Goal: Transaction & Acquisition: Purchase product/service

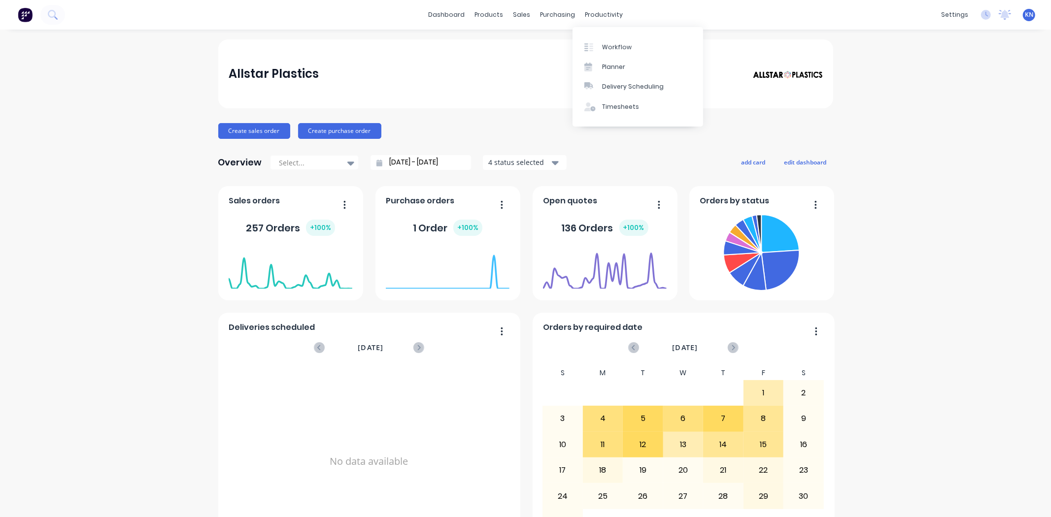
drag, startPoint x: 606, startPoint y: 15, endPoint x: 609, endPoint y: 28, distance: 13.6
click at [606, 15] on div "productivity" at bounding box center [604, 14] width 48 height 15
click at [614, 49] on div "Workflow" at bounding box center [617, 47] width 30 height 9
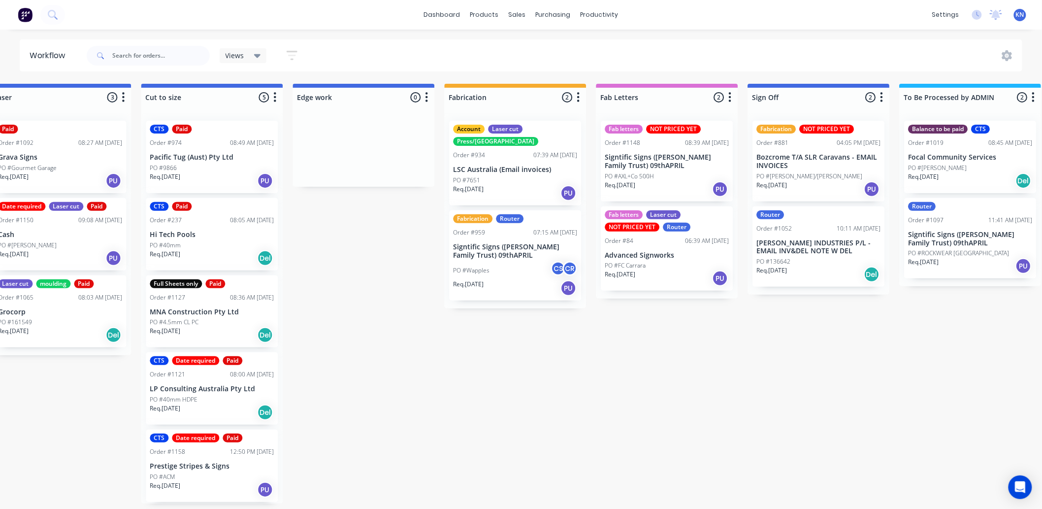
scroll to position [0, 1314]
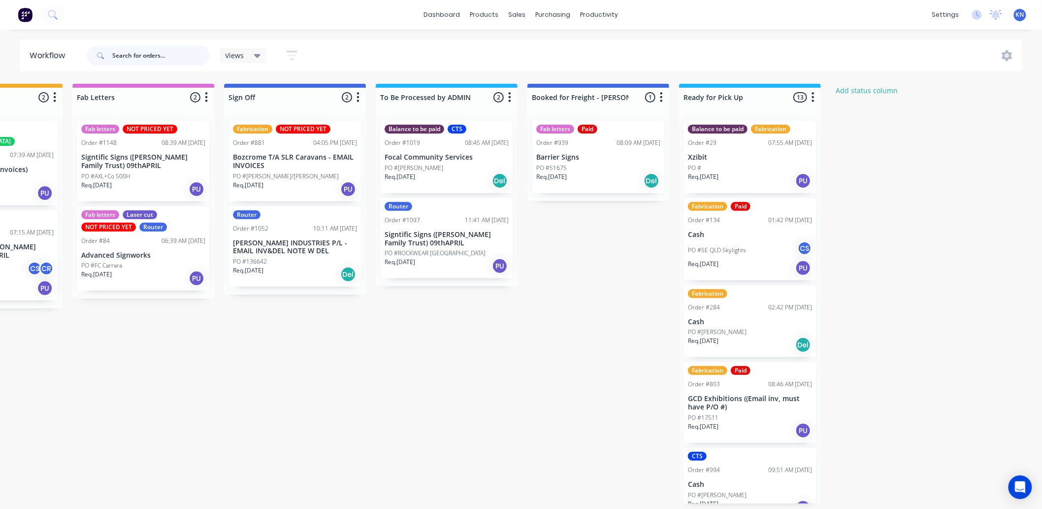
click at [132, 55] on input "text" at bounding box center [161, 56] width 98 height 20
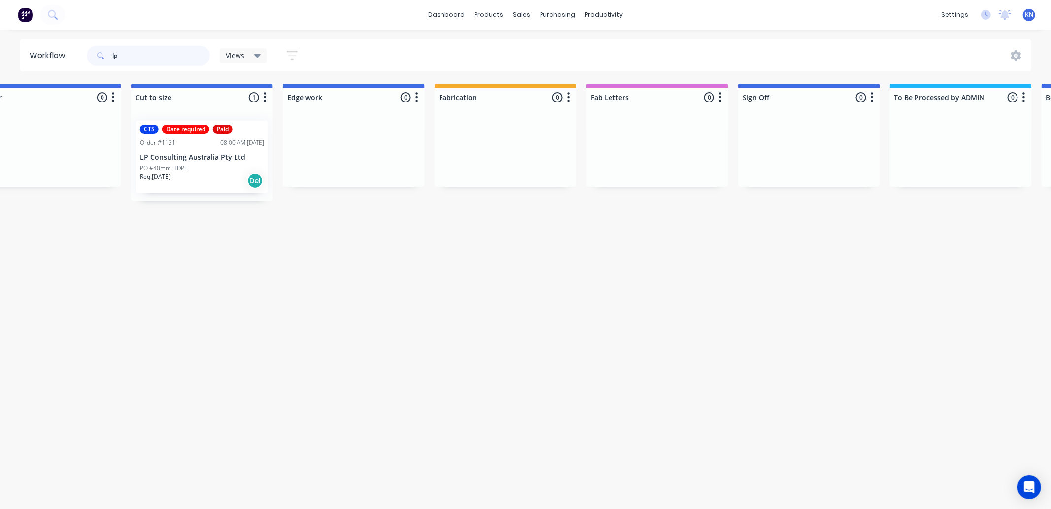
scroll to position [0, 870]
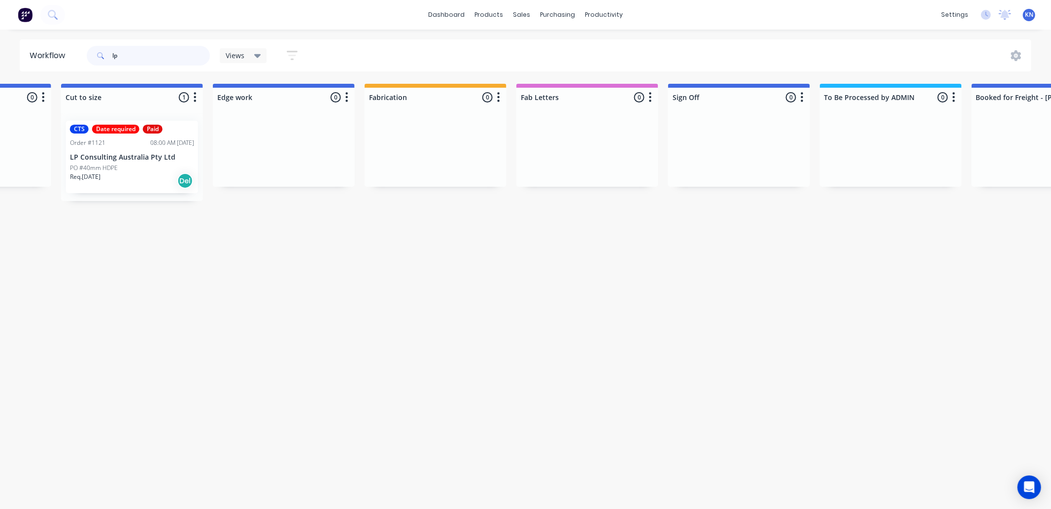
type input "lp"
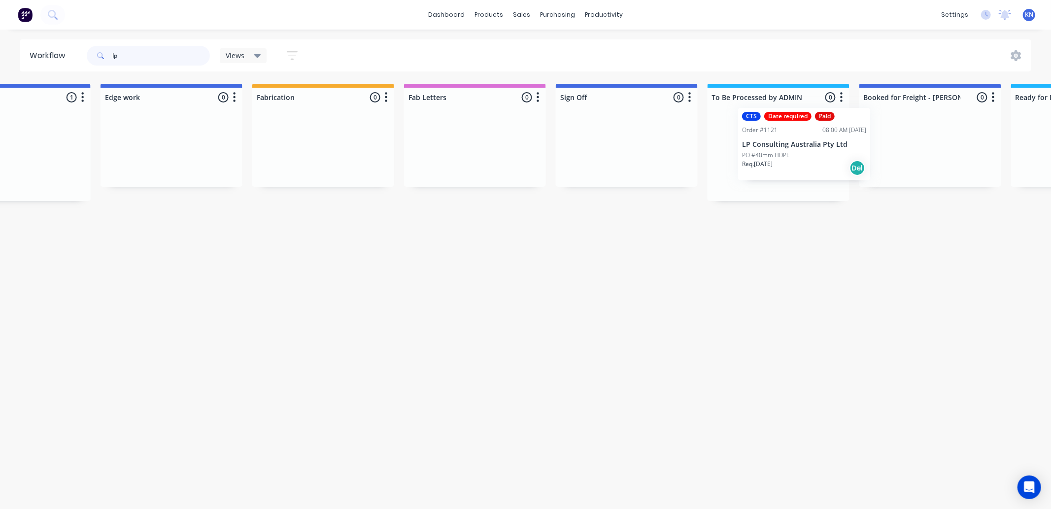
scroll to position [0, 986]
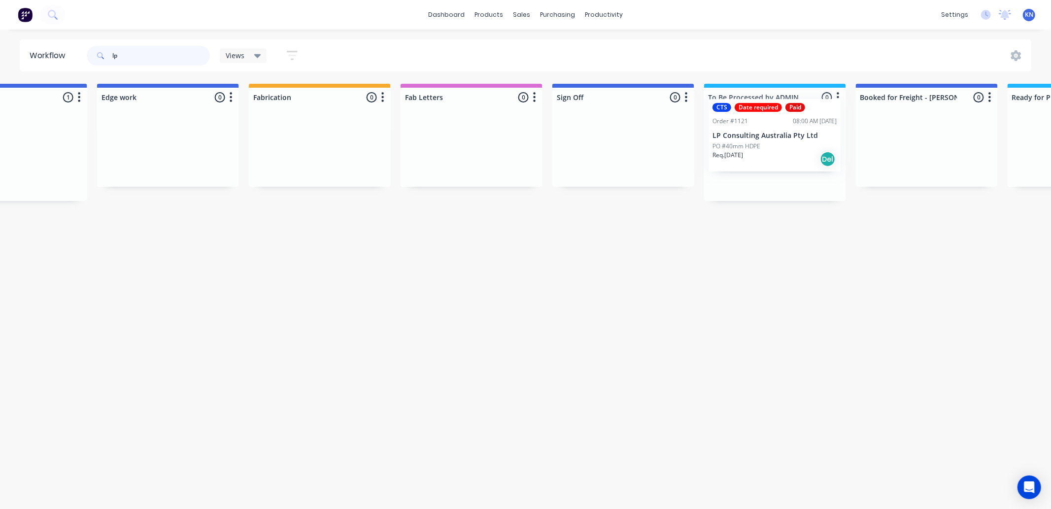
drag, startPoint x: 114, startPoint y: 161, endPoint x: 762, endPoint y: 139, distance: 647.6
click at [762, 139] on div "Submitted 0 Status colour #273444 hex #273444 Save Cancel Summaries Total order…" at bounding box center [184, 147] width 2357 height 126
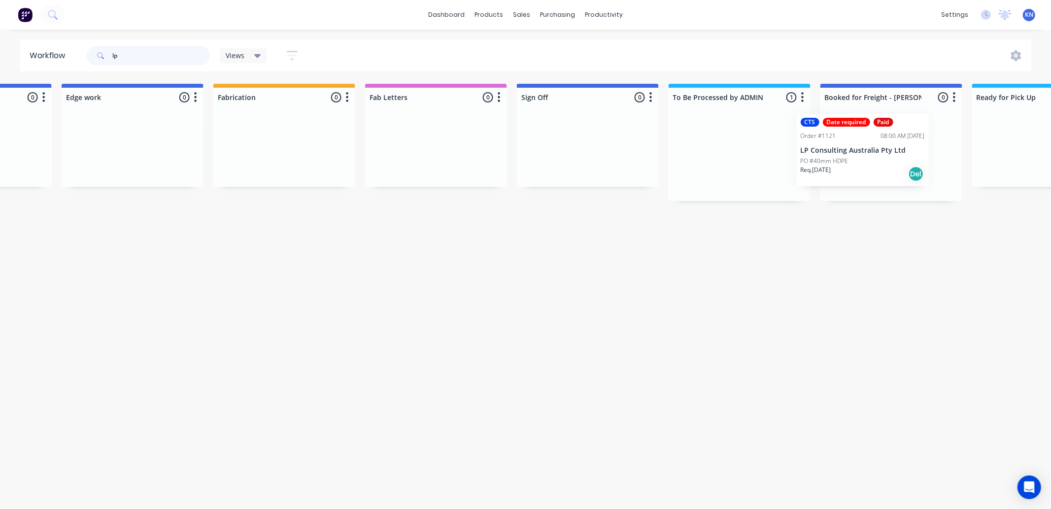
drag, startPoint x: 758, startPoint y: 160, endPoint x: 862, endPoint y: 152, distance: 104.7
click at [862, 152] on div "Submitted 0 Status colour #273444 hex #273444 Save Cancel Summaries Total order…" at bounding box center [149, 147] width 2357 height 126
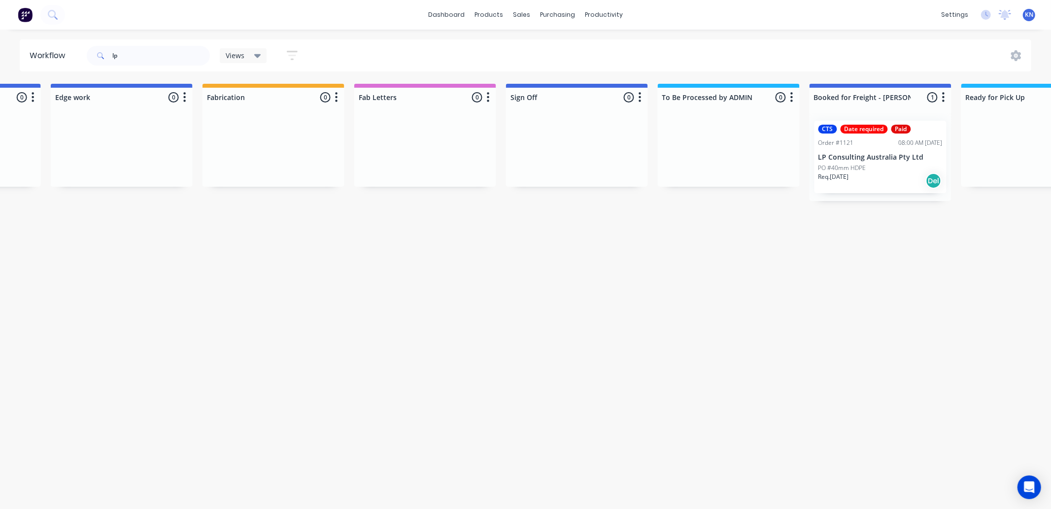
click at [865, 168] on div "PO #40mm HDPE" at bounding box center [880, 168] width 124 height 9
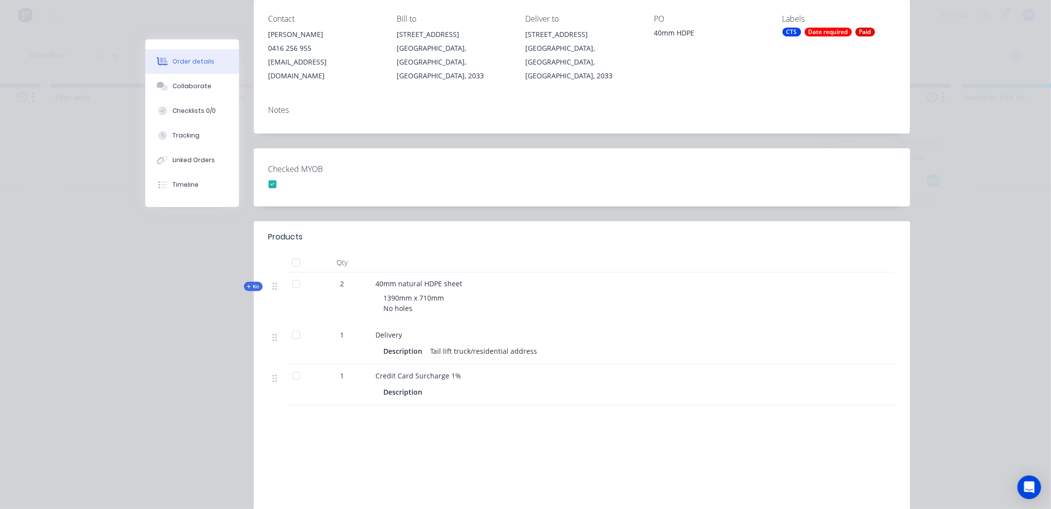
scroll to position [0, 0]
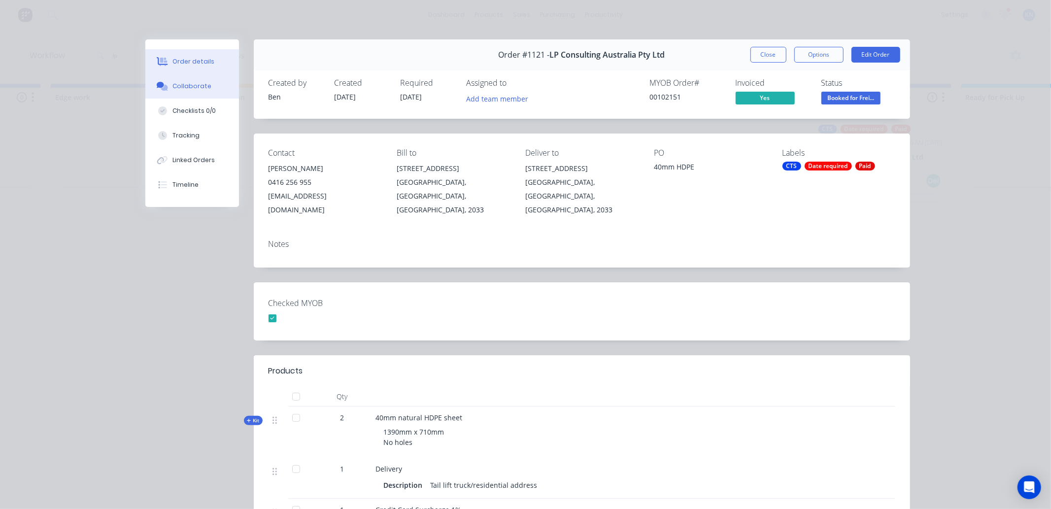
drag, startPoint x: 181, startPoint y: 83, endPoint x: 224, endPoint y: 84, distance: 42.9
click at [181, 83] on div "Collaborate" at bounding box center [191, 86] width 39 height 9
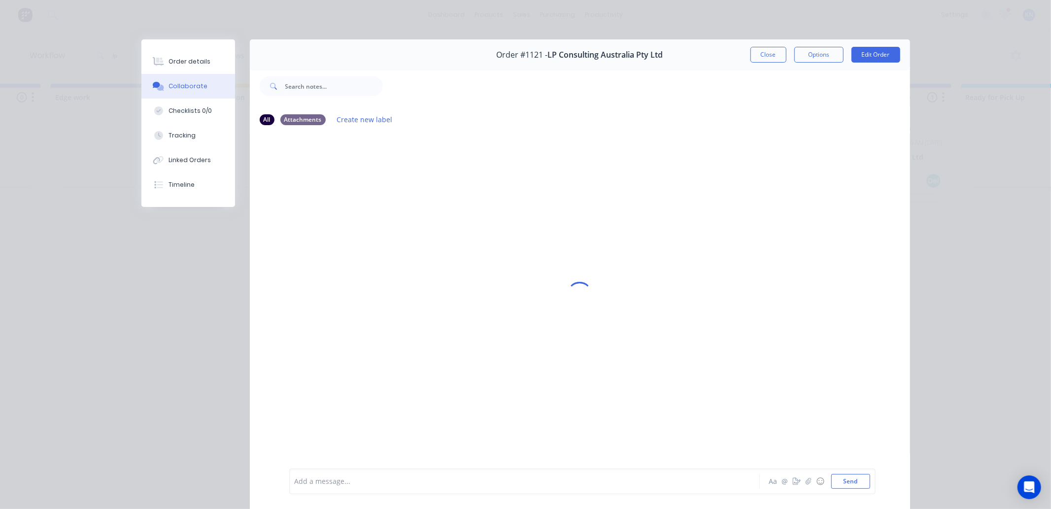
click at [380, 483] on div at bounding box center [510, 481] width 431 height 10
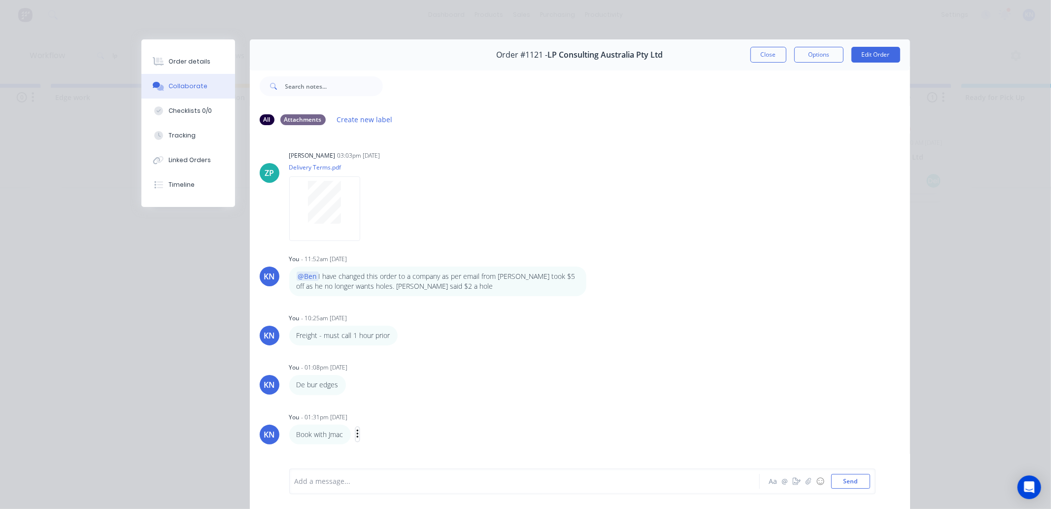
click at [356, 433] on icon "button" at bounding box center [357, 434] width 3 height 11
click at [386, 445] on button "Edit" at bounding box center [393, 448] width 62 height 16
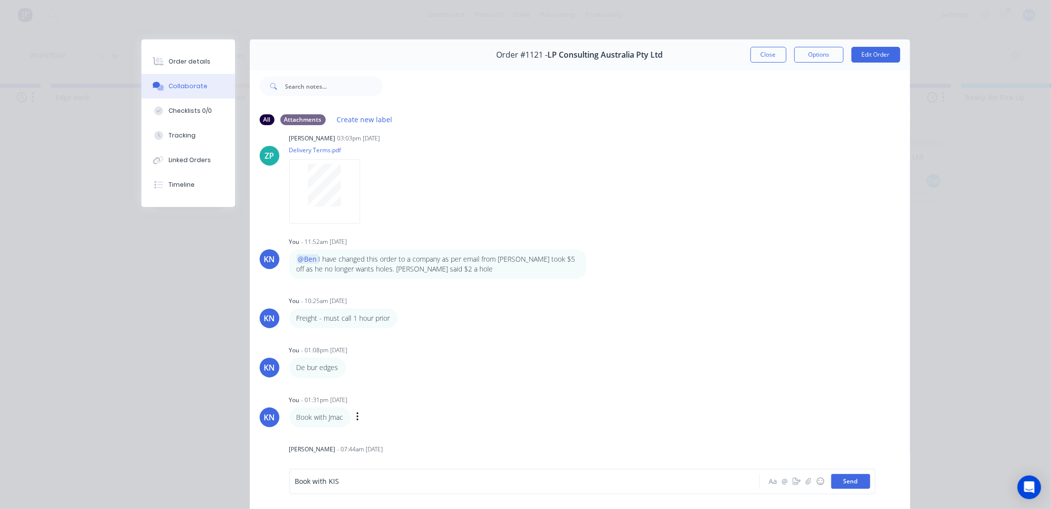
click at [846, 481] on button "Send" at bounding box center [850, 481] width 39 height 15
drag, startPoint x: 323, startPoint y: 470, endPoint x: 327, endPoint y: 475, distance: 5.9
click at [327, 475] on div "Add a message... Aa @ ☺ Send" at bounding box center [582, 481] width 586 height 26
drag, startPoint x: 336, startPoint y: 486, endPoint x: 353, endPoint y: 493, distance: 18.4
click at [336, 486] on div "Add a message..." at bounding box center [510, 481] width 431 height 15
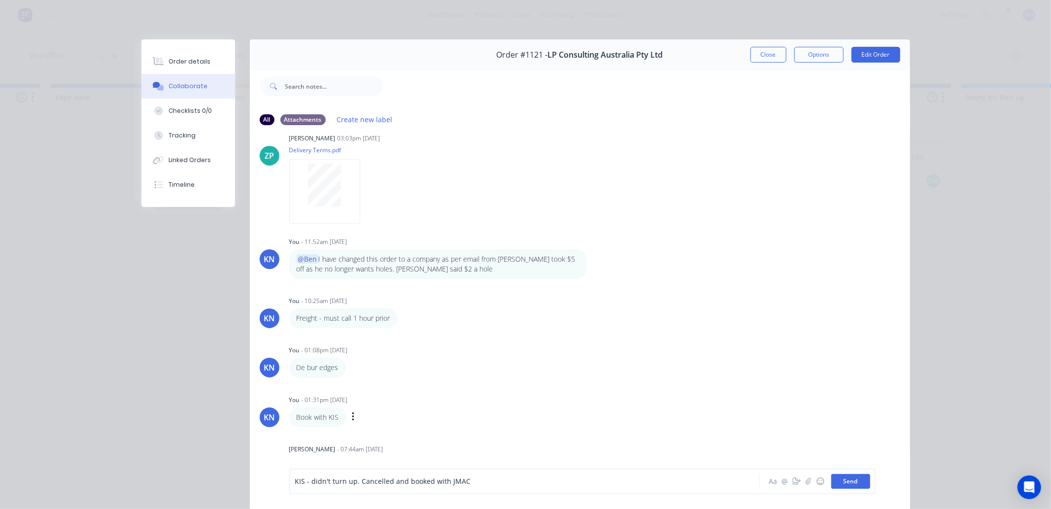
click at [856, 481] on button "Send" at bounding box center [850, 481] width 39 height 15
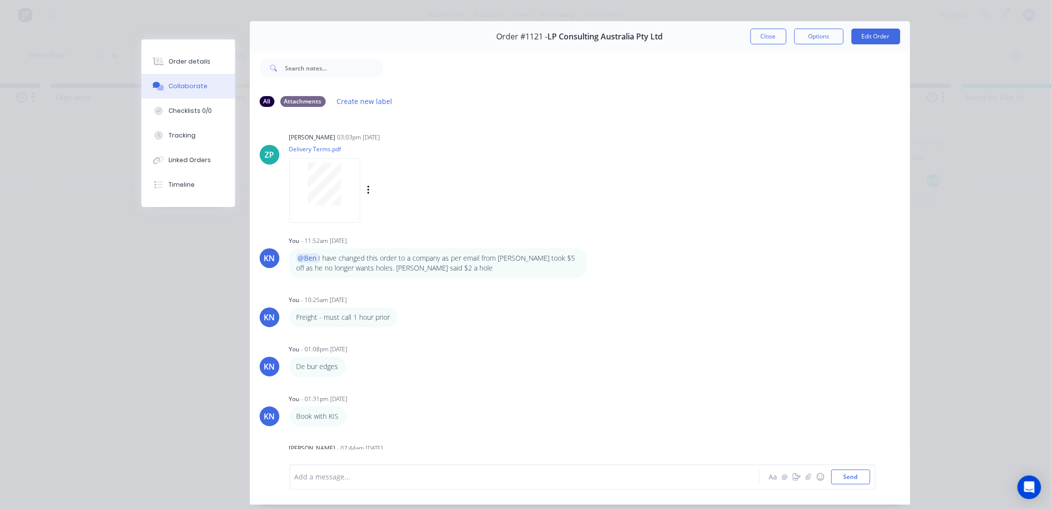
scroll to position [0, 0]
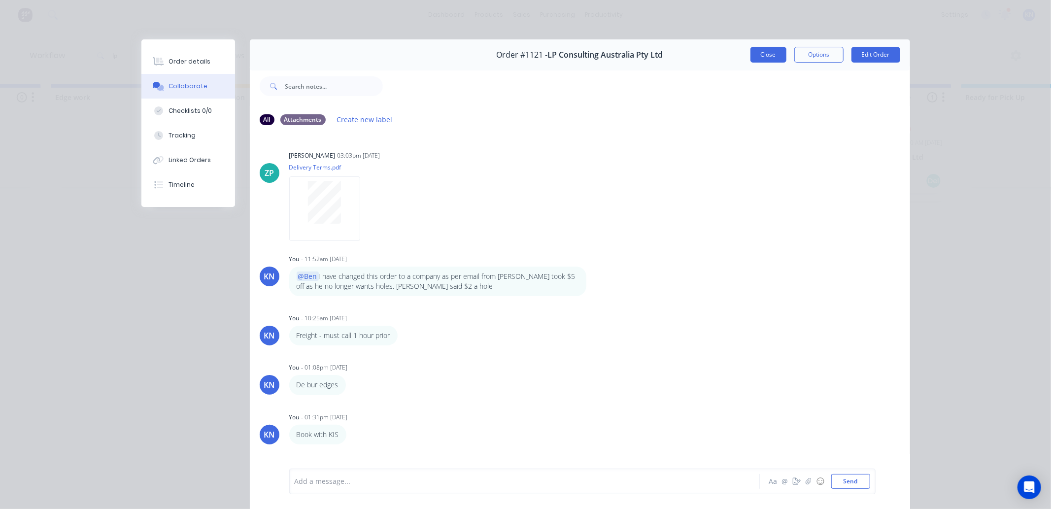
click at [764, 51] on button "Close" at bounding box center [768, 55] width 36 height 16
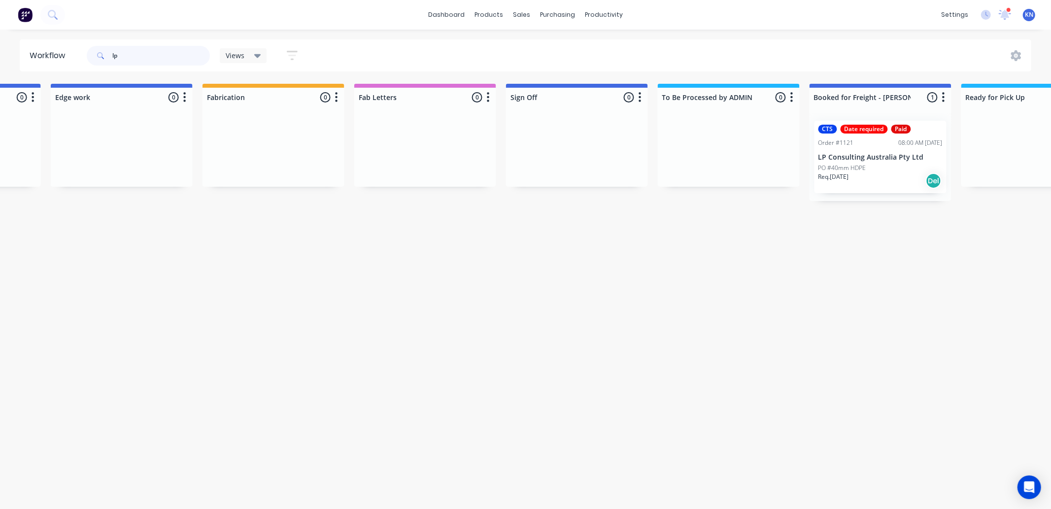
click at [152, 54] on input "lp" at bounding box center [161, 56] width 98 height 20
type input "l"
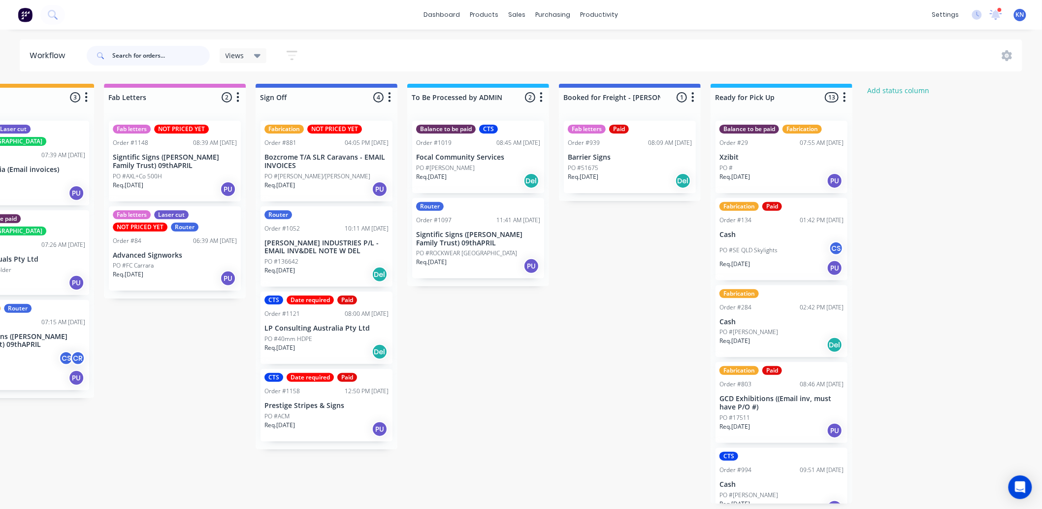
scroll to position [0, 1287]
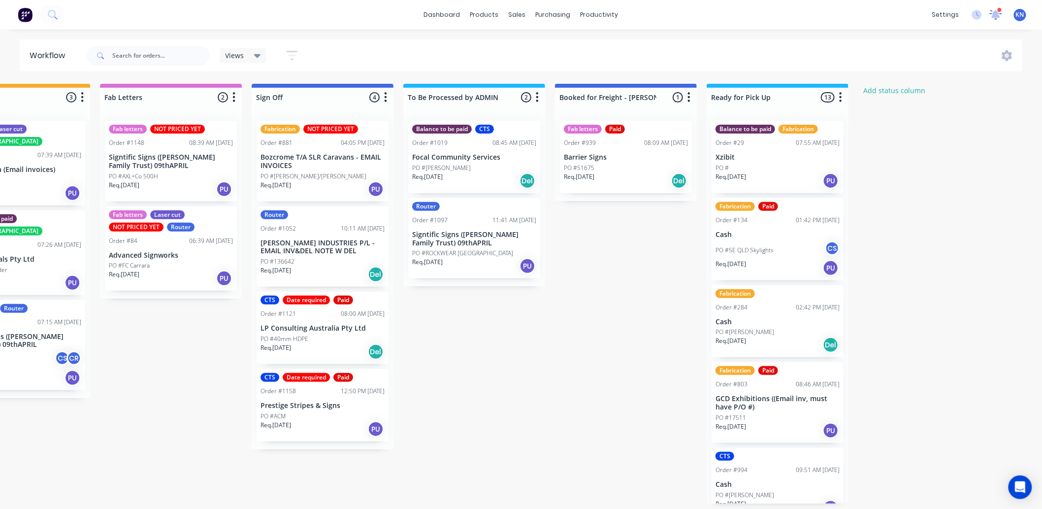
click at [997, 15] on icon at bounding box center [996, 13] width 9 height 8
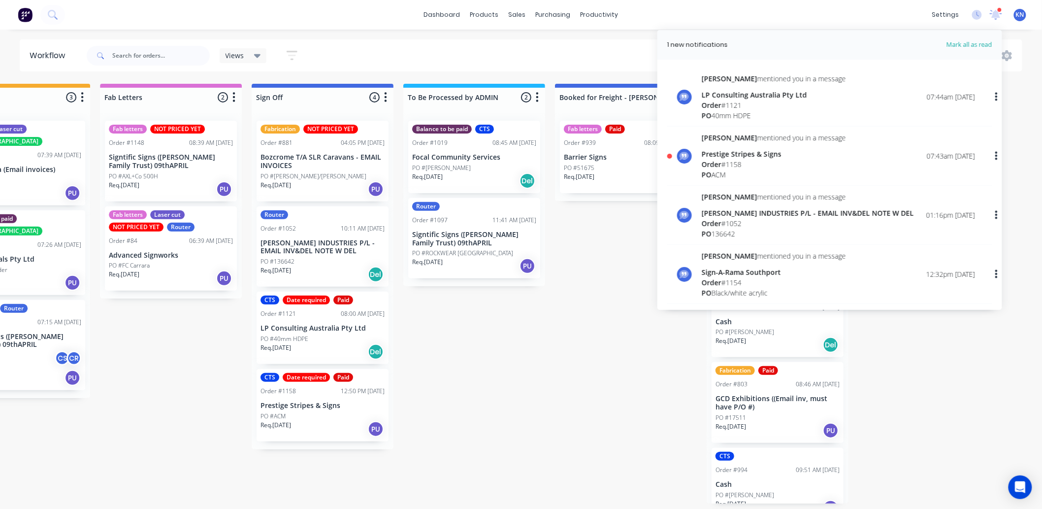
click at [733, 161] on div "Order # 1158" at bounding box center [774, 164] width 144 height 10
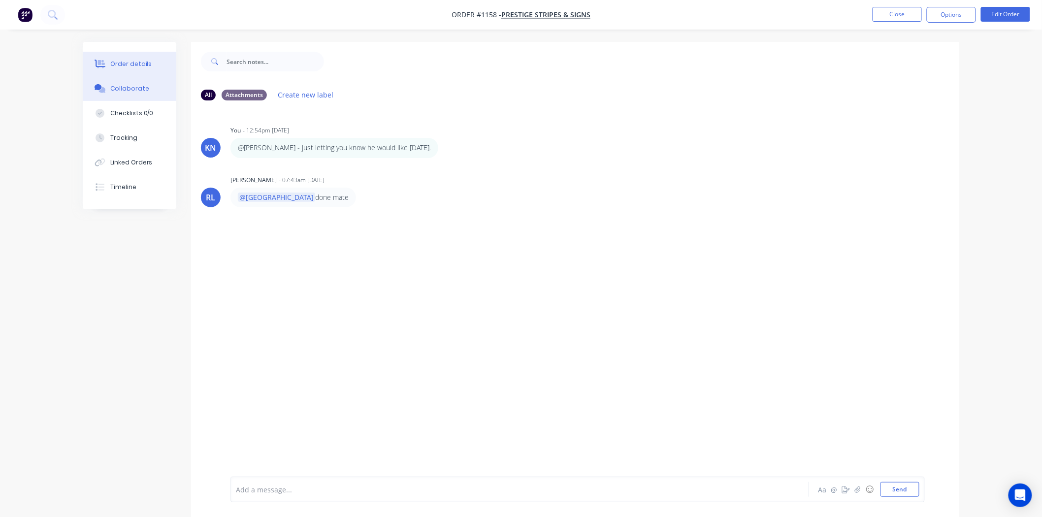
click at [140, 60] on div "Order details" at bounding box center [131, 64] width 42 height 9
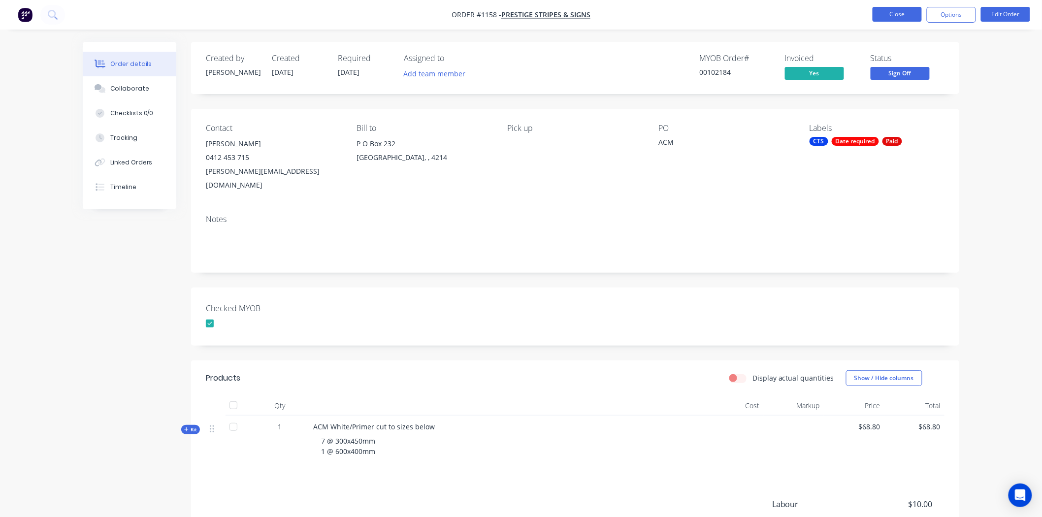
click at [910, 15] on button "Close" at bounding box center [897, 14] width 49 height 15
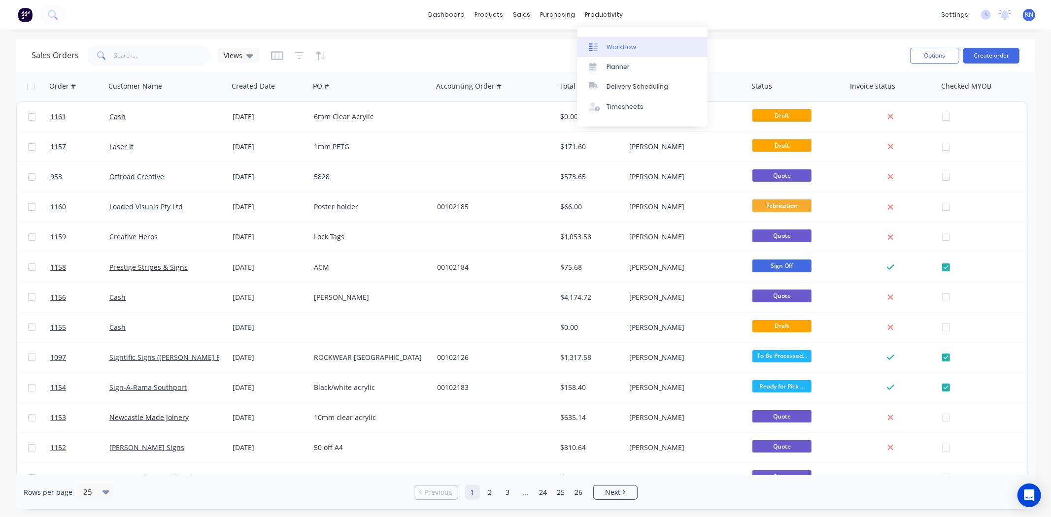
click at [619, 47] on div "Workflow" at bounding box center [621, 47] width 30 height 9
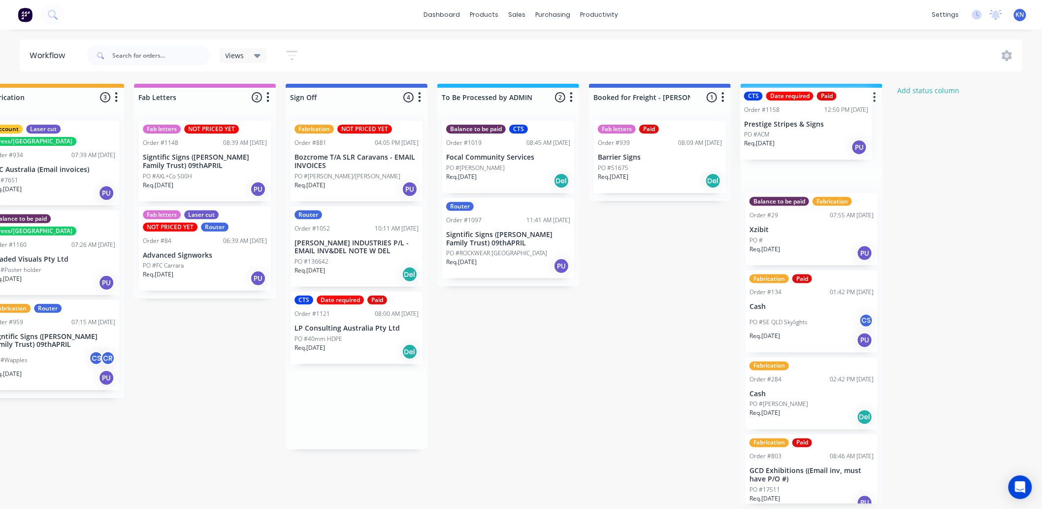
scroll to position [0, 1258]
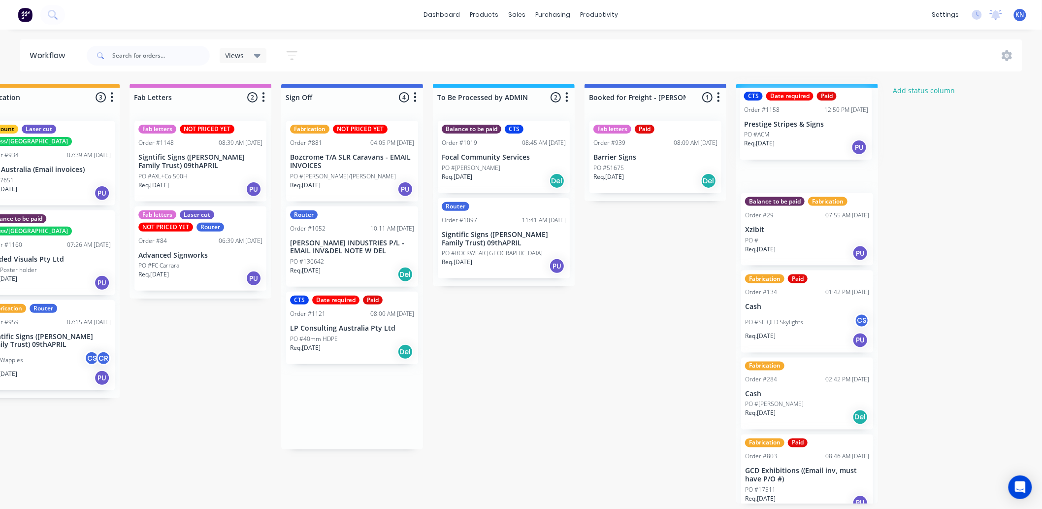
drag, startPoint x: 347, startPoint y: 401, endPoint x: 787, endPoint y: 121, distance: 522.3
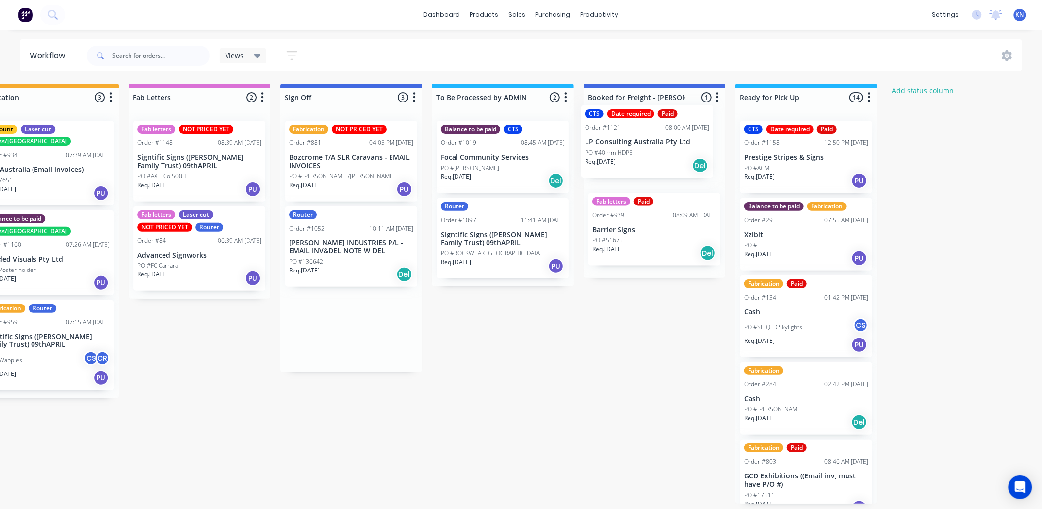
drag, startPoint x: 317, startPoint y: 331, endPoint x: 625, endPoint y: 145, distance: 358.9
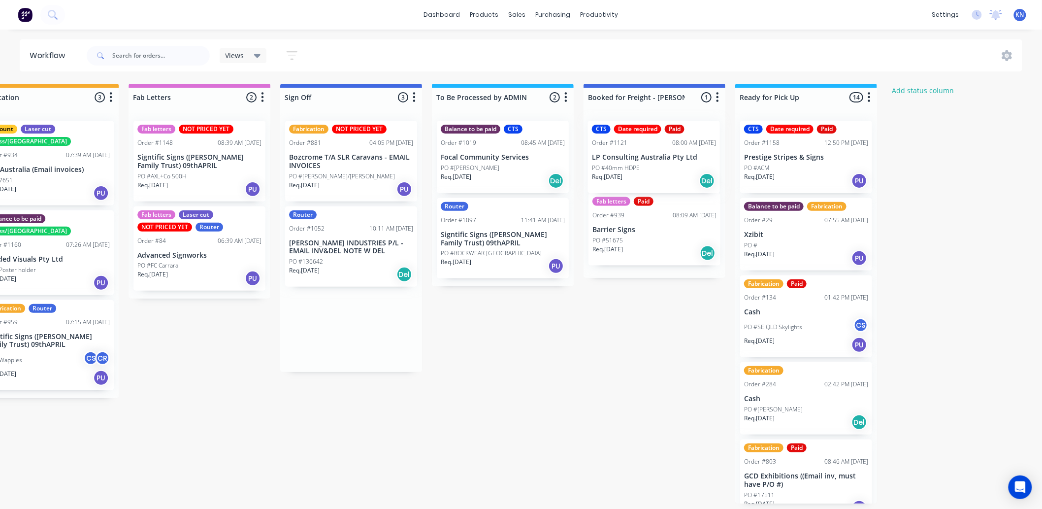
click at [626, 135] on div "Fab letters Paid Order #939 08:09 AM 08/08/25 Barrier Signs PO #51675 Req. 29/0…" at bounding box center [655, 195] width 142 height 165
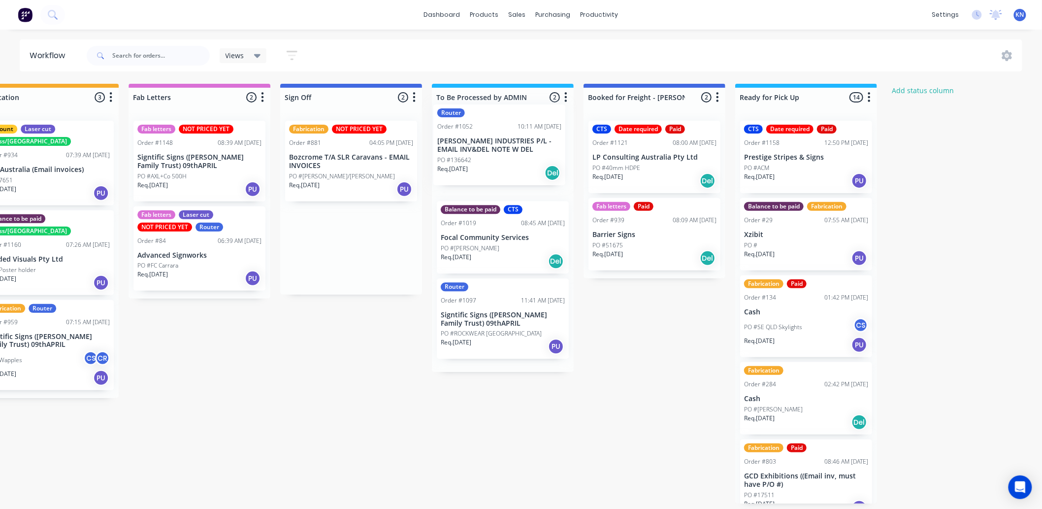
drag, startPoint x: 329, startPoint y: 255, endPoint x: 481, endPoint y: 155, distance: 182.5
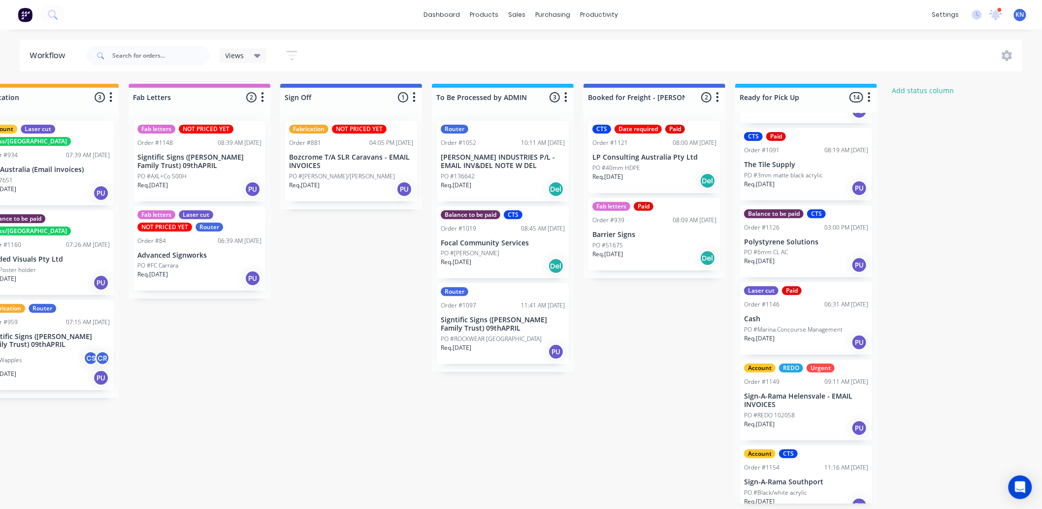
scroll to position [2, 1258]
click at [814, 488] on div "PO #Black/white acrylic" at bounding box center [806, 492] width 124 height 9
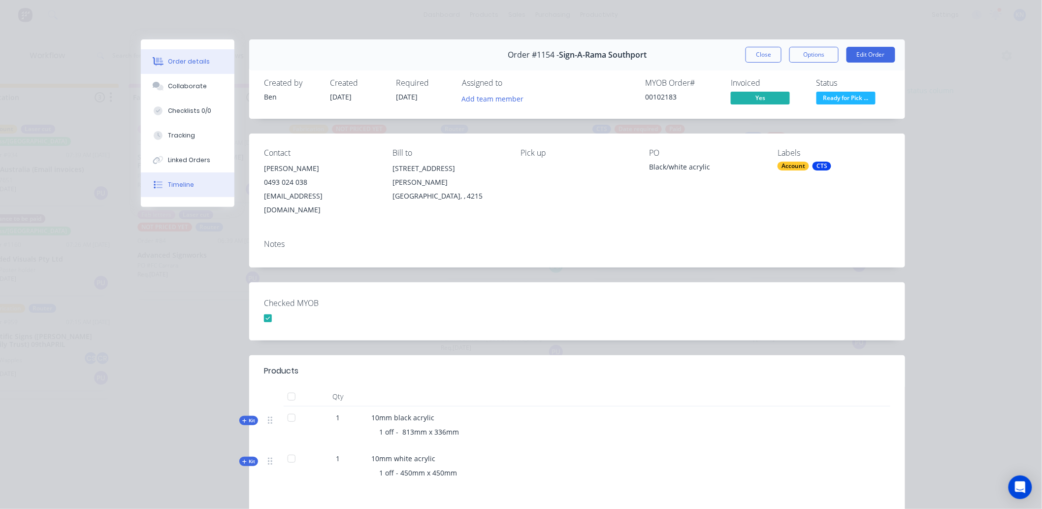
click at [180, 186] on div "Timeline" at bounding box center [181, 184] width 26 height 9
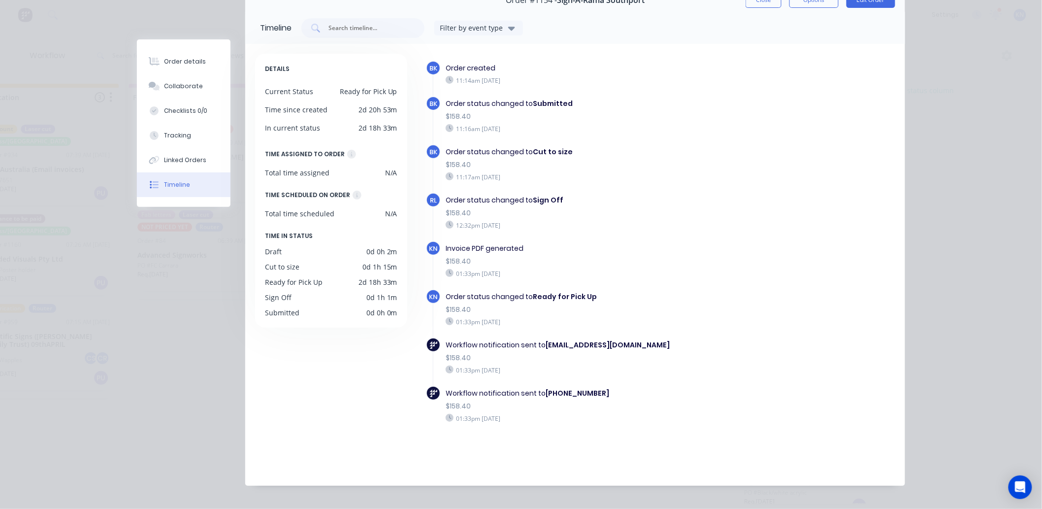
scroll to position [0, 0]
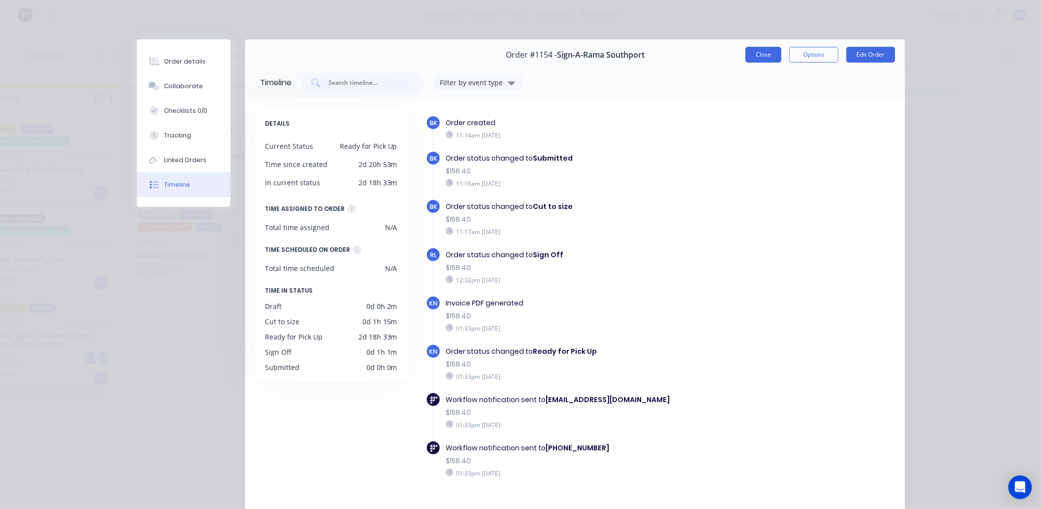
click at [766, 52] on button "Close" at bounding box center [764, 55] width 36 height 16
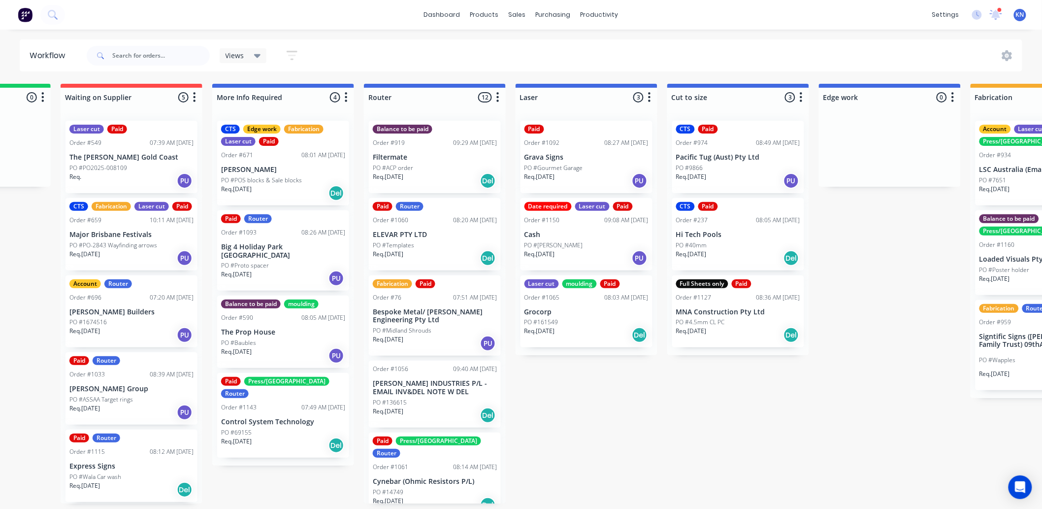
scroll to position [2, 0]
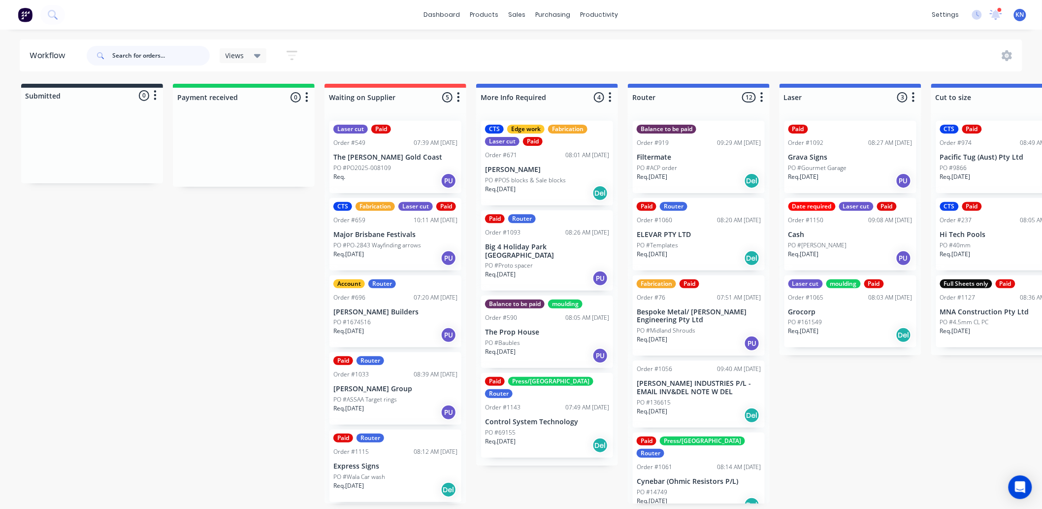
click at [151, 55] on input "text" at bounding box center [161, 56] width 98 height 20
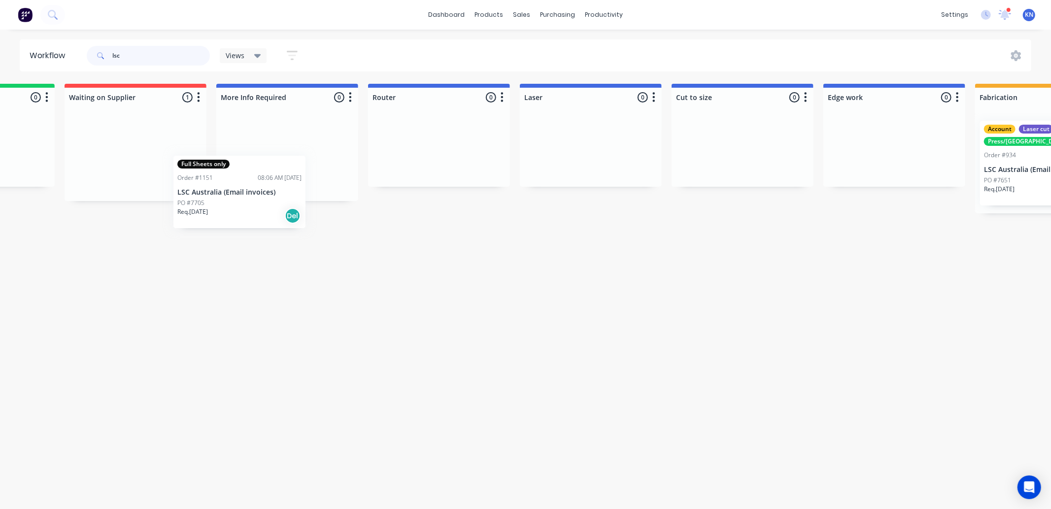
scroll to position [0, 256]
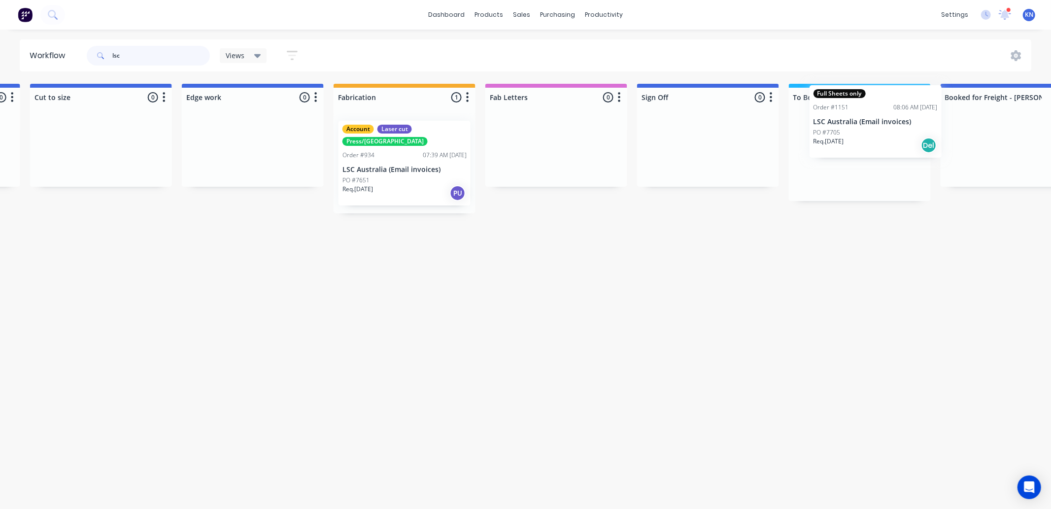
drag, startPoint x: 109, startPoint y: 154, endPoint x: 861, endPoint y: 122, distance: 752.3
click at [861, 122] on div "Submitted 0 Status colour #273444 hex #273444 Save Cancel Summaries Total order…" at bounding box center [269, 149] width 2357 height 130
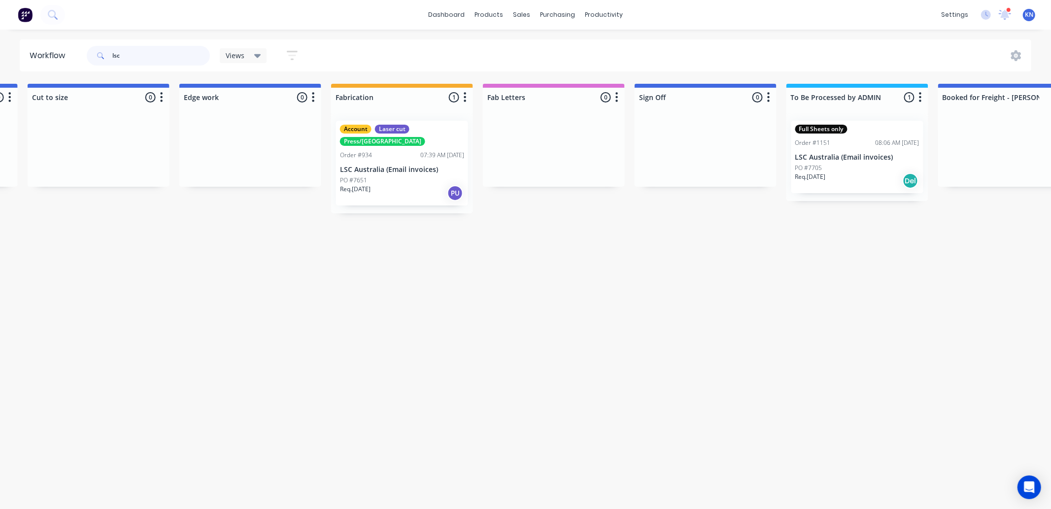
type input "lsc"
click at [846, 158] on p "LSC Australia (Email invoices)" at bounding box center [857, 157] width 124 height 8
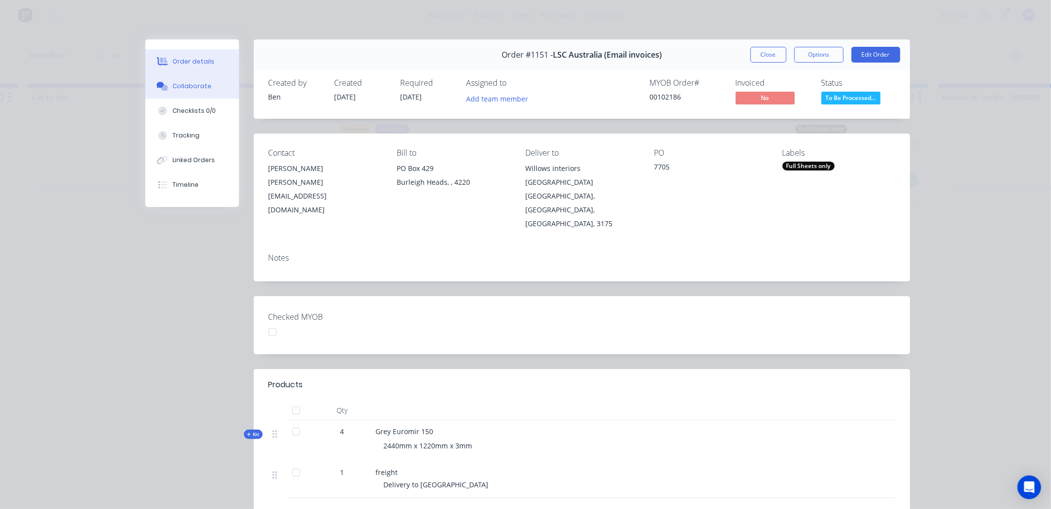
drag, startPoint x: 185, startPoint y: 82, endPoint x: 200, endPoint y: 83, distance: 15.8
click at [185, 82] on div "Collaborate" at bounding box center [191, 86] width 39 height 9
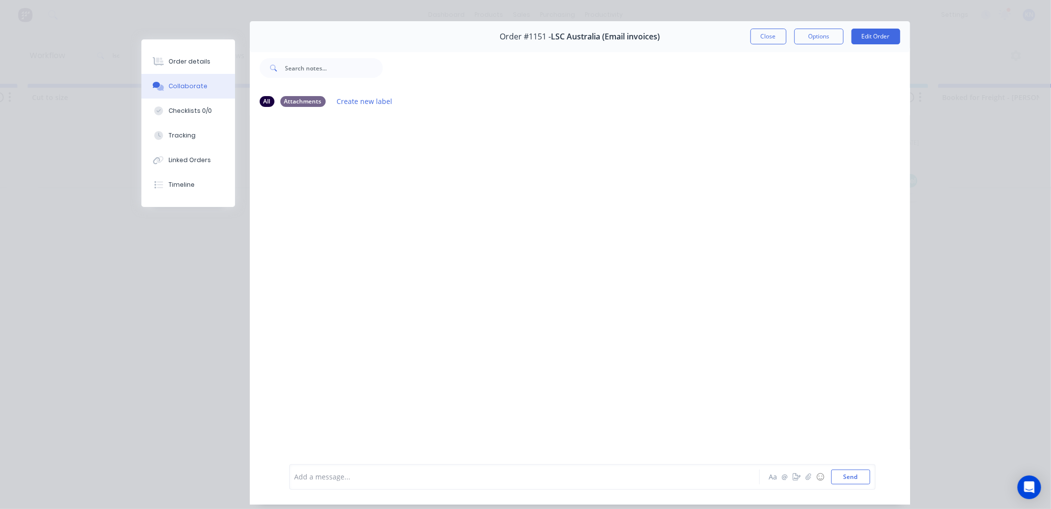
scroll to position [0, 0]
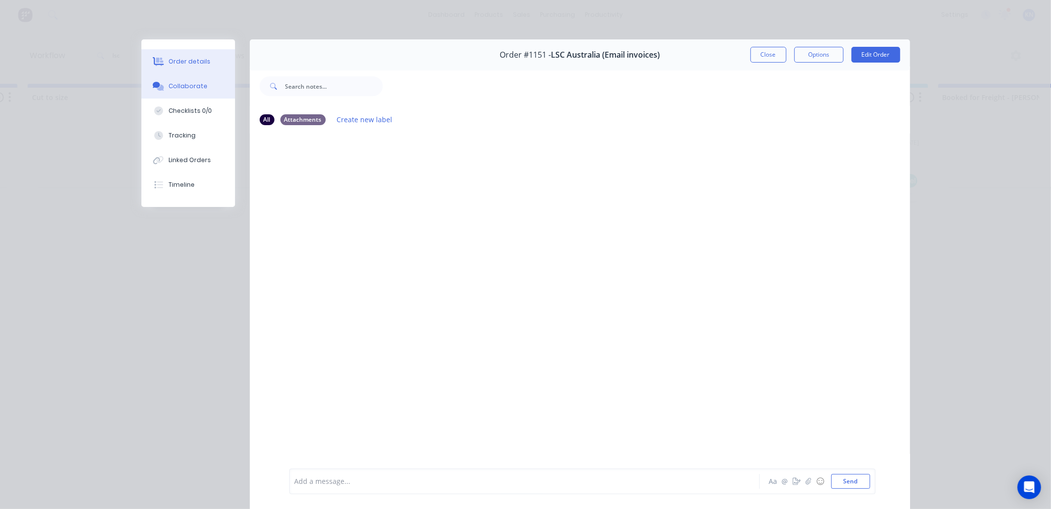
click at [184, 64] on div "Order details" at bounding box center [189, 61] width 42 height 9
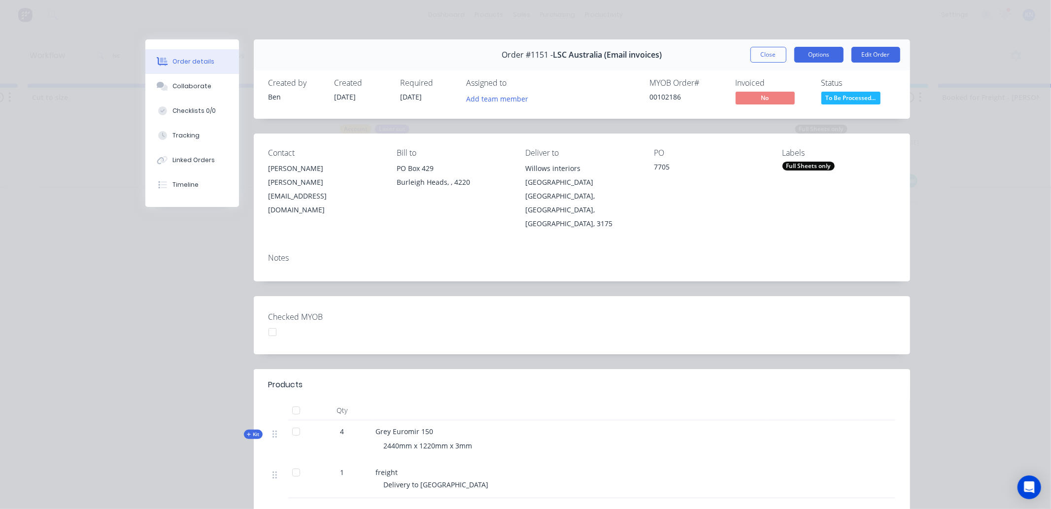
click at [820, 53] on button "Options" at bounding box center [818, 55] width 49 height 16
click at [816, 22] on div "Order details Collaborate Checklists 0/0 Tracking Linked Orders Timeline Order …" at bounding box center [525, 254] width 1051 height 509
click at [811, 60] on button "Options" at bounding box center [818, 55] width 49 height 16
drag, startPoint x: 815, startPoint y: 34, endPoint x: 806, endPoint y: 36, distance: 8.6
click at [815, 34] on div "Order details Collaborate Checklists 0/0 Tracking Linked Orders Timeline Order …" at bounding box center [525, 254] width 1051 height 509
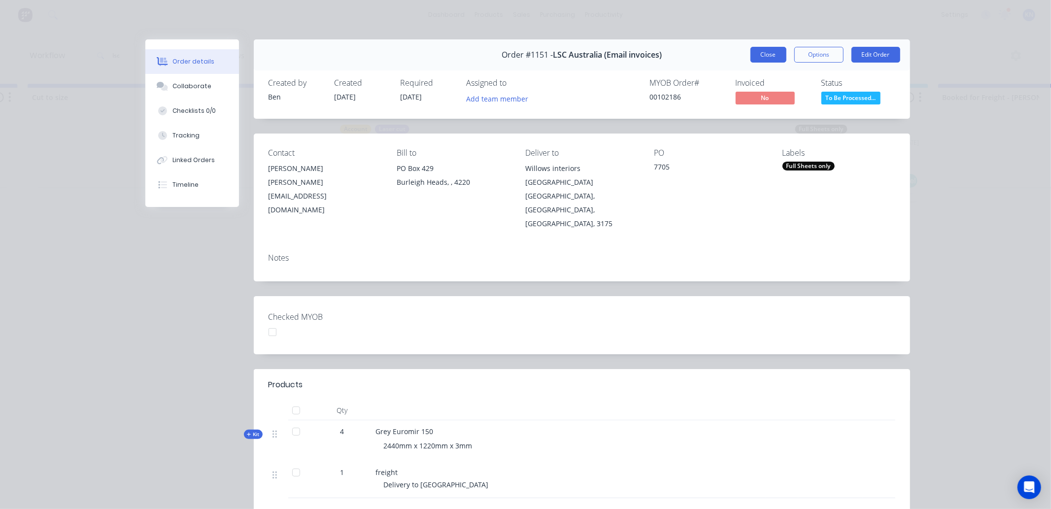
click at [767, 50] on button "Close" at bounding box center [768, 55] width 36 height 16
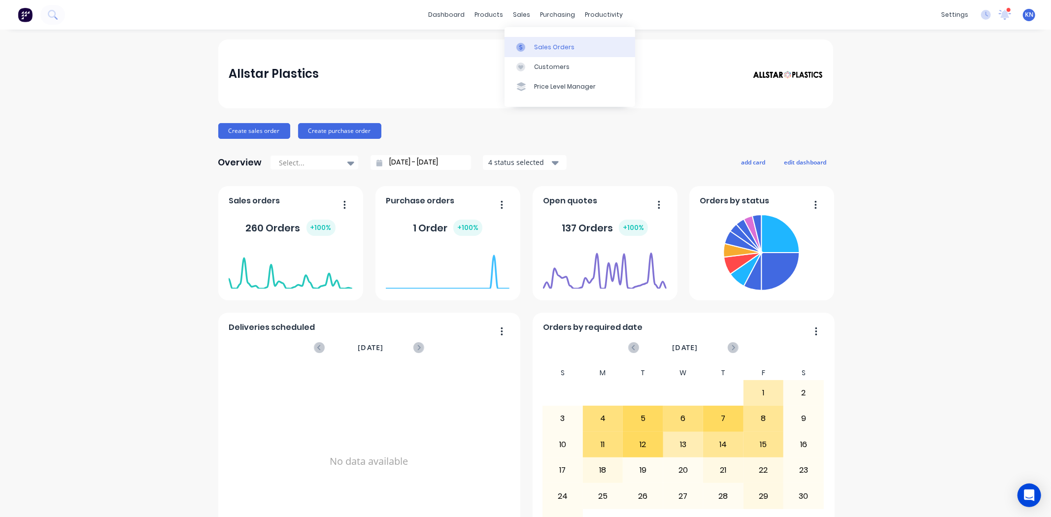
click at [546, 43] on div "Sales Orders" at bounding box center [554, 47] width 40 height 9
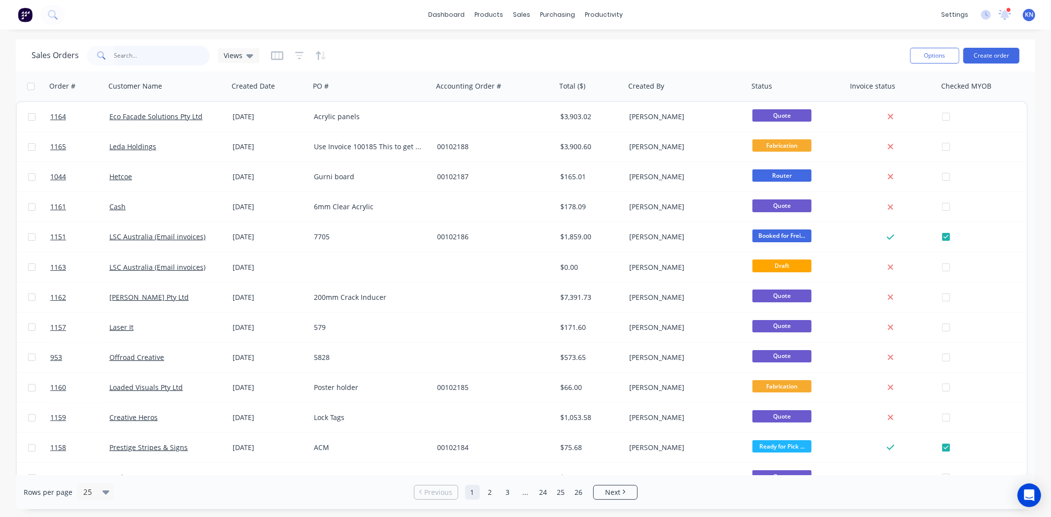
click at [139, 59] on input "text" at bounding box center [162, 56] width 96 height 20
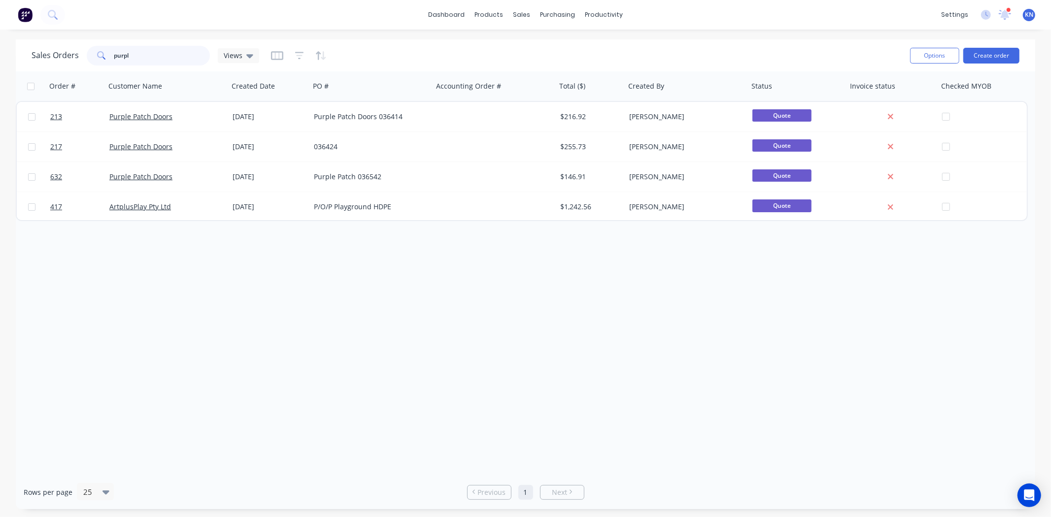
type input "purpl"
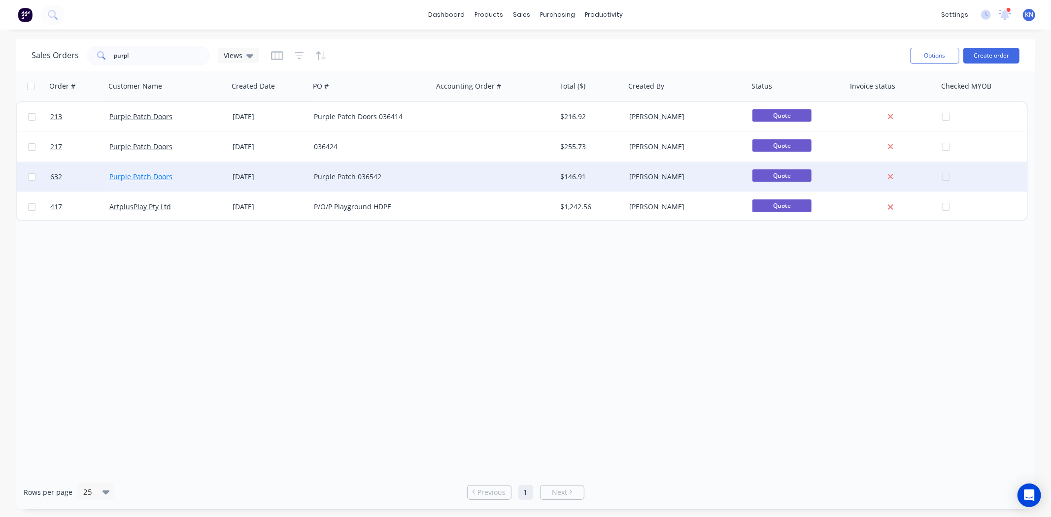
click at [156, 179] on link "Purple Patch Doors" at bounding box center [140, 176] width 63 height 9
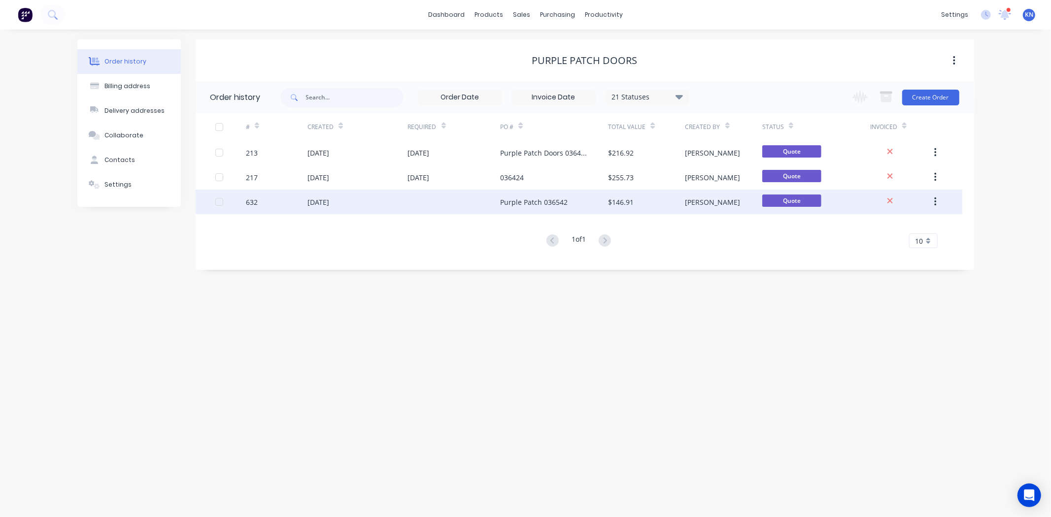
click at [260, 202] on div "632" at bounding box center [277, 202] width 62 height 25
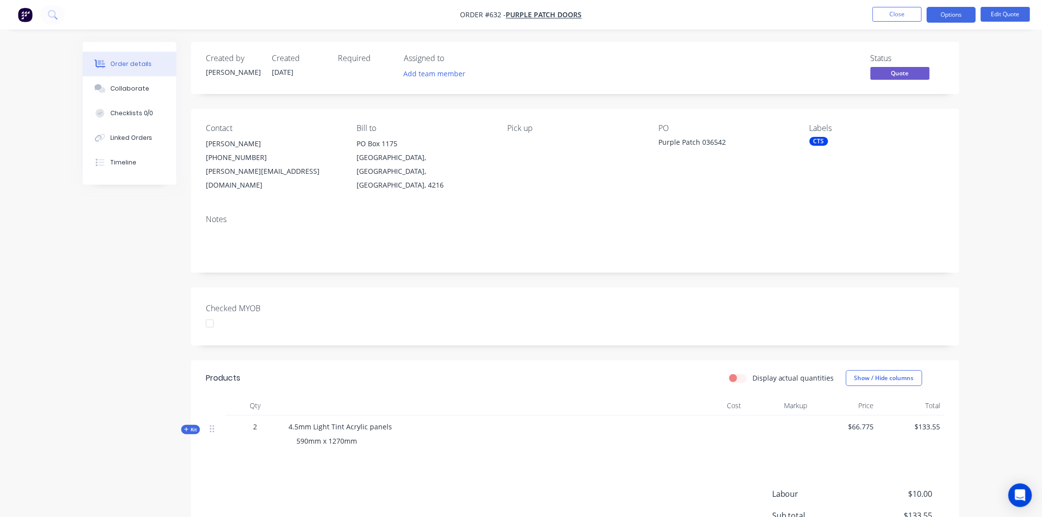
click at [211, 314] on div at bounding box center [210, 324] width 20 height 20
click at [961, 10] on button "Options" at bounding box center [951, 15] width 49 height 16
click at [919, 116] on div "Convert to Order" at bounding box center [922, 119] width 91 height 14
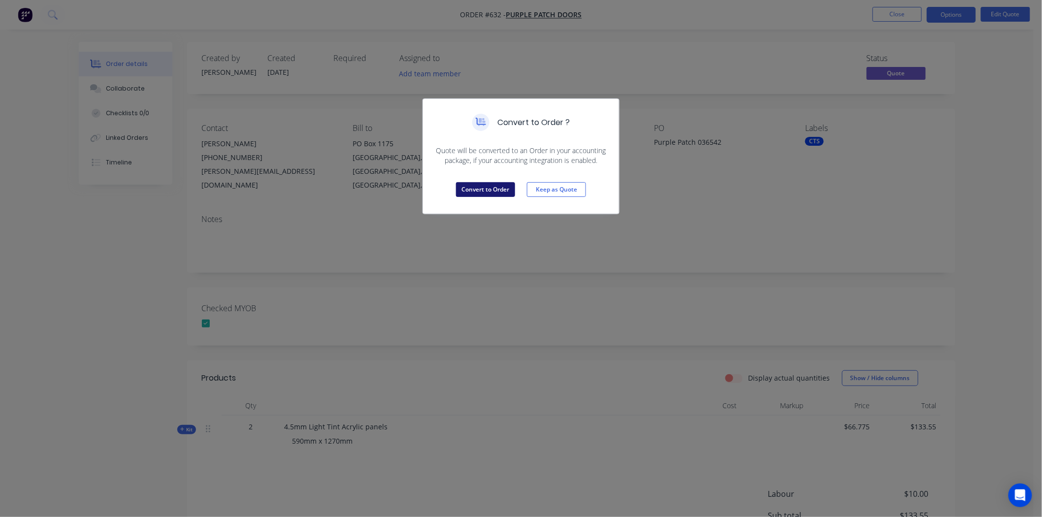
click at [479, 189] on button "Convert to Order" at bounding box center [485, 189] width 59 height 15
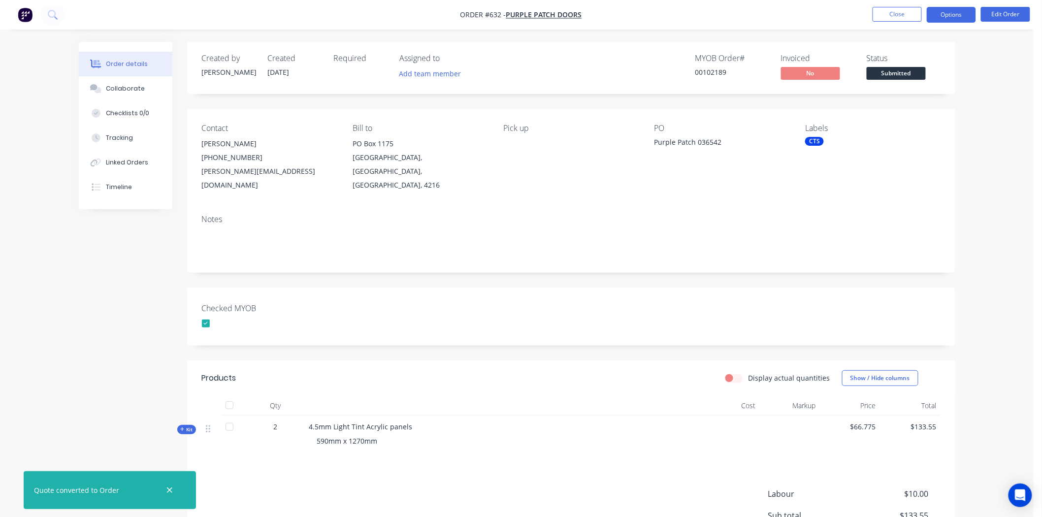
click at [949, 14] on button "Options" at bounding box center [951, 15] width 49 height 16
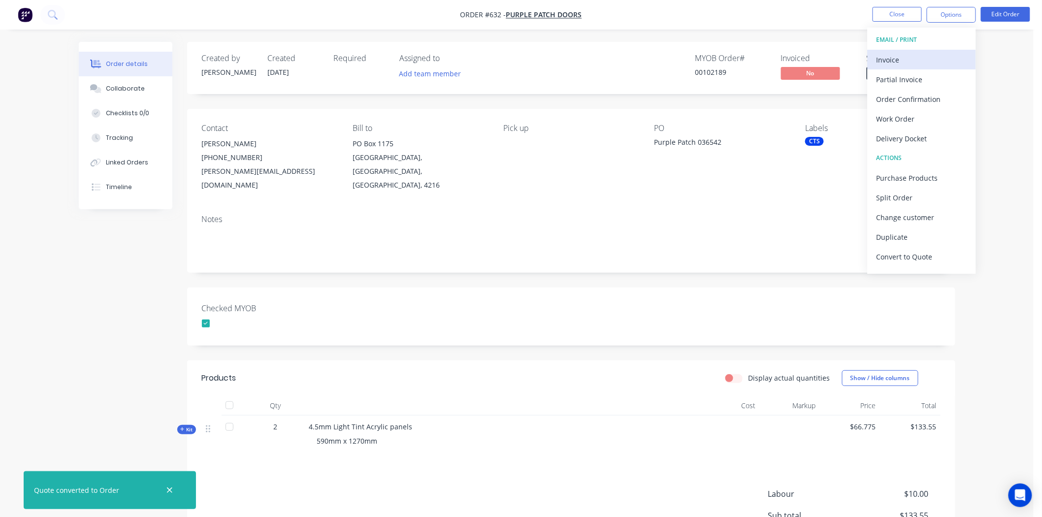
click at [888, 58] on div "Invoice" at bounding box center [922, 60] width 91 height 14
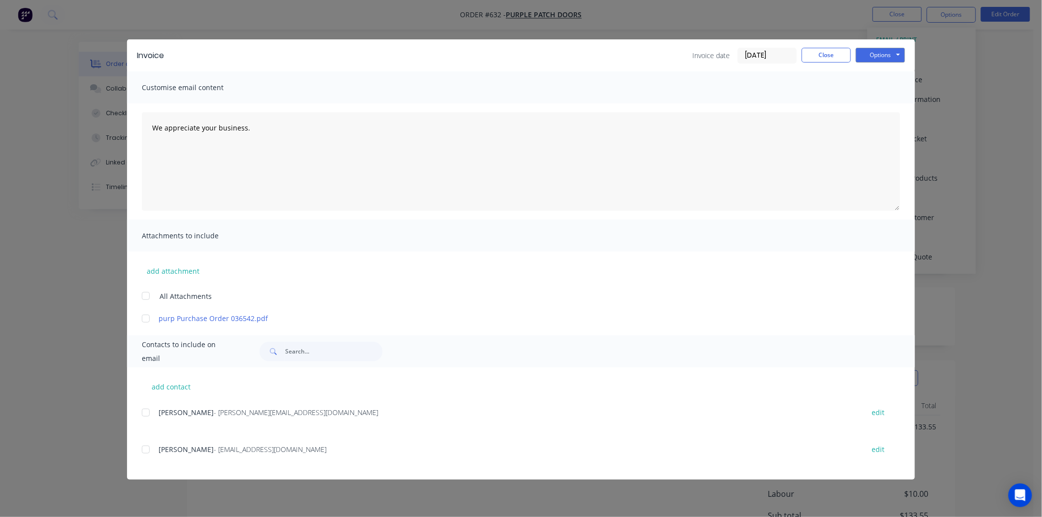
click at [759, 54] on input "[DATE]" at bounding box center [767, 55] width 58 height 15
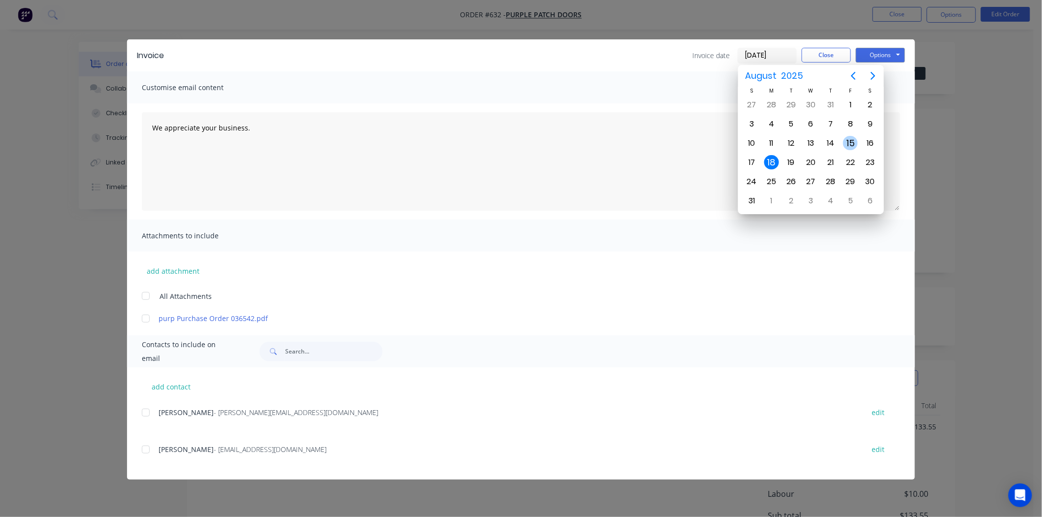
click at [849, 139] on div "15" at bounding box center [850, 143] width 15 height 15
type input "[DATE]"
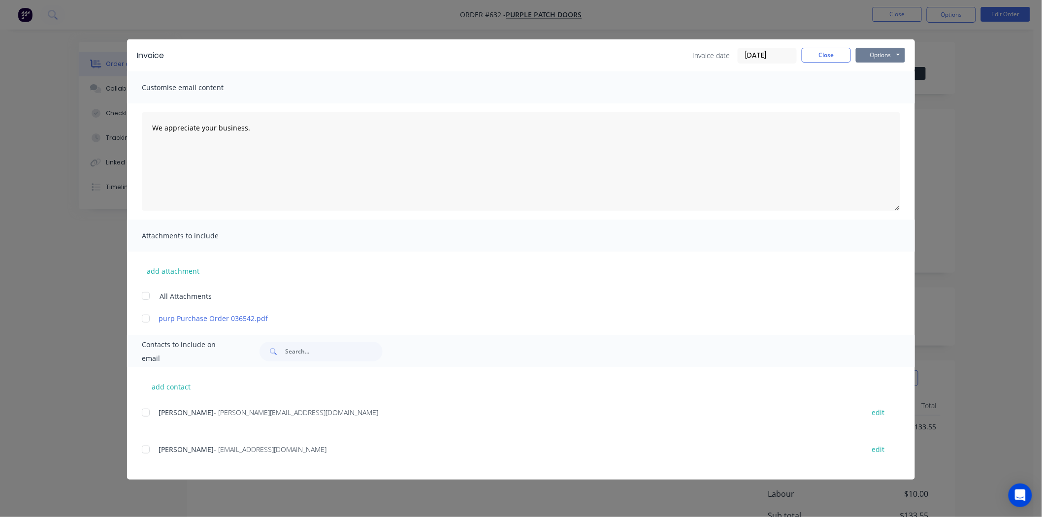
click at [884, 57] on button "Options" at bounding box center [880, 55] width 49 height 15
click at [874, 88] on button "Print" at bounding box center [887, 89] width 63 height 16
click at [838, 57] on button "Close" at bounding box center [826, 55] width 49 height 15
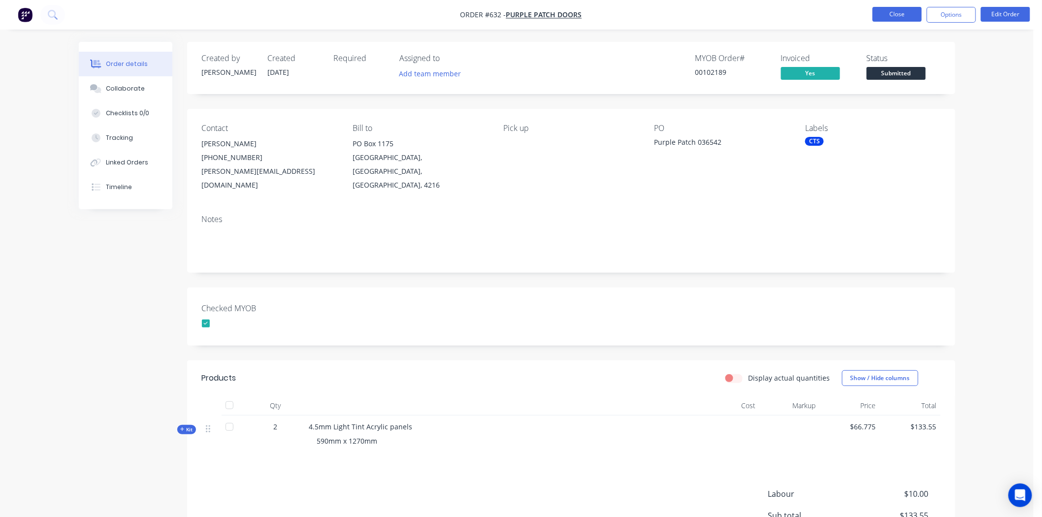
click at [898, 15] on button "Close" at bounding box center [897, 14] width 49 height 15
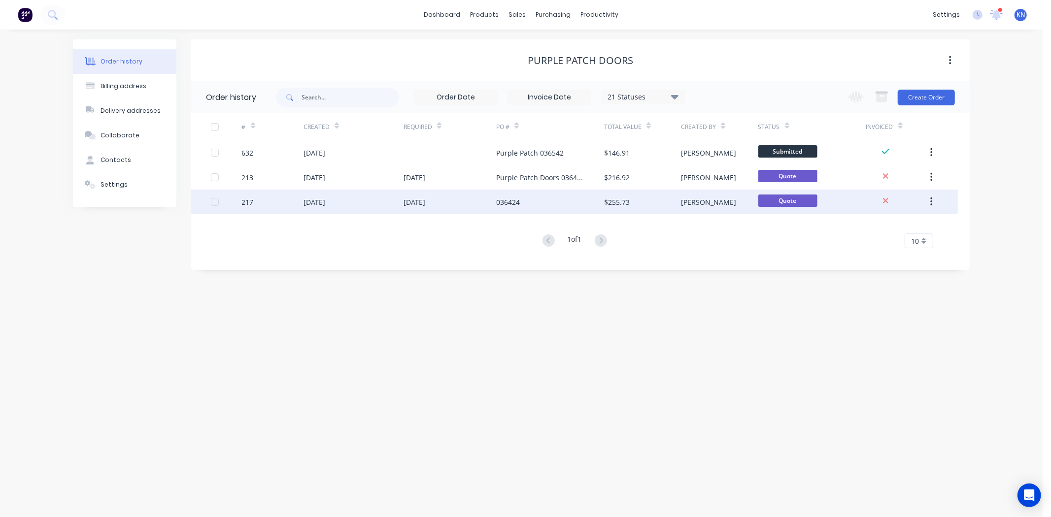
click at [271, 203] on div "217" at bounding box center [273, 202] width 62 height 25
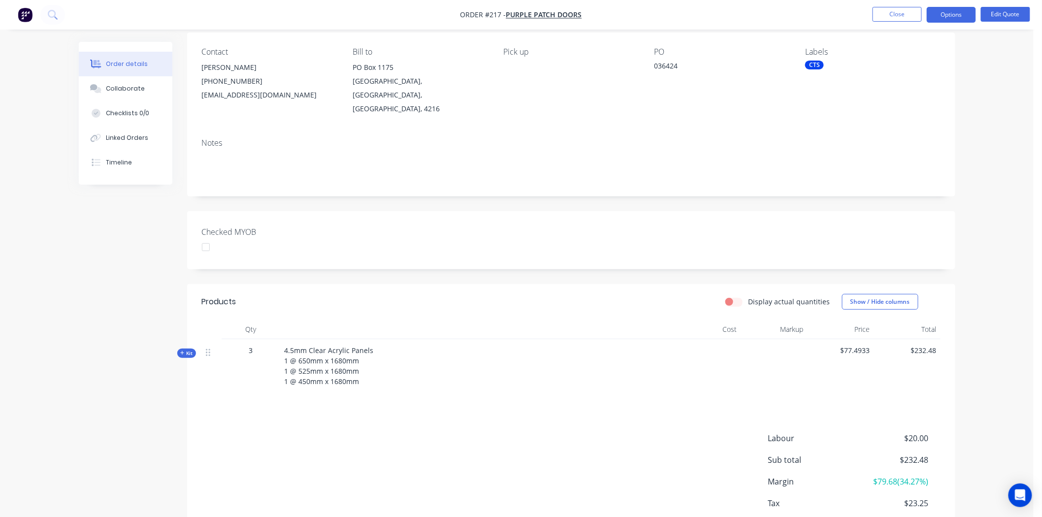
scroll to position [122, 0]
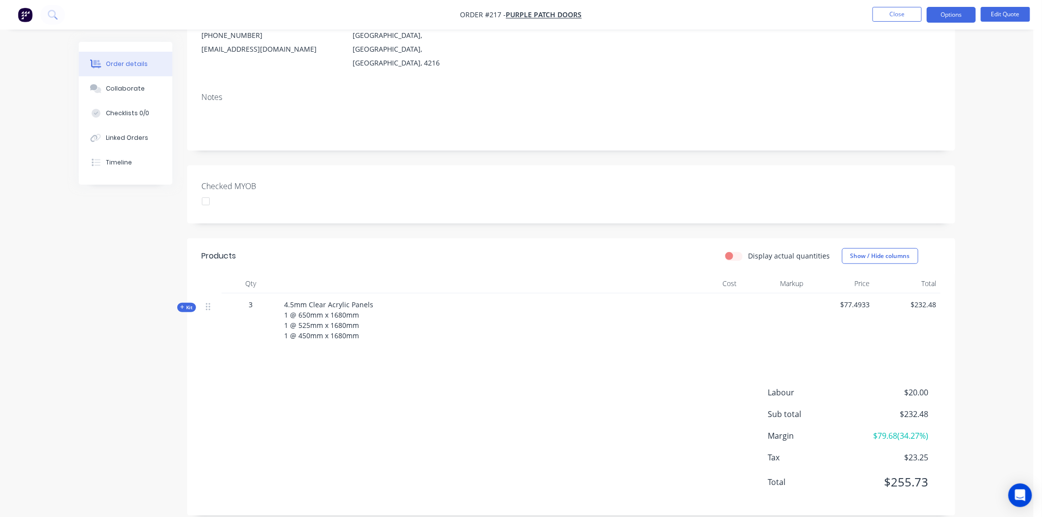
click at [208, 192] on div at bounding box center [206, 202] width 20 height 20
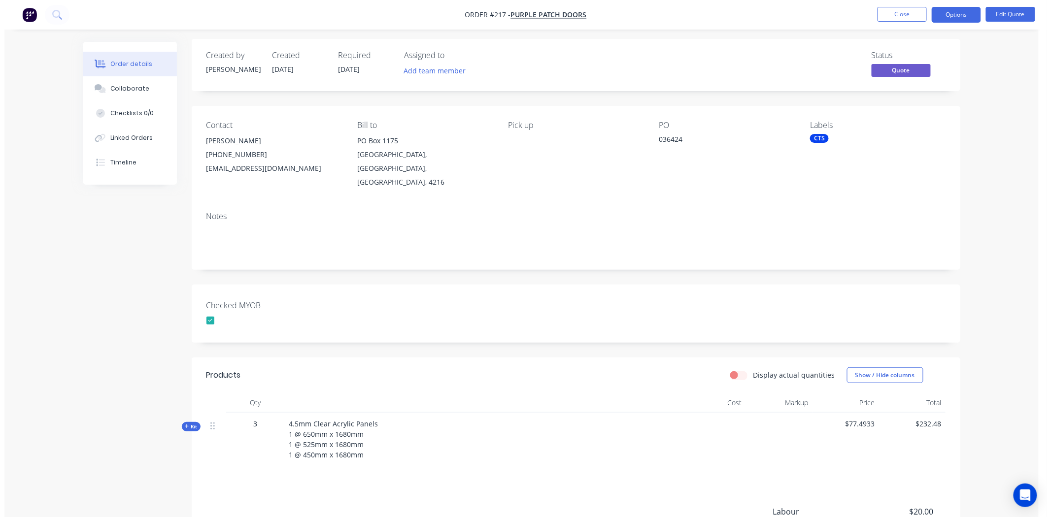
scroll to position [0, 0]
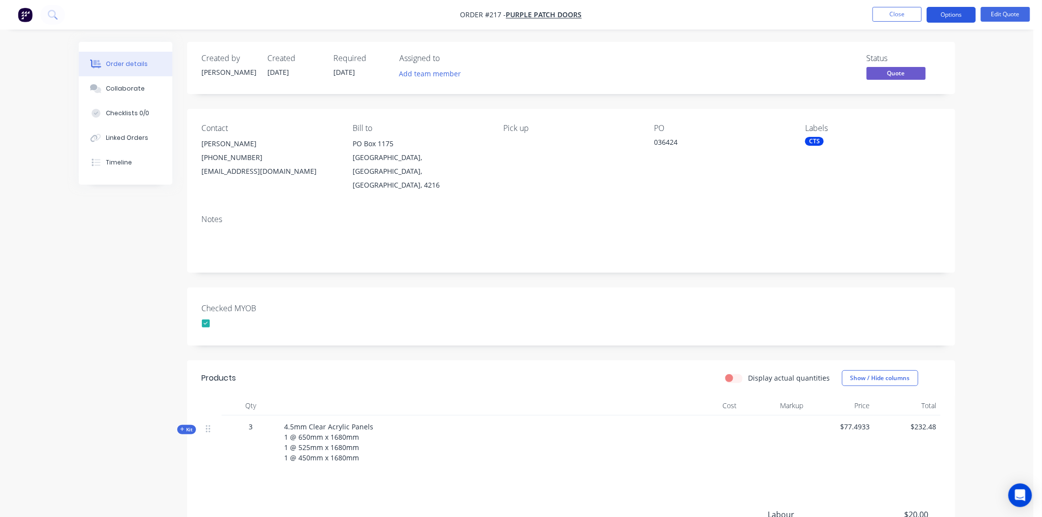
click at [962, 12] on button "Options" at bounding box center [951, 15] width 49 height 16
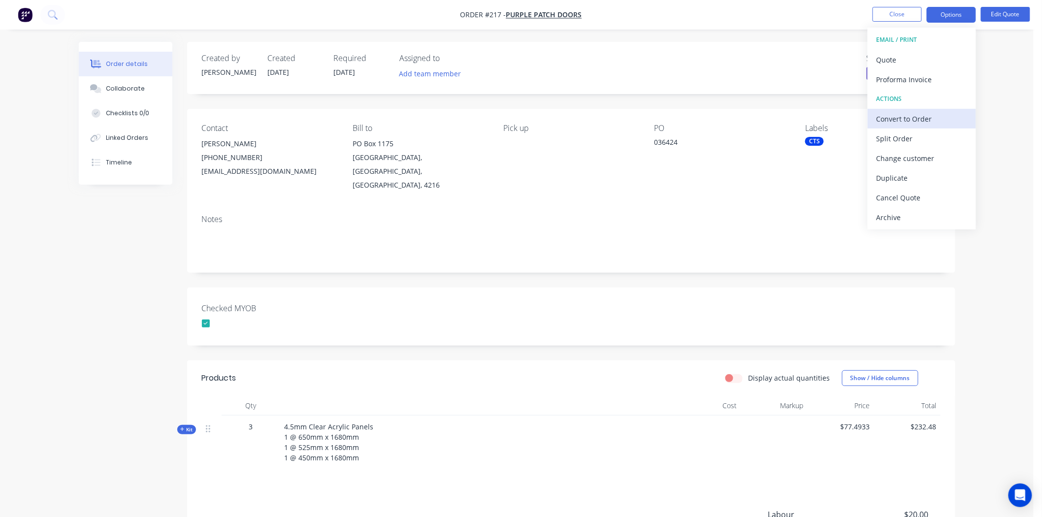
click at [909, 118] on div "Convert to Order" at bounding box center [922, 119] width 91 height 14
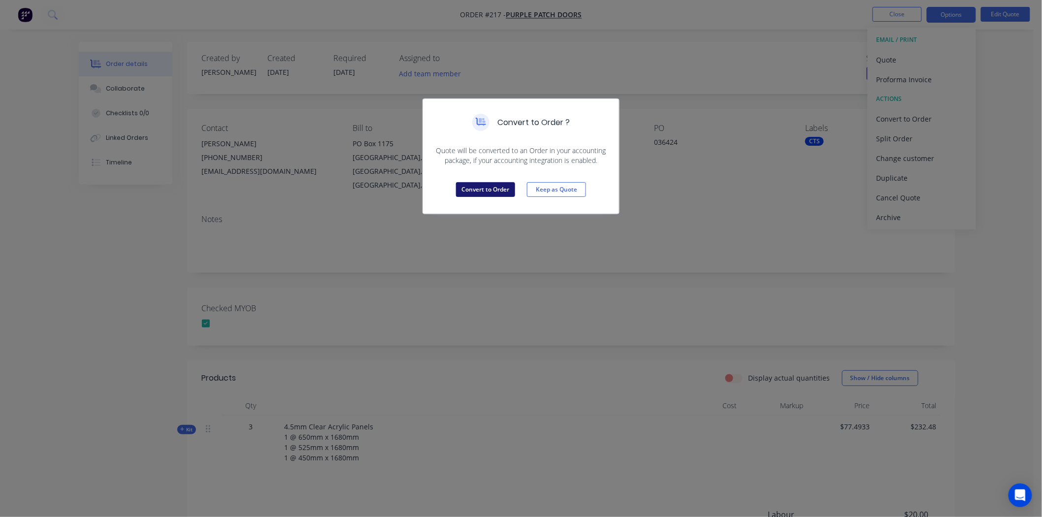
click at [479, 190] on button "Convert to Order" at bounding box center [485, 189] width 59 height 15
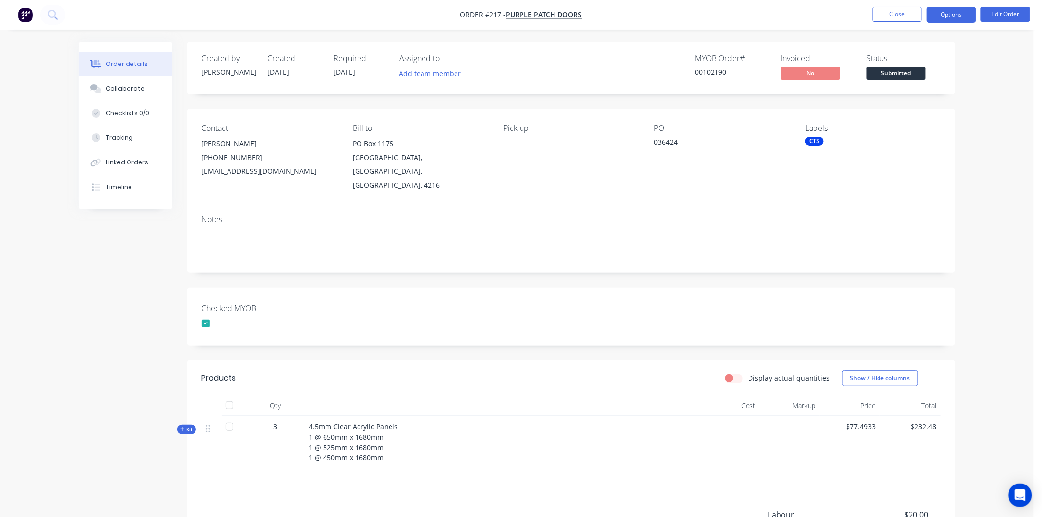
click at [948, 12] on button "Options" at bounding box center [951, 15] width 49 height 16
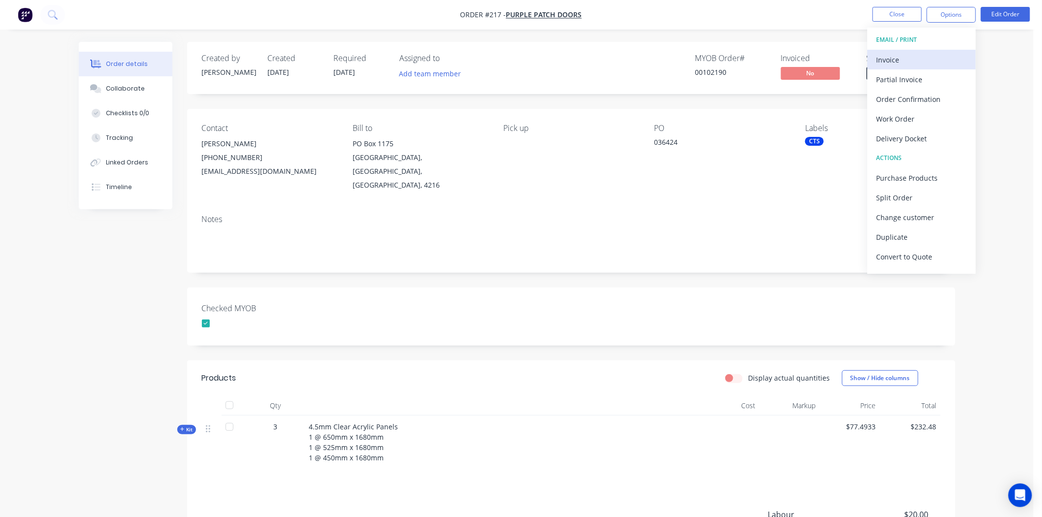
click at [889, 56] on div "Invoice" at bounding box center [922, 60] width 91 height 14
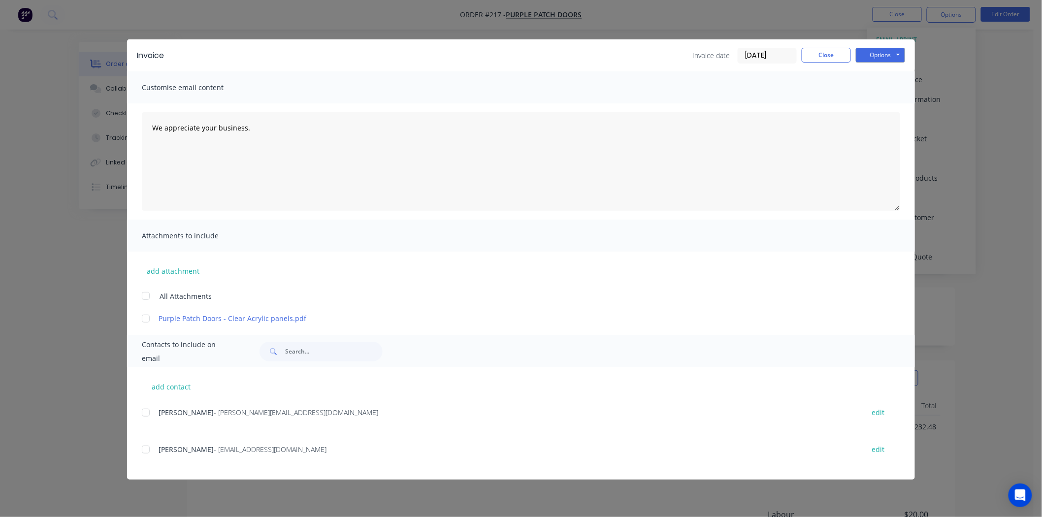
click at [757, 50] on input "[DATE]" at bounding box center [767, 55] width 58 height 15
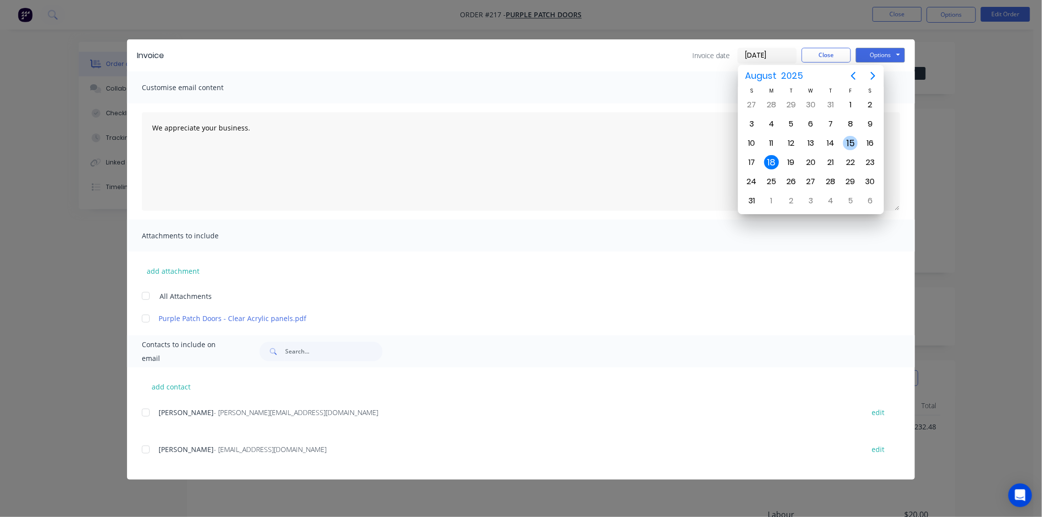
click at [853, 137] on div "15" at bounding box center [850, 143] width 15 height 15
type input "[DATE]"
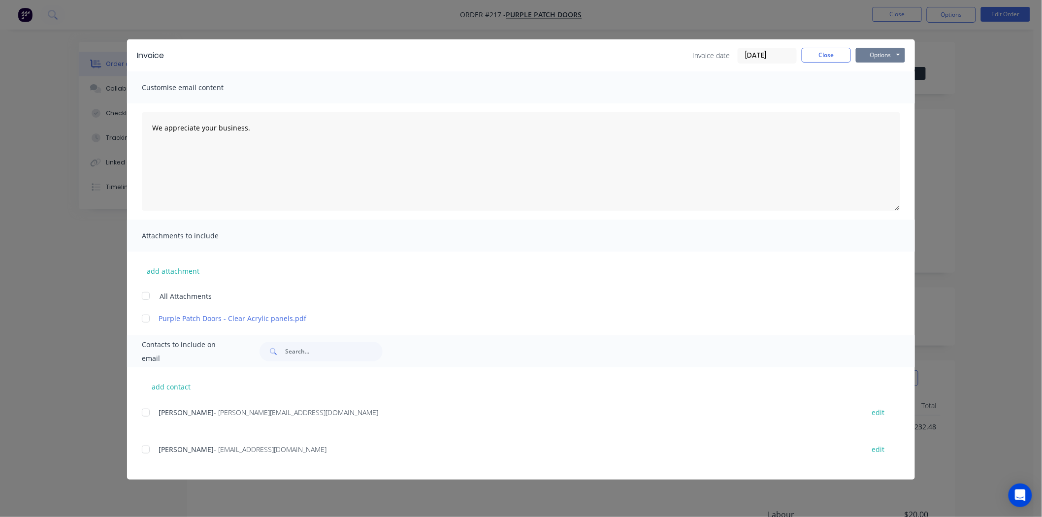
click at [889, 52] on button "Options" at bounding box center [880, 55] width 49 height 15
click at [890, 87] on button "Print" at bounding box center [887, 89] width 63 height 16
click at [835, 55] on button "Close" at bounding box center [826, 55] width 49 height 15
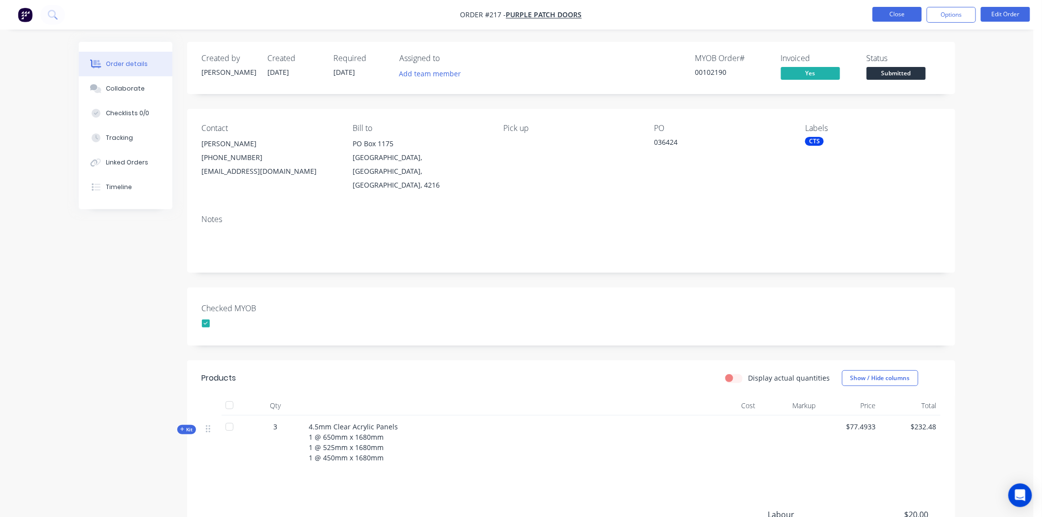
click at [898, 13] on button "Close" at bounding box center [897, 14] width 49 height 15
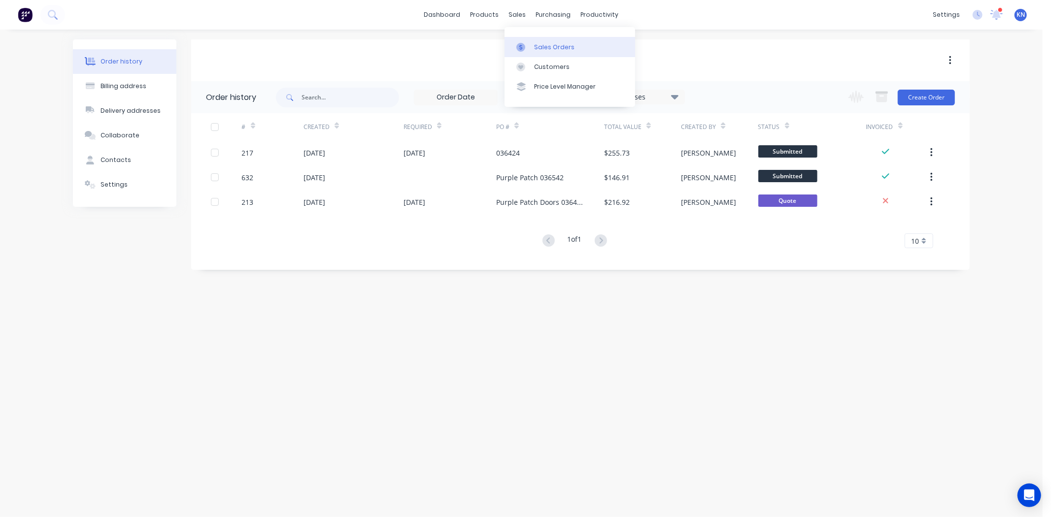
click at [544, 47] on div "Sales Orders" at bounding box center [554, 47] width 40 height 9
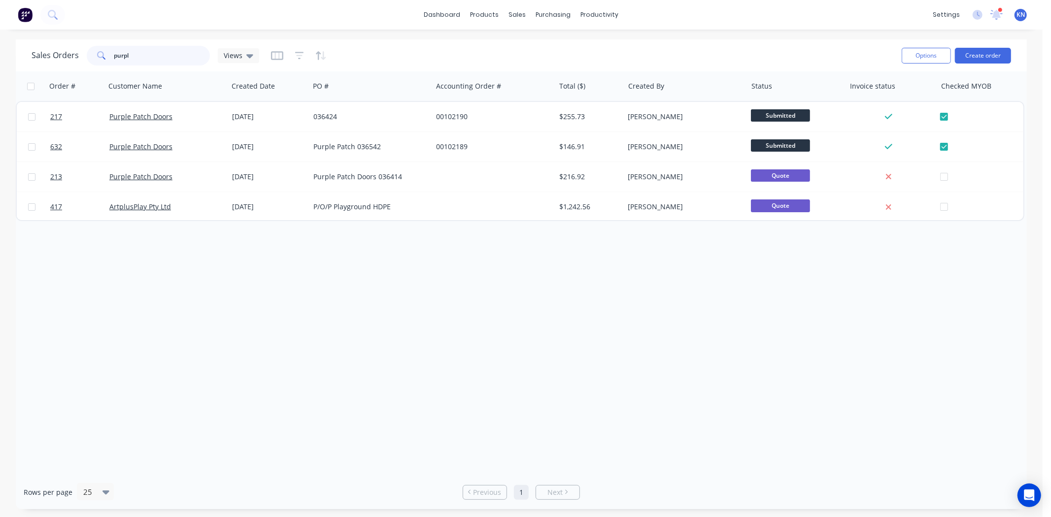
click at [138, 53] on input "purpl" at bounding box center [162, 56] width 96 height 20
type input "p"
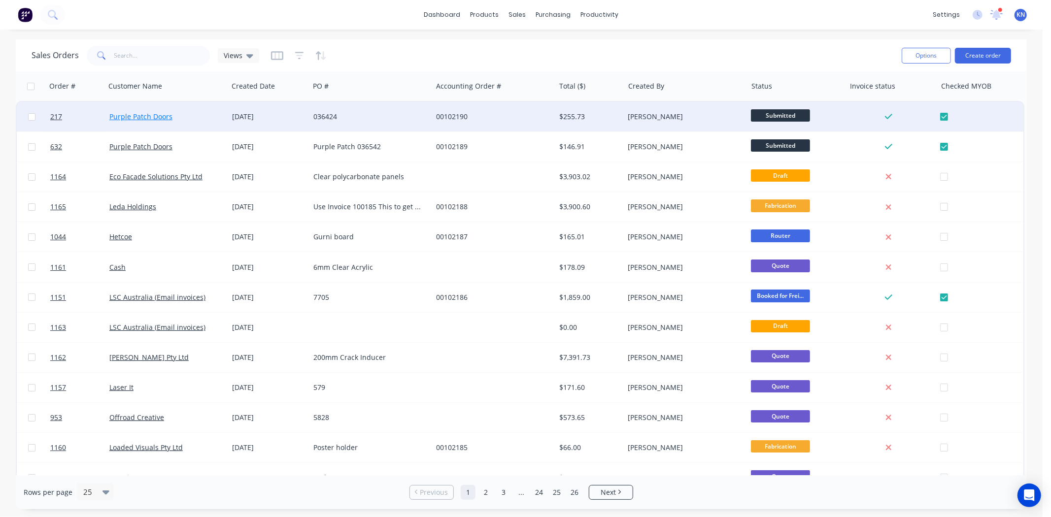
click at [140, 117] on link "Purple Patch Doors" at bounding box center [140, 116] width 63 height 9
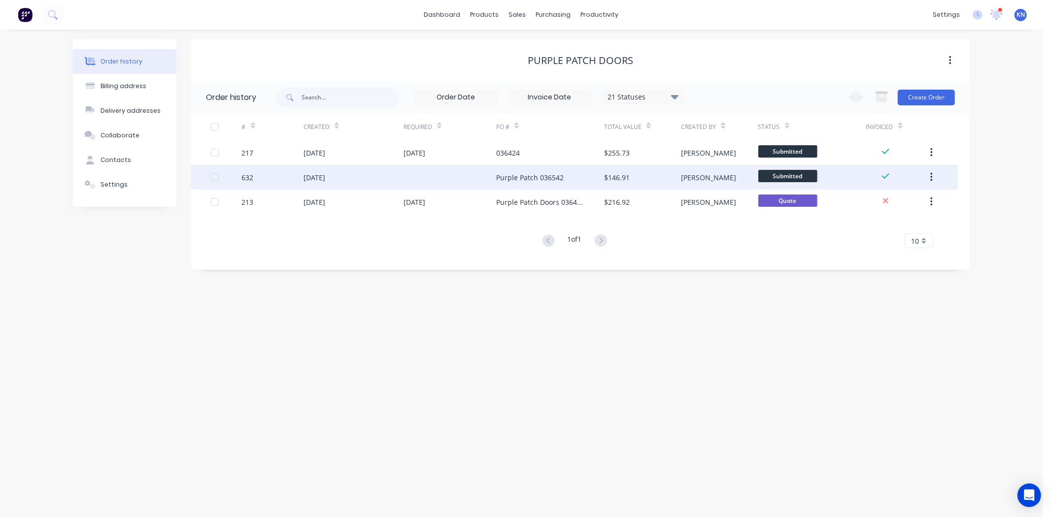
click at [520, 177] on div "Purple Patch 036542" at bounding box center [529, 177] width 67 height 10
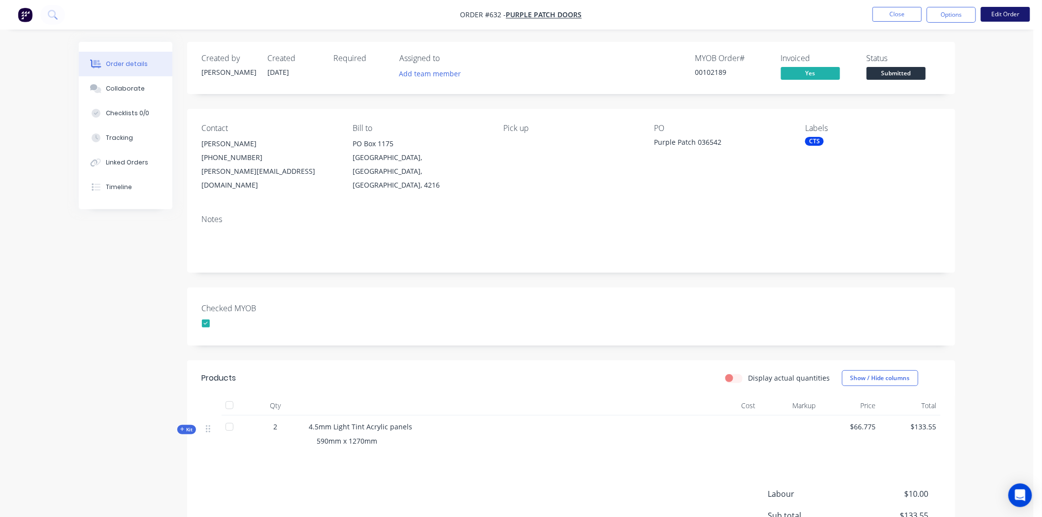
click at [1010, 13] on button "Edit Order" at bounding box center [1005, 14] width 49 height 15
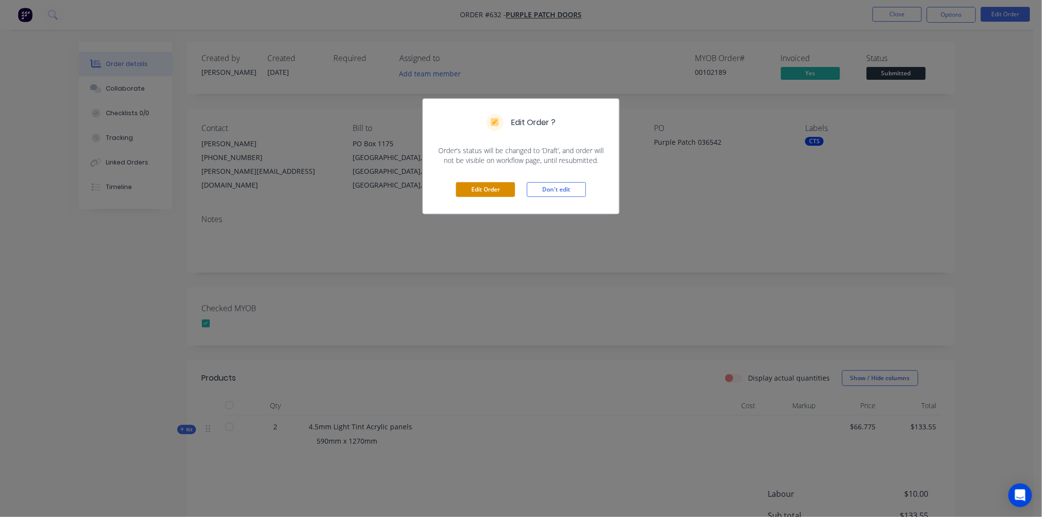
click at [475, 190] on button "Edit Order" at bounding box center [485, 189] width 59 height 15
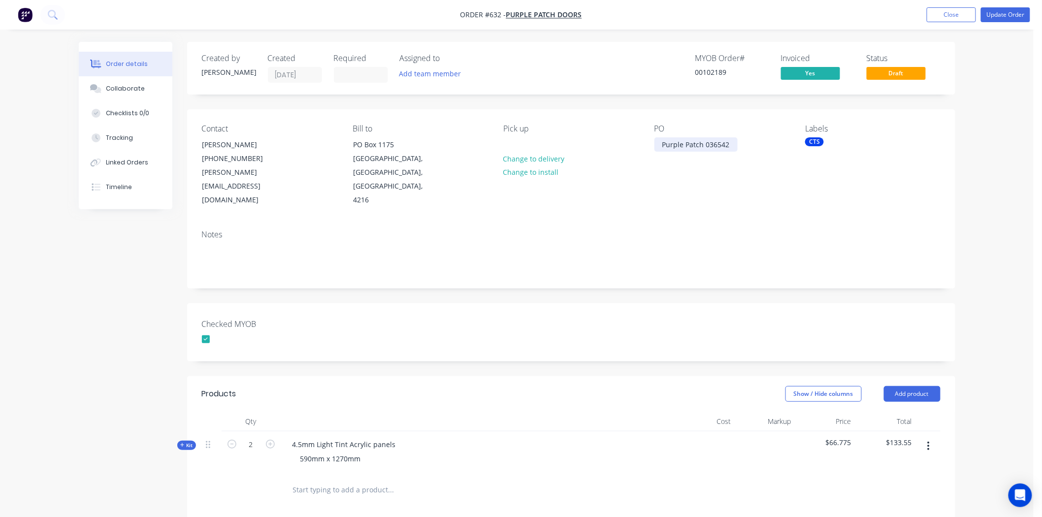
click at [703, 144] on div "Purple Patch 036542" at bounding box center [696, 144] width 83 height 14
click at [791, 266] on div "Notes" at bounding box center [571, 255] width 768 height 66
click at [1010, 12] on button "Update Order" at bounding box center [1005, 14] width 49 height 15
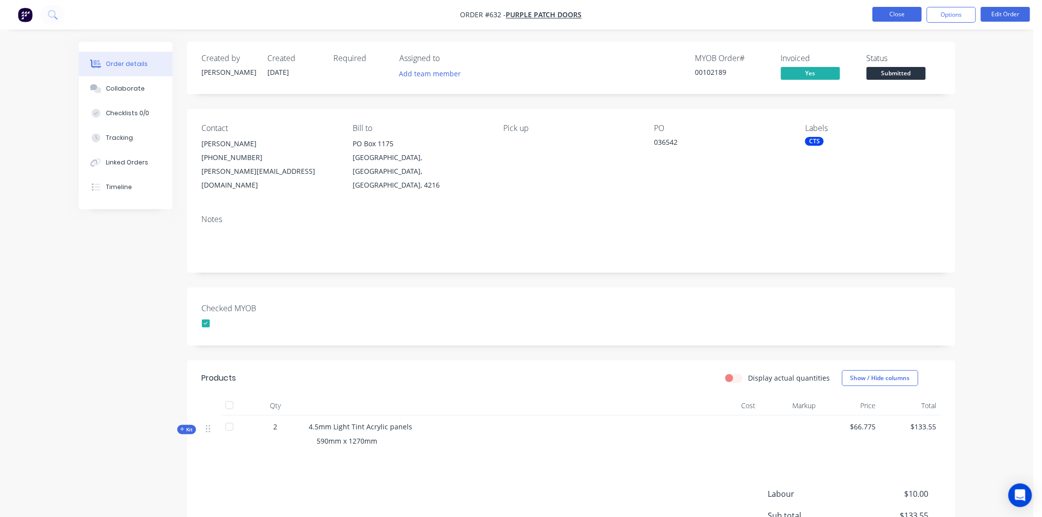
click at [913, 12] on button "Close" at bounding box center [897, 14] width 49 height 15
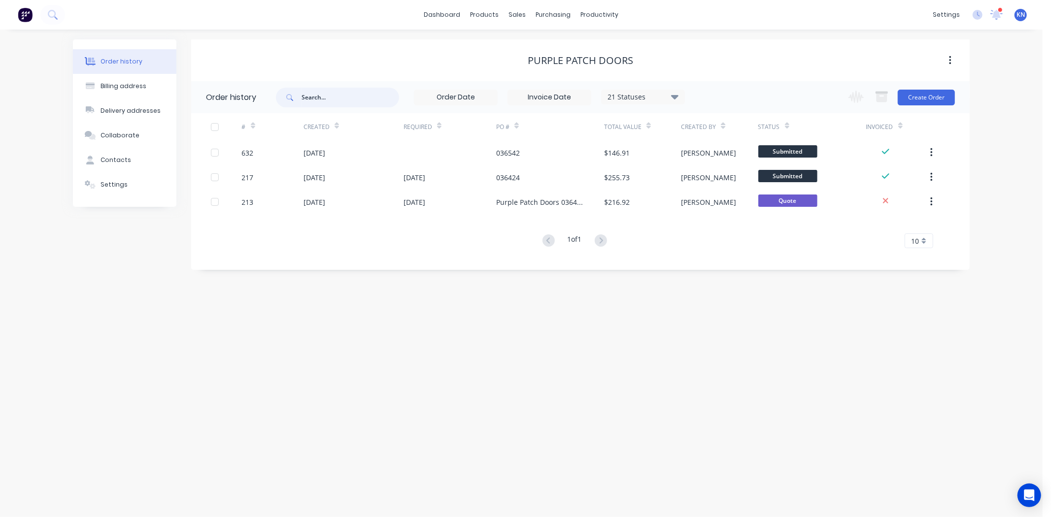
click at [326, 98] on input "text" at bounding box center [350, 98] width 98 height 20
click at [547, 47] on icon at bounding box center [545, 47] width 9 height 9
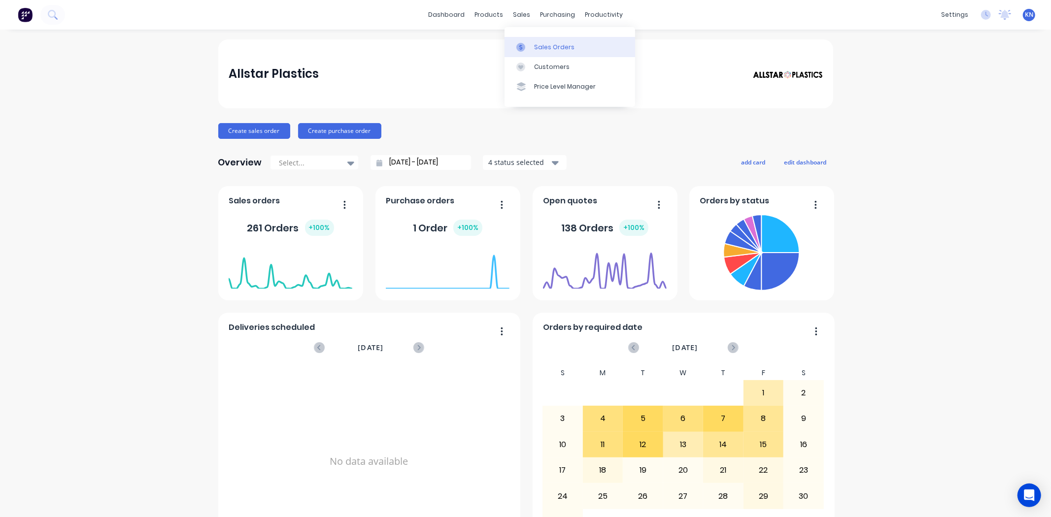
click at [544, 41] on link "Sales Orders" at bounding box center [569, 47] width 131 height 20
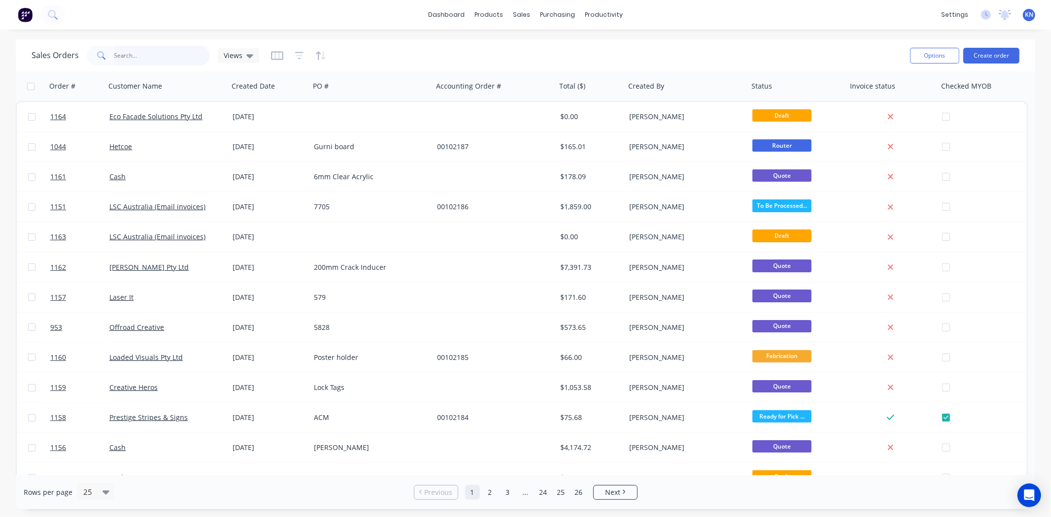
click at [159, 47] on input "text" at bounding box center [162, 56] width 96 height 20
click at [170, 52] on input "text" at bounding box center [162, 56] width 96 height 20
type input "1151"
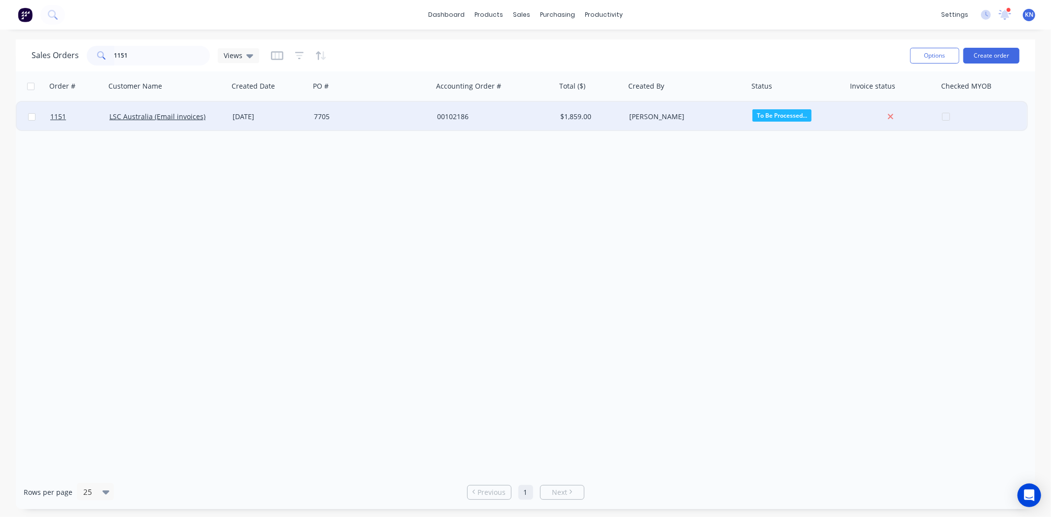
click at [385, 112] on div "7705" at bounding box center [368, 117] width 109 height 10
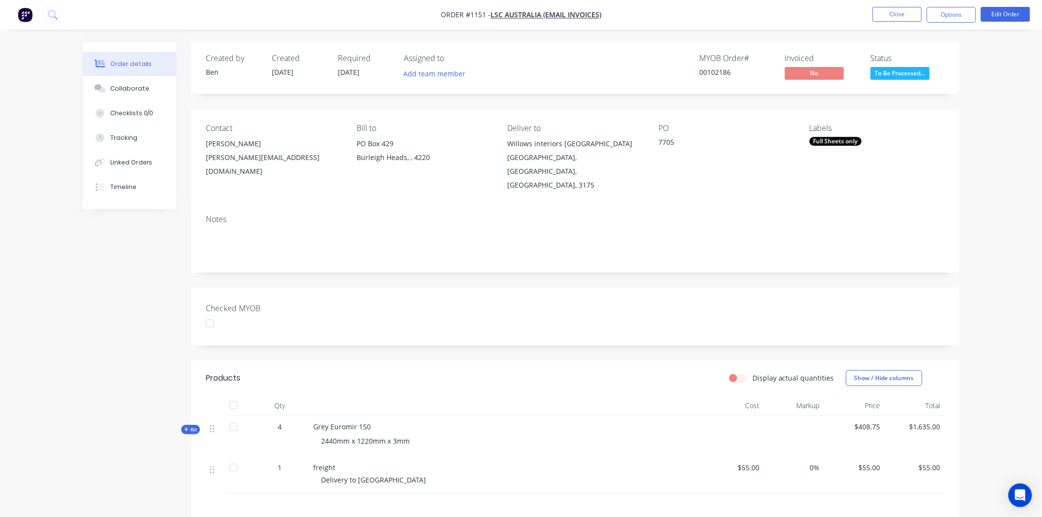
click at [209, 314] on div at bounding box center [210, 324] width 20 height 20
click at [966, 12] on button "Options" at bounding box center [951, 15] width 49 height 16
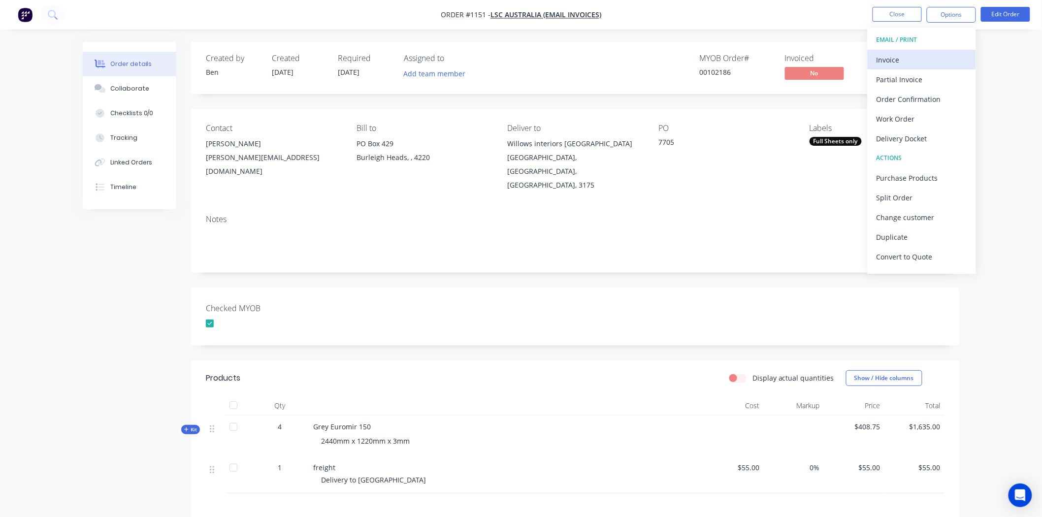
click at [913, 58] on div "Invoice" at bounding box center [922, 60] width 91 height 14
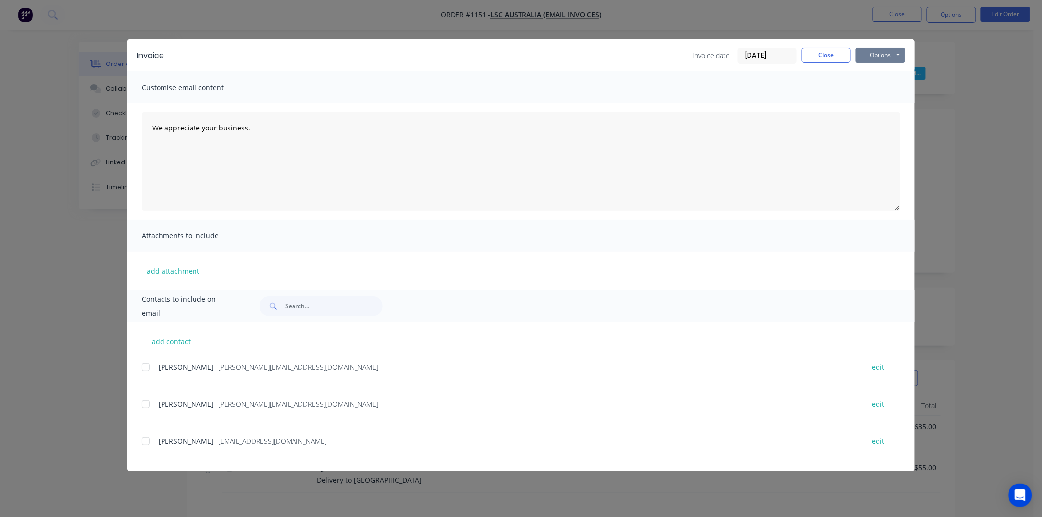
click at [874, 52] on button "Options" at bounding box center [880, 55] width 49 height 15
click at [888, 87] on button "Print" at bounding box center [887, 89] width 63 height 16
click at [878, 405] on button "edit" at bounding box center [878, 404] width 25 height 13
select select "AU"
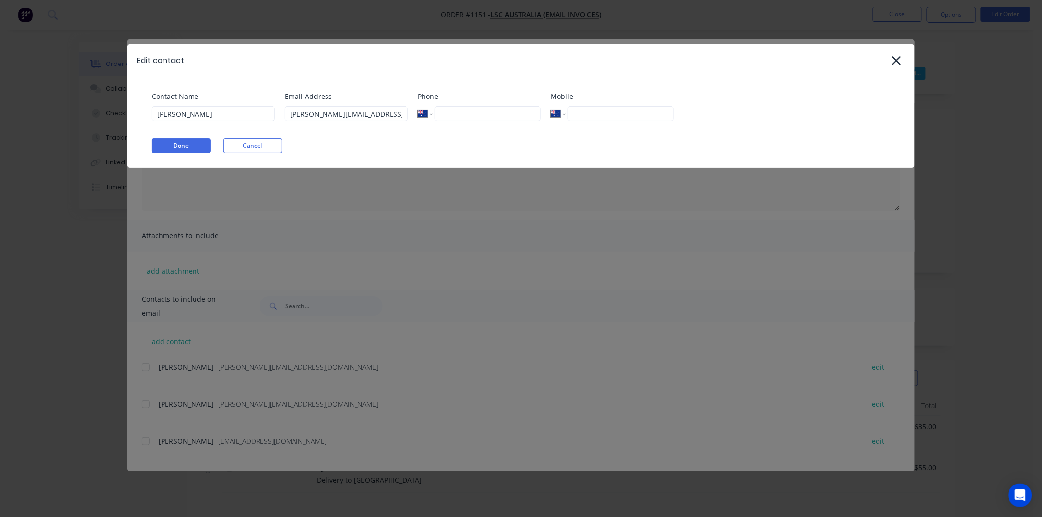
click at [582, 112] on input "tel" at bounding box center [621, 113] width 106 height 15
type input "0411 148 101"
click at [165, 148] on button "Done" at bounding box center [181, 145] width 59 height 15
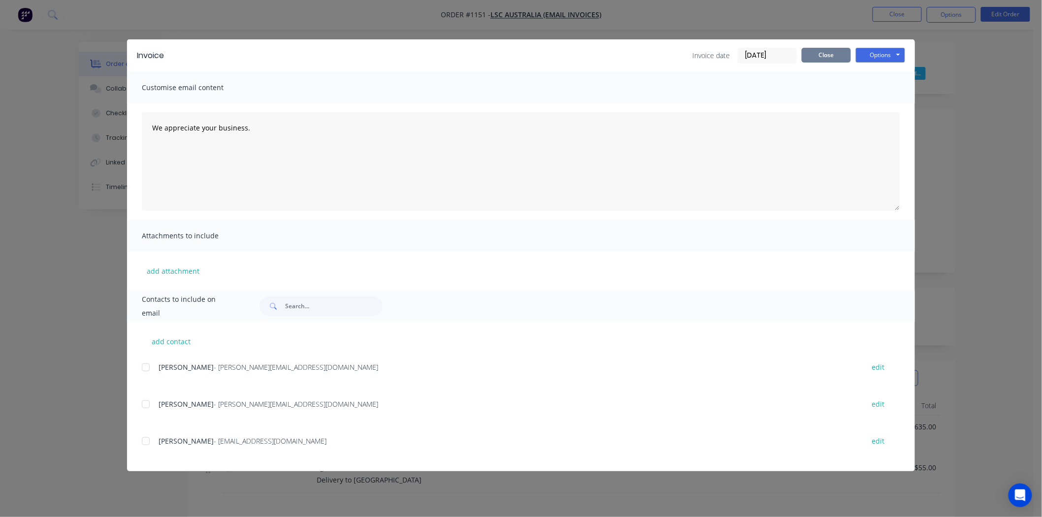
click at [823, 56] on button "Close" at bounding box center [826, 55] width 49 height 15
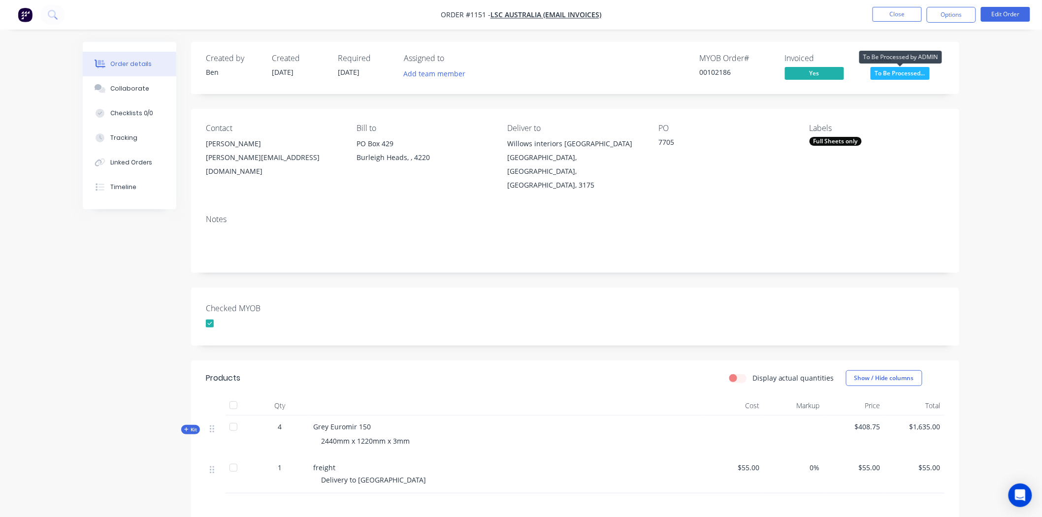
click at [910, 71] on span "To Be Processed..." at bounding box center [900, 73] width 59 height 12
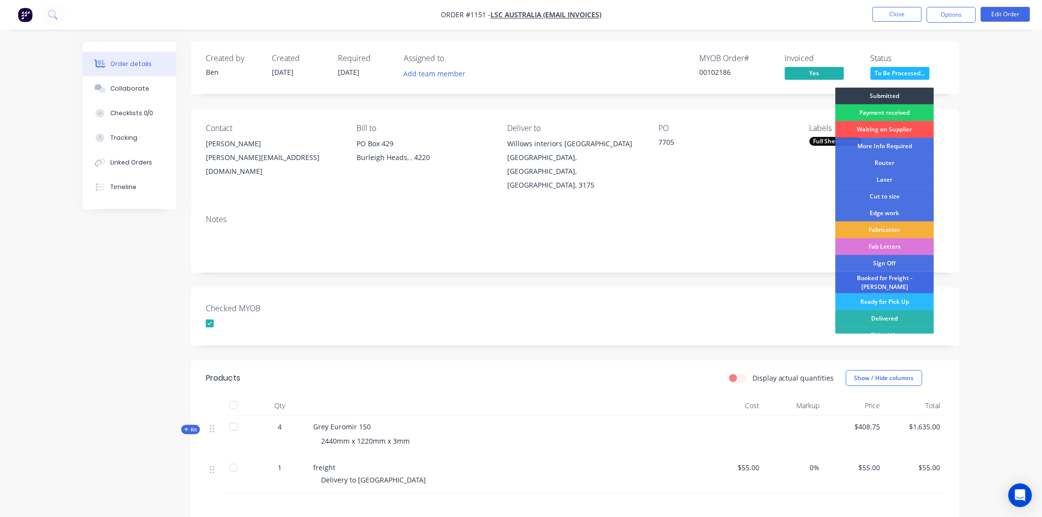
click at [889, 280] on div "Booked for Freight - [PERSON_NAME]" at bounding box center [885, 283] width 99 height 22
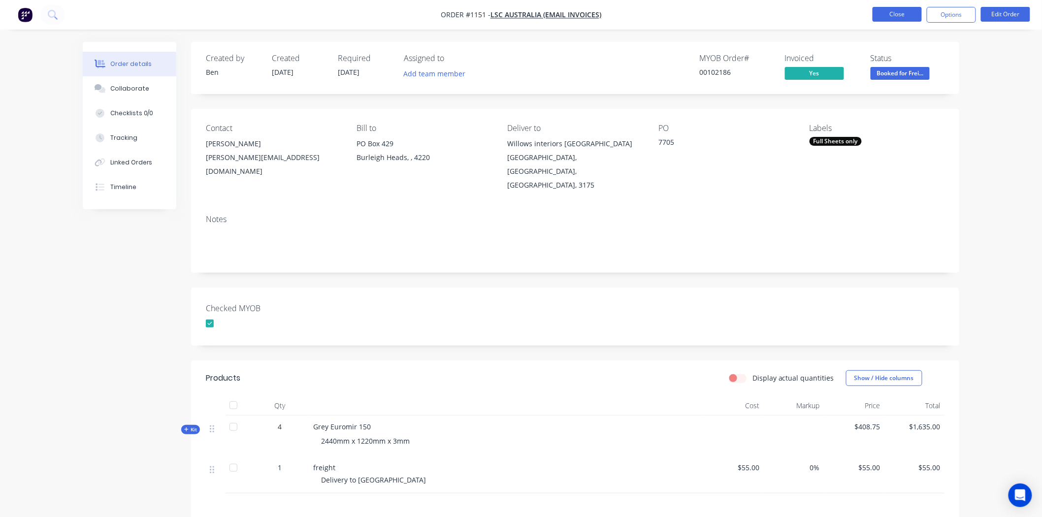
click at [909, 13] on button "Close" at bounding box center [897, 14] width 49 height 15
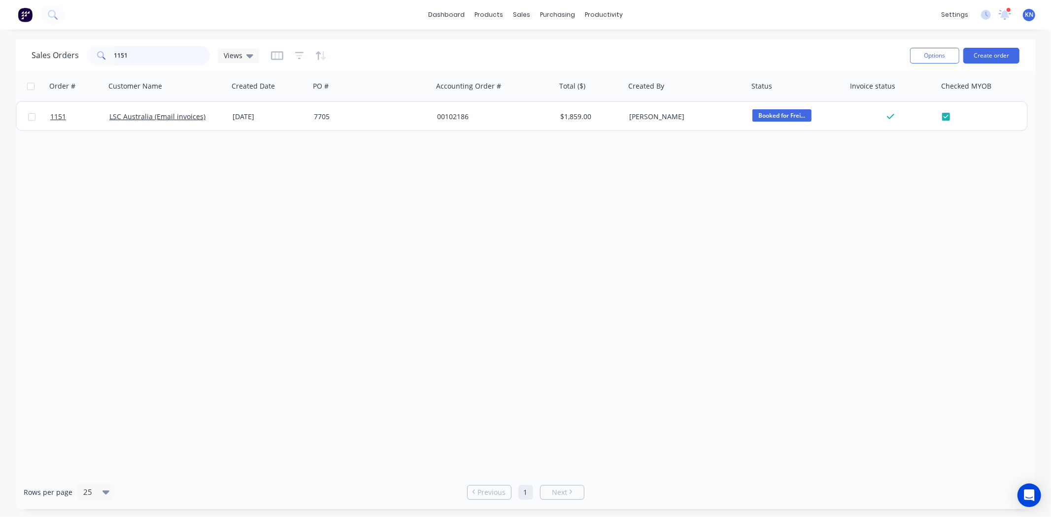
click at [145, 61] on input "1151" at bounding box center [162, 56] width 96 height 20
type input "1"
click at [543, 46] on div "Sales Orders" at bounding box center [558, 47] width 40 height 9
click at [161, 59] on input "696" at bounding box center [162, 56] width 96 height 20
type input "6"
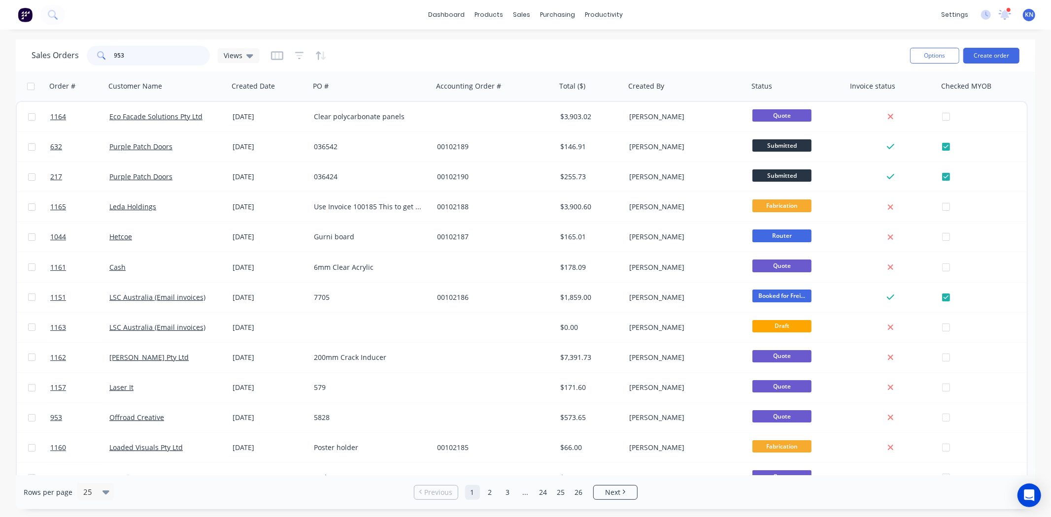
type input "953"
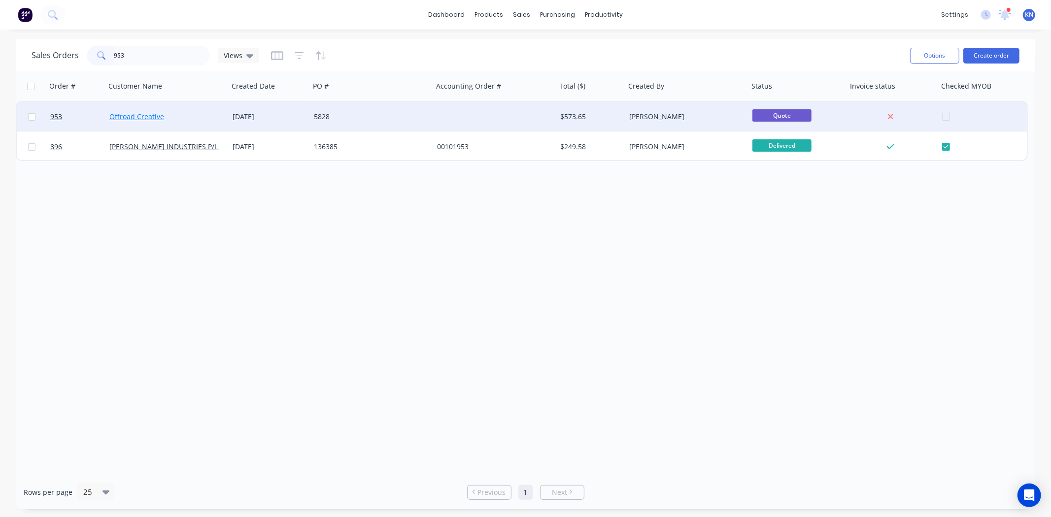
click at [141, 112] on link "Offroad Creative" at bounding box center [136, 116] width 55 height 9
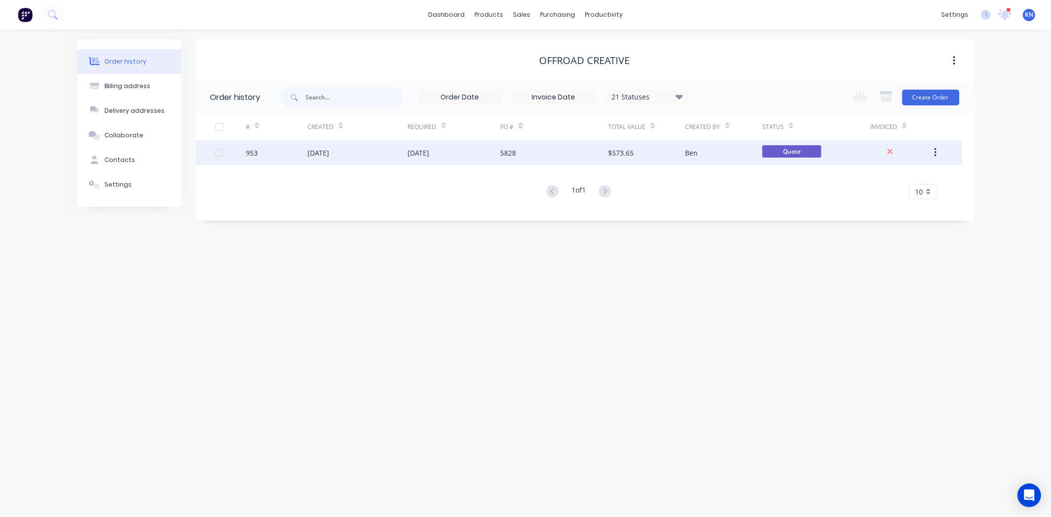
click at [259, 156] on div "953" at bounding box center [277, 152] width 62 height 25
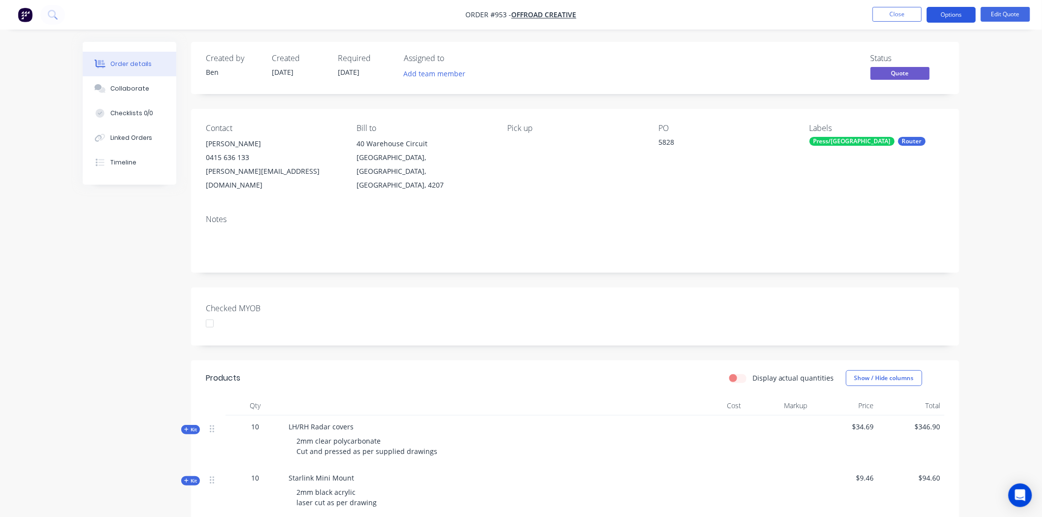
click at [956, 15] on button "Options" at bounding box center [951, 15] width 49 height 16
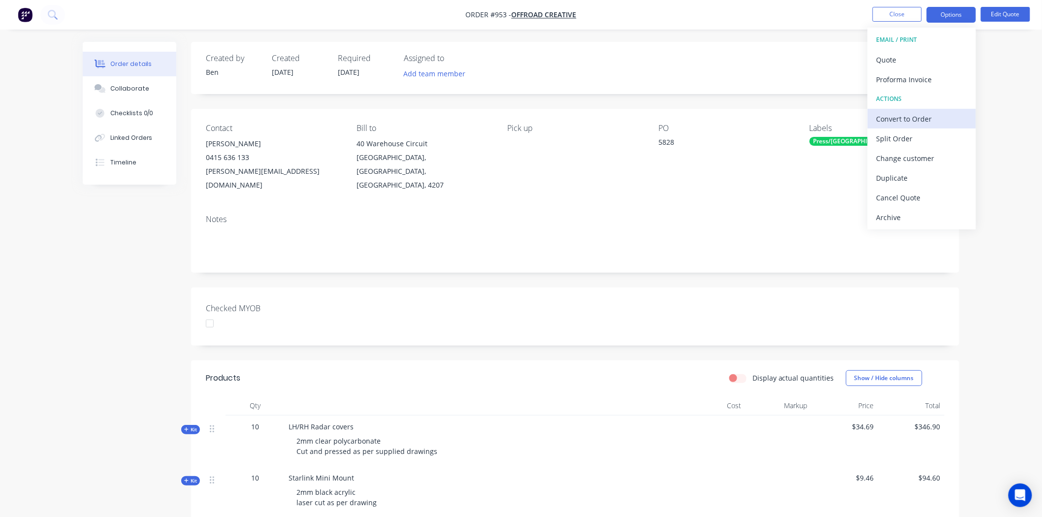
click at [914, 119] on div "Convert to Order" at bounding box center [922, 119] width 91 height 14
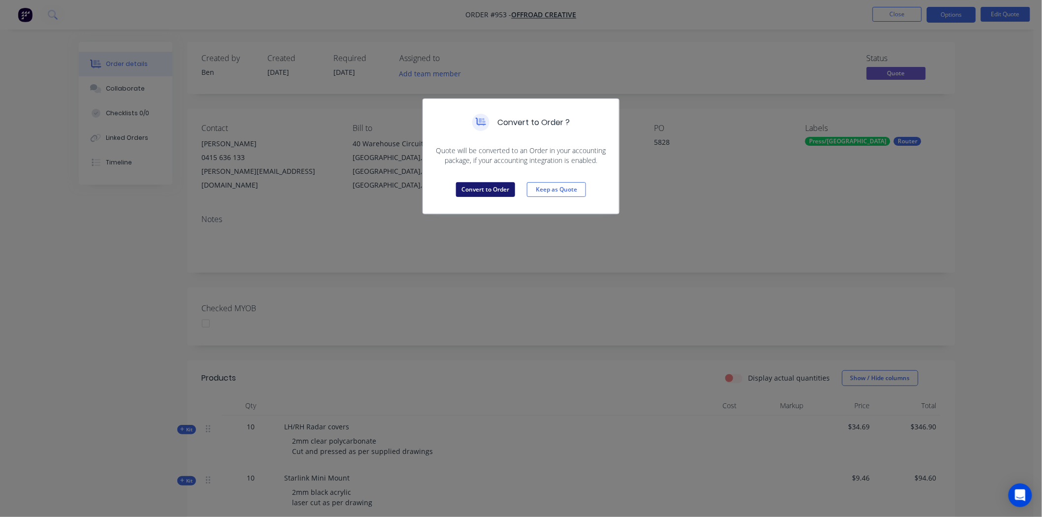
click at [476, 190] on button "Convert to Order" at bounding box center [485, 189] width 59 height 15
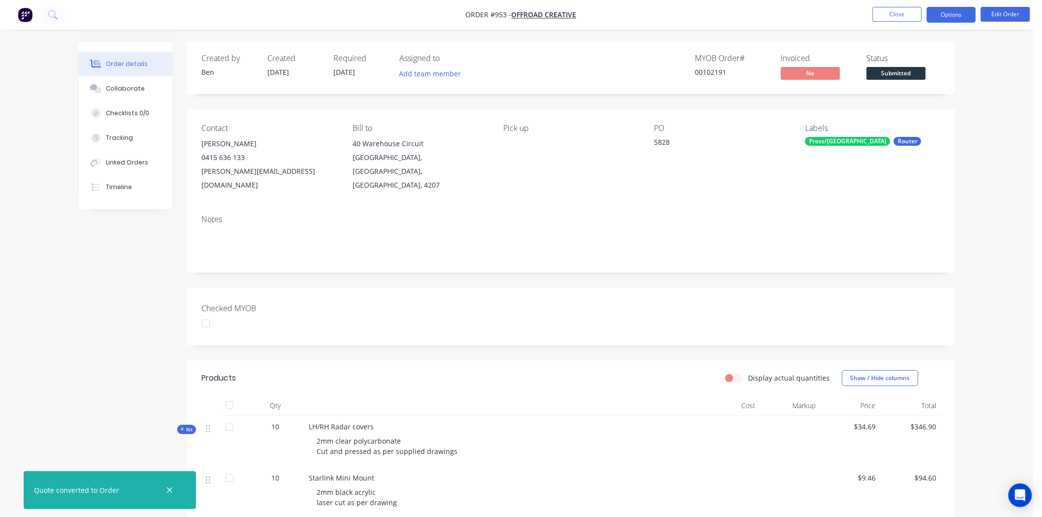
click at [944, 11] on button "Options" at bounding box center [951, 15] width 49 height 16
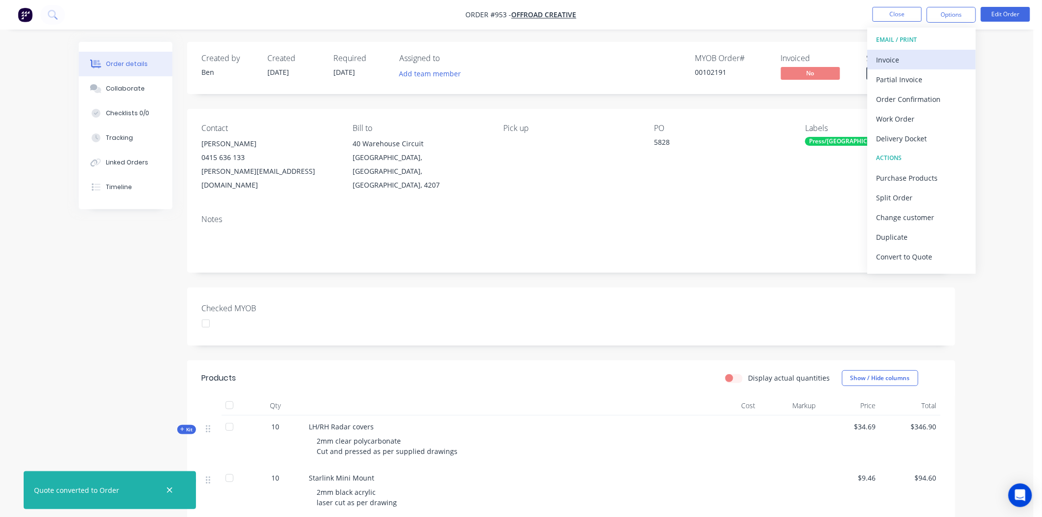
click at [901, 59] on div "Invoice" at bounding box center [922, 60] width 91 height 14
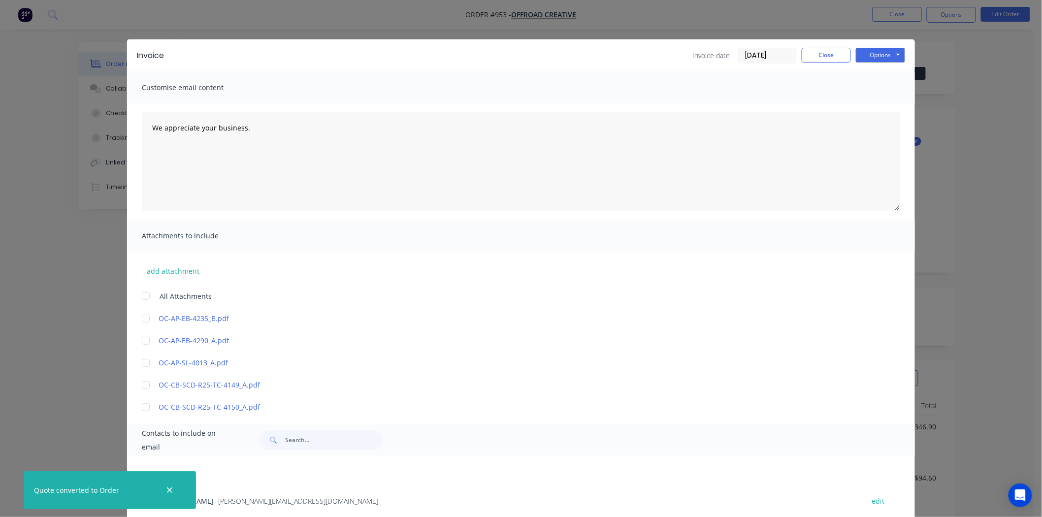
click at [761, 52] on input "[DATE]" at bounding box center [767, 55] width 58 height 15
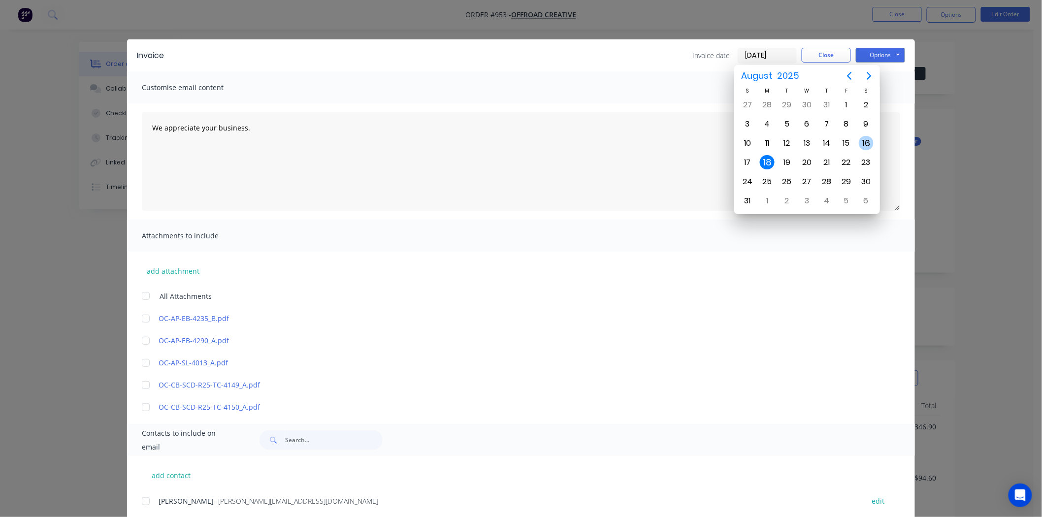
click at [857, 143] on div "16" at bounding box center [867, 143] width 20 height 19
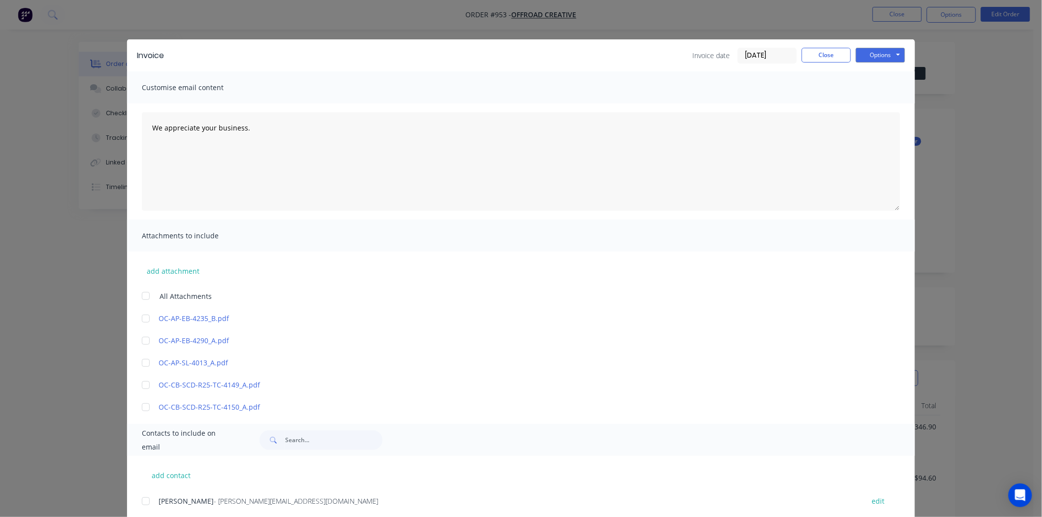
click at [745, 53] on input "[DATE]" at bounding box center [767, 55] width 58 height 15
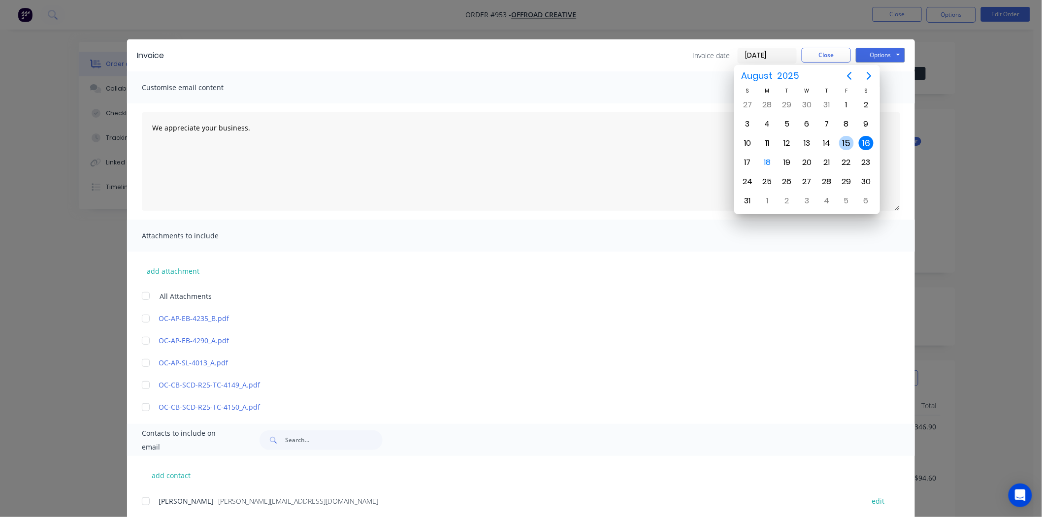
click at [843, 141] on div "15" at bounding box center [846, 143] width 15 height 15
type input "[DATE]"
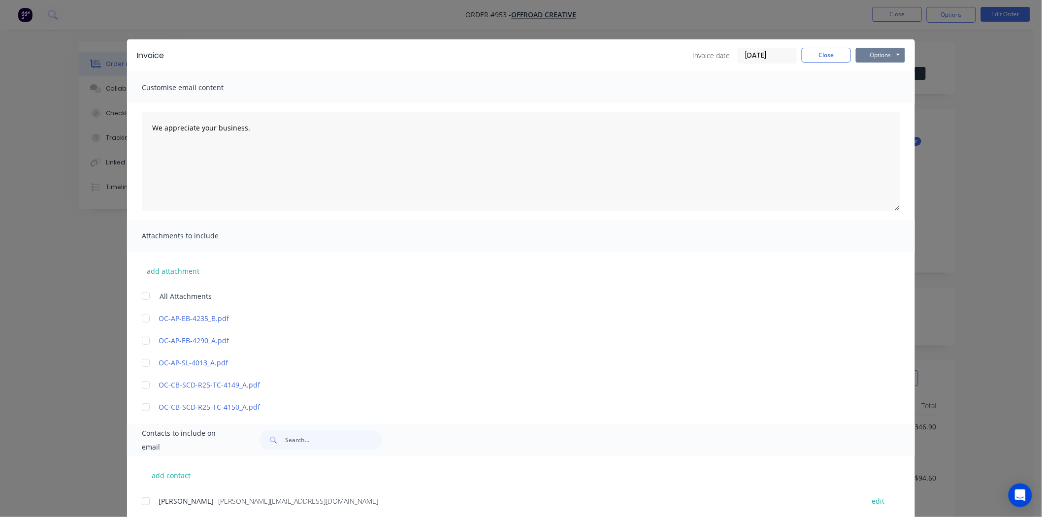
click at [875, 52] on button "Options" at bounding box center [880, 55] width 49 height 15
click at [871, 85] on button "Print" at bounding box center [887, 89] width 63 height 16
click at [814, 54] on button "Close" at bounding box center [826, 55] width 49 height 15
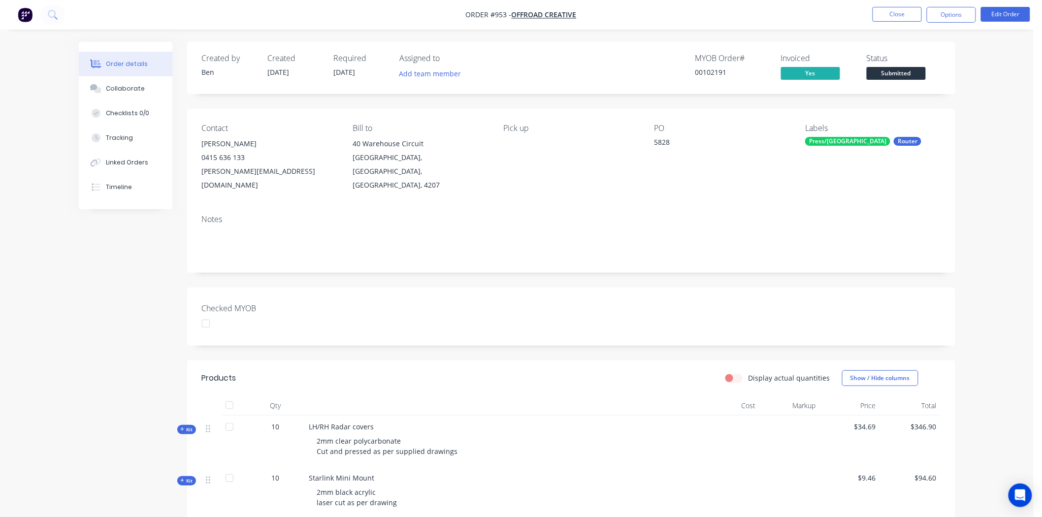
click at [207, 314] on div at bounding box center [206, 324] width 20 height 20
click at [902, 12] on button "Close" at bounding box center [897, 14] width 49 height 15
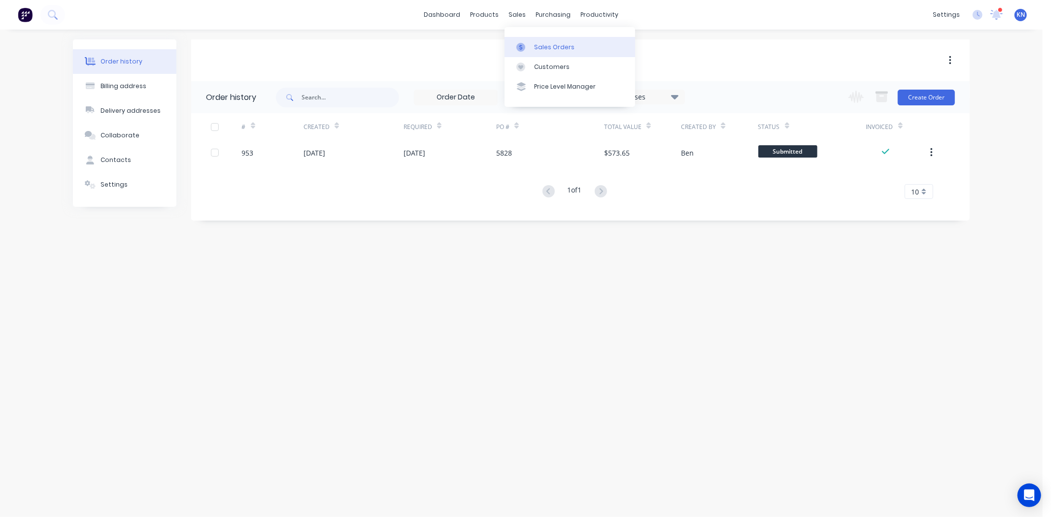
click at [548, 43] on div "Sales Orders" at bounding box center [554, 47] width 40 height 9
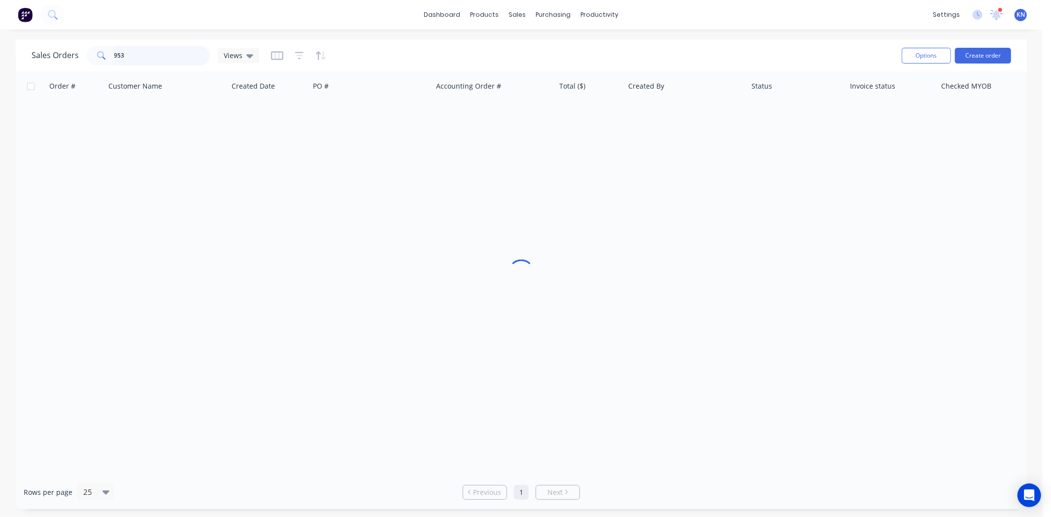
click at [133, 48] on input "953" at bounding box center [162, 56] width 96 height 20
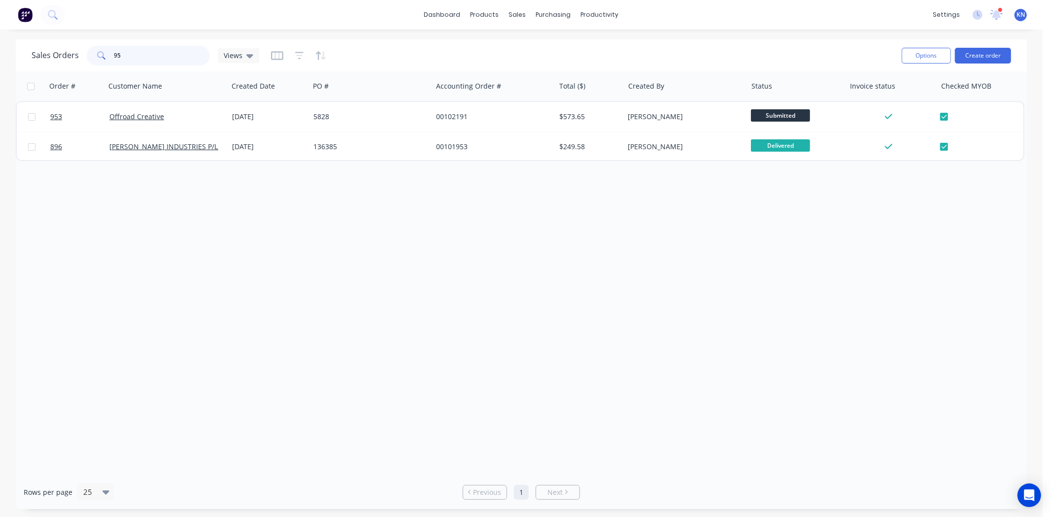
type input "9"
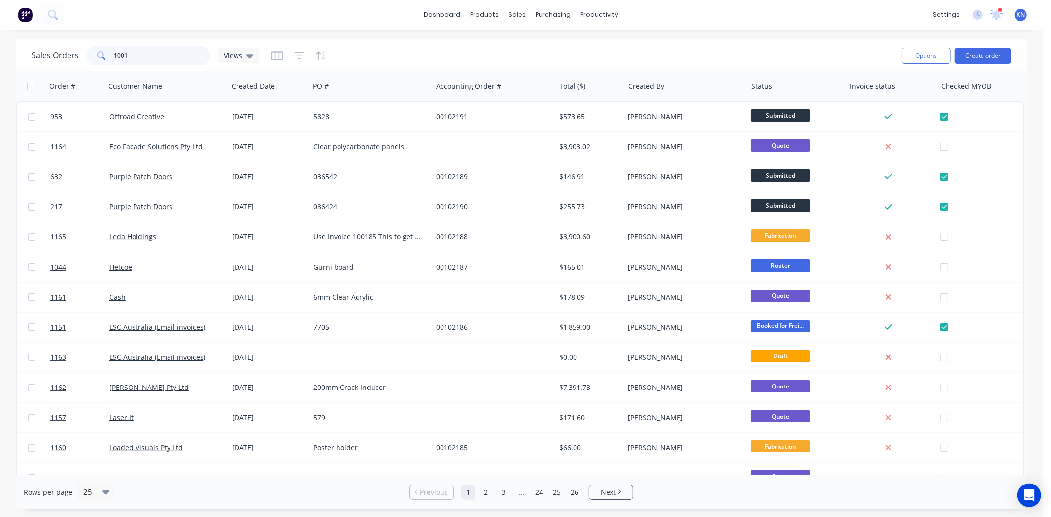
type input "1001"
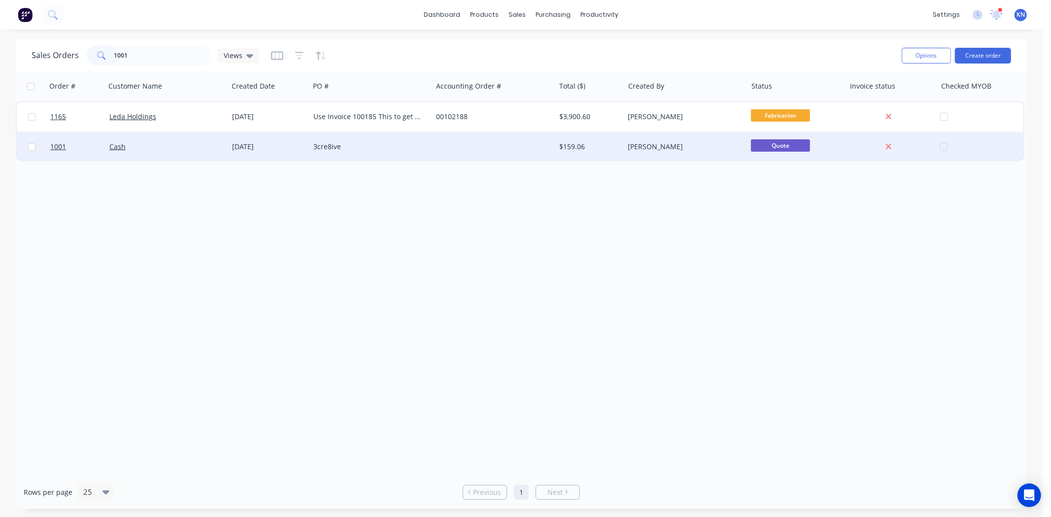
click at [144, 148] on div "Cash" at bounding box center [163, 147] width 109 height 10
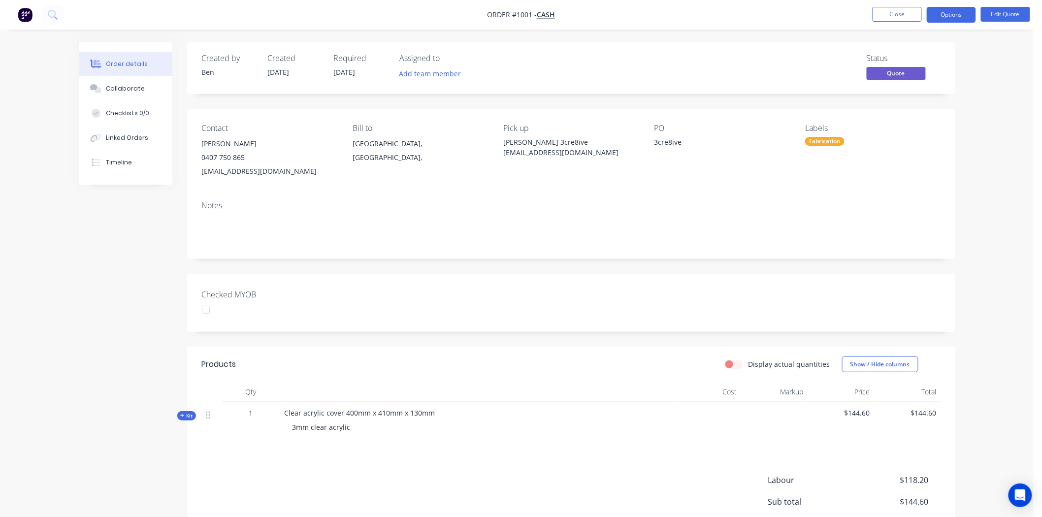
click at [203, 306] on div at bounding box center [206, 310] width 20 height 20
click at [959, 15] on button "Options" at bounding box center [951, 15] width 49 height 16
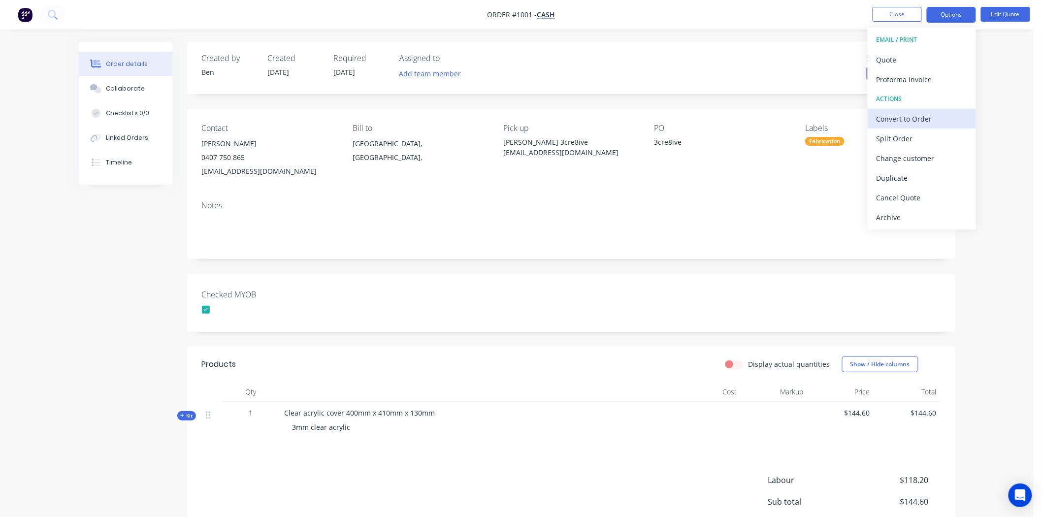
click at [909, 116] on div "Convert to Order" at bounding box center [922, 119] width 91 height 14
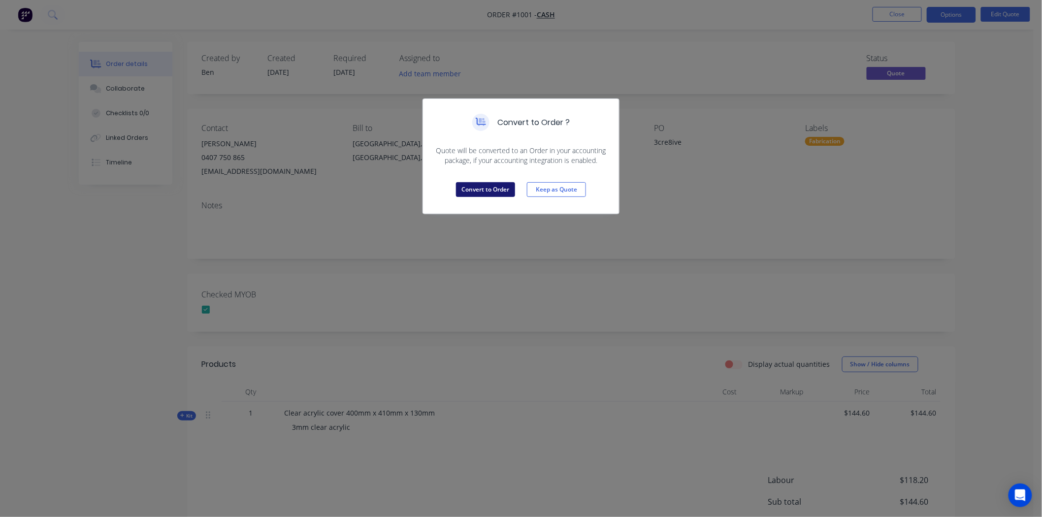
click at [480, 189] on button "Convert to Order" at bounding box center [485, 189] width 59 height 15
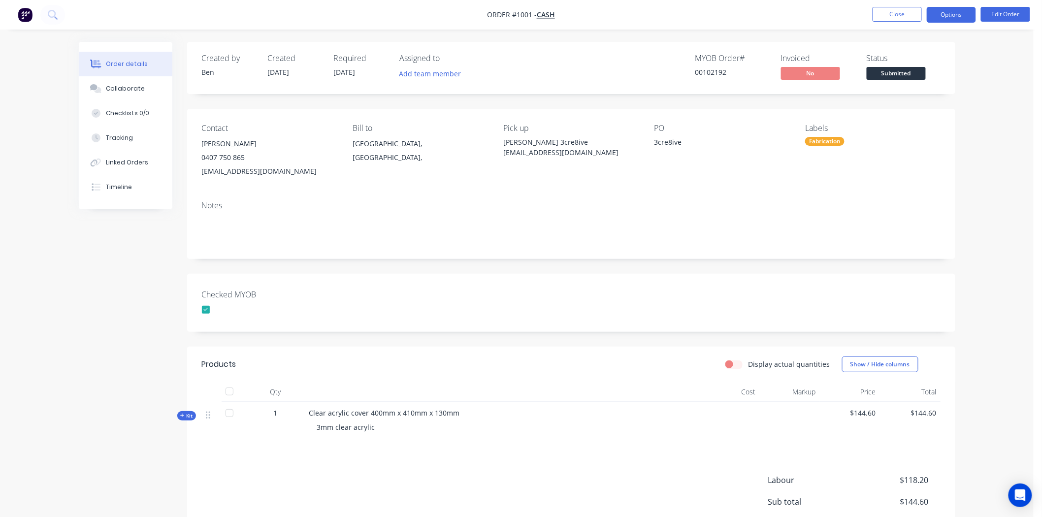
click at [964, 13] on button "Options" at bounding box center [951, 15] width 49 height 16
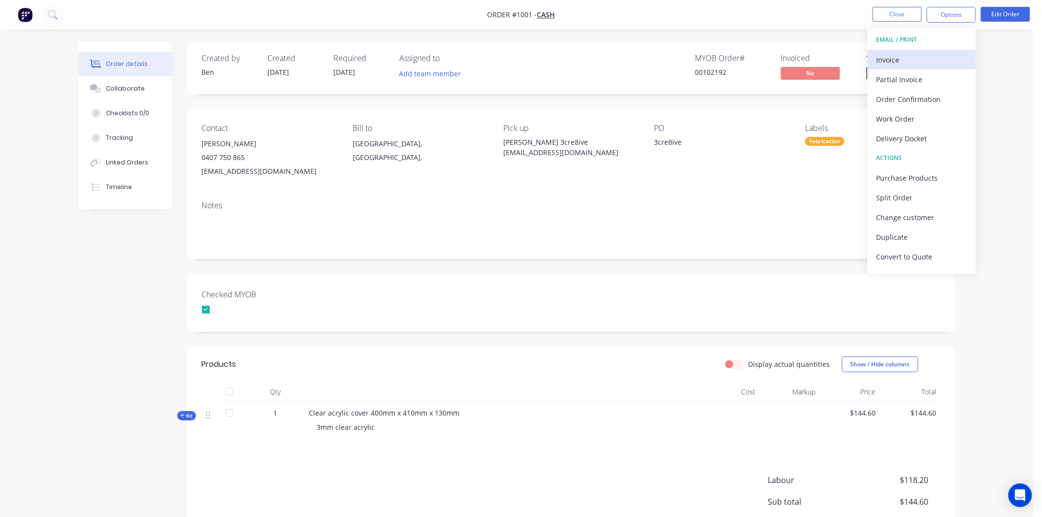
click at [909, 61] on div "Invoice" at bounding box center [922, 60] width 91 height 14
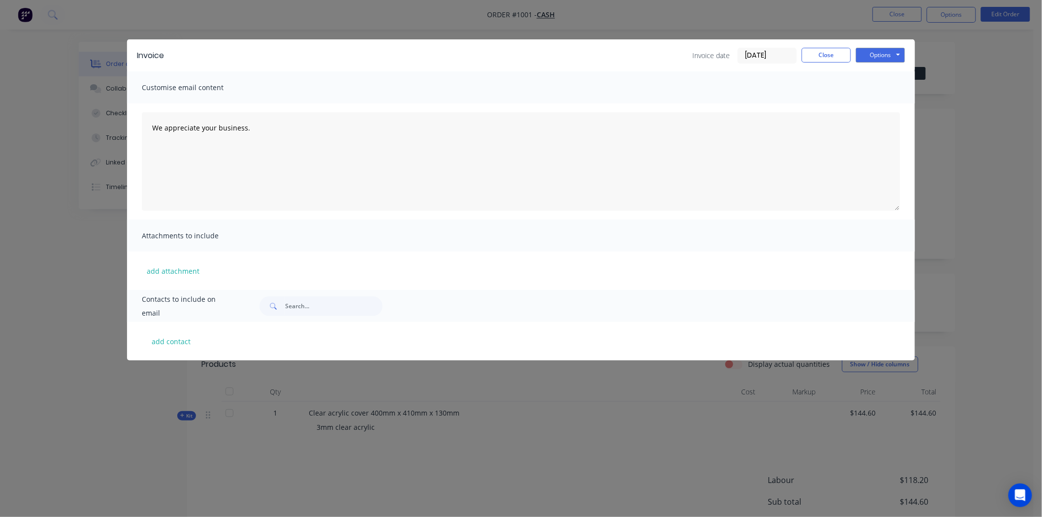
click at [759, 57] on input "[DATE]" at bounding box center [767, 55] width 58 height 15
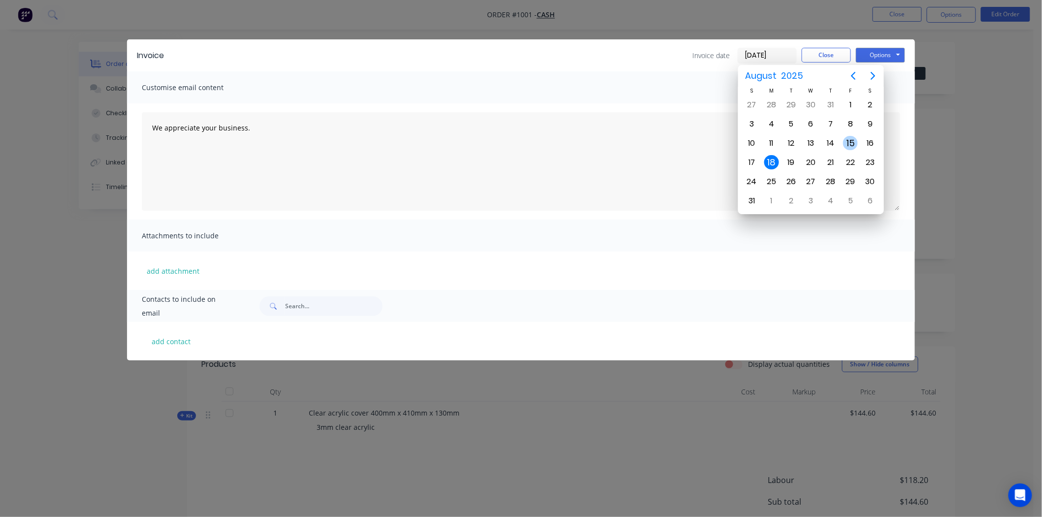
click at [844, 140] on div "15" at bounding box center [850, 143] width 15 height 15
type input "[DATE]"
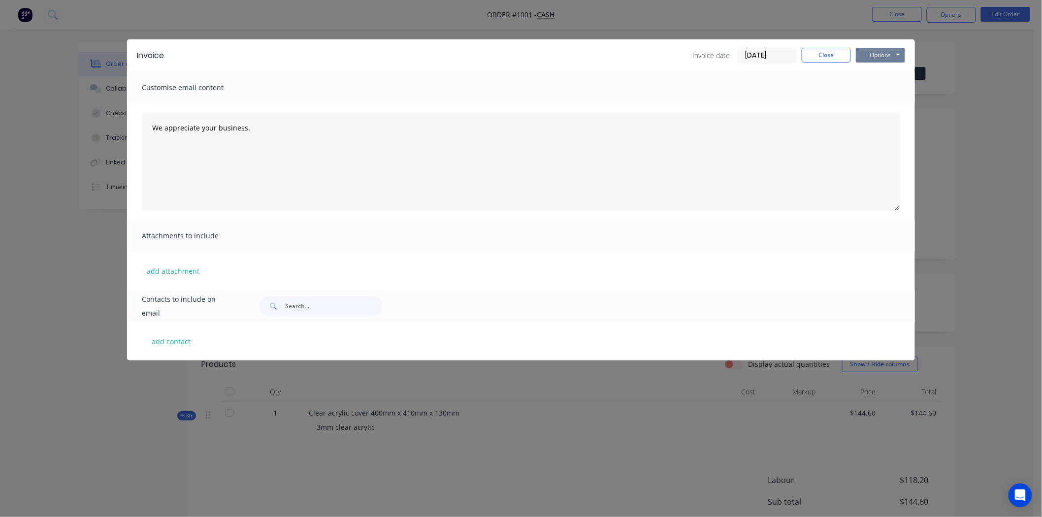
click at [880, 55] on button "Options" at bounding box center [880, 55] width 49 height 15
click at [883, 86] on button "Print" at bounding box center [887, 89] width 63 height 16
click at [824, 52] on button "Close" at bounding box center [826, 55] width 49 height 15
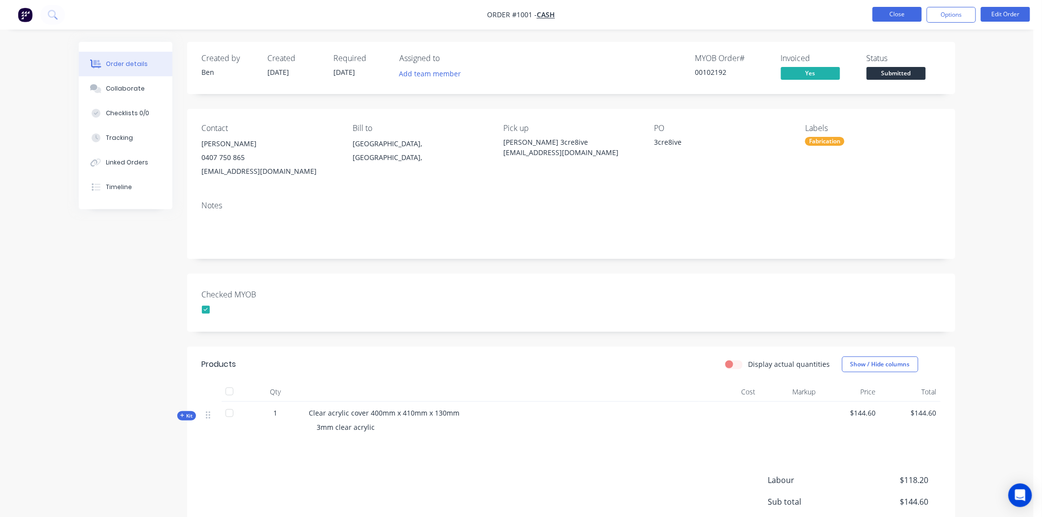
click at [899, 14] on button "Close" at bounding box center [897, 14] width 49 height 15
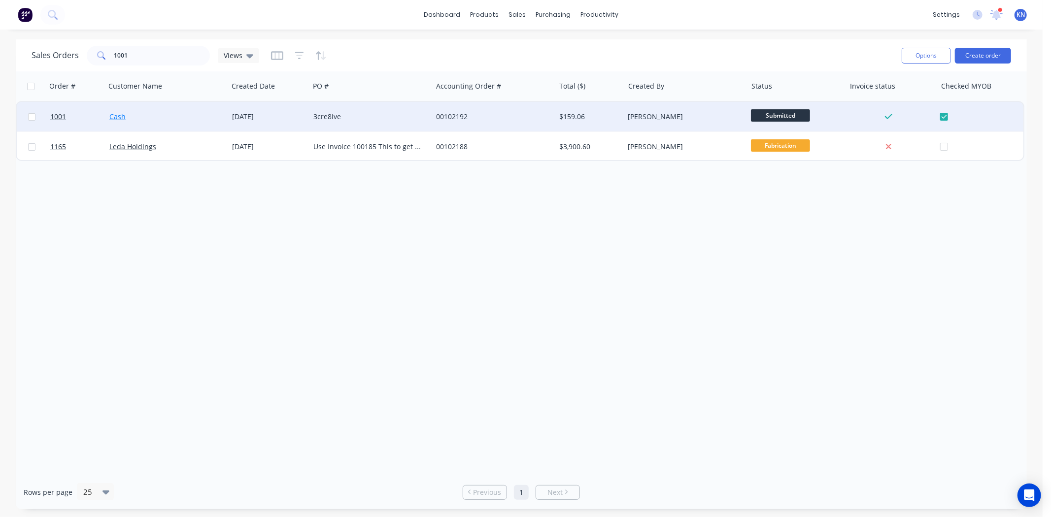
click at [121, 115] on link "Cash" at bounding box center [117, 116] width 16 height 9
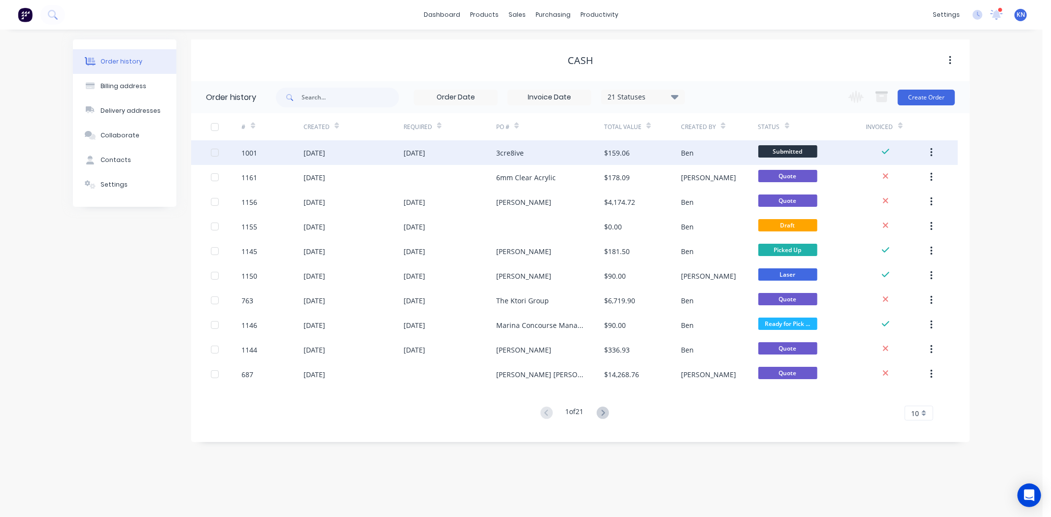
click at [325, 149] on div "18 Aug 2025" at bounding box center [314, 153] width 22 height 10
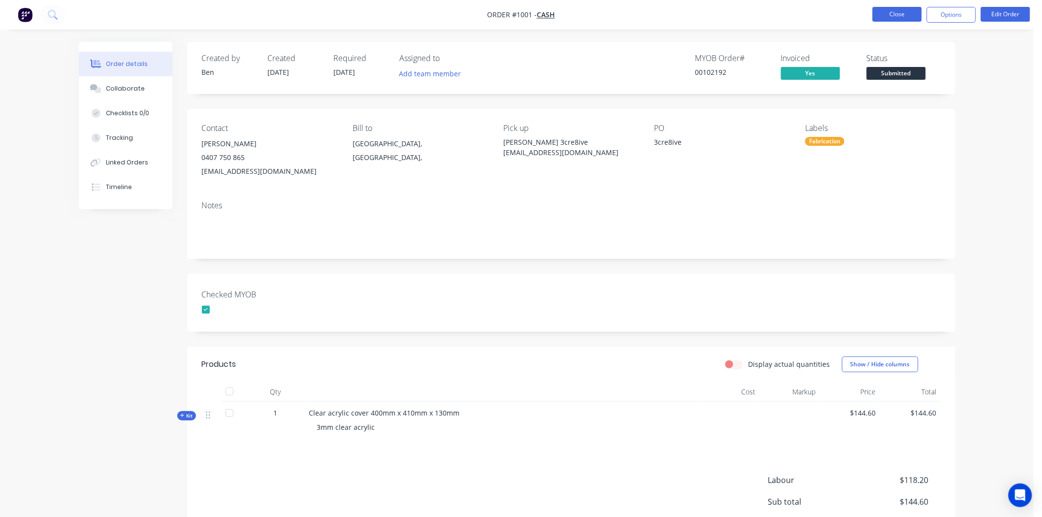
click at [906, 11] on button "Close" at bounding box center [897, 14] width 49 height 15
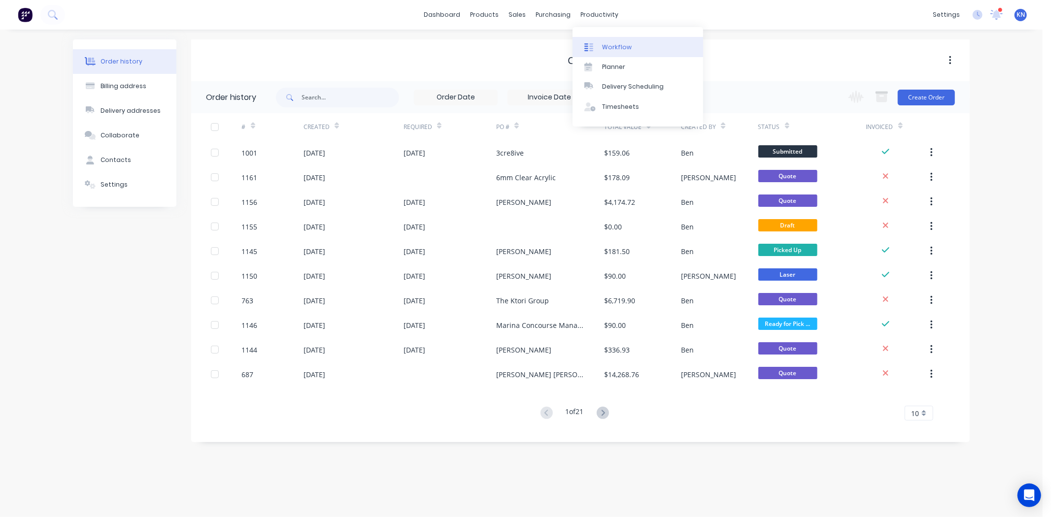
click at [618, 47] on div "Workflow" at bounding box center [617, 47] width 30 height 9
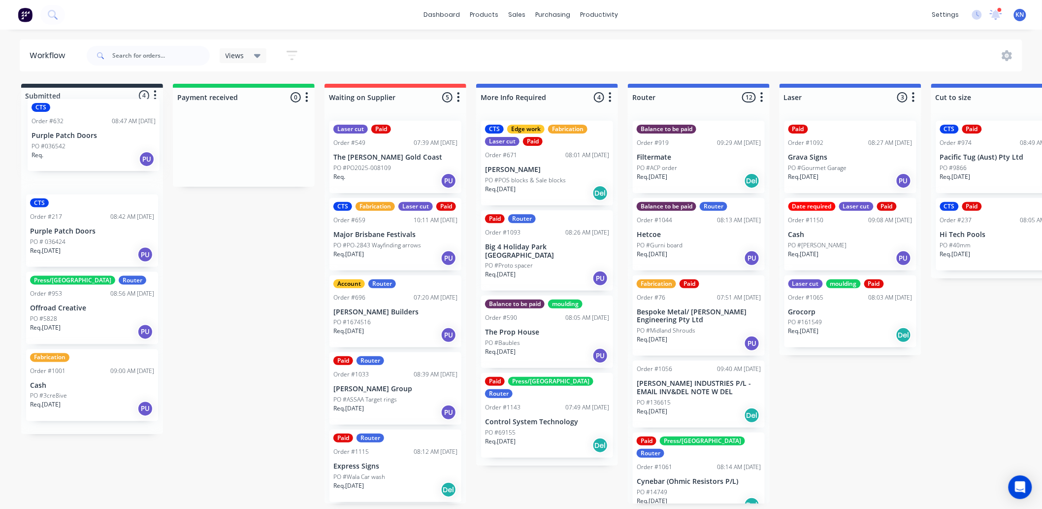
drag, startPoint x: 63, startPoint y: 150, endPoint x: 76, endPoint y: 134, distance: 20.9
click at [76, 134] on div "CTS Order #632 08:47 AM 18/08/25 Purple Patch Doors PO #036542 Req. PU CTS Orde…" at bounding box center [92, 271] width 142 height 325
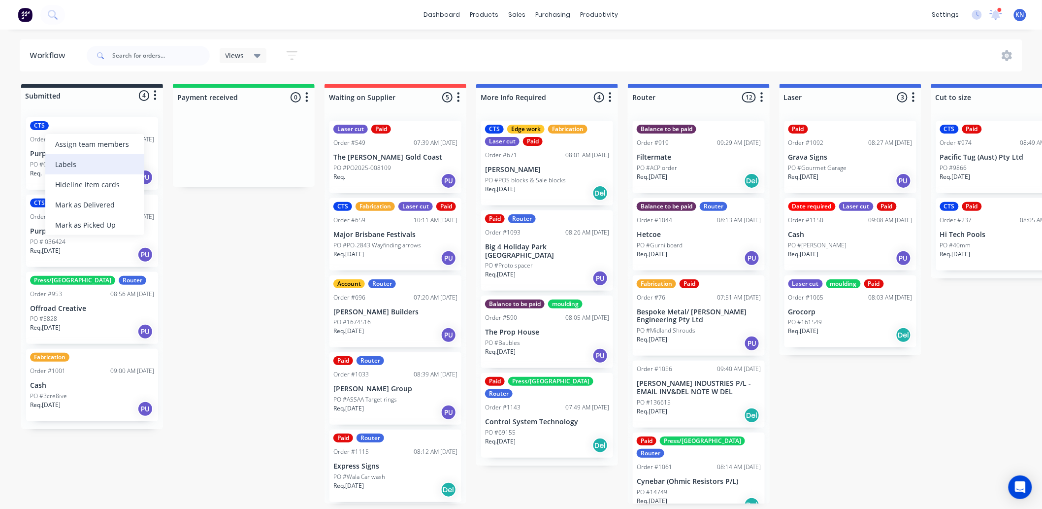
click at [71, 164] on div "Labels" at bounding box center [94, 164] width 99 height 20
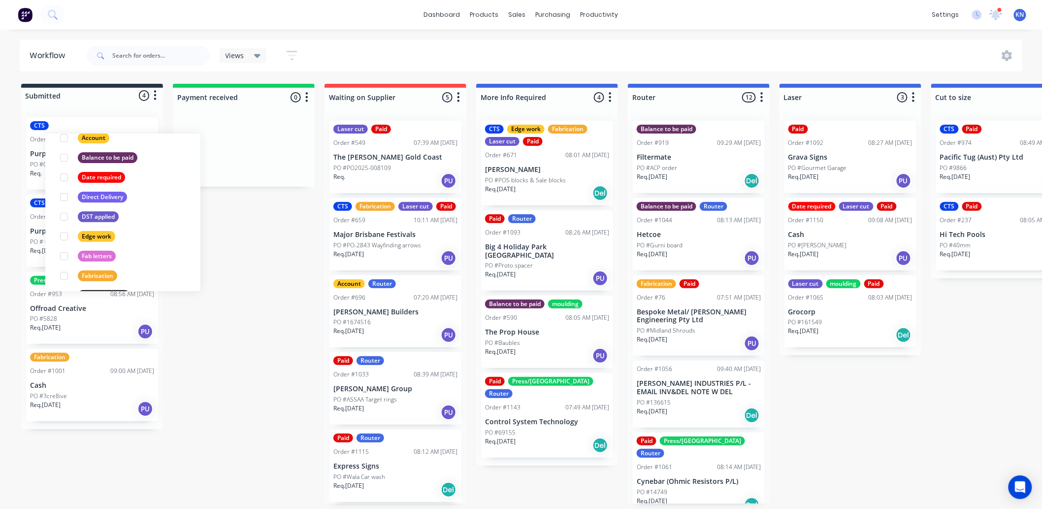
scroll to position [273, 0]
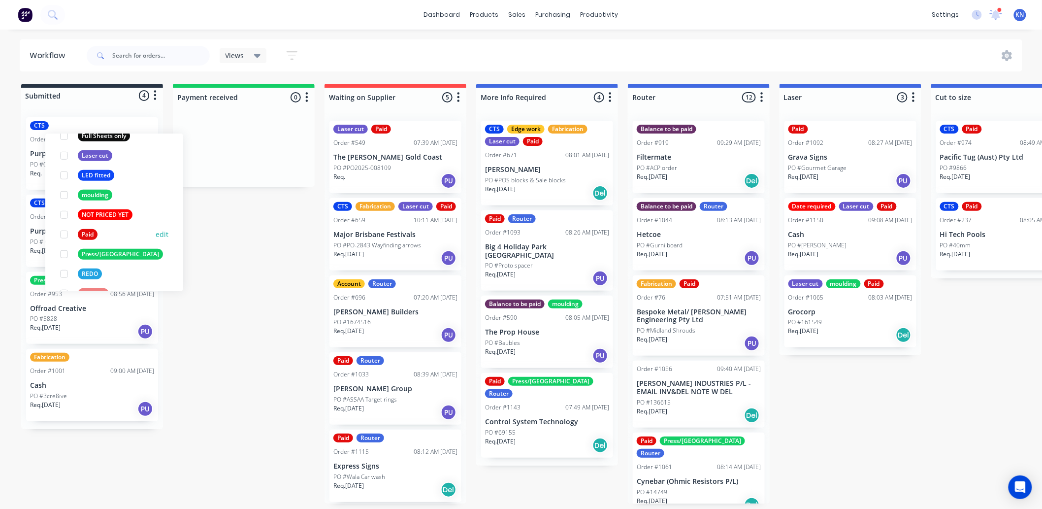
click at [63, 234] on div at bounding box center [64, 235] width 20 height 20
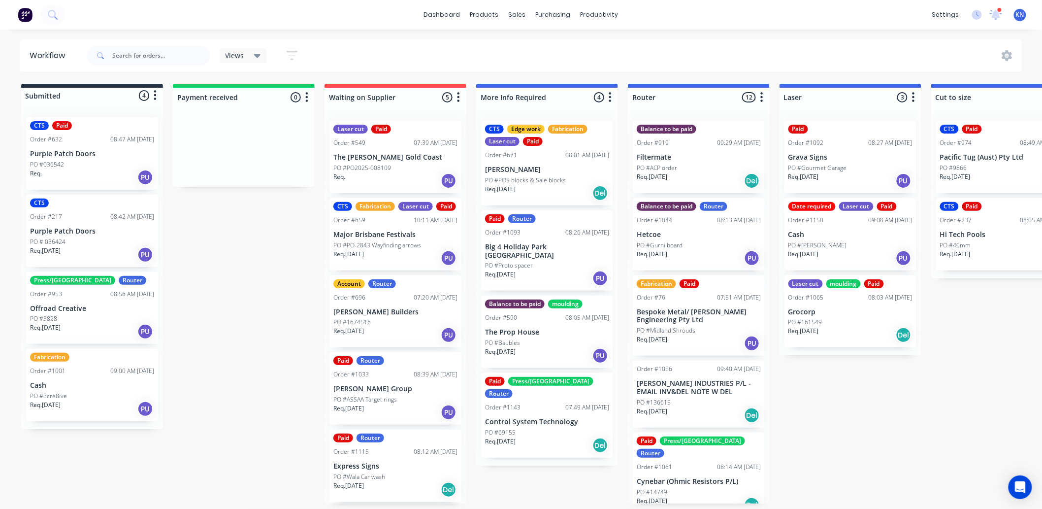
click at [69, 263] on div "Labels" at bounding box center [91, 267] width 99 height 20
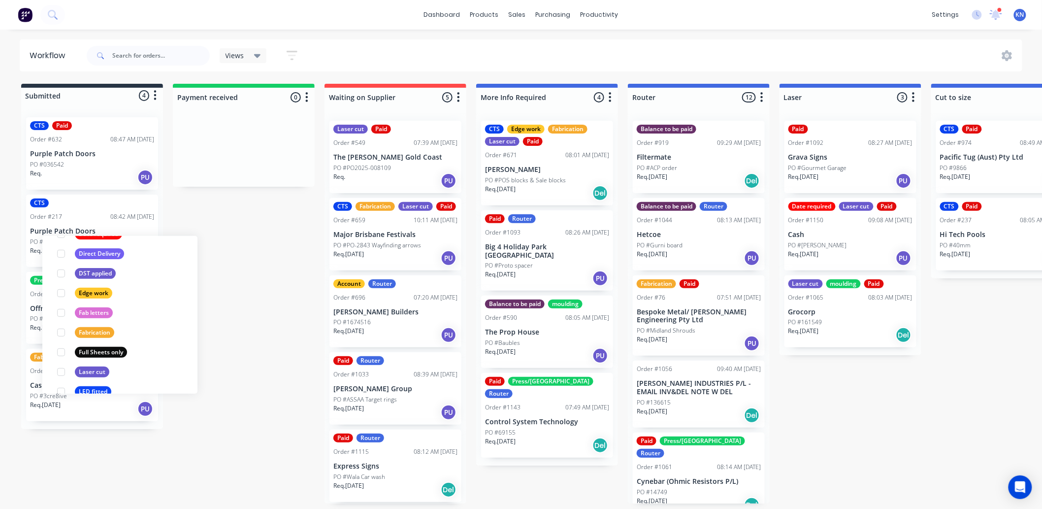
scroll to position [273, 0]
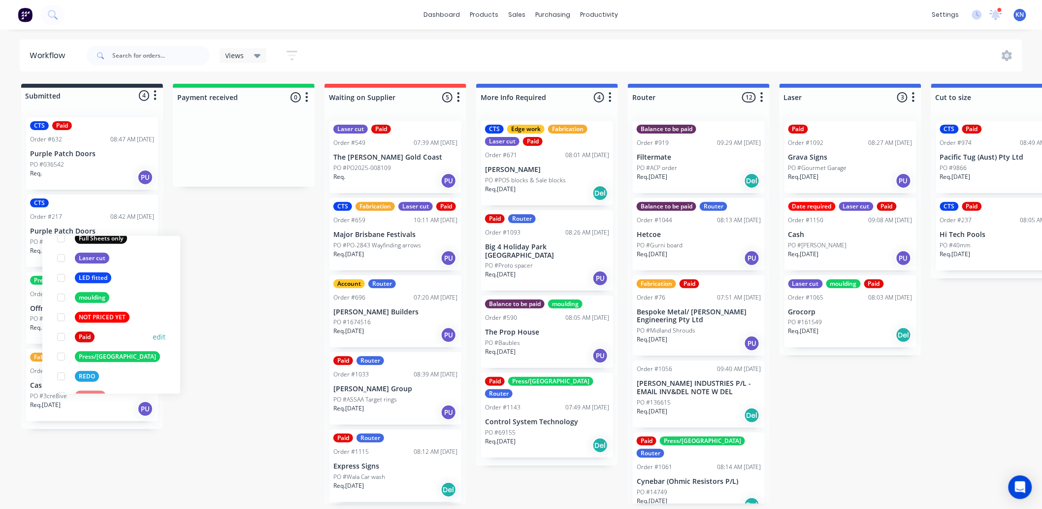
click at [63, 335] on div at bounding box center [61, 337] width 20 height 20
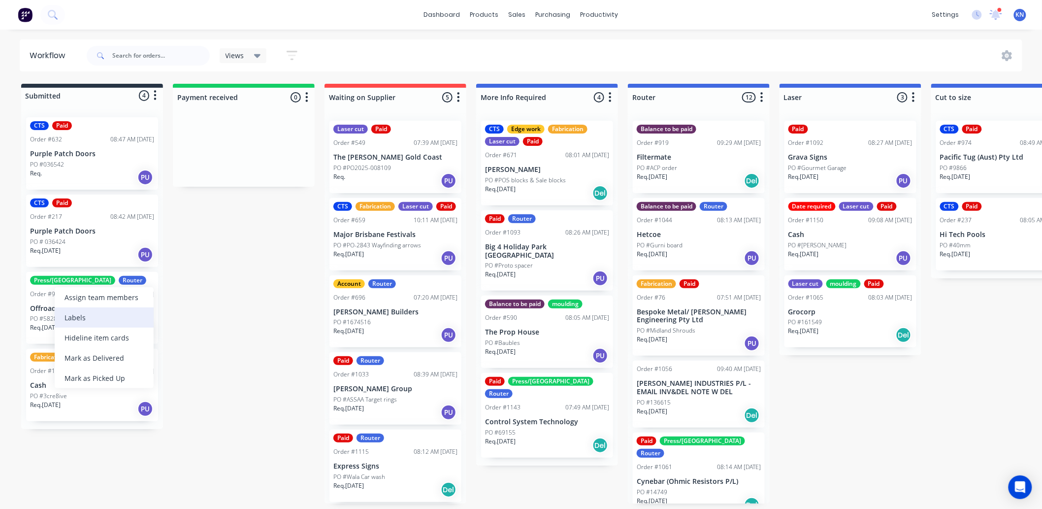
click at [82, 314] on div "Labels" at bounding box center [104, 317] width 99 height 20
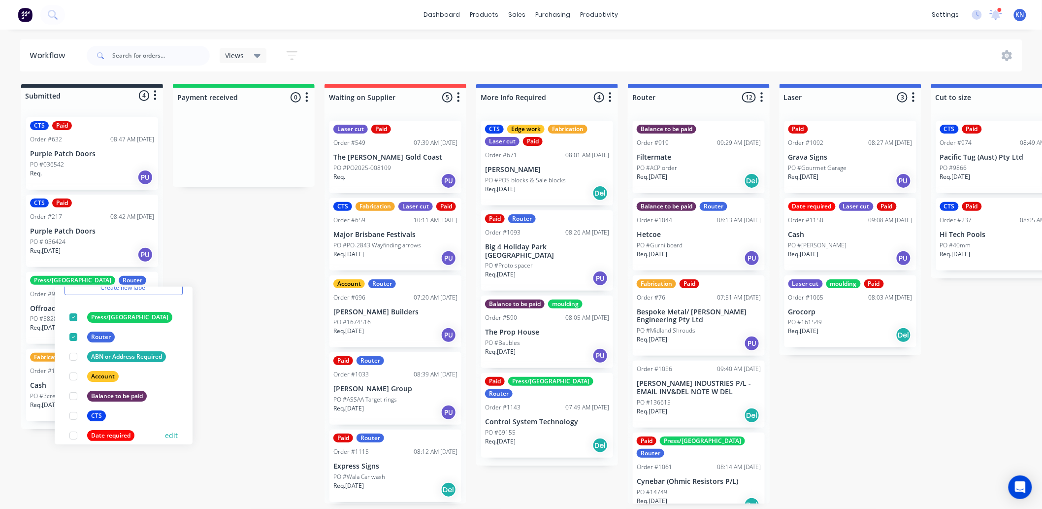
scroll to position [273, 0]
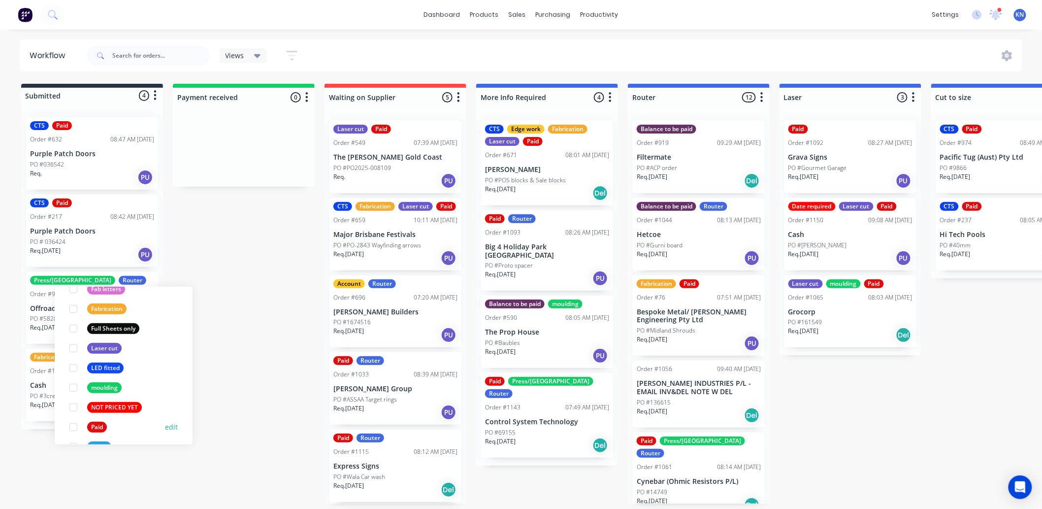
click at [72, 427] on div at bounding box center [74, 427] width 20 height 20
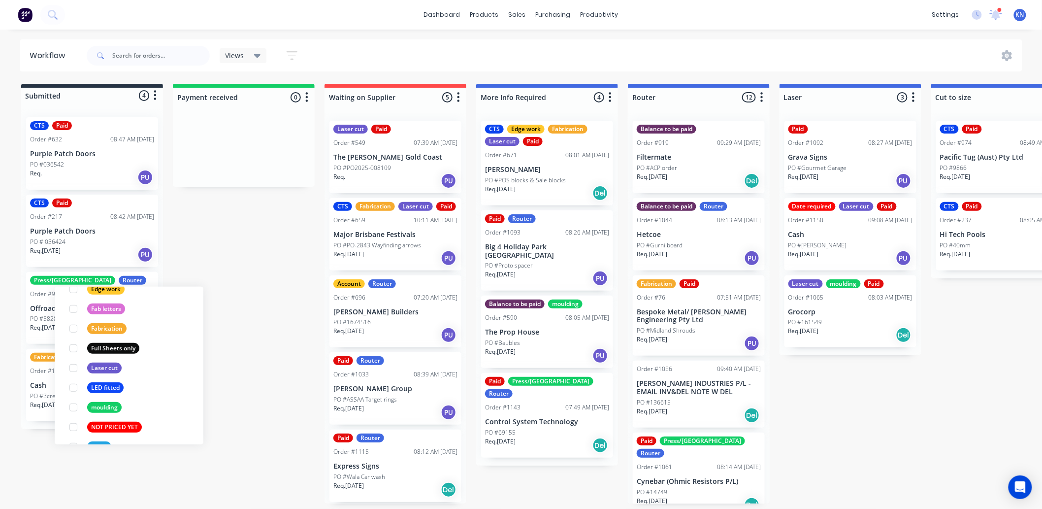
scroll to position [0, 0]
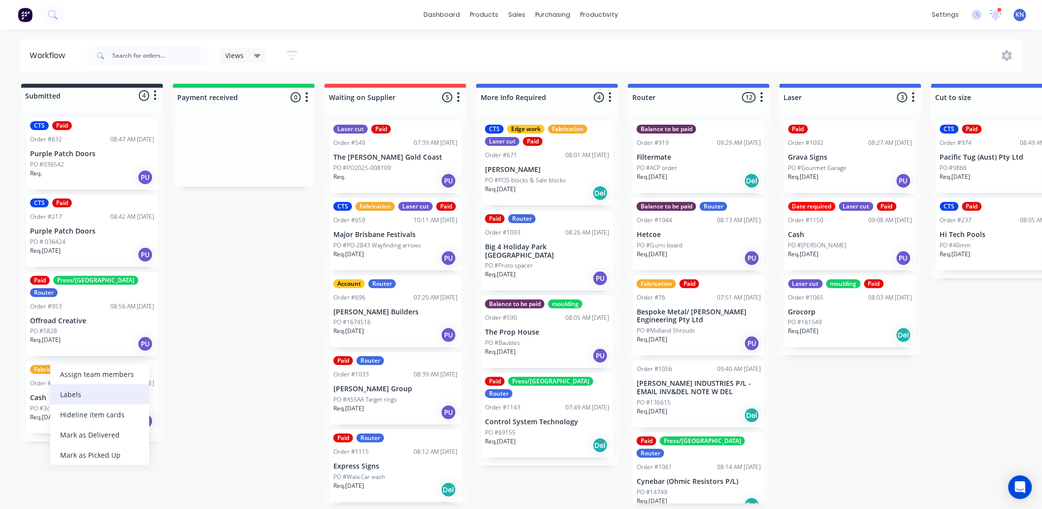
click at [73, 392] on div "Labels" at bounding box center [99, 394] width 99 height 20
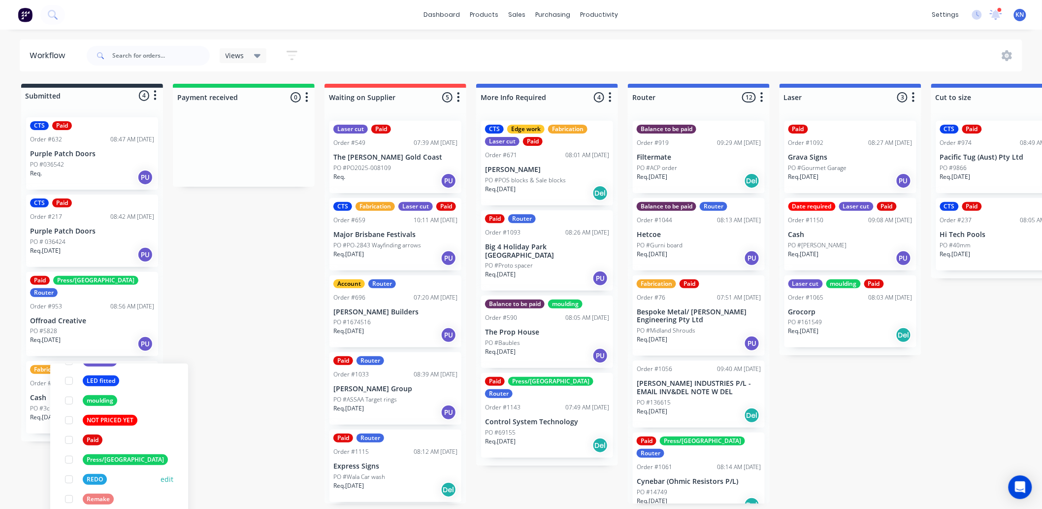
scroll to position [328, 0]
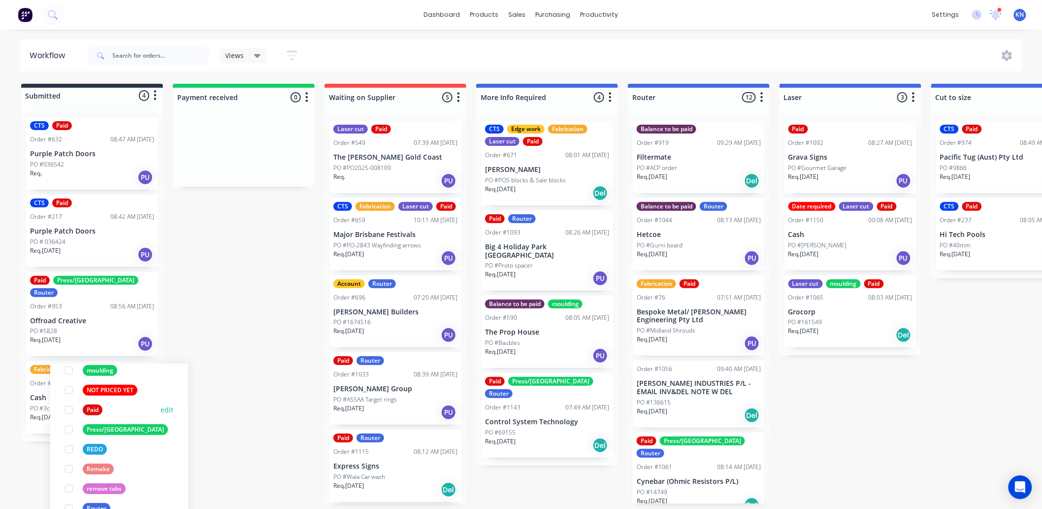
click at [69, 410] on div at bounding box center [69, 410] width 20 height 20
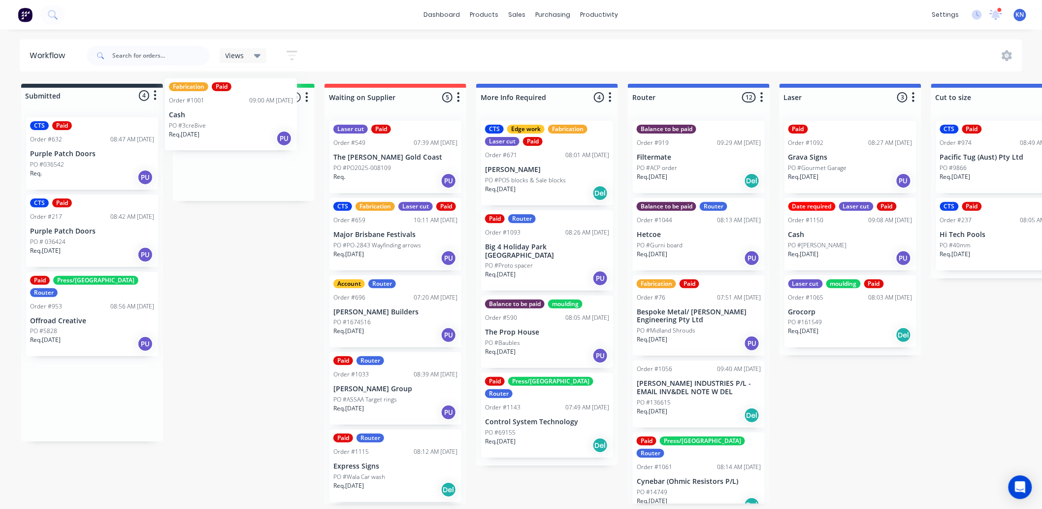
drag, startPoint x: 87, startPoint y: 377, endPoint x: 228, endPoint y: 106, distance: 305.6
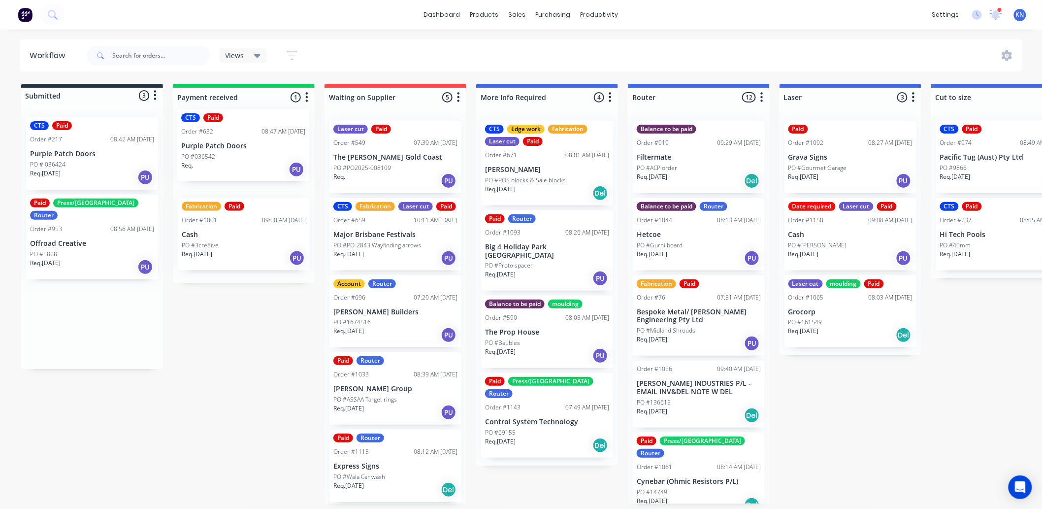
drag, startPoint x: 84, startPoint y: 153, endPoint x: 251, endPoint y: 136, distance: 168.3
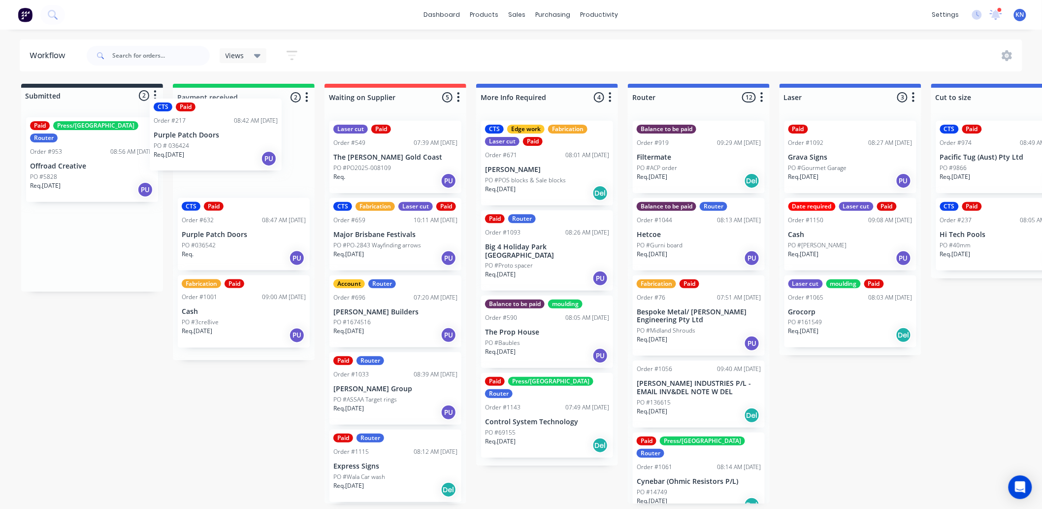
drag, startPoint x: 133, startPoint y: 155, endPoint x: 217, endPoint y: 140, distance: 85.0
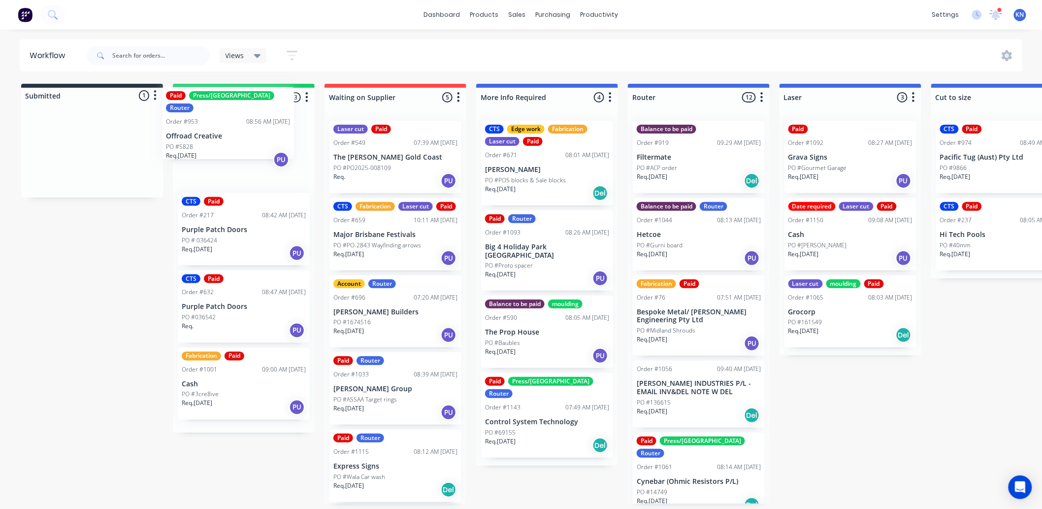
drag, startPoint x: 78, startPoint y: 161, endPoint x: 230, endPoint y: 128, distance: 155.2
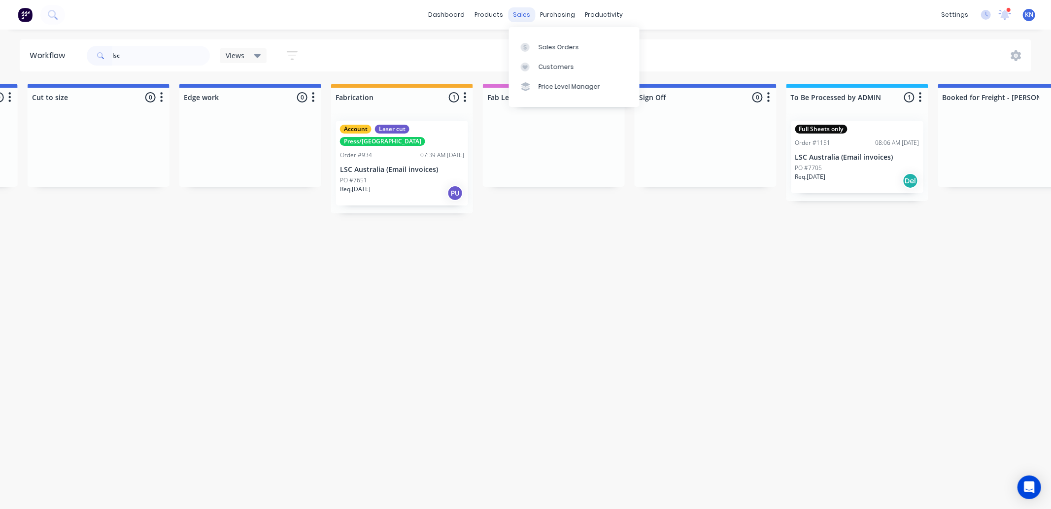
scroll to position [0, 904]
click at [548, 45] on div "Sales Orders" at bounding box center [558, 47] width 40 height 9
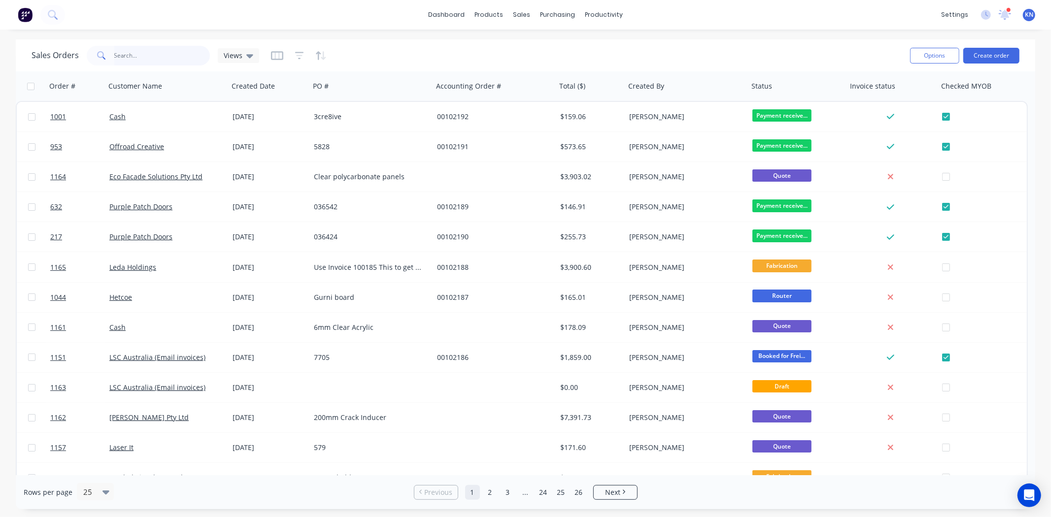
click at [162, 60] on input "text" at bounding box center [162, 56] width 96 height 20
type input "voyager"
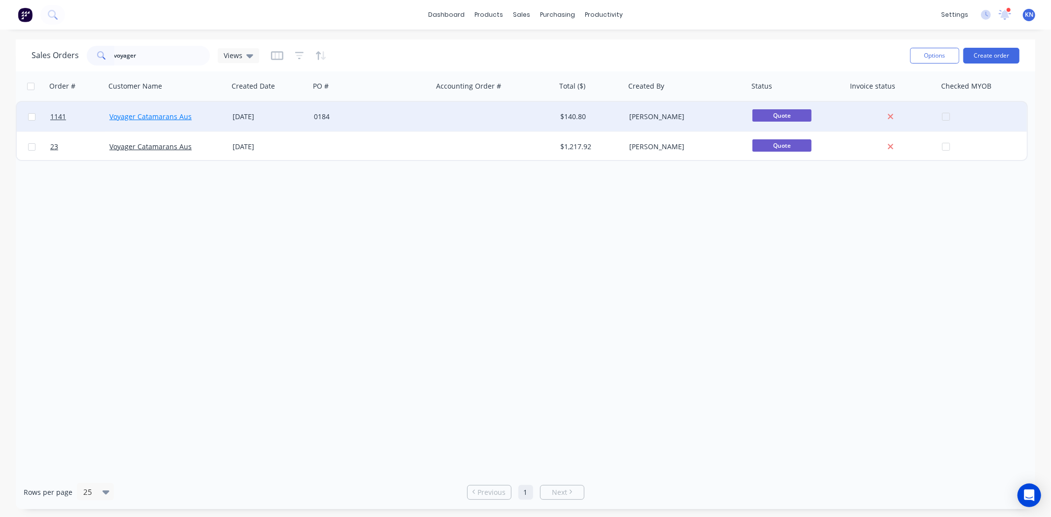
click at [132, 115] on link "Voyager Catamarans Aus" at bounding box center [150, 116] width 82 height 9
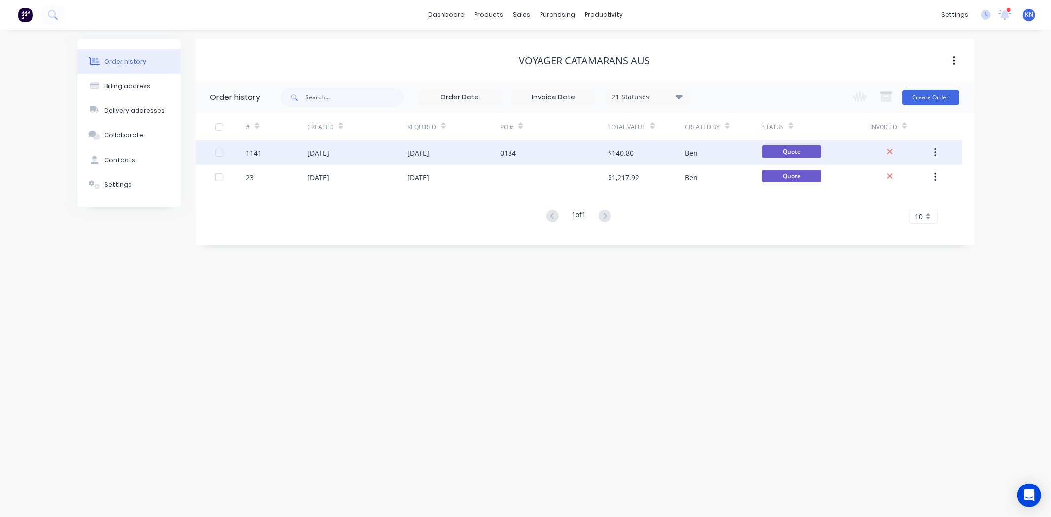
click at [327, 150] on div "14 Aug 2025" at bounding box center [318, 153] width 22 height 10
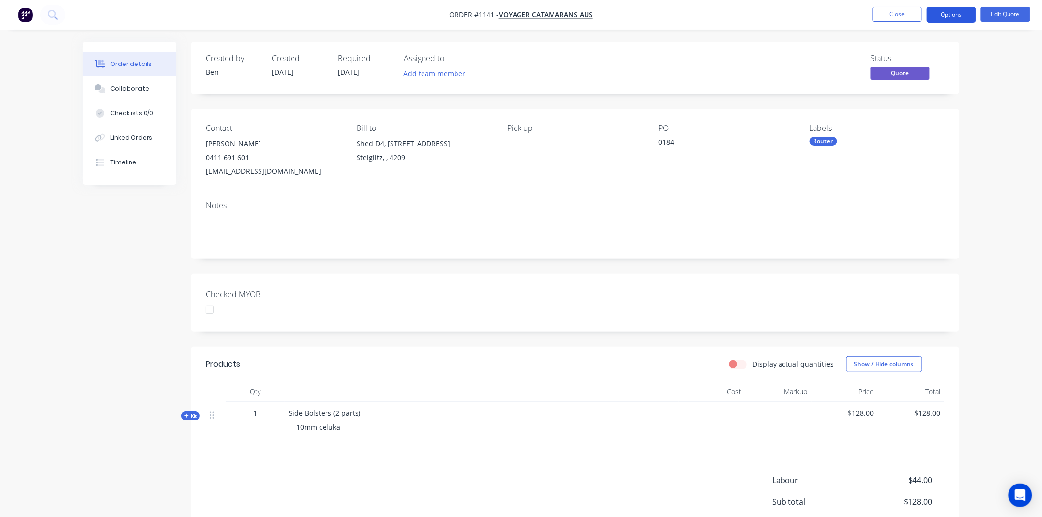
click at [955, 13] on button "Options" at bounding box center [951, 15] width 49 height 16
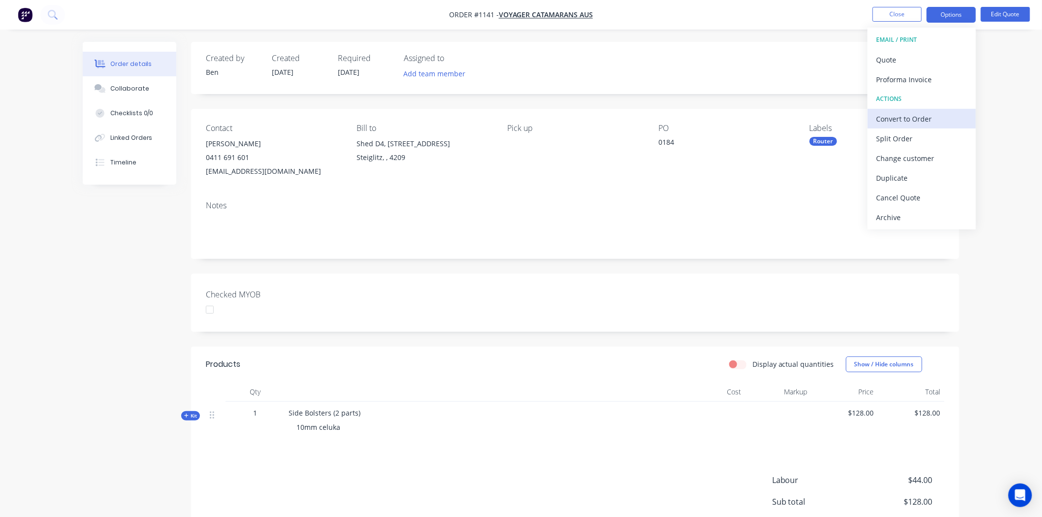
click at [917, 119] on div "Convert to Order" at bounding box center [922, 119] width 91 height 14
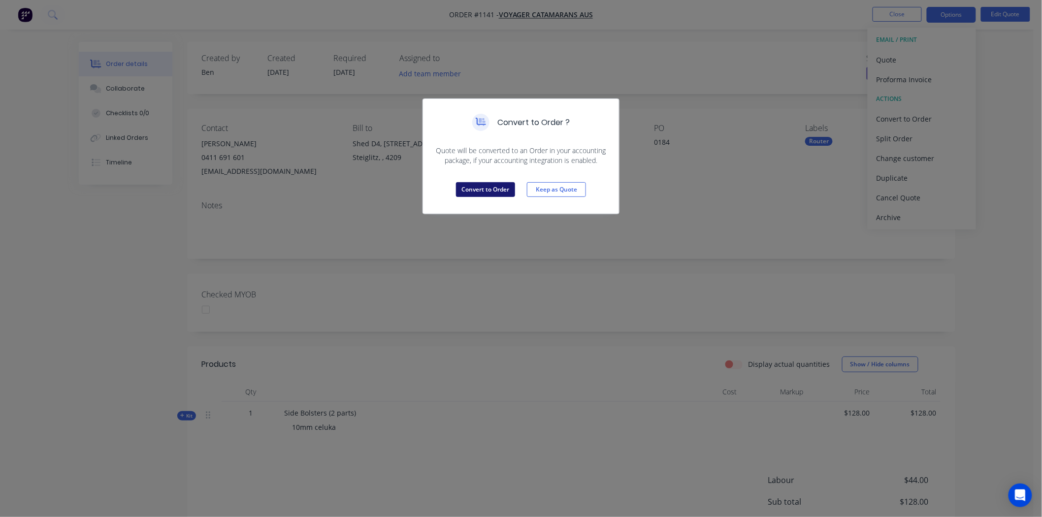
click at [483, 192] on button "Convert to Order" at bounding box center [485, 189] width 59 height 15
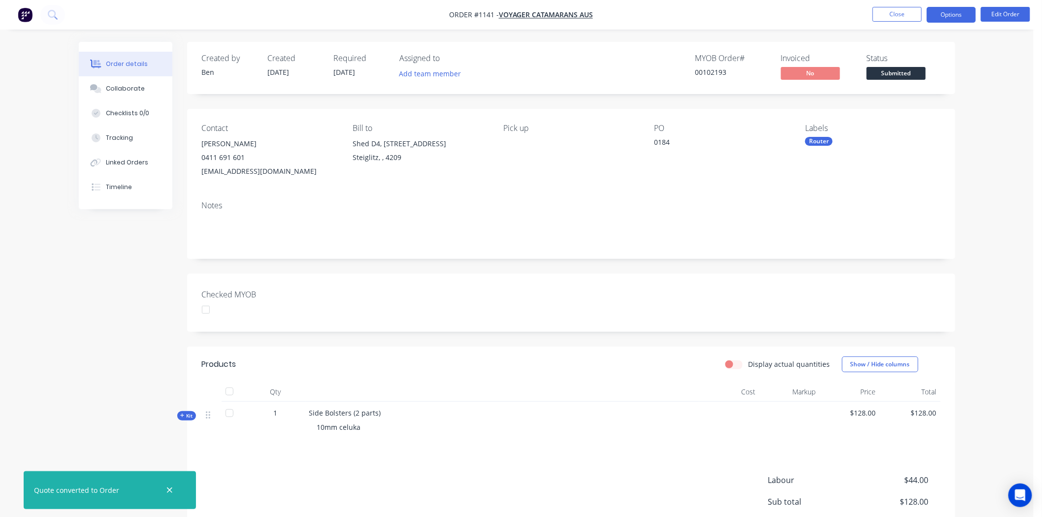
click at [951, 12] on button "Options" at bounding box center [951, 15] width 49 height 16
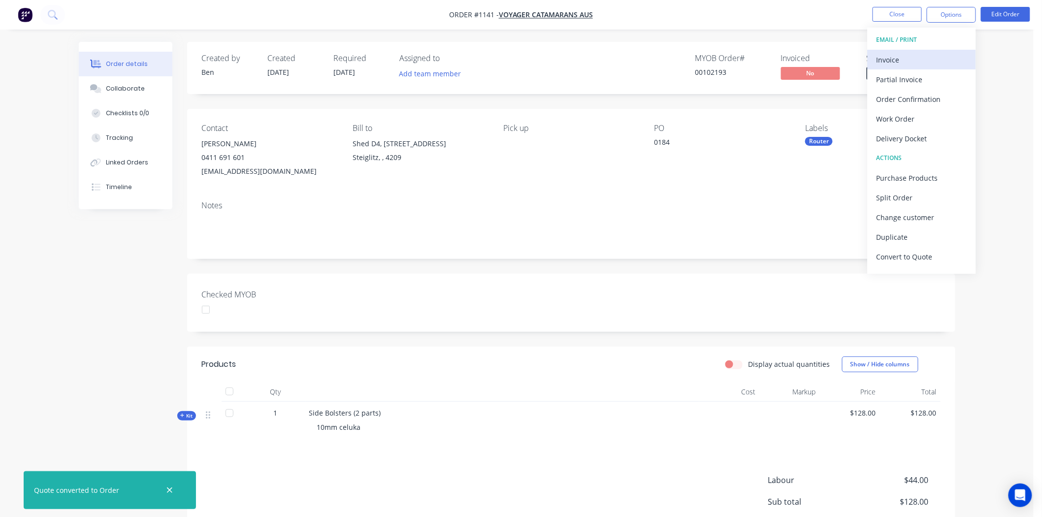
click at [890, 53] on div "Invoice" at bounding box center [922, 60] width 91 height 14
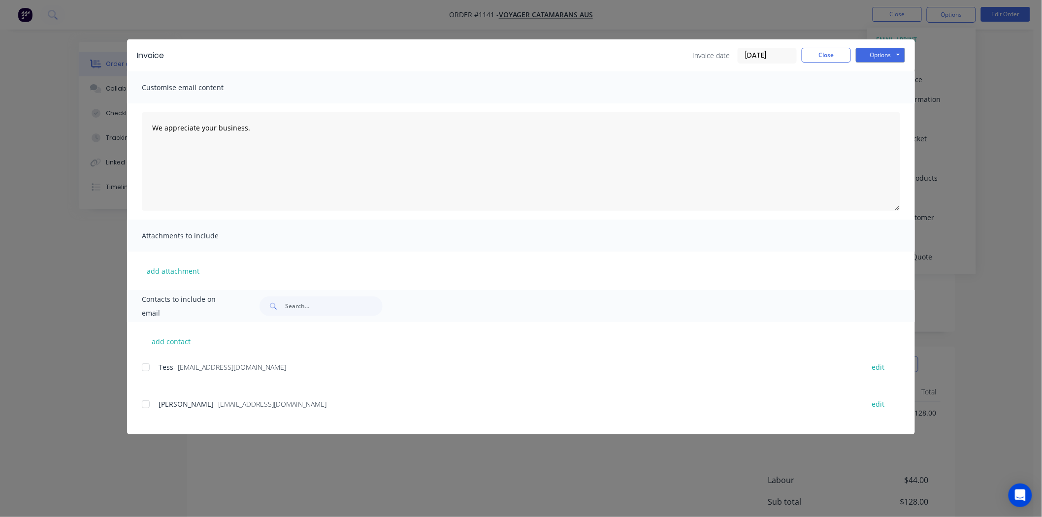
click at [762, 53] on input "[DATE]" at bounding box center [767, 55] width 58 height 15
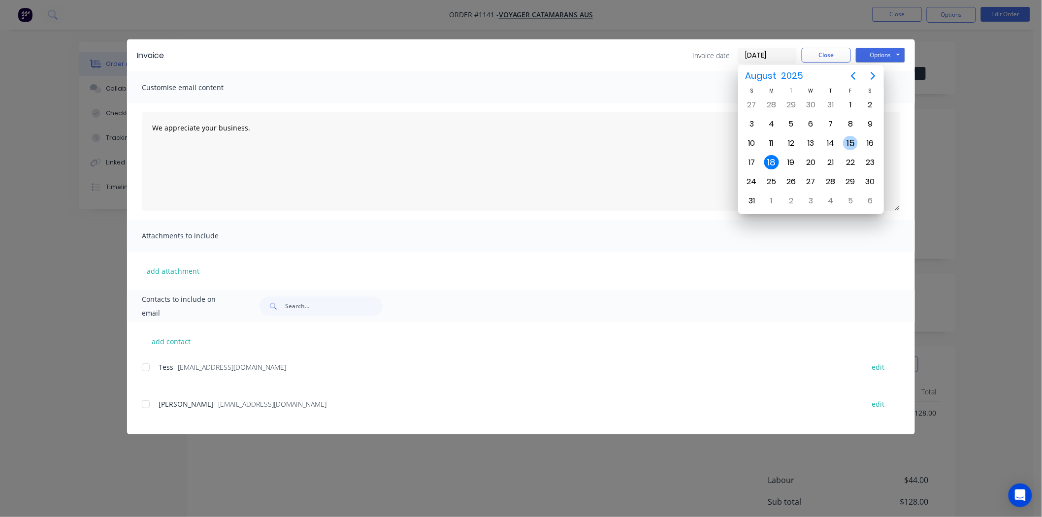
click at [849, 136] on div "15" at bounding box center [850, 143] width 15 height 15
type input "[DATE]"
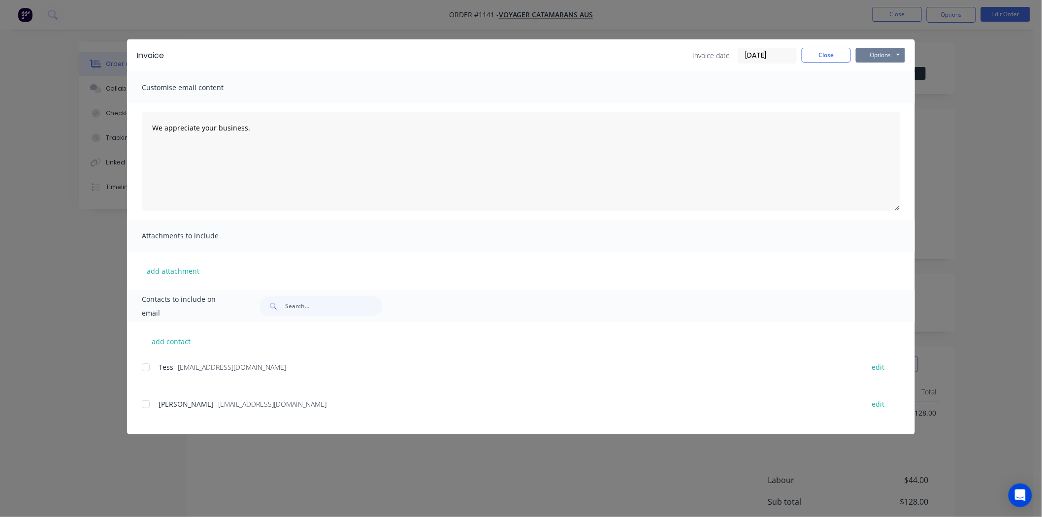
click at [878, 57] on button "Options" at bounding box center [880, 55] width 49 height 15
click at [887, 85] on button "Print" at bounding box center [887, 89] width 63 height 16
click at [836, 55] on button "Close" at bounding box center [826, 55] width 49 height 15
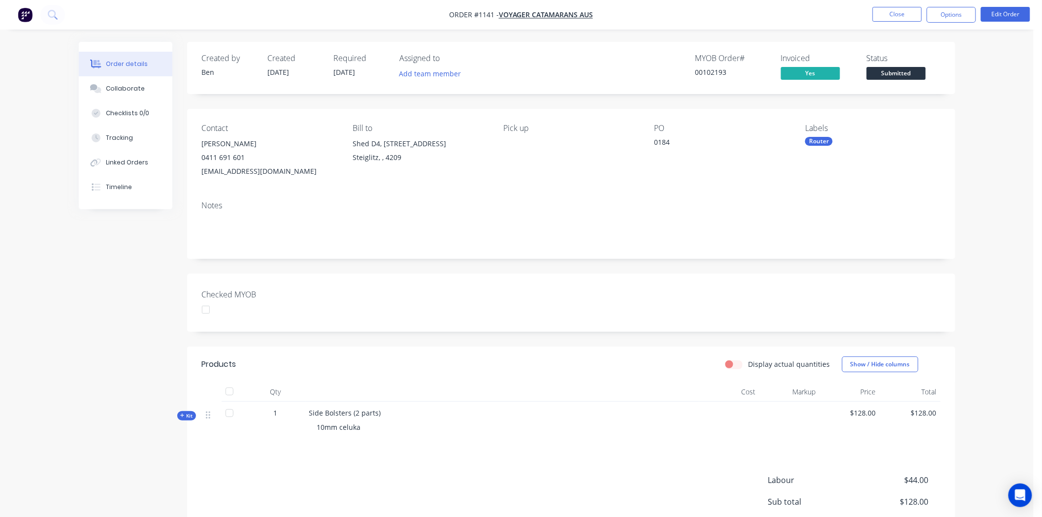
click at [204, 312] on div at bounding box center [206, 310] width 20 height 20
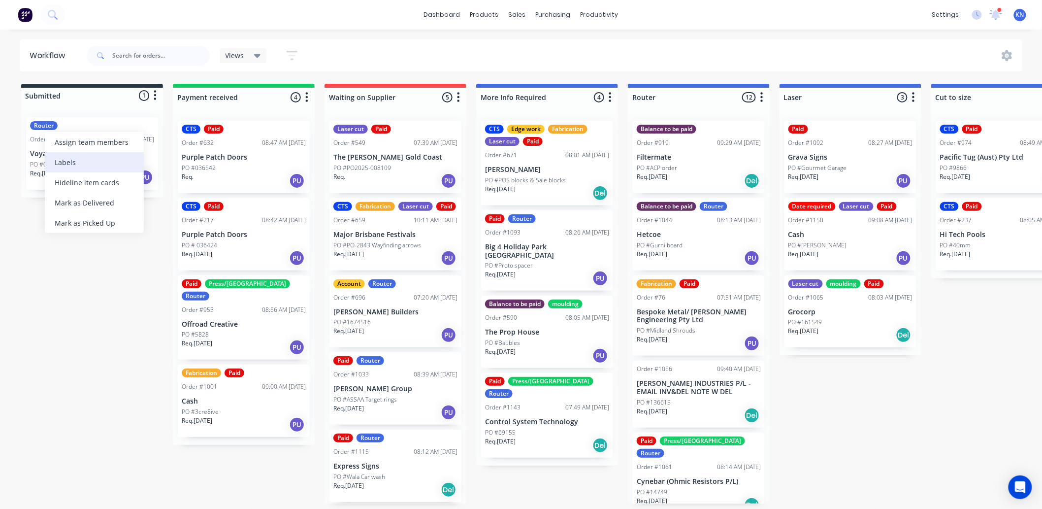
click at [69, 160] on div "Labels" at bounding box center [94, 162] width 99 height 20
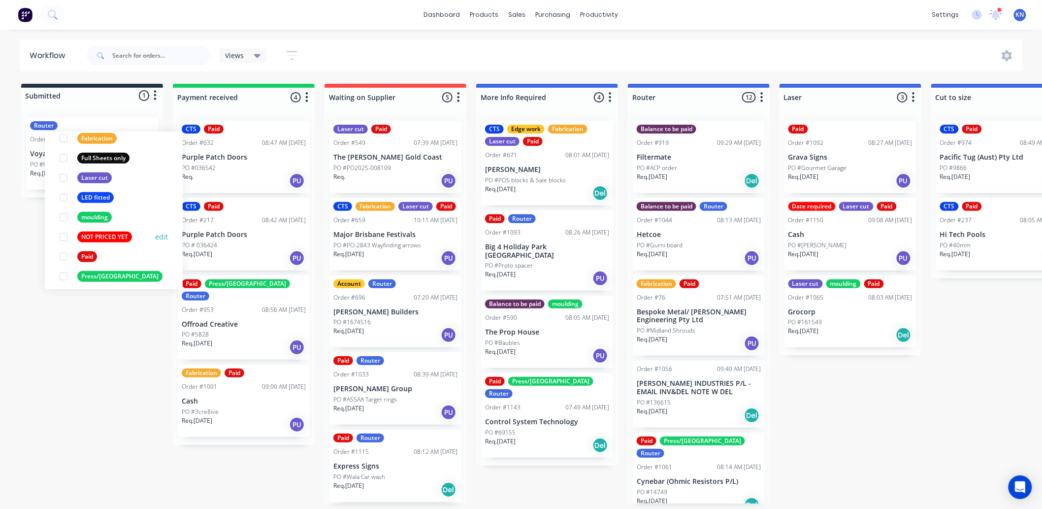
scroll to position [273, 0]
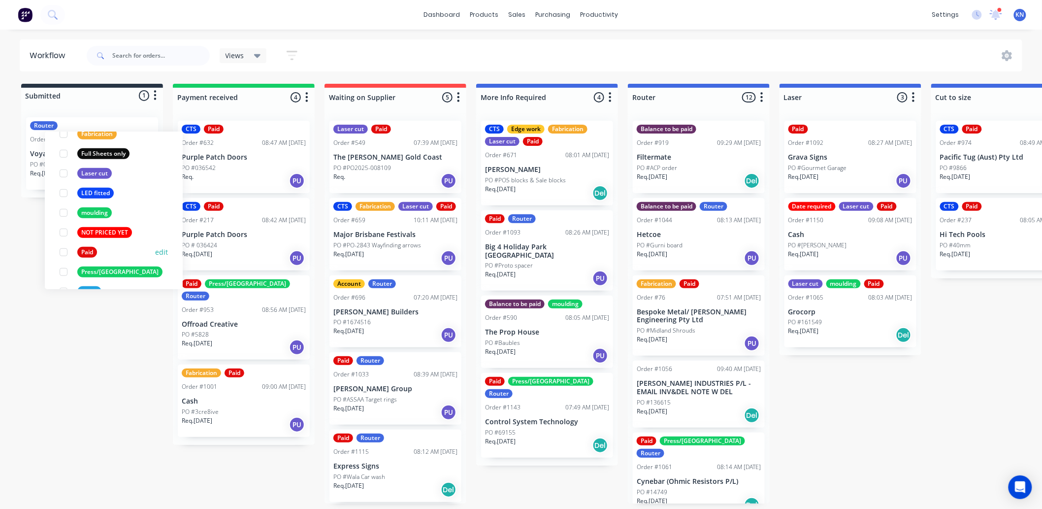
click at [65, 252] on div at bounding box center [64, 252] width 20 height 20
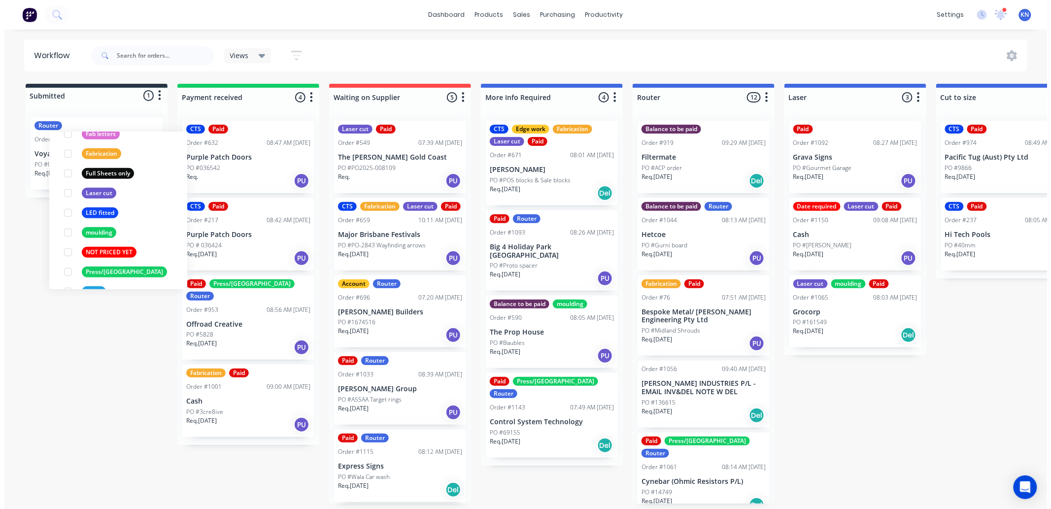
scroll to position [0, 0]
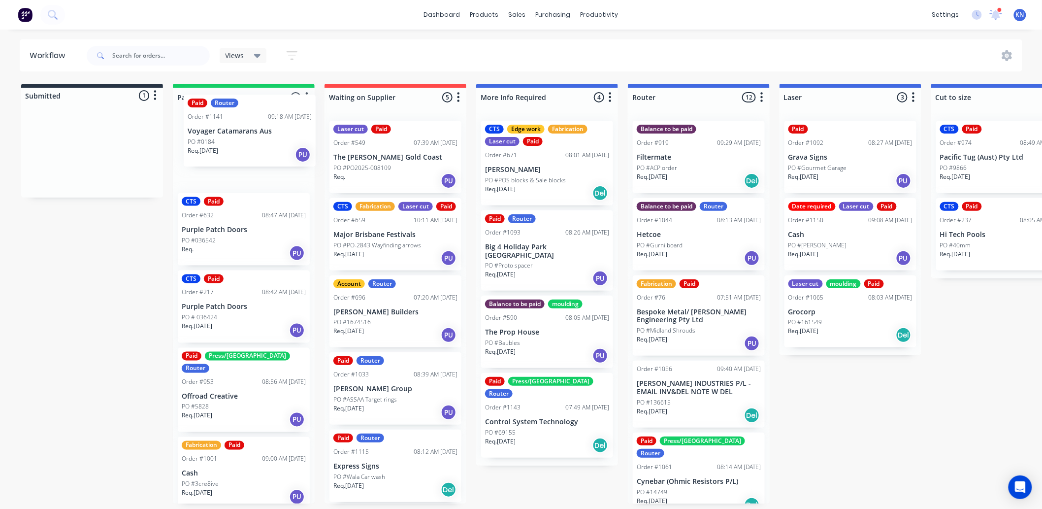
drag, startPoint x: 52, startPoint y: 150, endPoint x: 212, endPoint y: 126, distance: 161.8
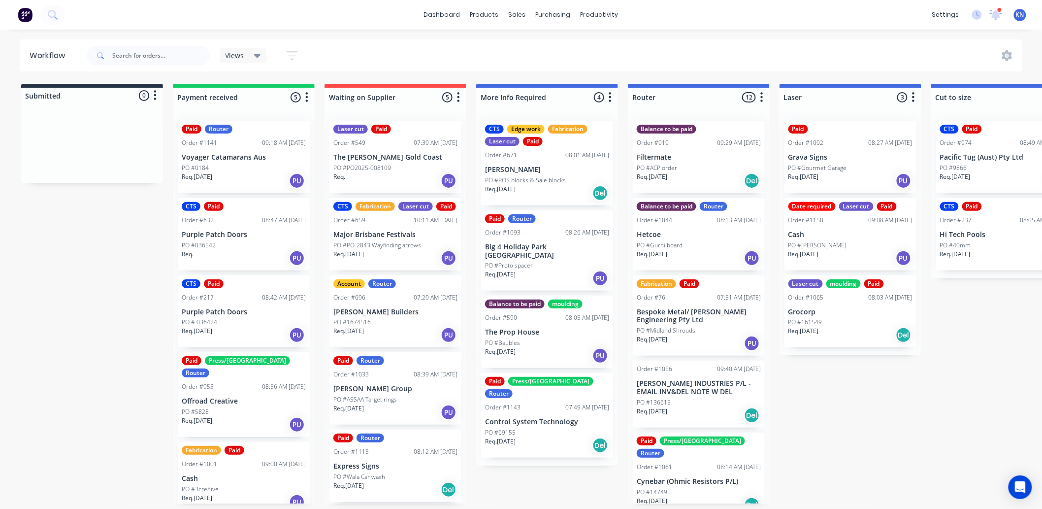
click at [162, 57] on input "text" at bounding box center [161, 56] width 98 height 20
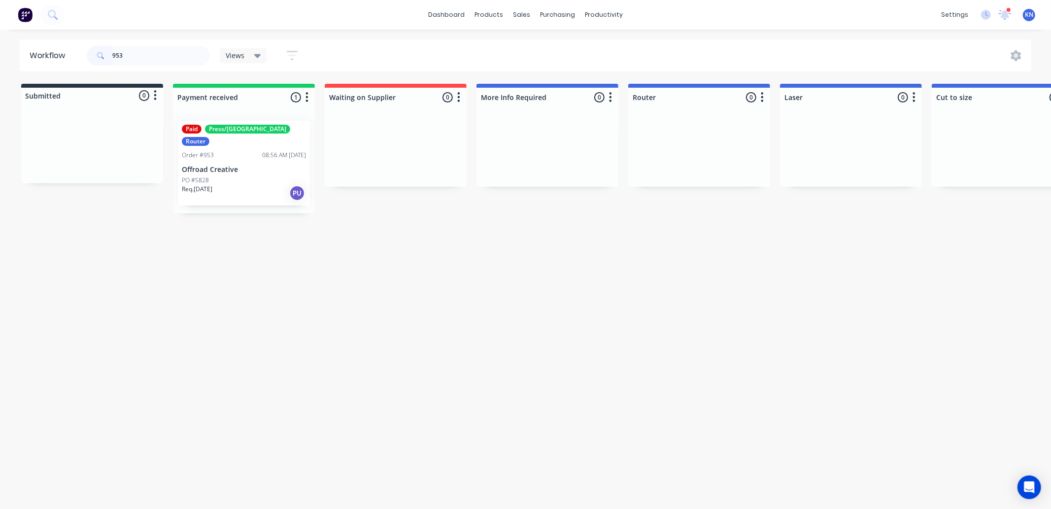
click at [240, 176] on div "PO #5828" at bounding box center [244, 180] width 124 height 9
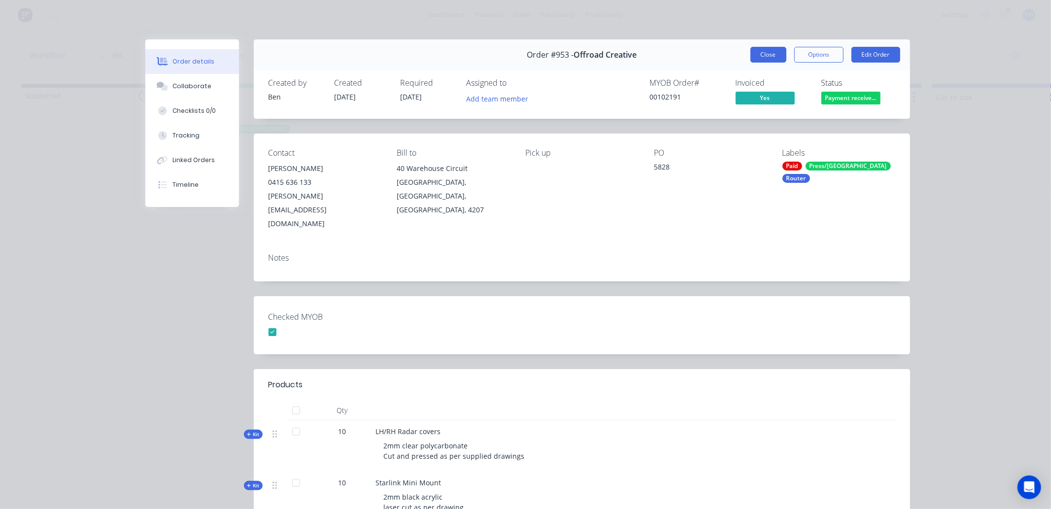
click at [767, 52] on button "Close" at bounding box center [768, 55] width 36 height 16
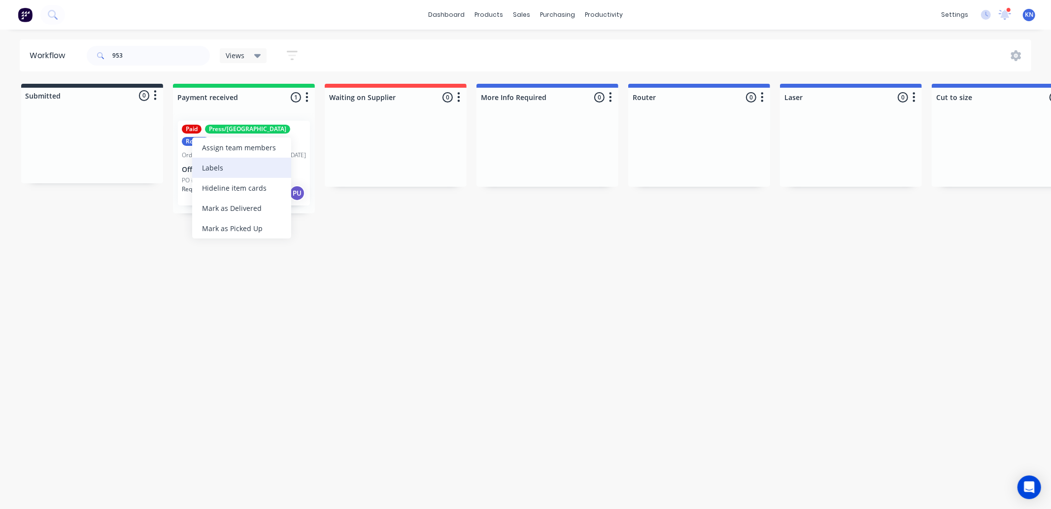
click at [231, 166] on div "Labels" at bounding box center [241, 168] width 99 height 20
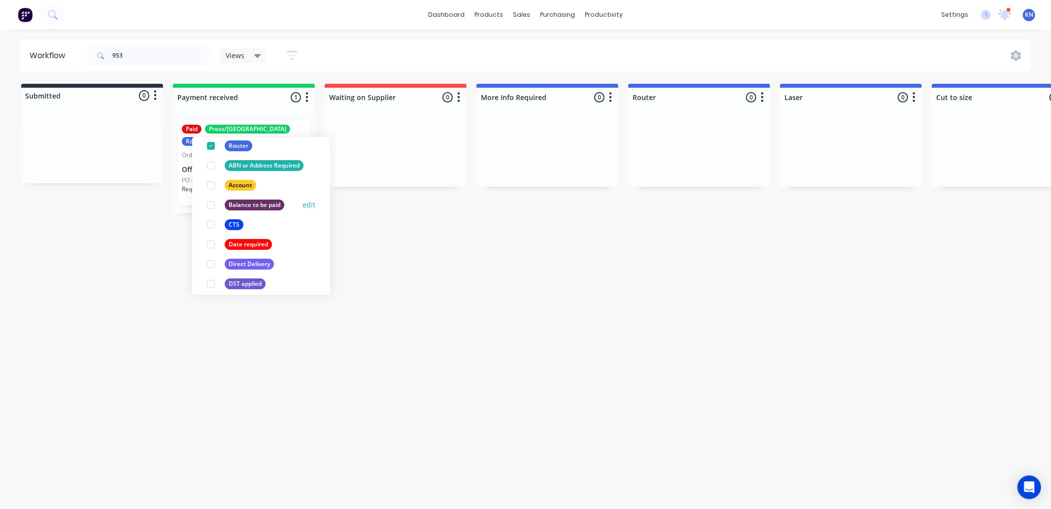
click at [211, 204] on div at bounding box center [211, 205] width 20 height 20
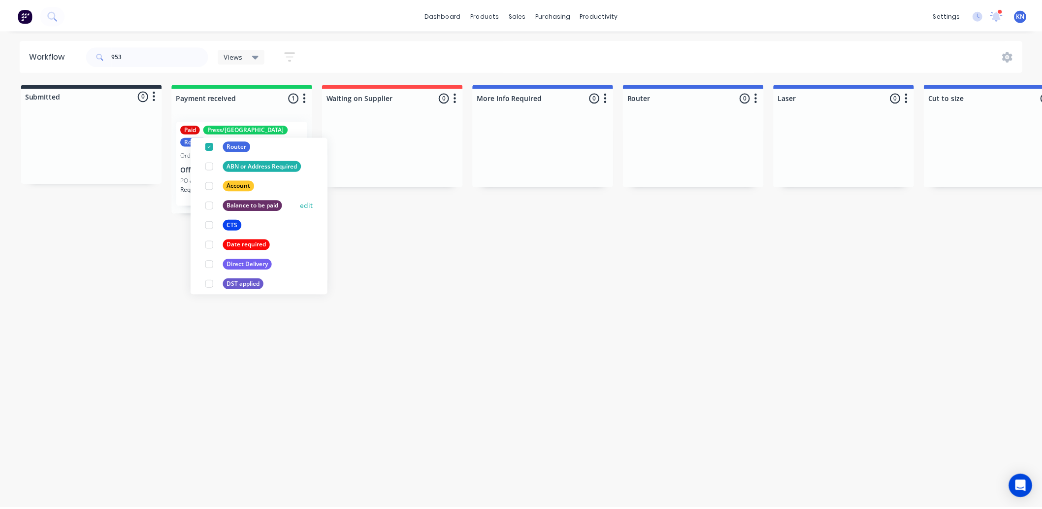
scroll to position [11, 0]
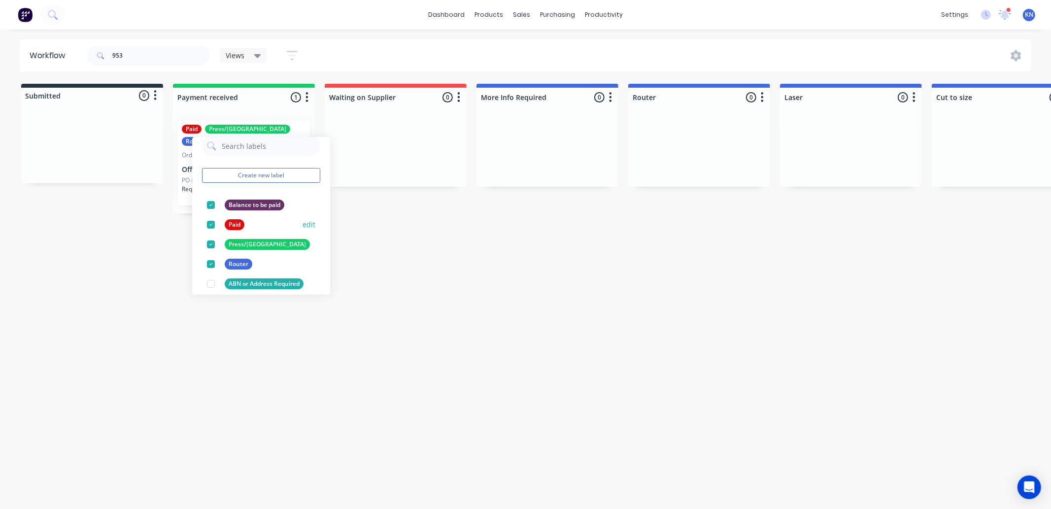
click at [212, 222] on div at bounding box center [211, 225] width 20 height 20
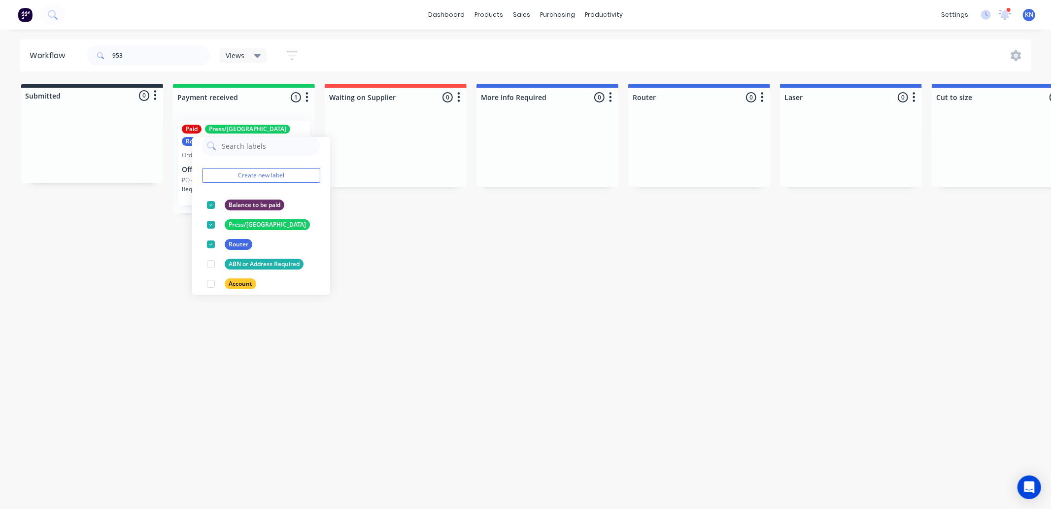
drag, startPoint x: 490, startPoint y: 306, endPoint x: 512, endPoint y: 298, distance: 24.0
click at [491, 303] on div "Workflow 953 Views Save new view None (Default) edit Ready for Pick Up edit Sho…" at bounding box center [525, 264] width 1051 height 450
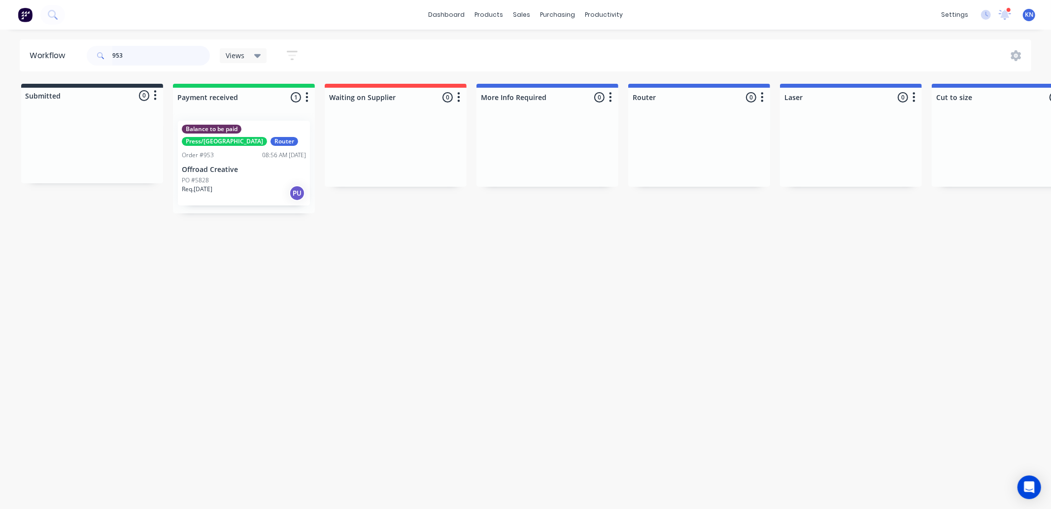
click at [141, 55] on input "953" at bounding box center [161, 56] width 98 height 20
type input "9"
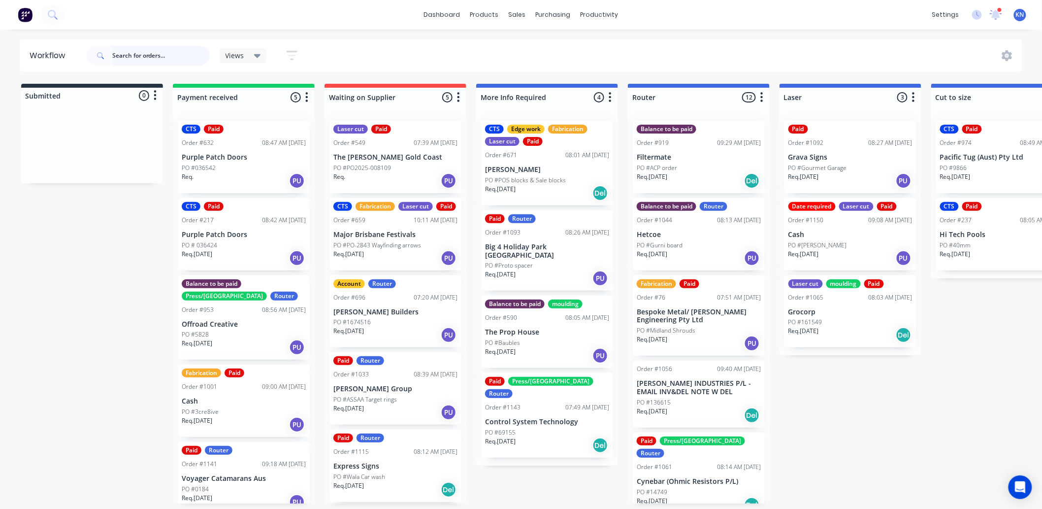
click at [141, 58] on input "text" at bounding box center [161, 56] width 98 height 20
type input "102189"
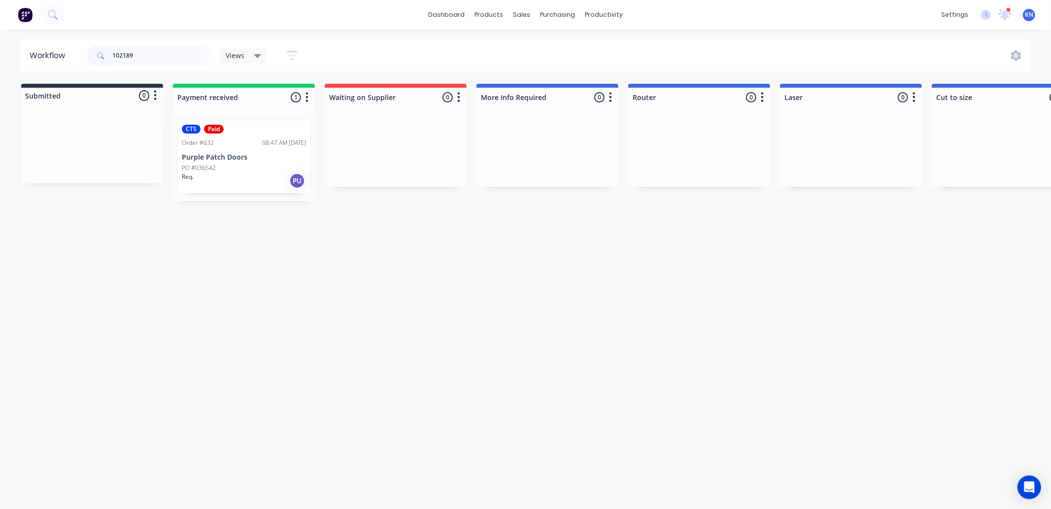
click at [202, 132] on div "CTS Paid" at bounding box center [244, 129] width 124 height 9
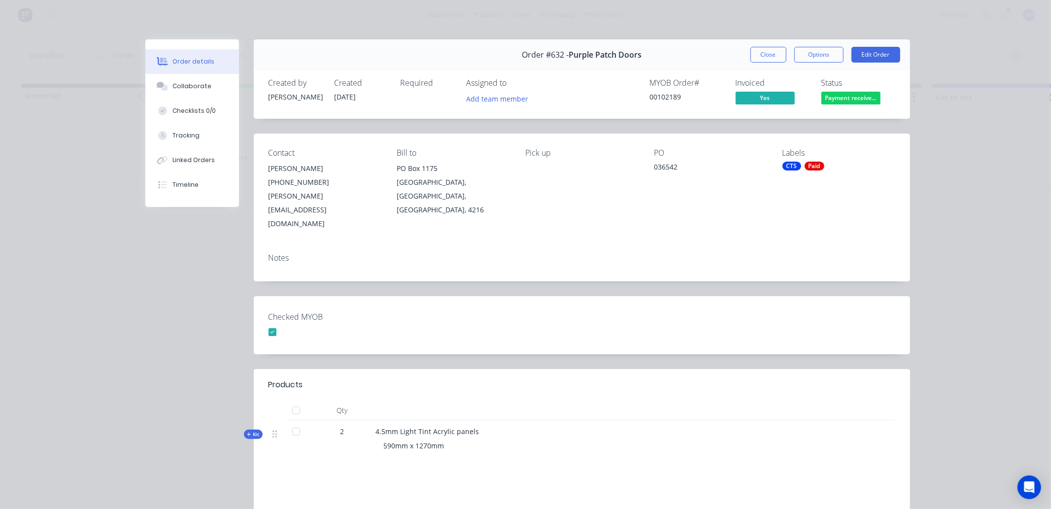
drag, startPoint x: 794, startPoint y: 165, endPoint x: 762, endPoint y: 199, distance: 47.0
click at [762, 199] on div "PO 036542" at bounding box center [710, 189] width 113 height 82
click at [795, 159] on div "Labels CTS Paid" at bounding box center [838, 189] width 113 height 82
click at [794, 168] on div "CTS" at bounding box center [791, 166] width 19 height 9
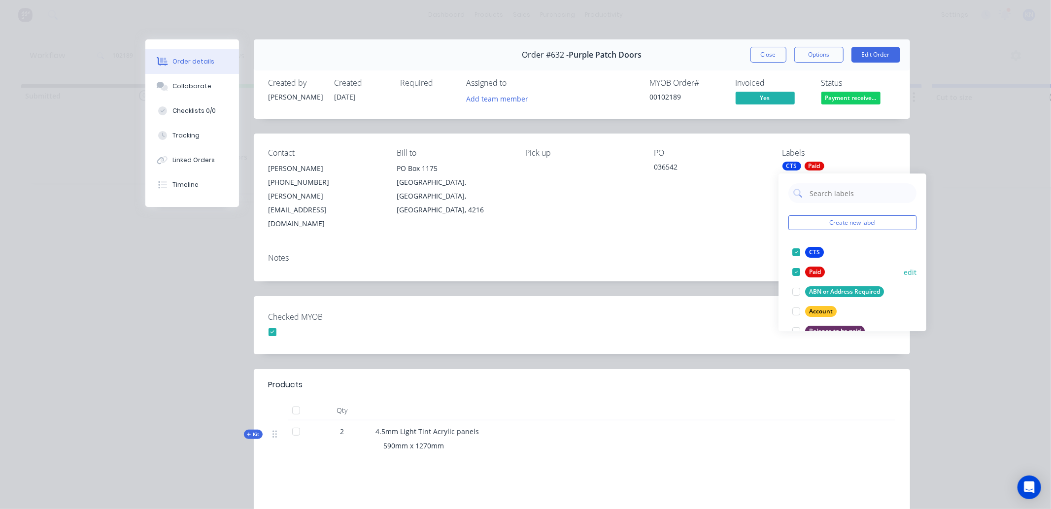
click at [795, 272] on div at bounding box center [796, 272] width 20 height 20
click at [794, 312] on div at bounding box center [796, 311] width 20 height 20
click at [741, 251] on div "Notes" at bounding box center [582, 263] width 656 height 36
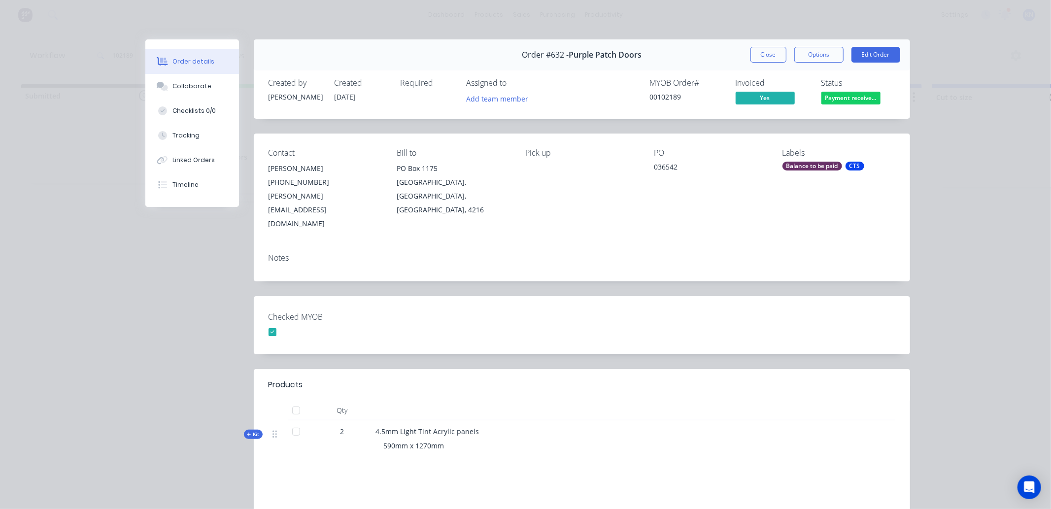
drag, startPoint x: 759, startPoint y: 55, endPoint x: 691, endPoint y: 62, distance: 68.3
click at [759, 54] on button "Close" at bounding box center [768, 55] width 36 height 16
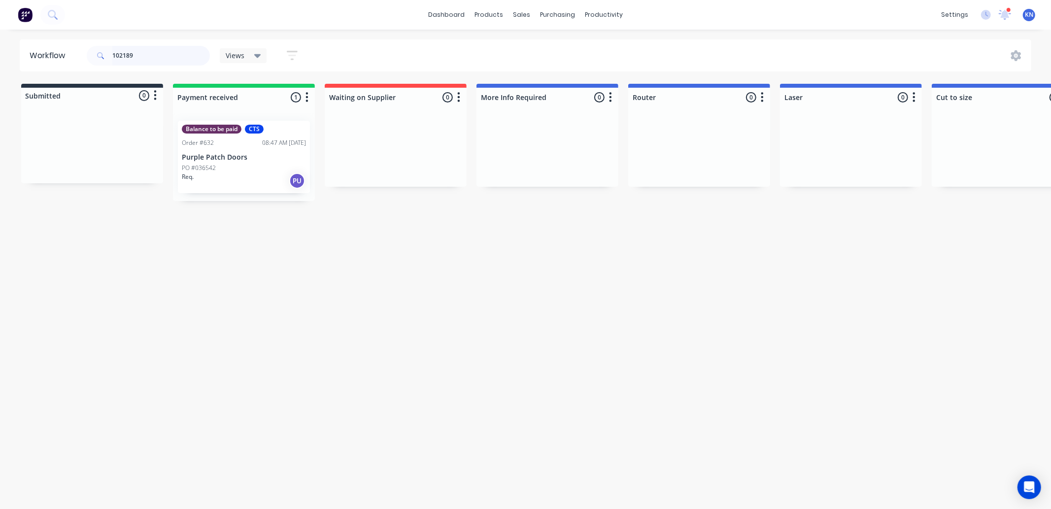
drag, startPoint x: 138, startPoint y: 57, endPoint x: 74, endPoint y: 55, distance: 64.1
click at [74, 55] on header "Workflow 102189 Views Save new view None (Default) edit Ready for Pick Up edit …" at bounding box center [526, 55] width 1012 height 32
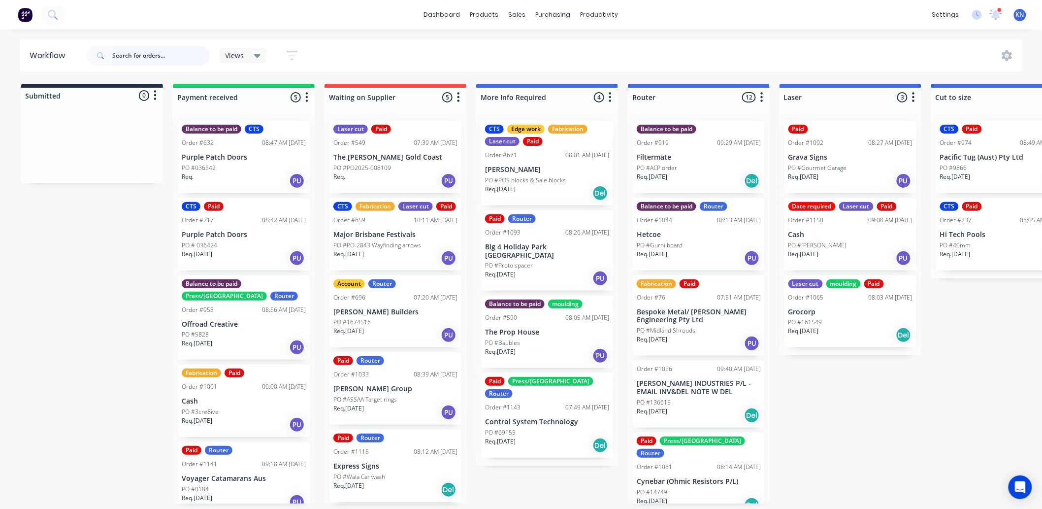
scroll to position [2, 0]
type input "pakul"
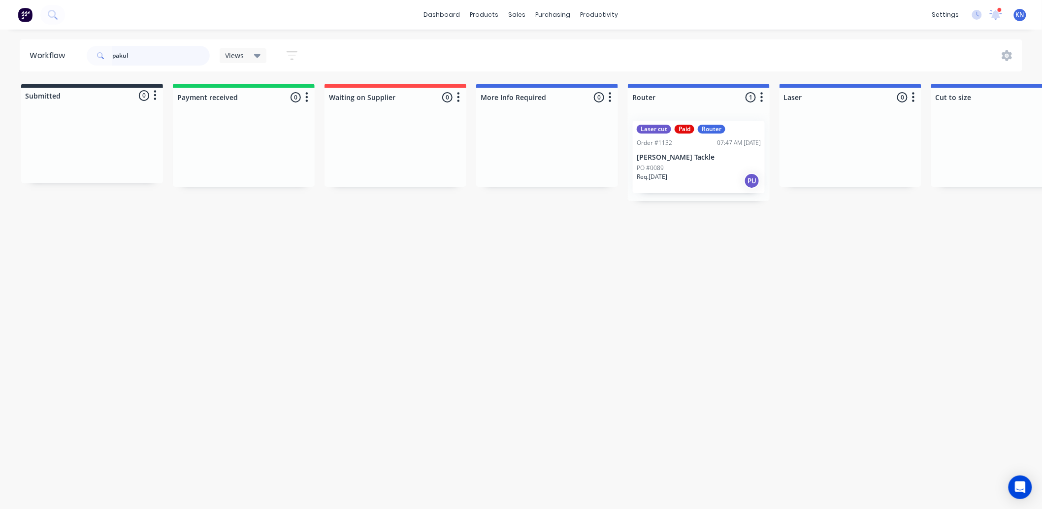
scroll to position [0, 0]
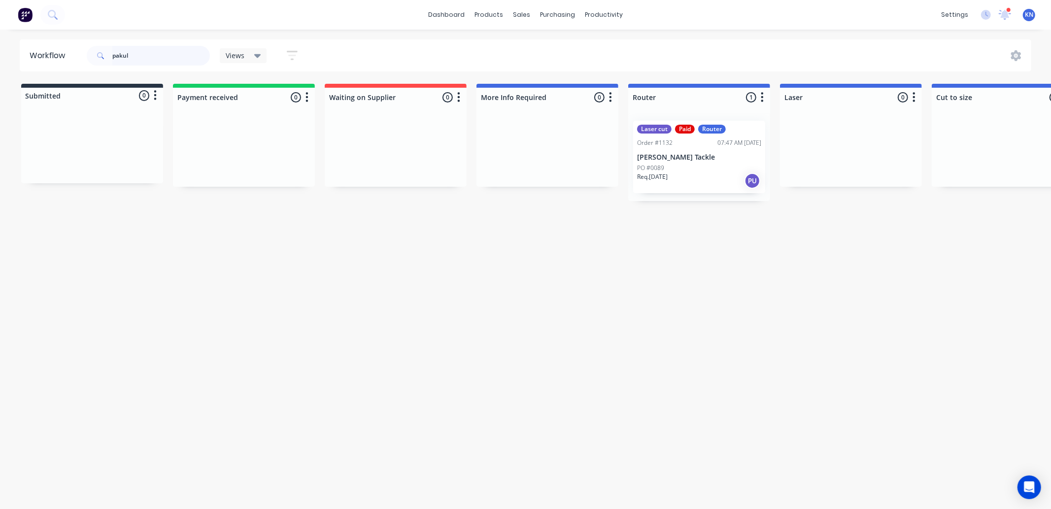
drag, startPoint x: 160, startPoint y: 56, endPoint x: 80, endPoint y: 56, distance: 79.3
click at [80, 56] on header "Workflow pakul Views Save new view None (Default) edit Ready for Pick Up edit S…" at bounding box center [526, 55] width 1012 height 32
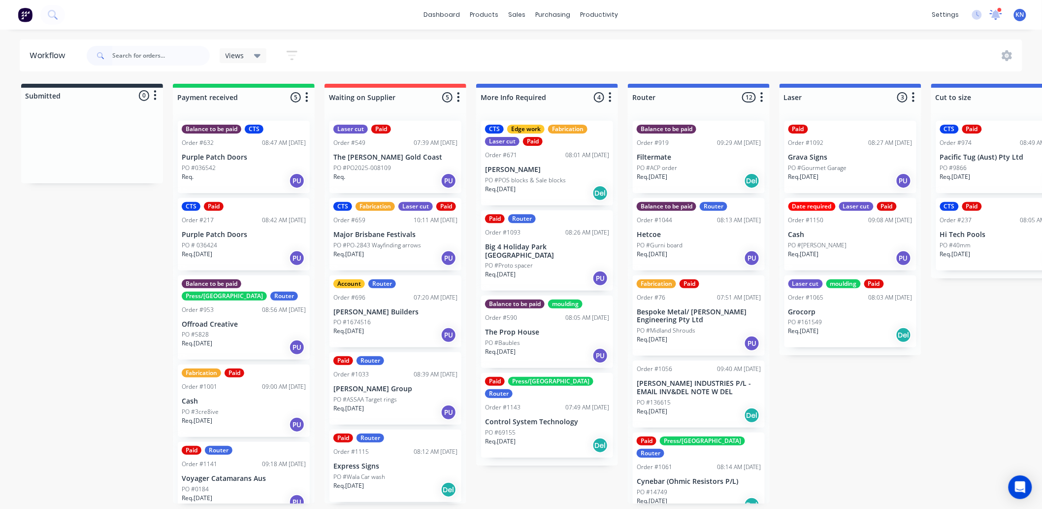
click at [995, 11] on icon at bounding box center [996, 13] width 9 height 9
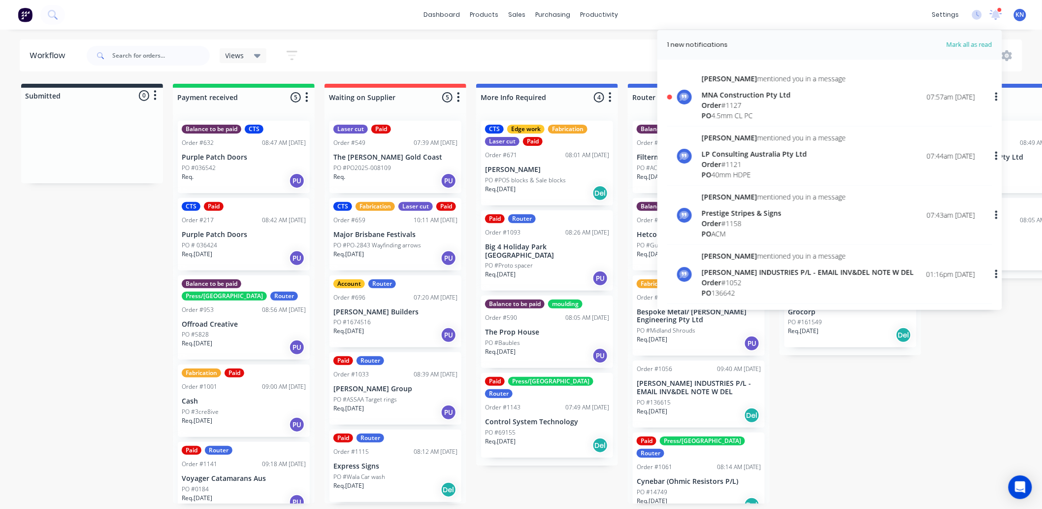
click at [745, 94] on div "MNA Construction Pty Ltd" at bounding box center [774, 95] width 144 height 10
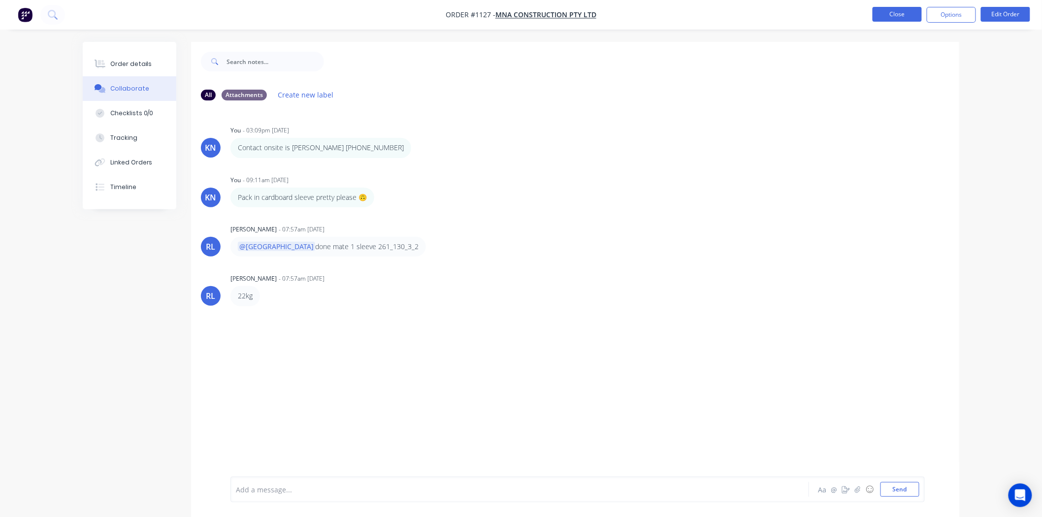
click at [893, 10] on button "Close" at bounding box center [897, 14] width 49 height 15
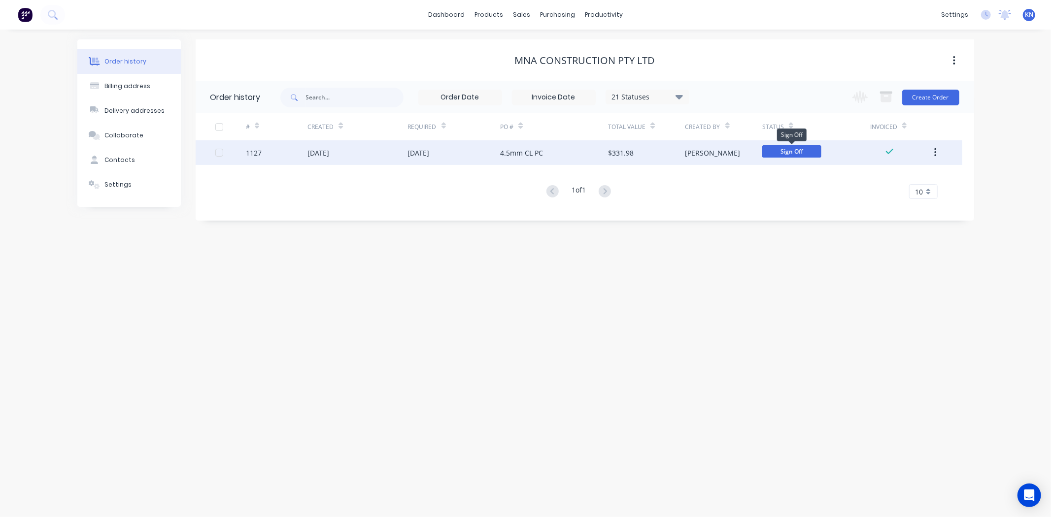
drag, startPoint x: 783, startPoint y: 150, endPoint x: 777, endPoint y: 149, distance: 6.5
click at [777, 149] on span "Sign Off" at bounding box center [791, 151] width 59 height 12
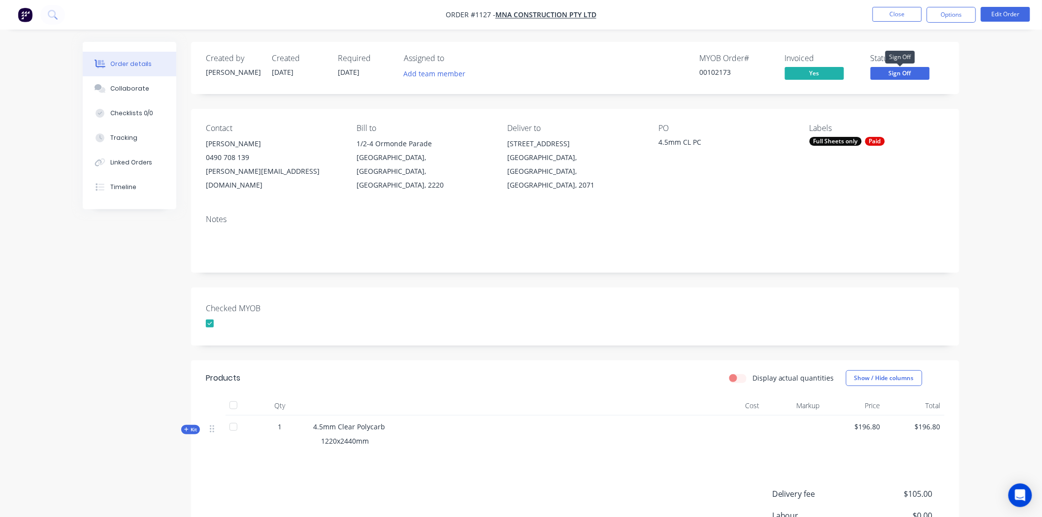
drag, startPoint x: 908, startPoint y: 71, endPoint x: 944, endPoint y: 181, distance: 116.0
click at [944, 181] on div "Contact Vicky 0490 708 139 vicky@mnaconstruction.com.au Bill to 1/2-4 Ormonde P…" at bounding box center [575, 158] width 768 height 98
click at [908, 72] on span "Sign Off" at bounding box center [900, 73] width 59 height 12
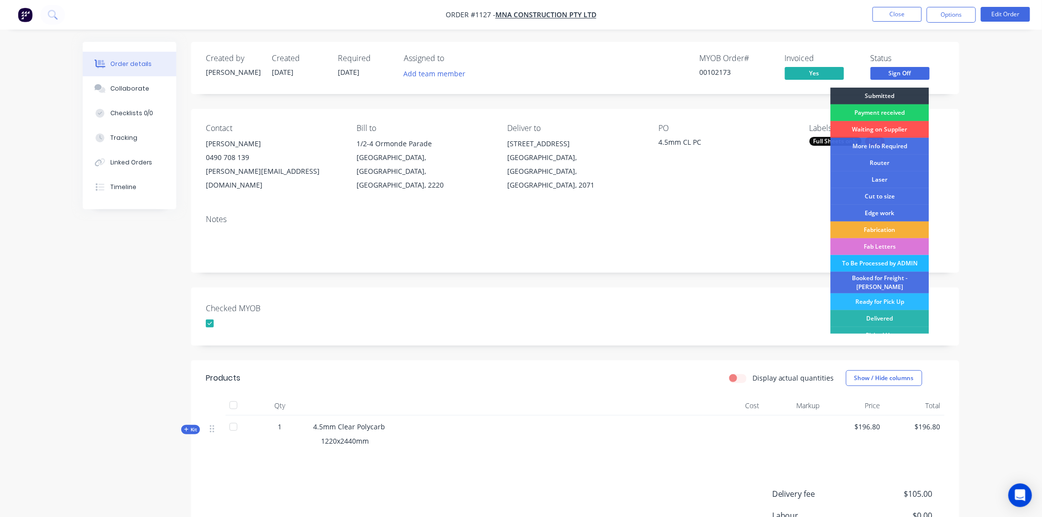
click at [864, 262] on div "To Be Processed by ADMIN" at bounding box center [880, 263] width 99 height 17
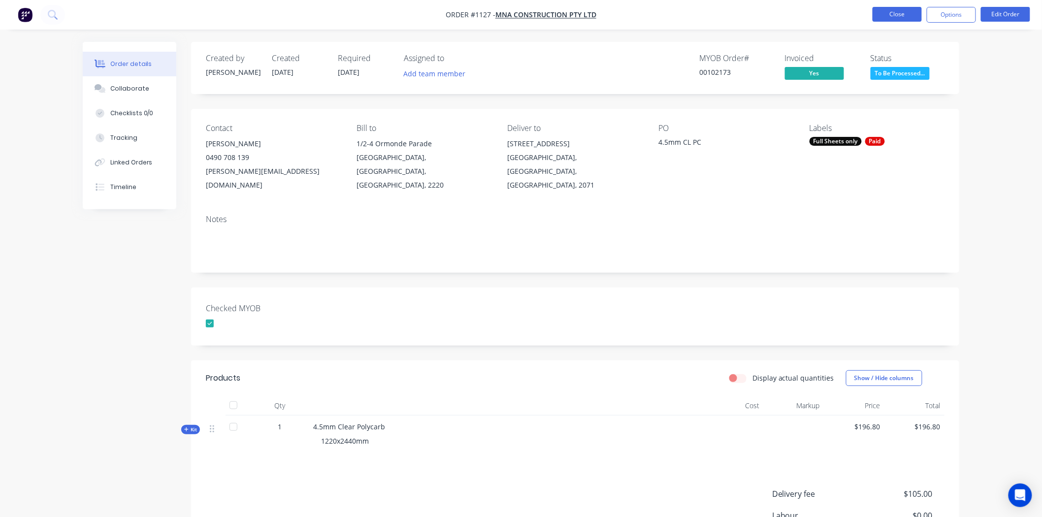
click at [898, 15] on button "Close" at bounding box center [897, 14] width 49 height 15
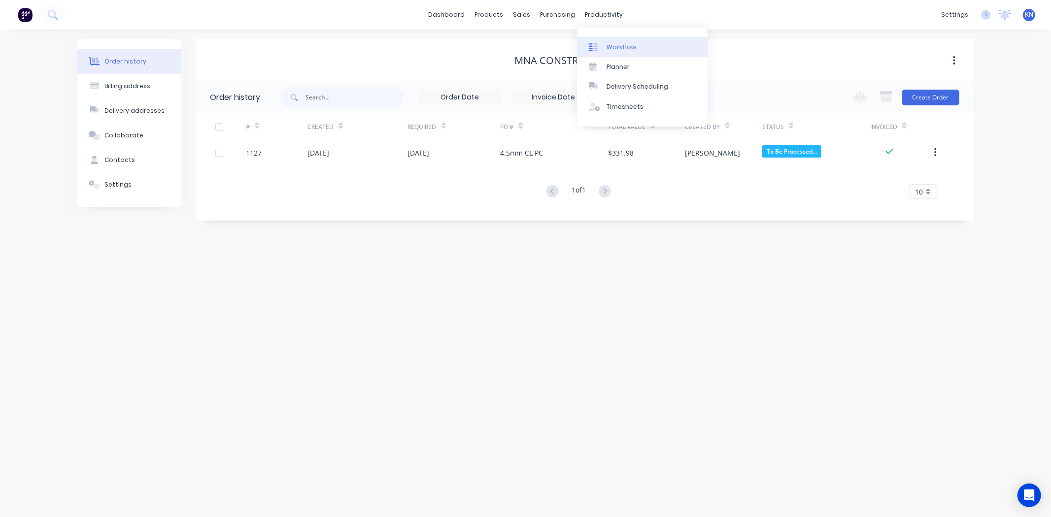
click at [616, 44] on div "Workflow" at bounding box center [621, 47] width 30 height 9
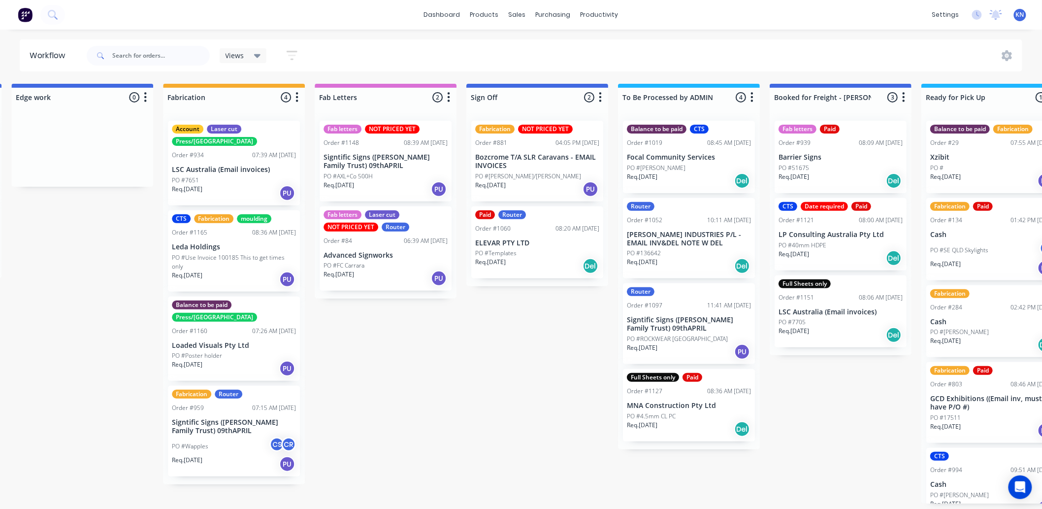
scroll to position [0, 1269]
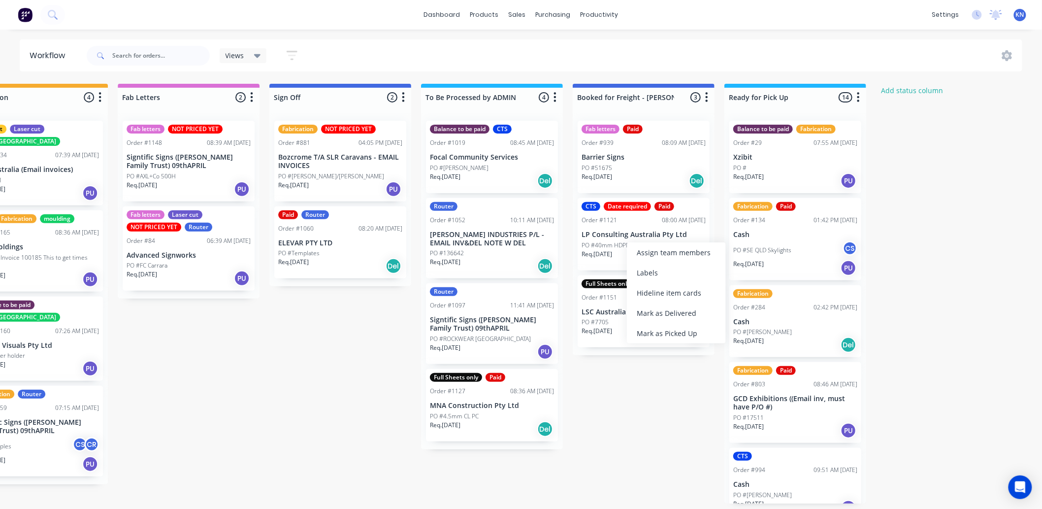
click at [617, 238] on p "LP Consulting Australia Pty Ltd" at bounding box center [644, 235] width 124 height 8
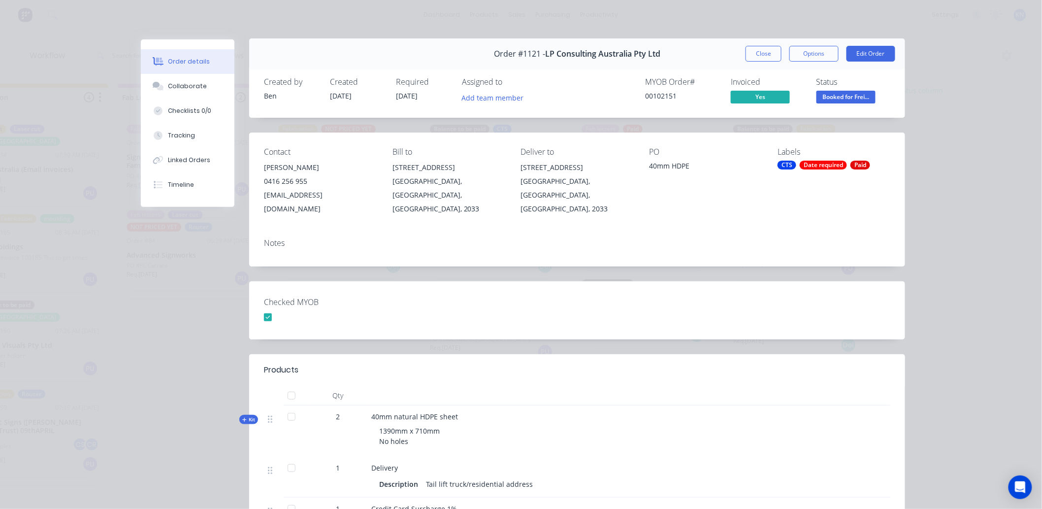
scroll to position [0, 0]
click at [182, 82] on div "Collaborate" at bounding box center [187, 86] width 39 height 9
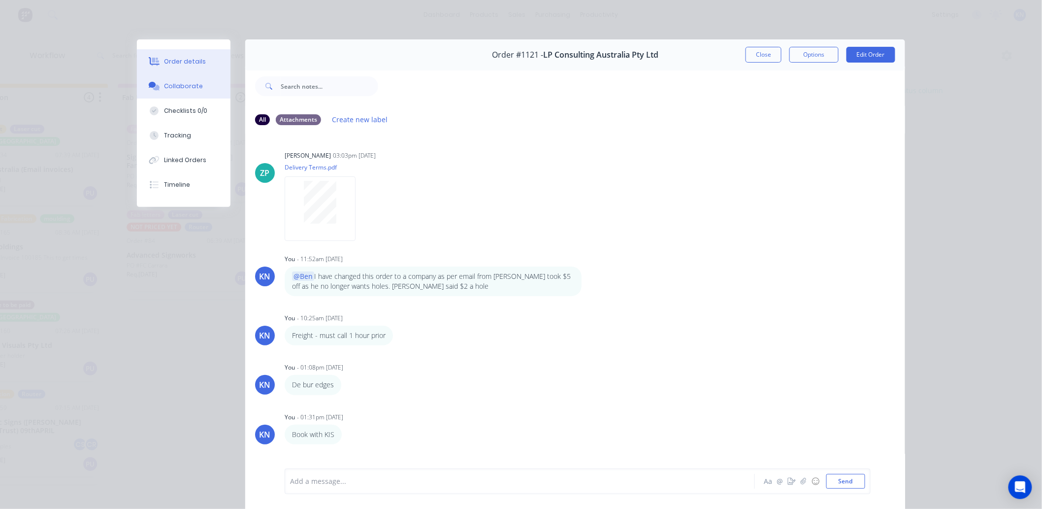
click at [195, 58] on div "Order details" at bounding box center [186, 61] width 42 height 9
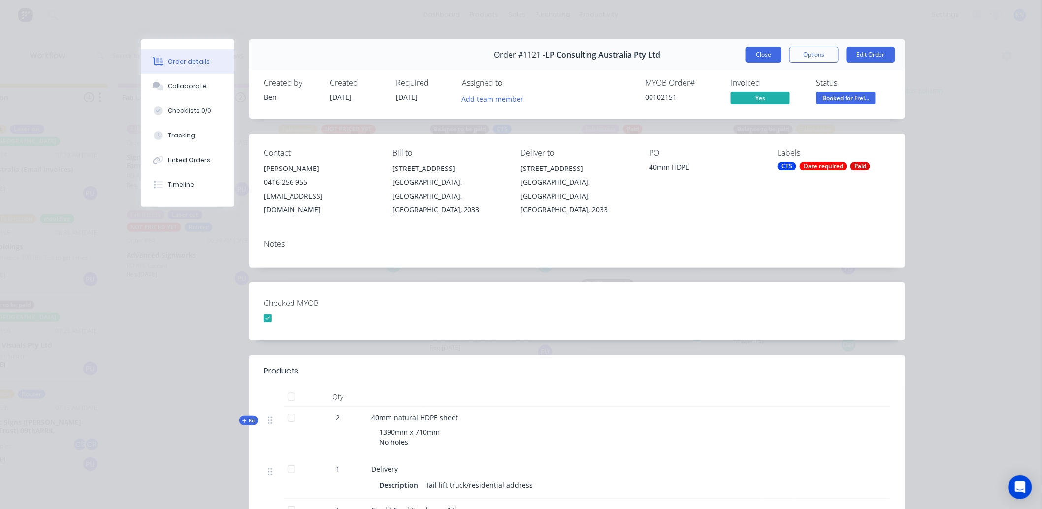
click at [761, 52] on button "Close" at bounding box center [764, 55] width 36 height 16
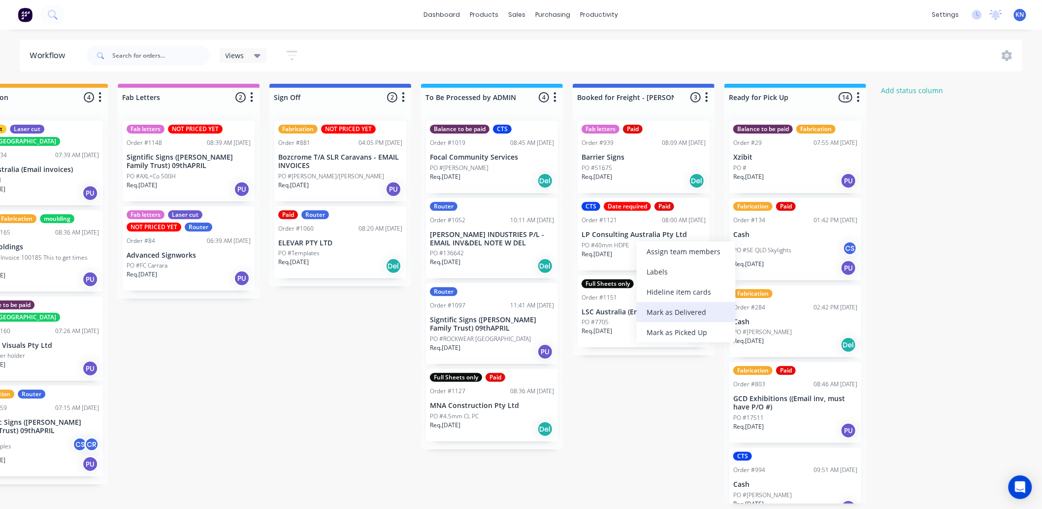
click at [675, 310] on div "Mark as Delivered" at bounding box center [686, 312] width 99 height 20
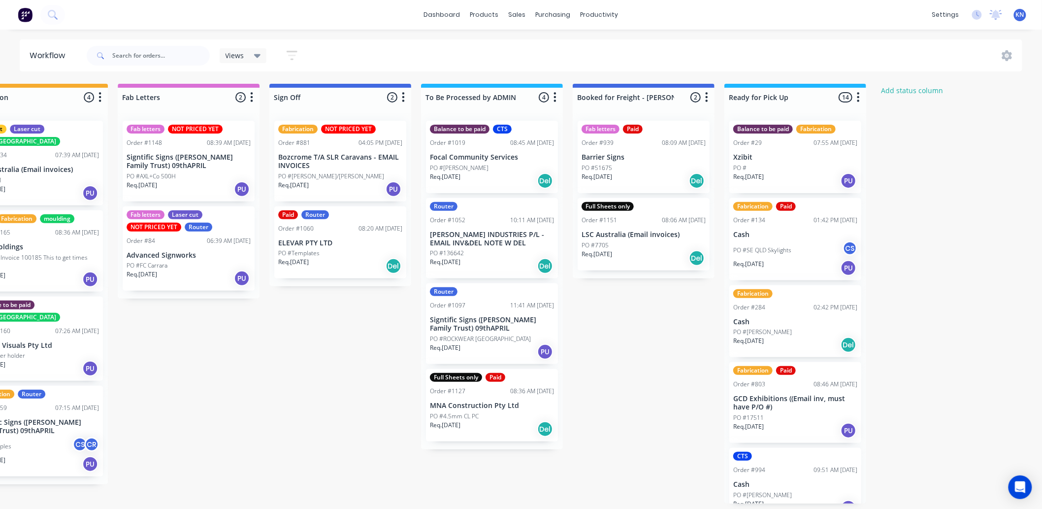
click at [464, 405] on p "MNA Construction Pty Ltd" at bounding box center [492, 405] width 124 height 8
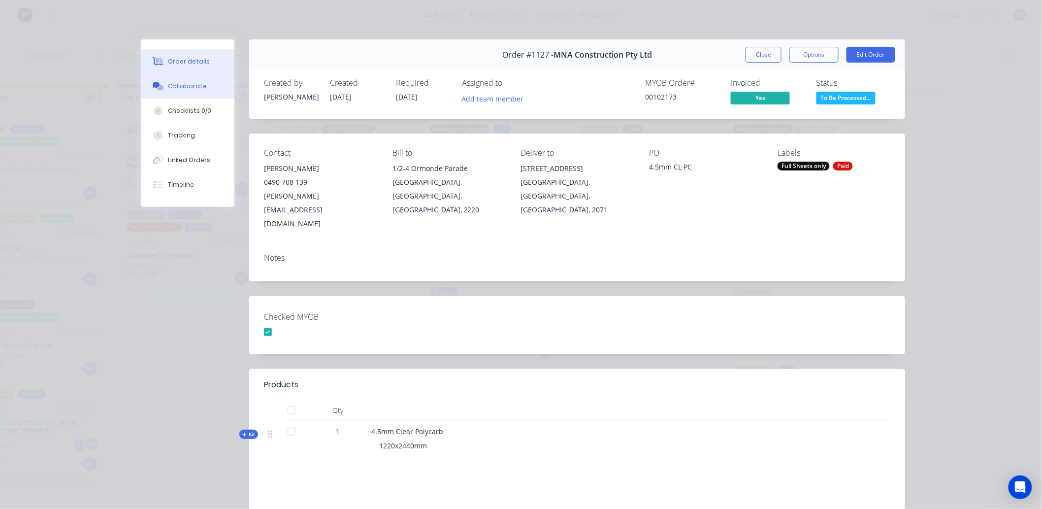
click at [179, 86] on div "Collaborate" at bounding box center [187, 86] width 39 height 9
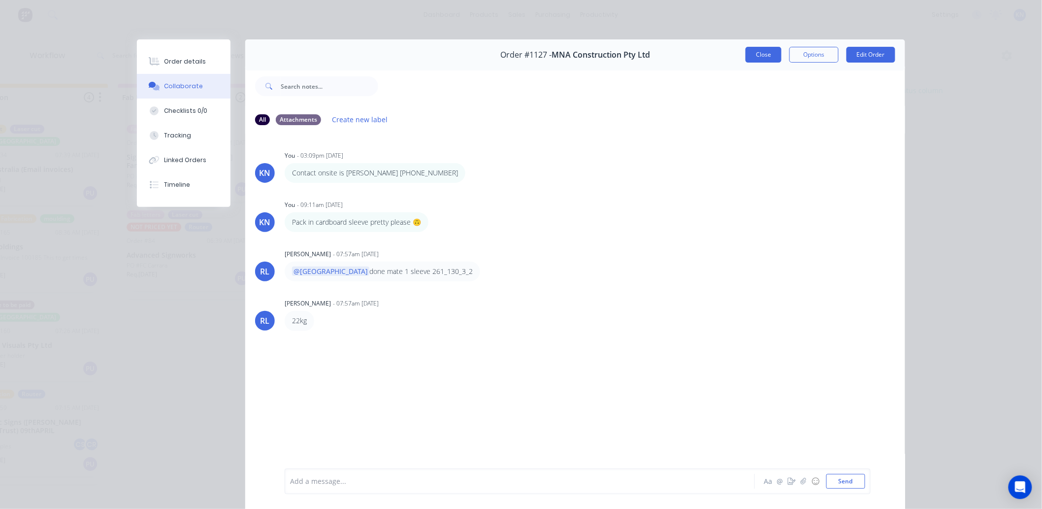
click at [759, 52] on button "Close" at bounding box center [764, 55] width 36 height 16
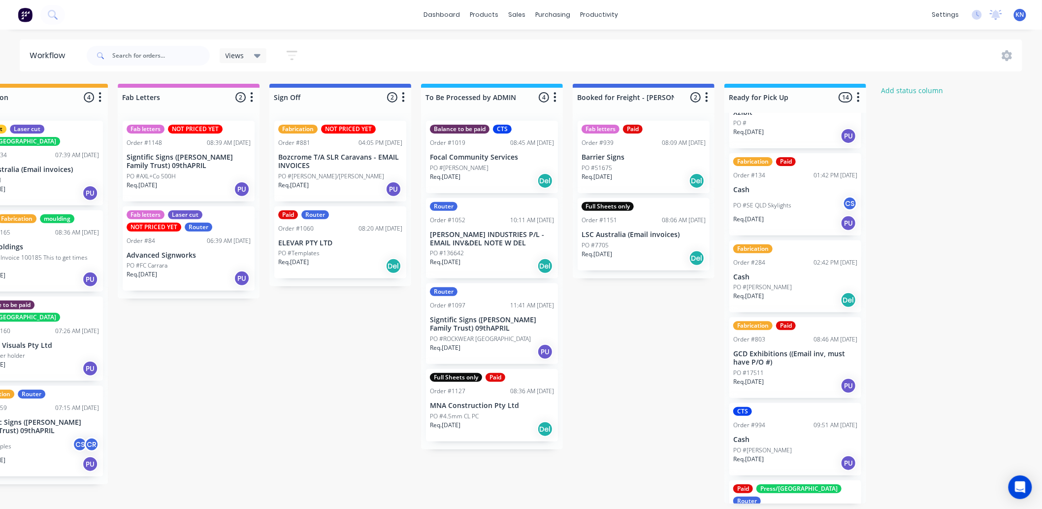
scroll to position [109, 0]
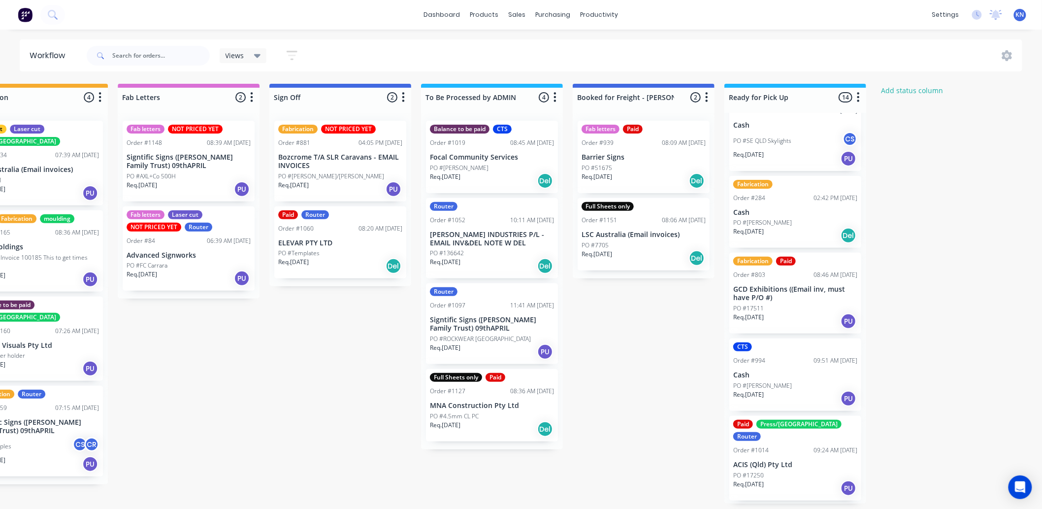
click at [468, 412] on p "PO #4.5mm CL PC" at bounding box center [454, 416] width 49 height 9
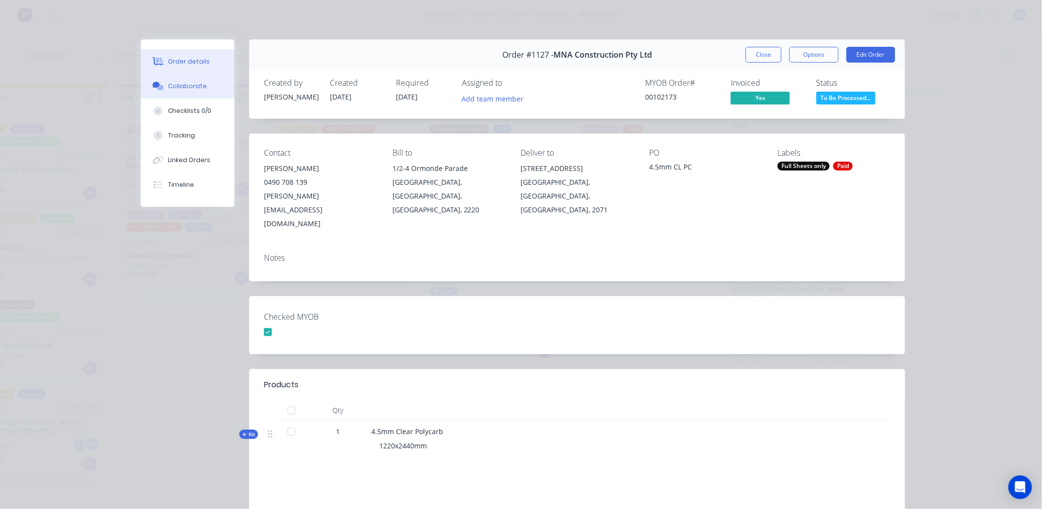
click at [190, 90] on div "Collaborate" at bounding box center [187, 86] width 39 height 9
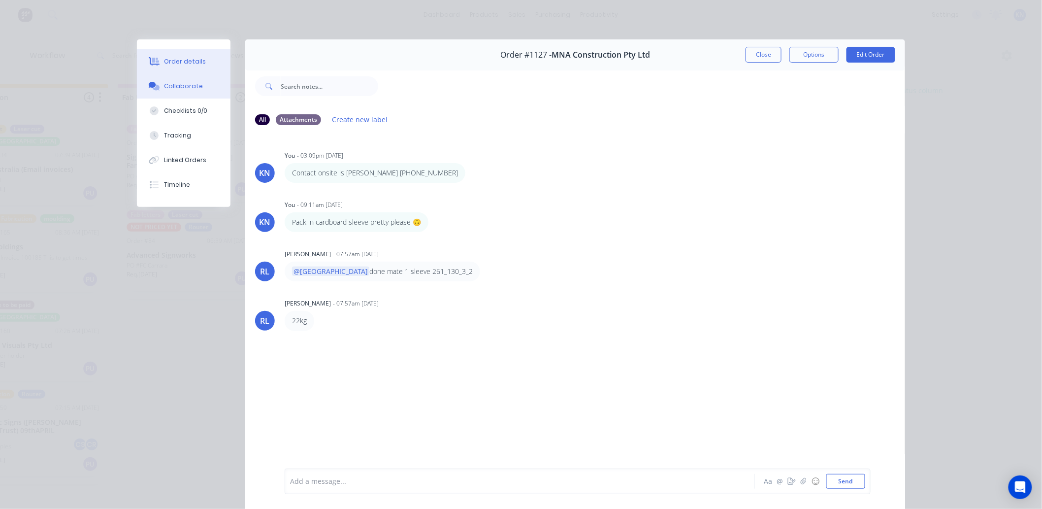
click at [165, 59] on div "Order details" at bounding box center [186, 61] width 42 height 9
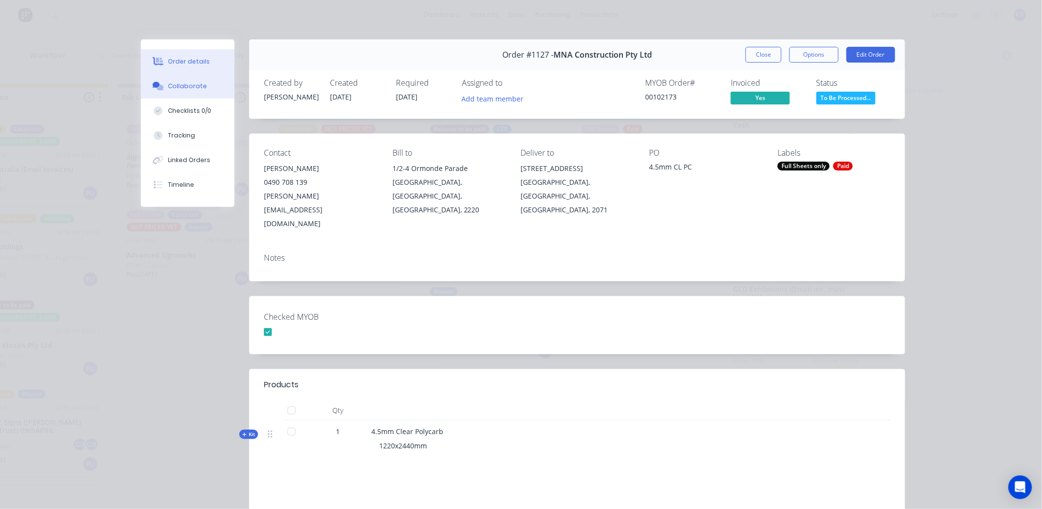
click at [183, 83] on div "Collaborate" at bounding box center [187, 86] width 39 height 9
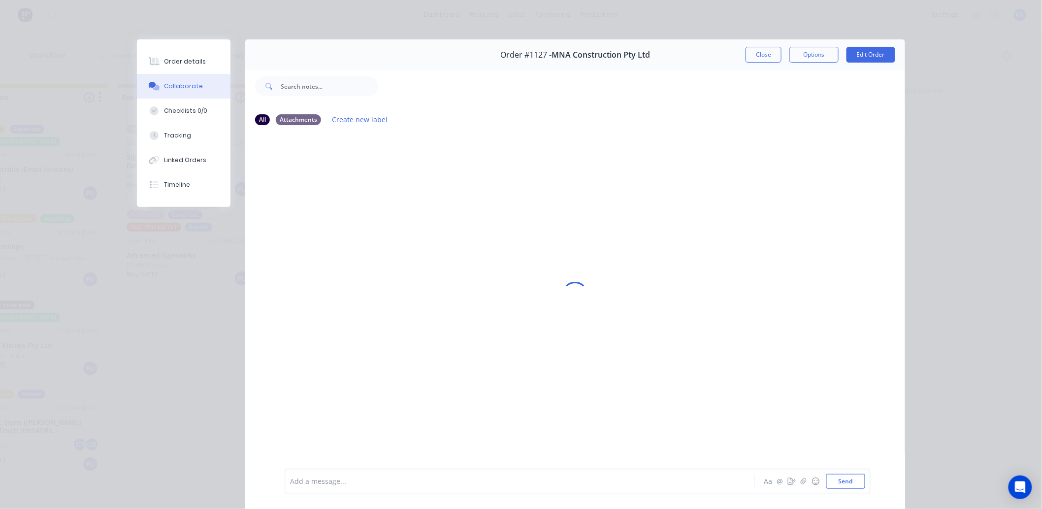
click at [331, 480] on div at bounding box center [506, 481] width 431 height 10
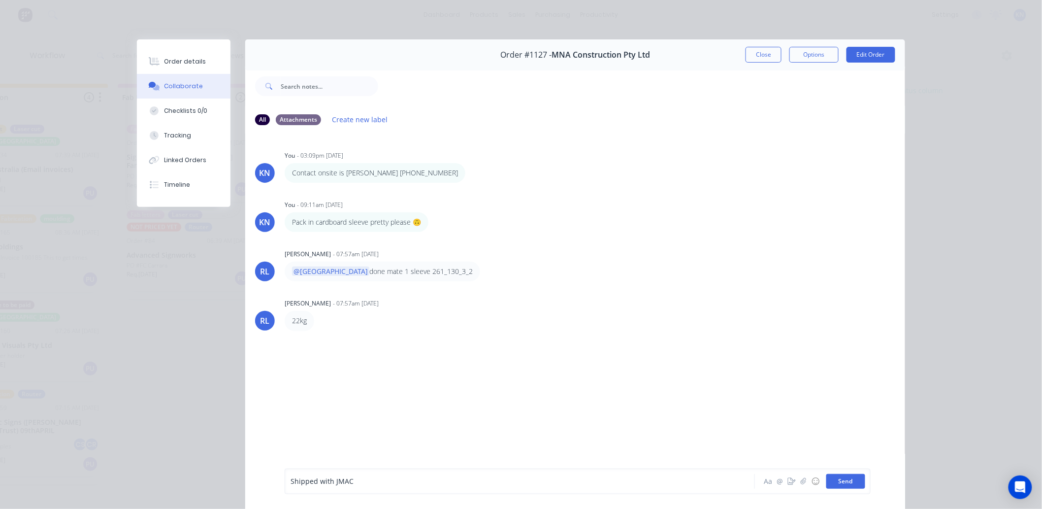
click at [845, 479] on button "Send" at bounding box center [846, 481] width 39 height 15
click at [757, 55] on button "Close" at bounding box center [764, 55] width 36 height 16
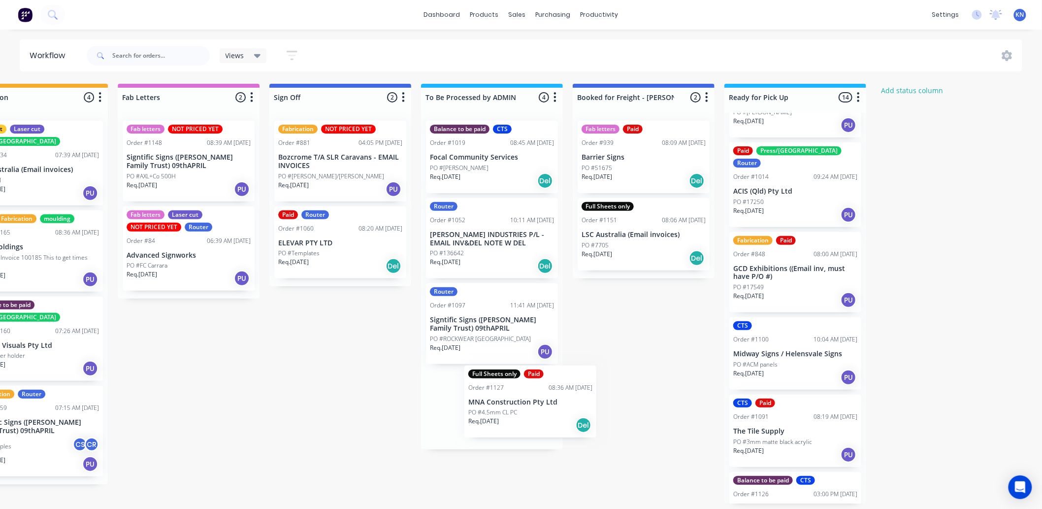
scroll to position [2, 1269]
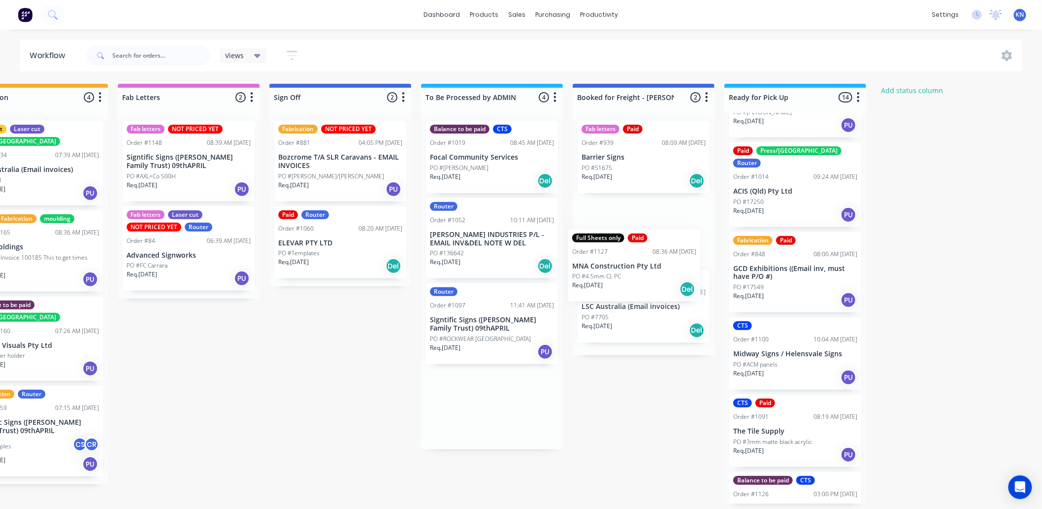
drag, startPoint x: 453, startPoint y: 415, endPoint x: 602, endPoint y: 273, distance: 205.6
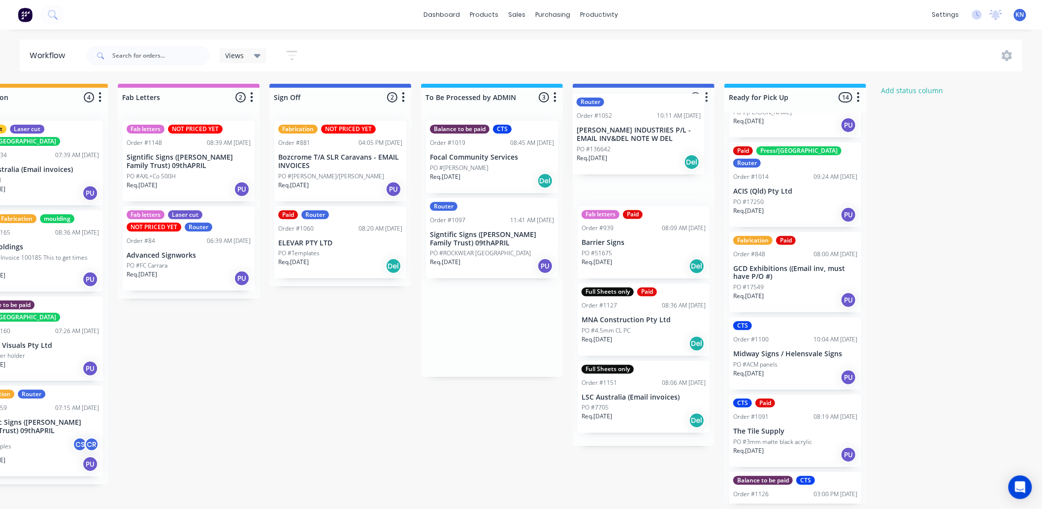
drag, startPoint x: 449, startPoint y: 232, endPoint x: 609, endPoint y: 126, distance: 192.6
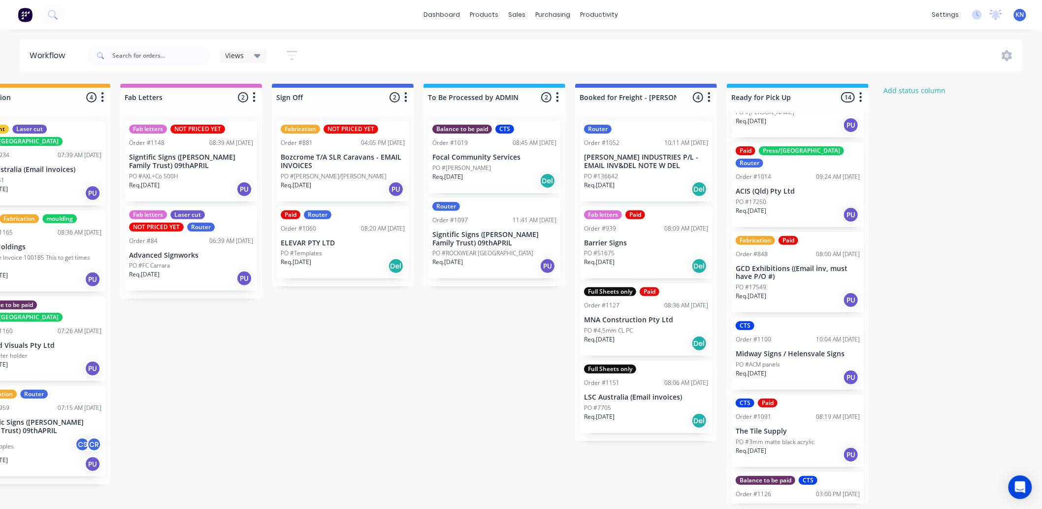
scroll to position [0, 1299]
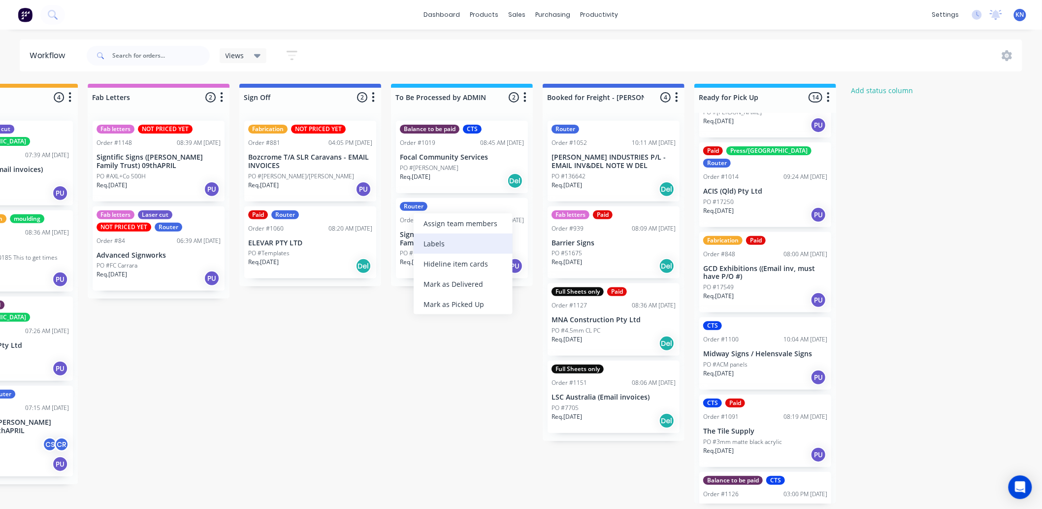
click at [434, 244] on div "Labels" at bounding box center [463, 243] width 99 height 20
click at [416, 209] on div "Router" at bounding box center [414, 206] width 28 height 9
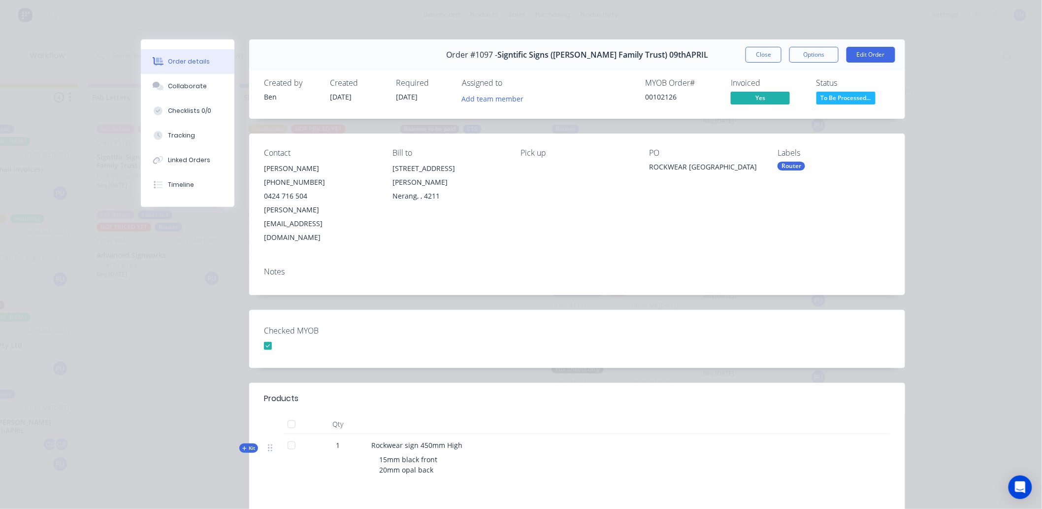
click at [785, 163] on div "Router" at bounding box center [792, 166] width 28 height 9
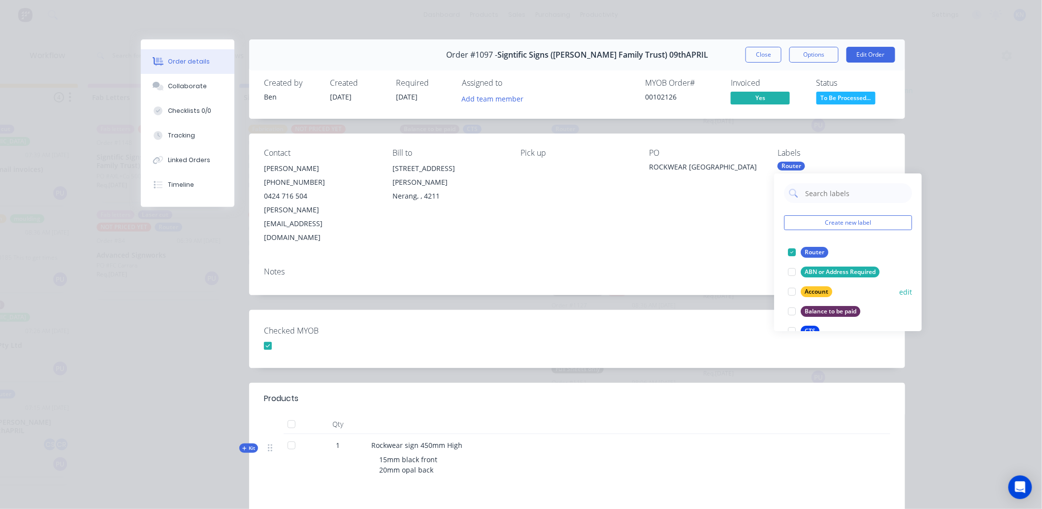
click at [792, 292] on div at bounding box center [792, 292] width 20 height 20
click at [749, 310] on div "Checked MYOB" at bounding box center [577, 339] width 656 height 58
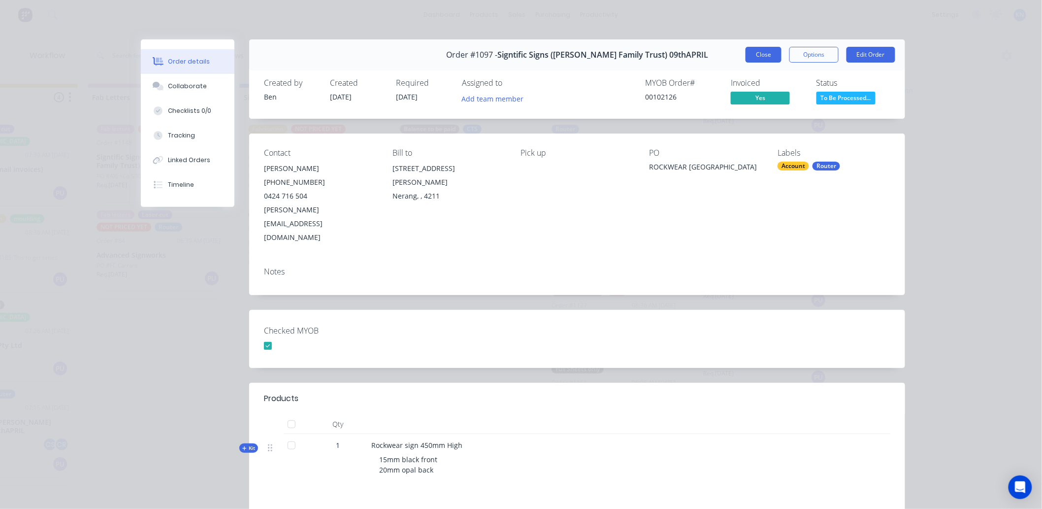
click at [756, 55] on button "Close" at bounding box center [764, 55] width 36 height 16
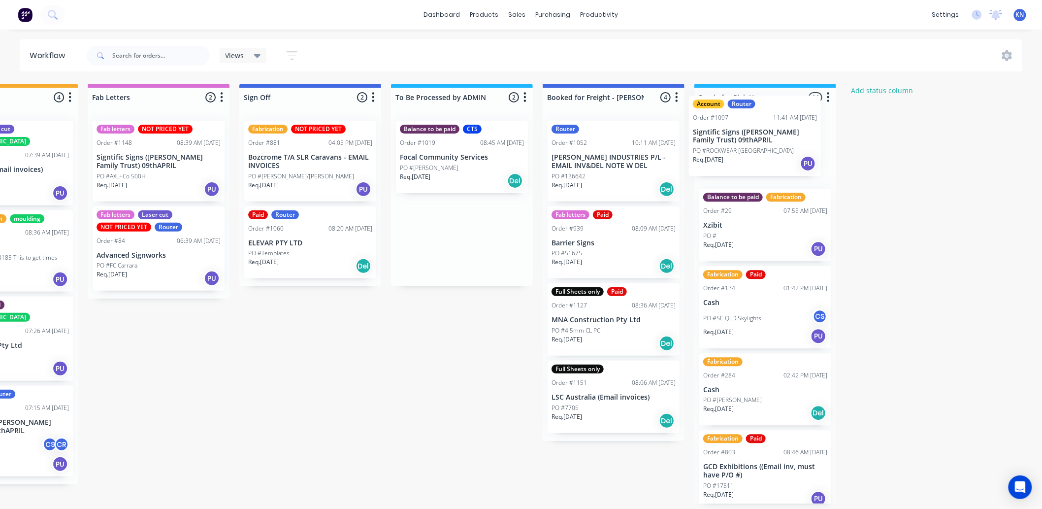
scroll to position [0, 0]
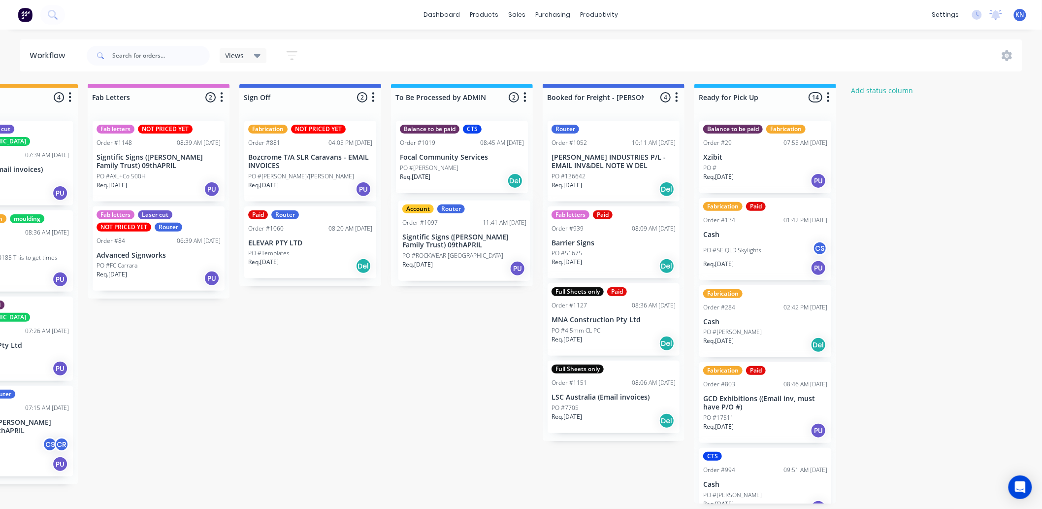
drag, startPoint x: 447, startPoint y: 248, endPoint x: 454, endPoint y: 250, distance: 6.9
click at [454, 250] on div "Balance to be paid CTS Order #1019 08:45 AM 12/08/25 Focal Community Services P…" at bounding box center [462, 199] width 142 height 173
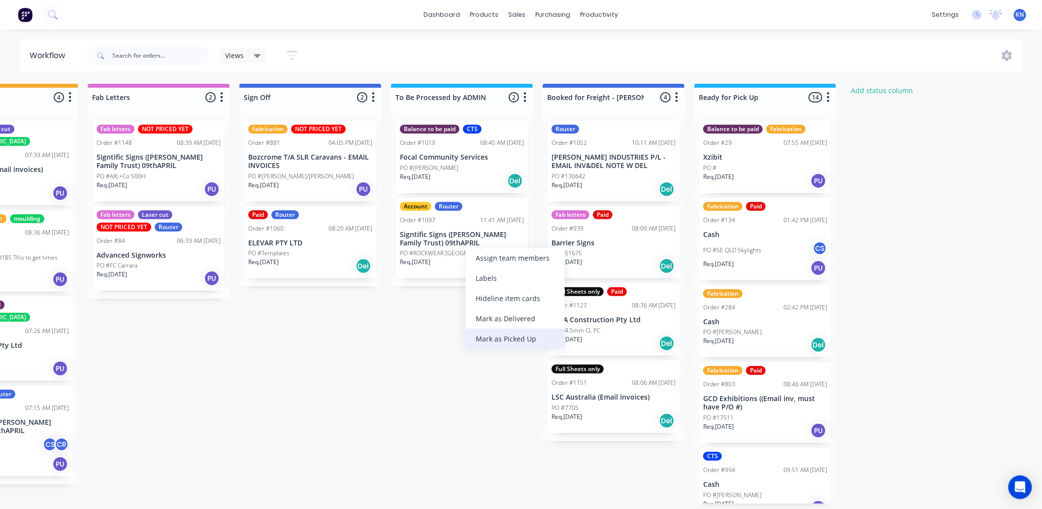
click at [514, 333] on div "Mark as Picked Up" at bounding box center [515, 339] width 99 height 20
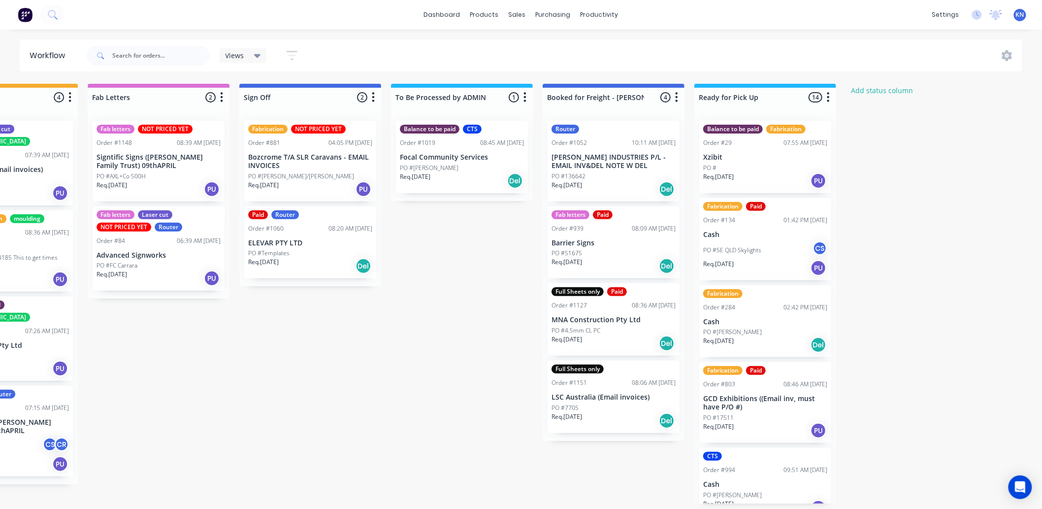
click at [594, 172] on div "PO #136642" at bounding box center [614, 176] width 124 height 9
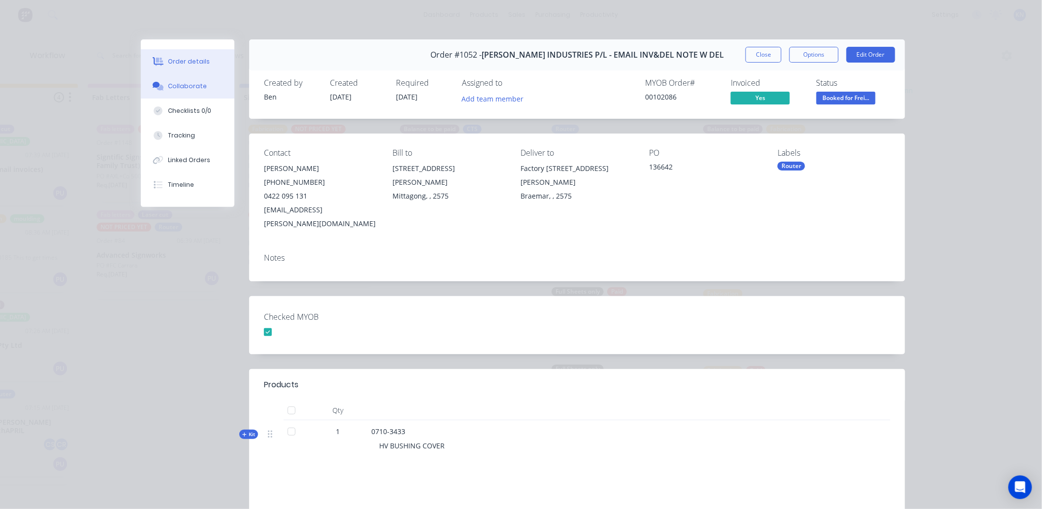
click div "Collaborate"
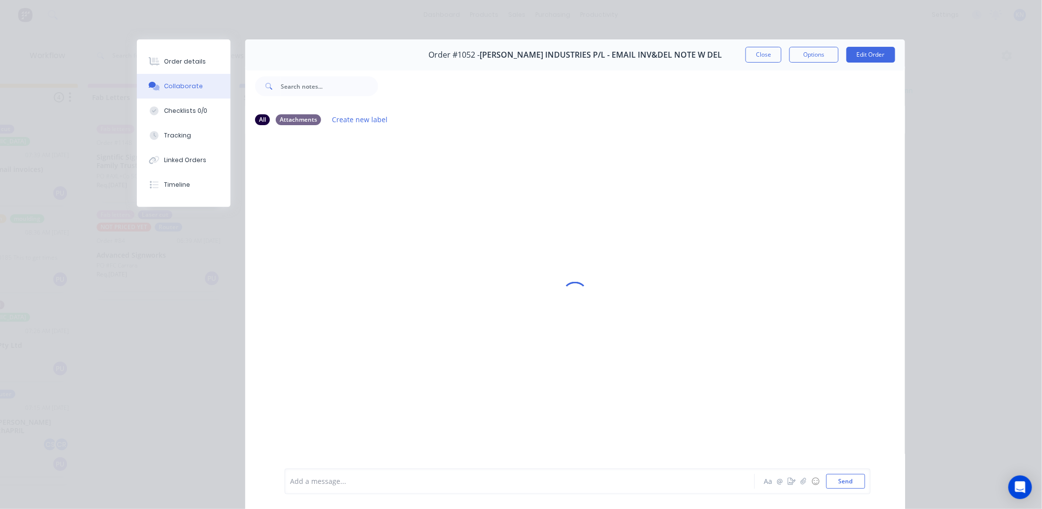
click div
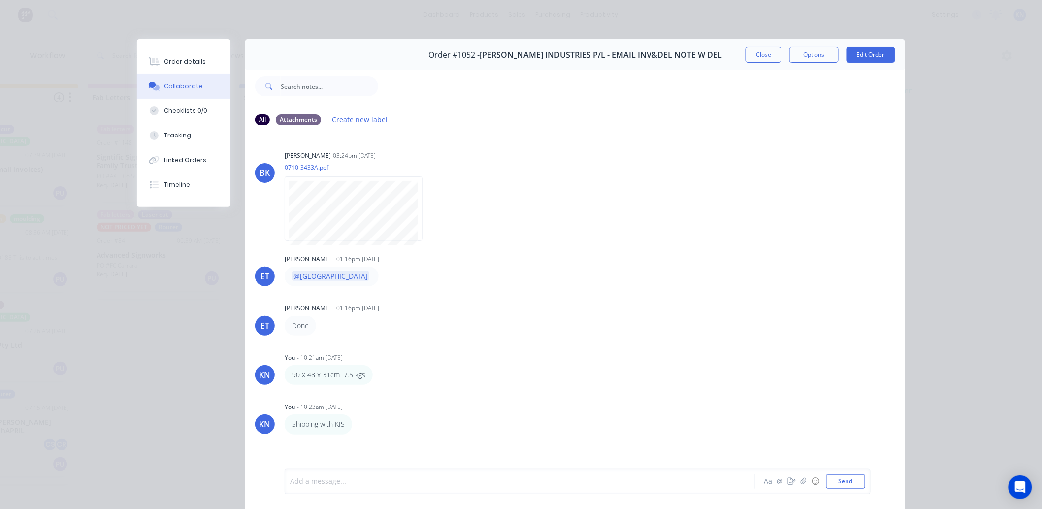
click button "Close"
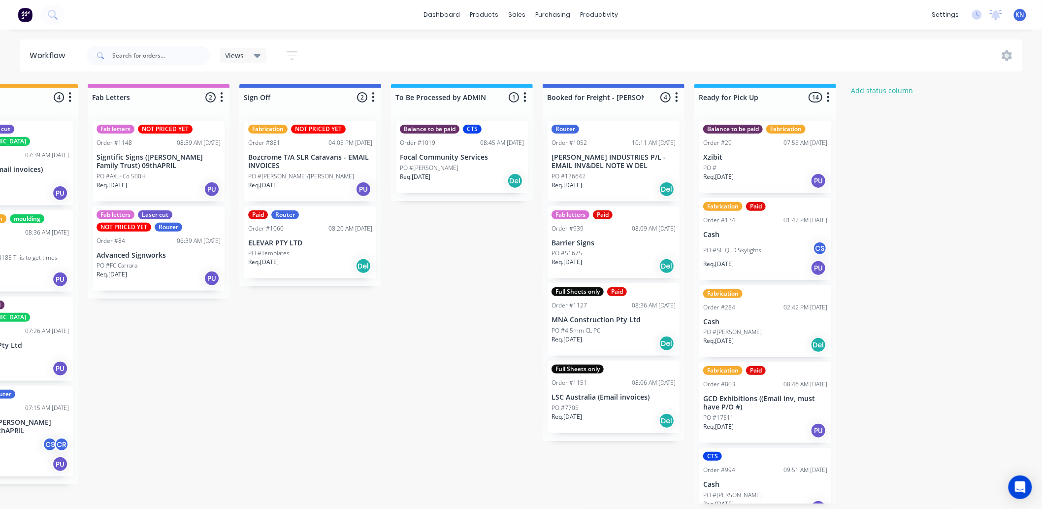
click div "Submitted 0 Status colour #273444 hex #273444 Save Cancel Summaries Total order…"
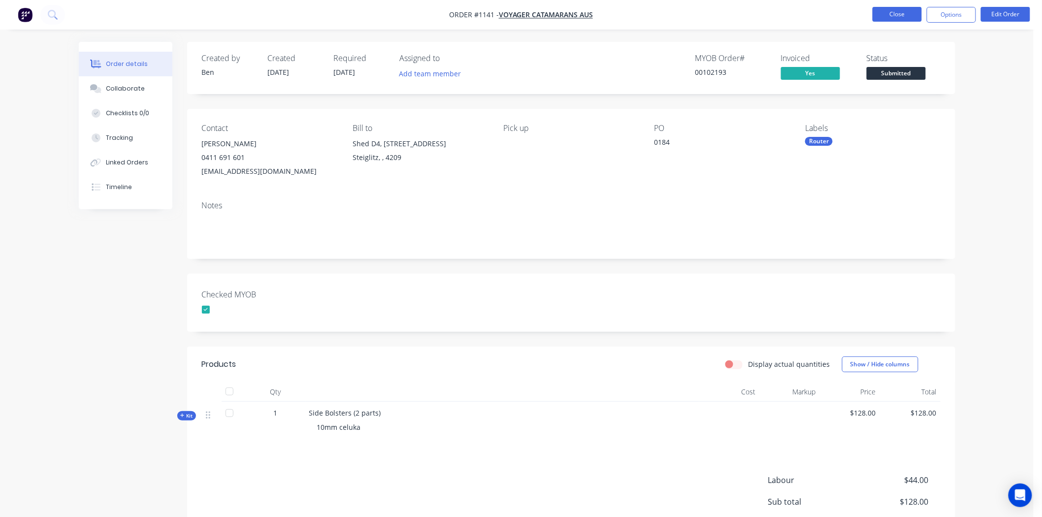
click at [907, 11] on button "Close" at bounding box center [897, 14] width 49 height 15
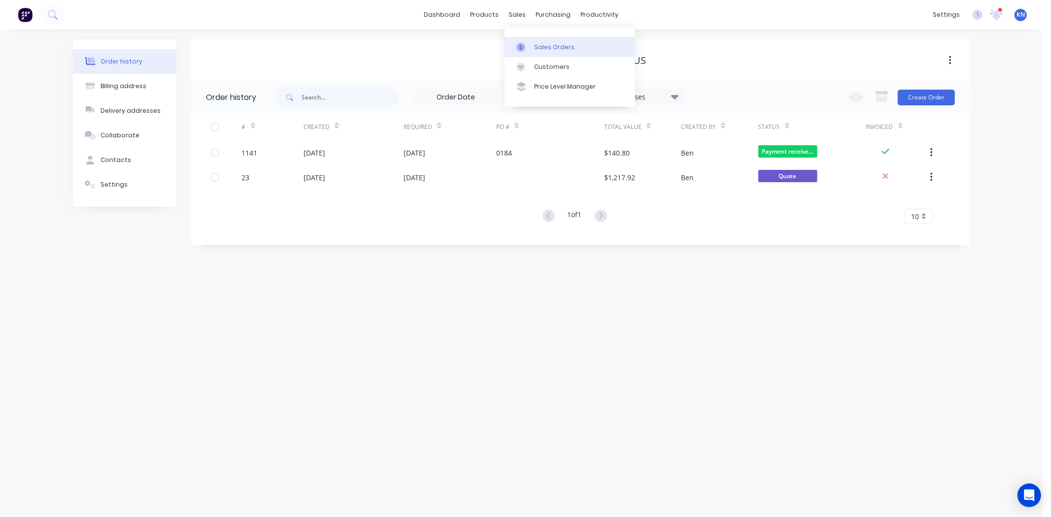
click at [543, 46] on div "Sales Orders" at bounding box center [554, 47] width 40 height 9
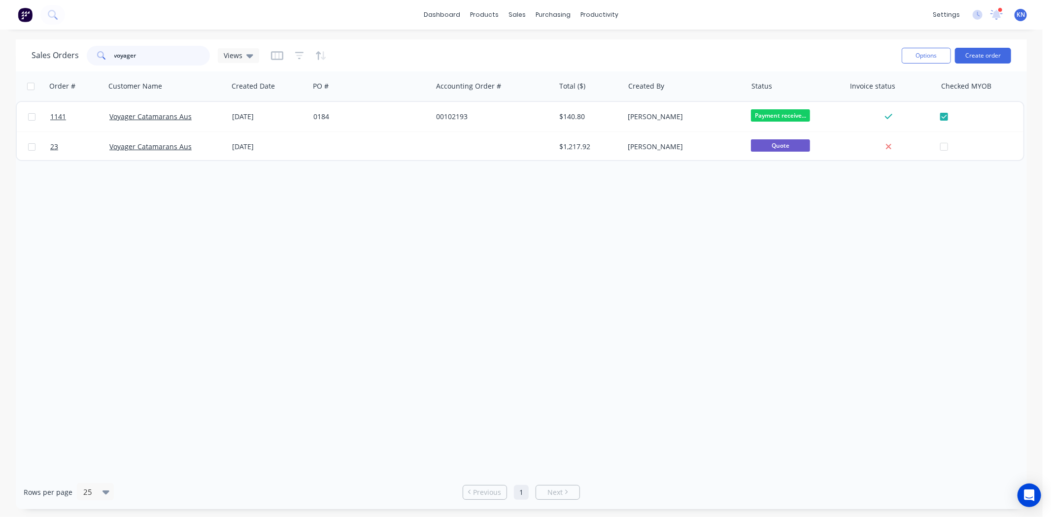
drag, startPoint x: 150, startPoint y: 57, endPoint x: 98, endPoint y: 52, distance: 53.0
click at [98, 52] on div "voyager" at bounding box center [148, 56] width 123 height 20
type input "1052"
click at [998, 13] on icon at bounding box center [996, 14] width 9 height 8
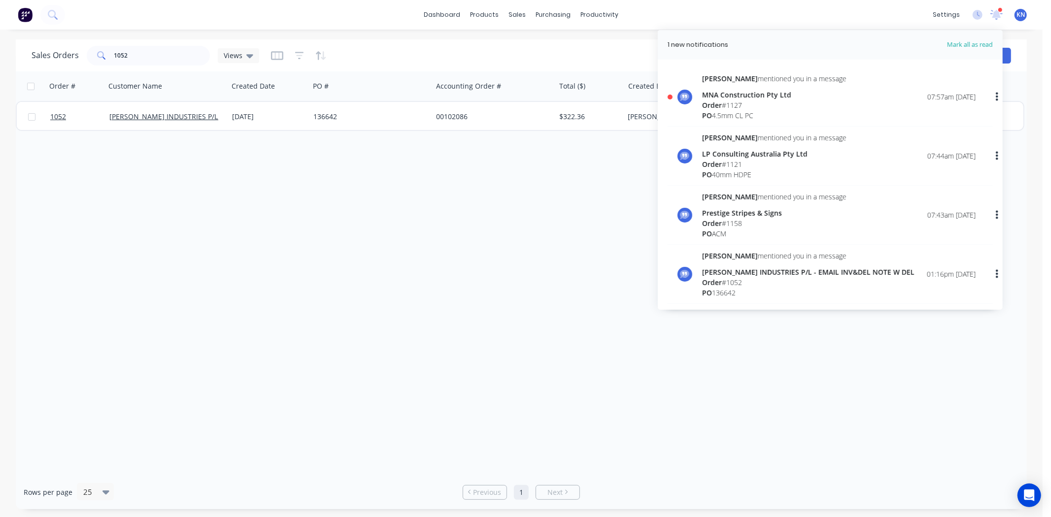
click at [736, 107] on div "Order # 1127" at bounding box center [774, 105] width 144 height 10
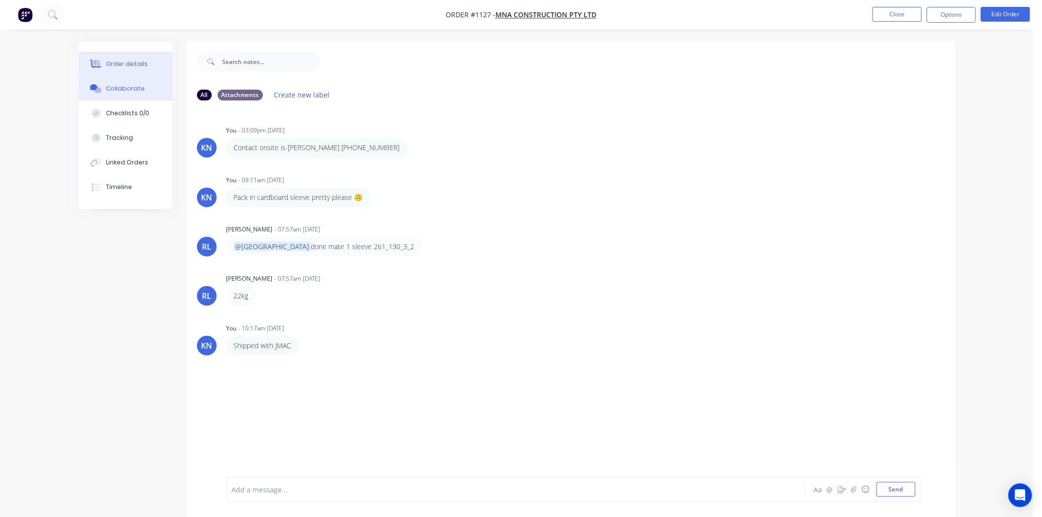
click at [106, 62] on div "Order details" at bounding box center [127, 64] width 42 height 9
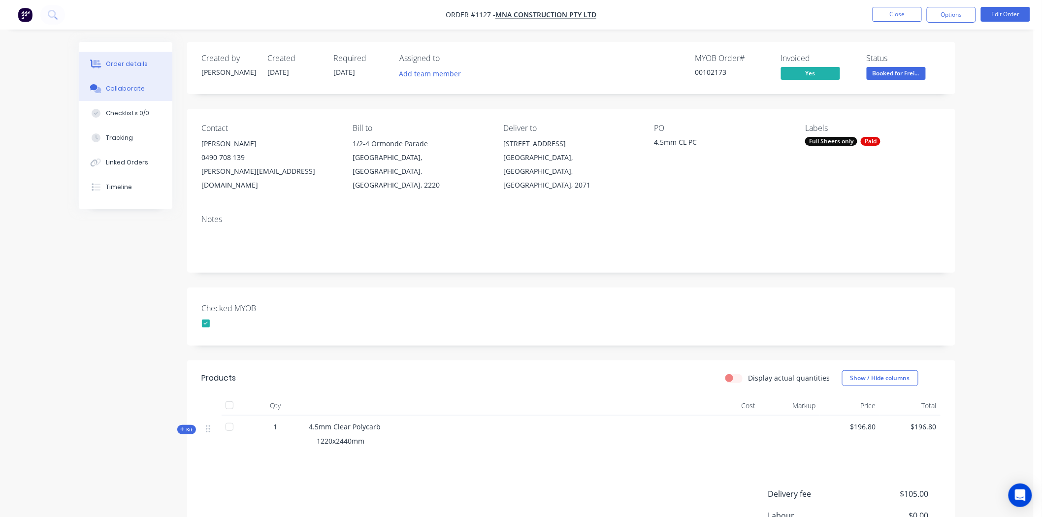
click at [133, 87] on div "Collaborate" at bounding box center [125, 88] width 39 height 9
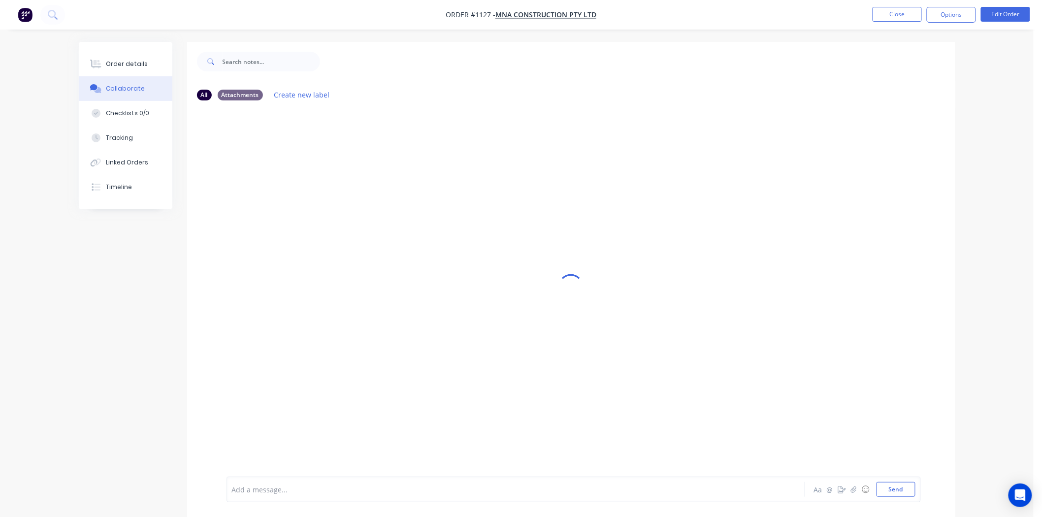
drag, startPoint x: 288, startPoint y: 494, endPoint x: 291, endPoint y: 488, distance: 6.4
click at [288, 494] on div at bounding box center [488, 490] width 512 height 10
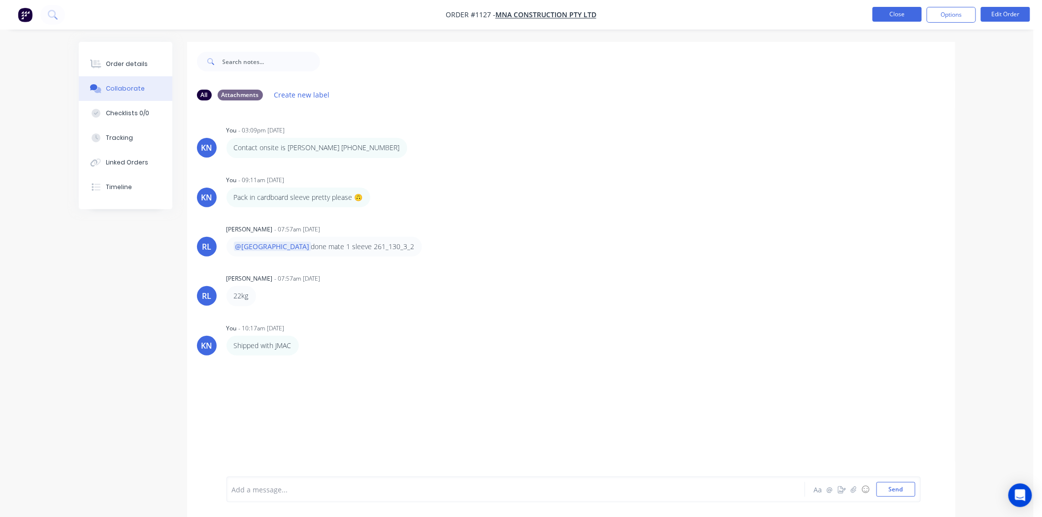
click at [899, 13] on button "Close" at bounding box center [897, 14] width 49 height 15
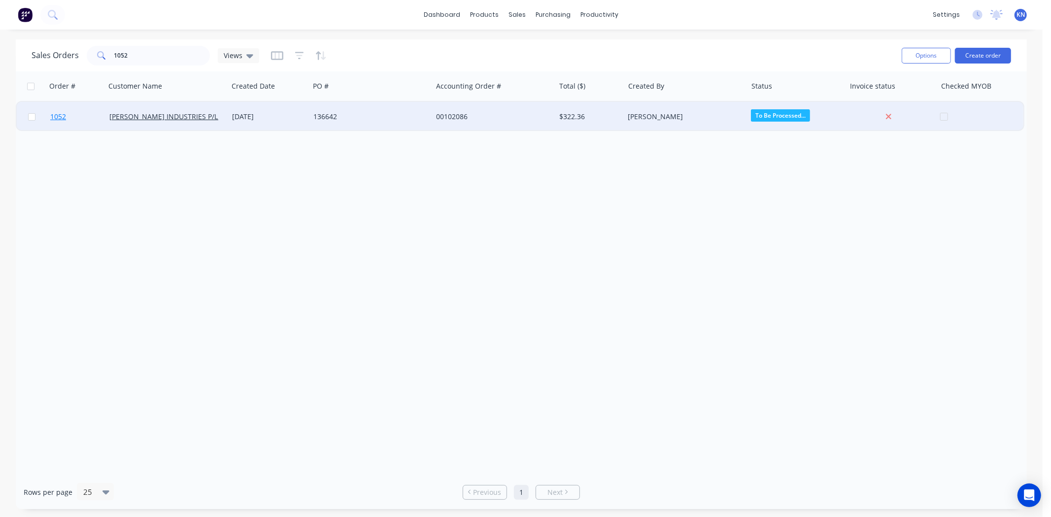
click at [60, 115] on span "1052" at bounding box center [58, 117] width 16 height 10
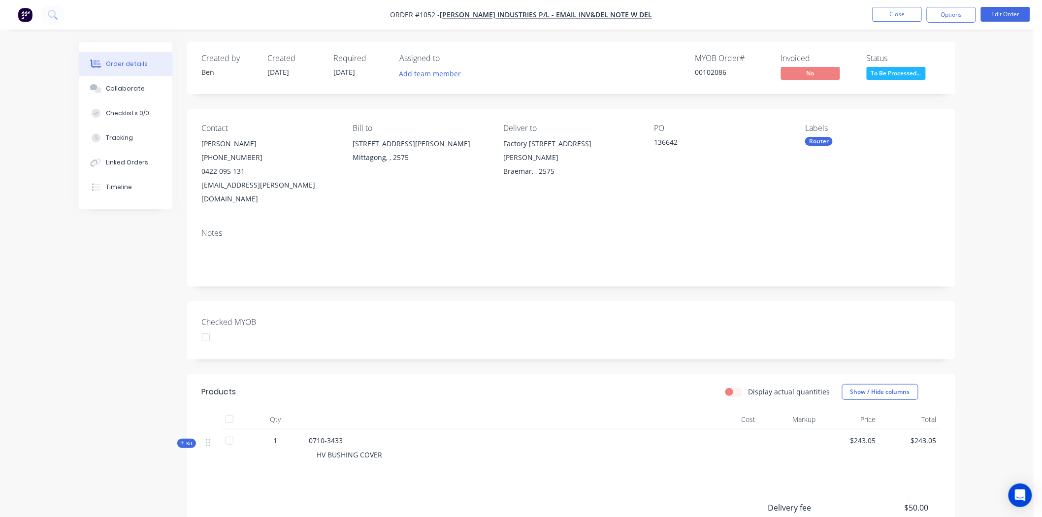
click at [205, 328] on div at bounding box center [206, 338] width 20 height 20
click at [134, 80] on button "Collaborate" at bounding box center [126, 88] width 94 height 25
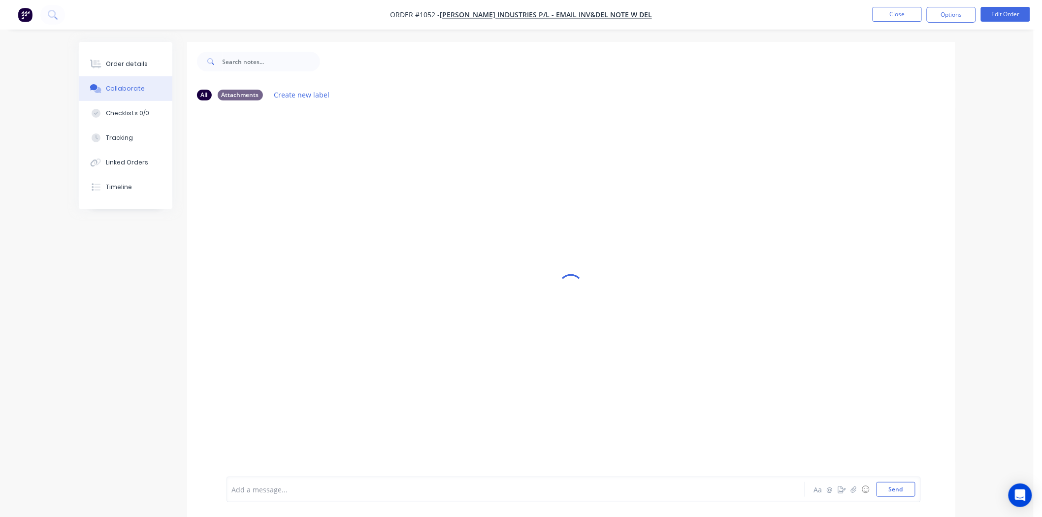
scroll to position [15, 0]
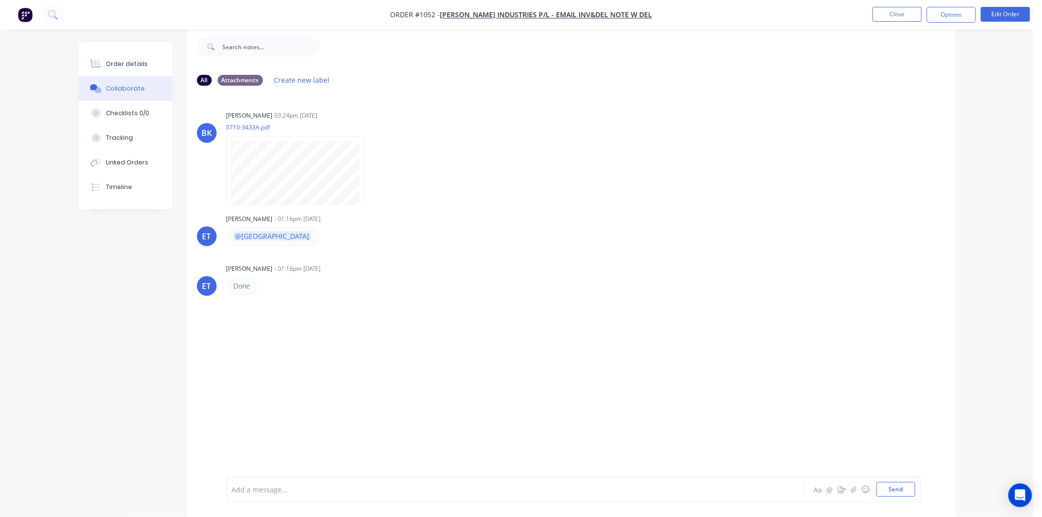
click at [302, 489] on div at bounding box center [488, 490] width 512 height 10
click at [331, 492] on div at bounding box center [488, 490] width 512 height 10
click at [894, 487] on button "Send" at bounding box center [896, 489] width 39 height 15
click at [254, 485] on div at bounding box center [488, 490] width 512 height 10
click at [892, 490] on button "Send" at bounding box center [896, 489] width 39 height 15
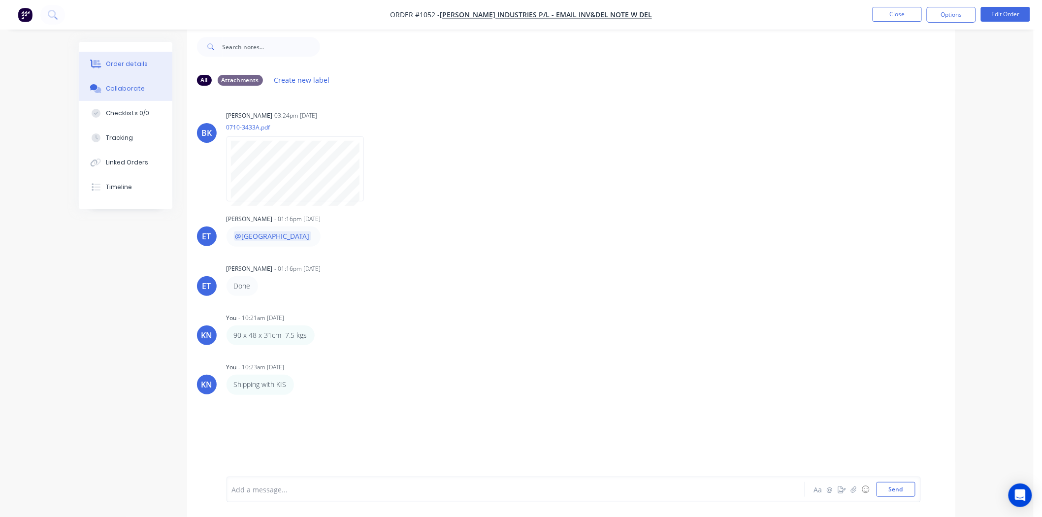
click at [125, 63] on div "Order details" at bounding box center [127, 64] width 42 height 9
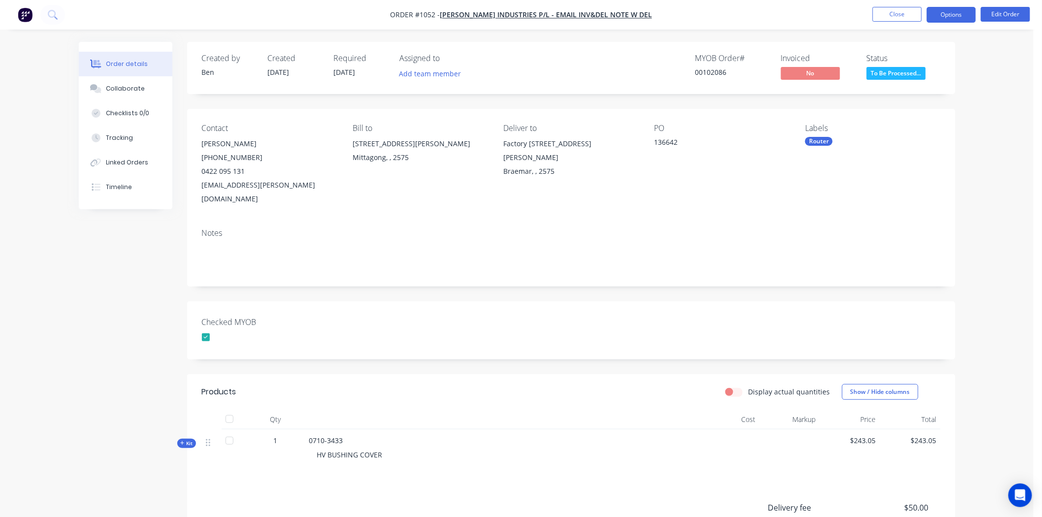
click at [961, 13] on button "Options" at bounding box center [951, 15] width 49 height 16
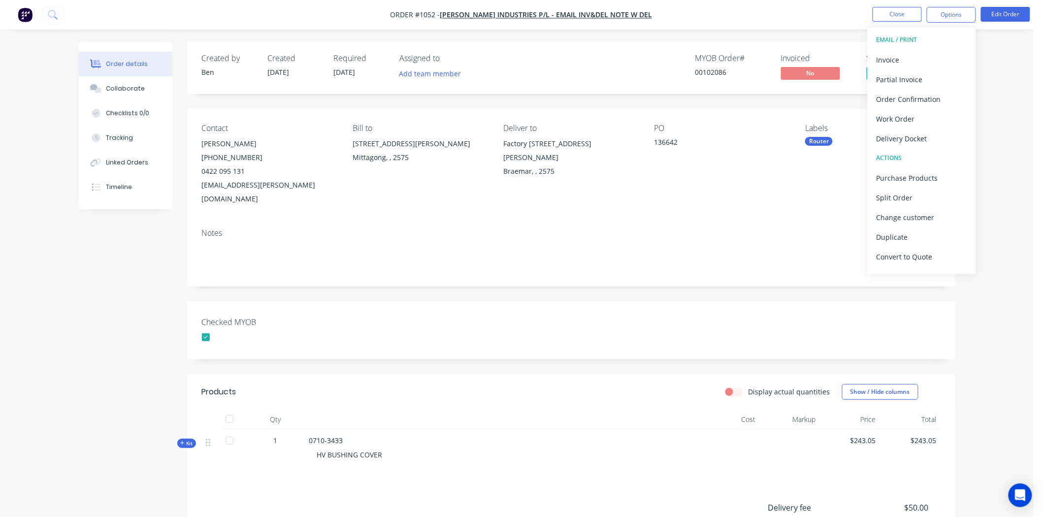
click at [998, 69] on div "Order details Collaborate Checklists 0/0 Tracking Linked Orders Timeline Order …" at bounding box center [517, 333] width 1034 height 667
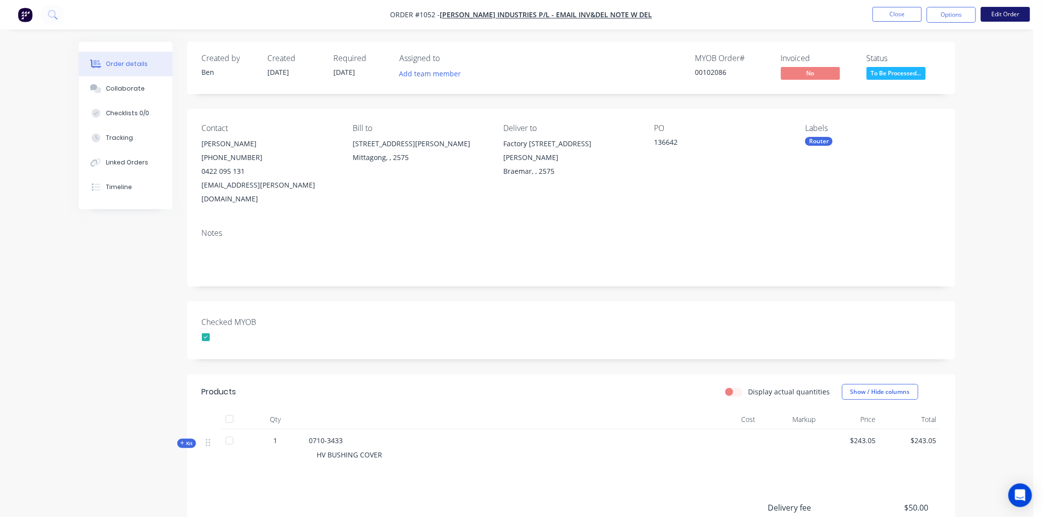
click at [1009, 12] on button "Edit Order" at bounding box center [1005, 14] width 49 height 15
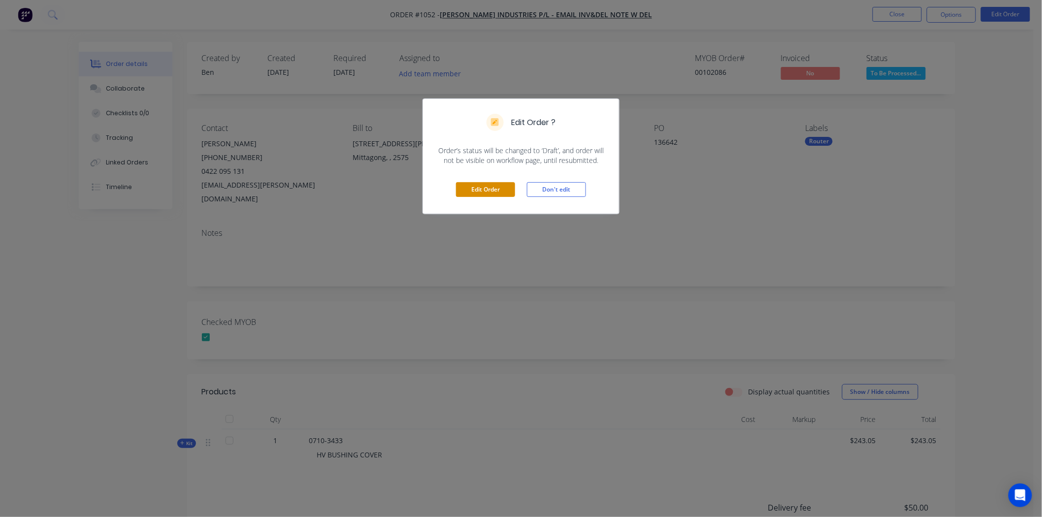
click at [483, 191] on button "Edit Order" at bounding box center [485, 189] width 59 height 15
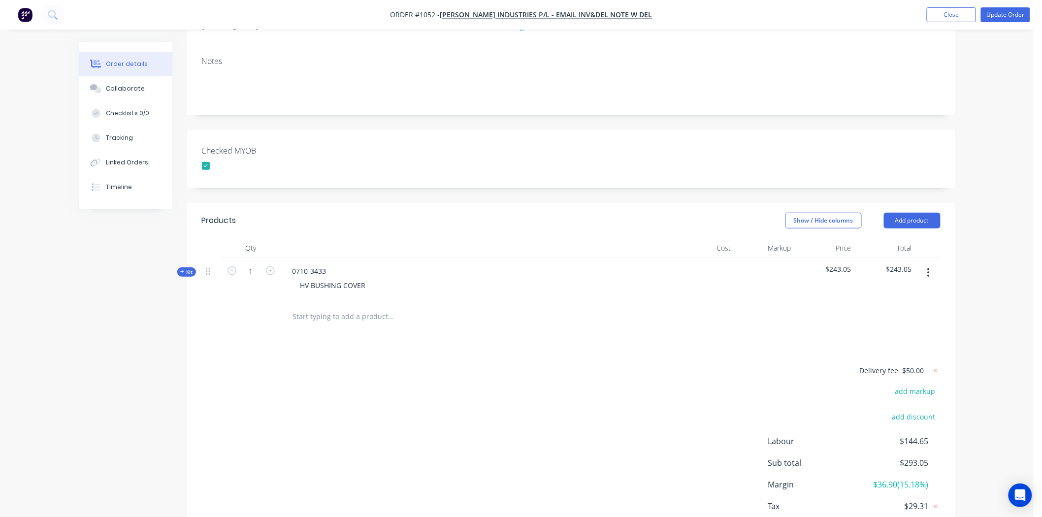
scroll to position [219, 0]
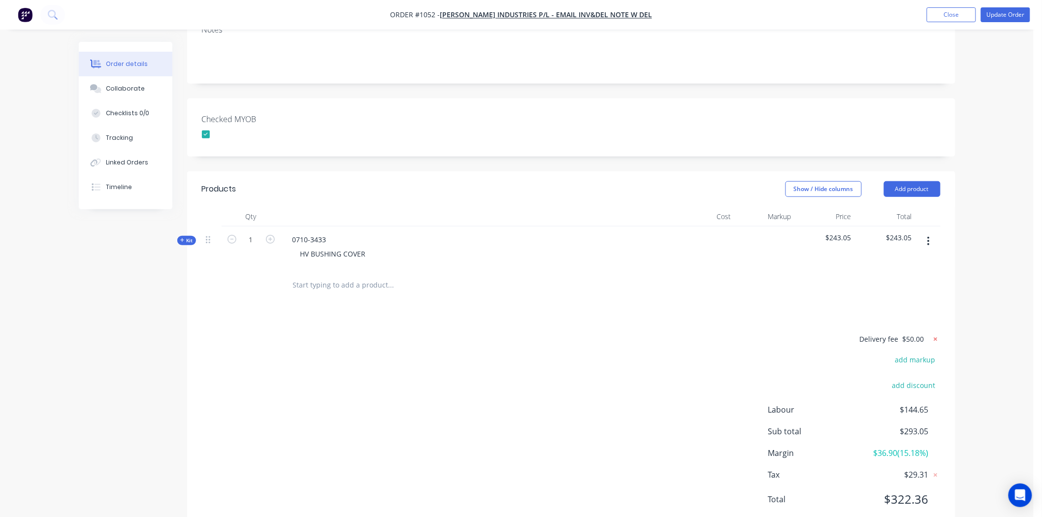
click at [936, 334] on icon at bounding box center [936, 339] width 10 height 10
click at [924, 333] on button "add delivery fee" at bounding box center [909, 339] width 64 height 13
type input "56.5"
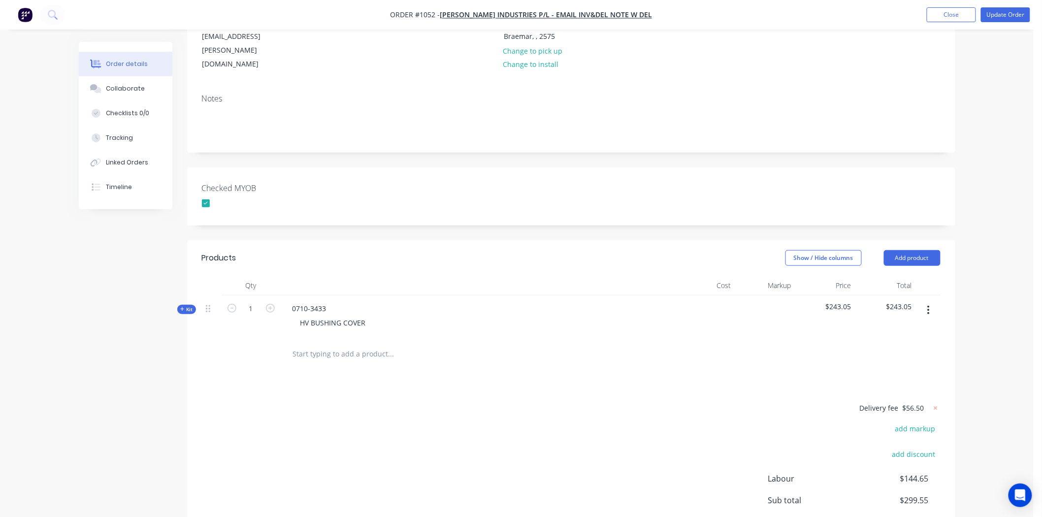
scroll to position [0, 0]
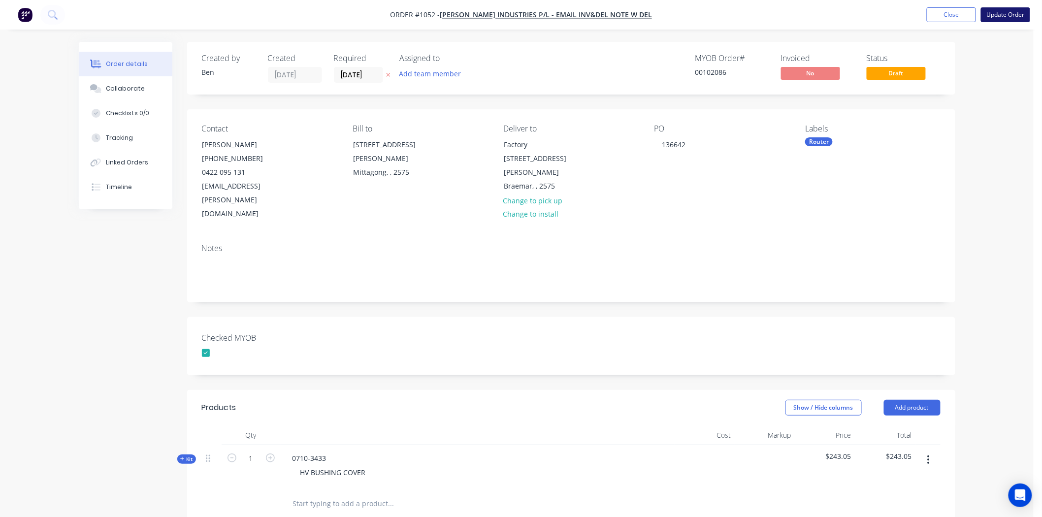
click at [1005, 12] on button "Update Order" at bounding box center [1005, 14] width 49 height 15
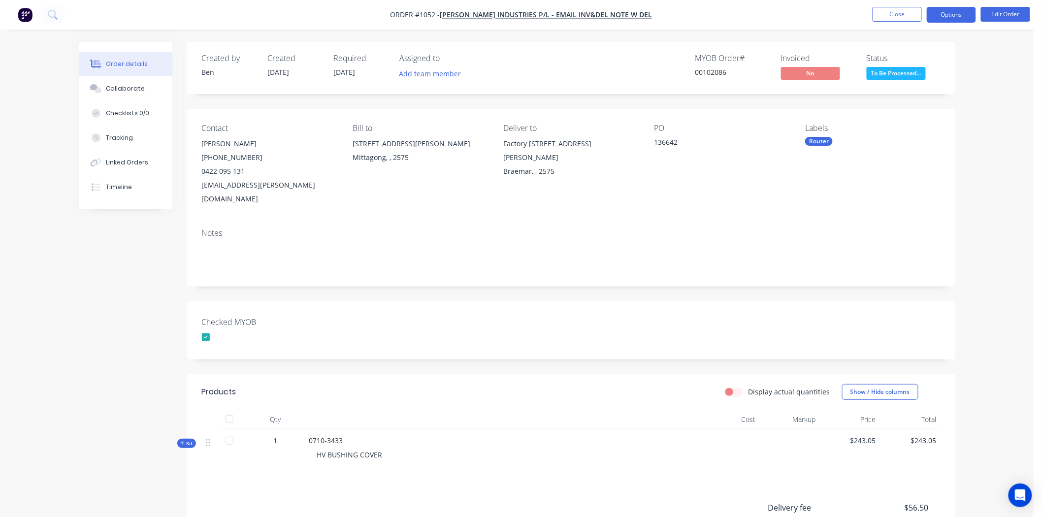
click at [954, 12] on button "Options" at bounding box center [951, 15] width 49 height 16
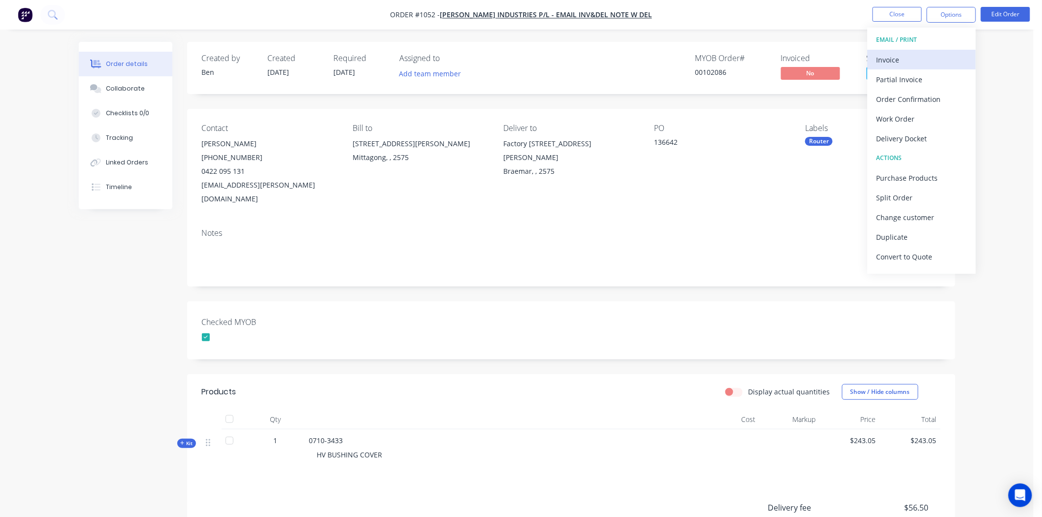
click at [886, 60] on div "Invoice" at bounding box center [922, 60] width 91 height 14
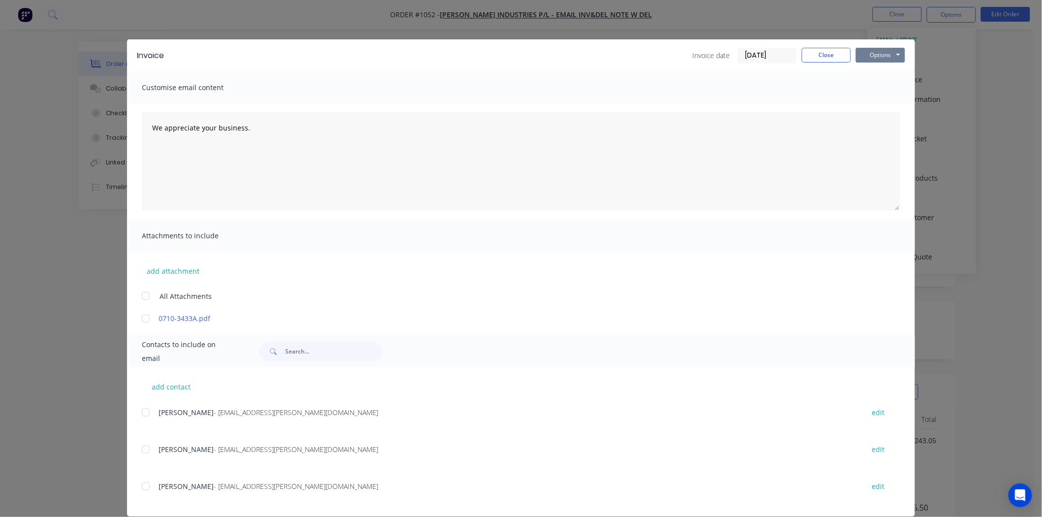
click at [876, 55] on button "Options" at bounding box center [880, 55] width 49 height 15
click at [878, 86] on button "Print" at bounding box center [887, 89] width 63 height 16
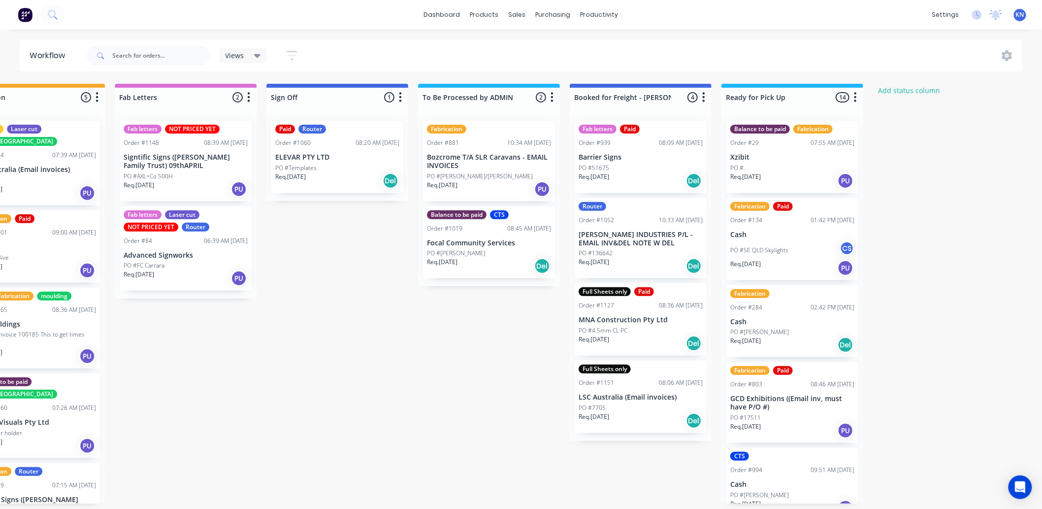
scroll to position [0, 1301]
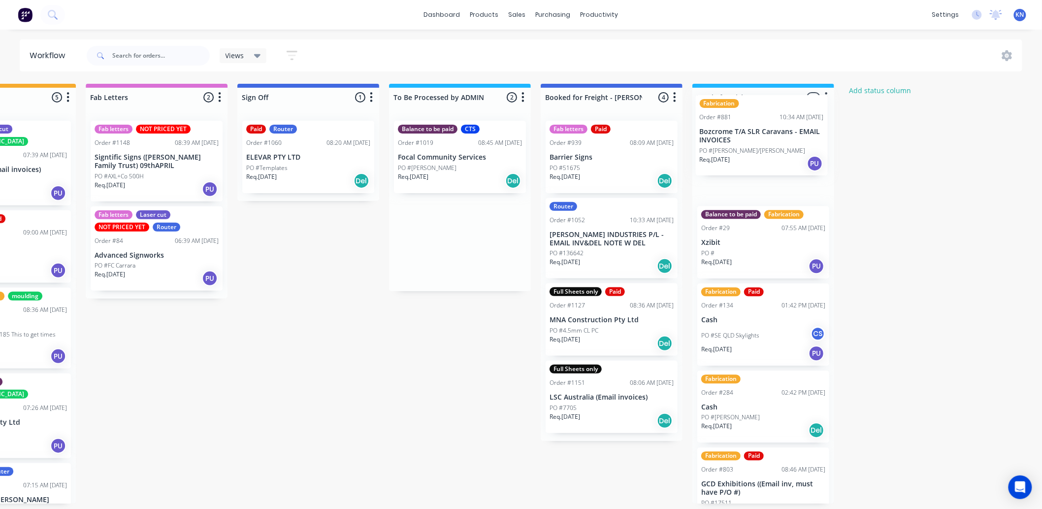
drag, startPoint x: 433, startPoint y: 164, endPoint x: 740, endPoint y: 138, distance: 307.5
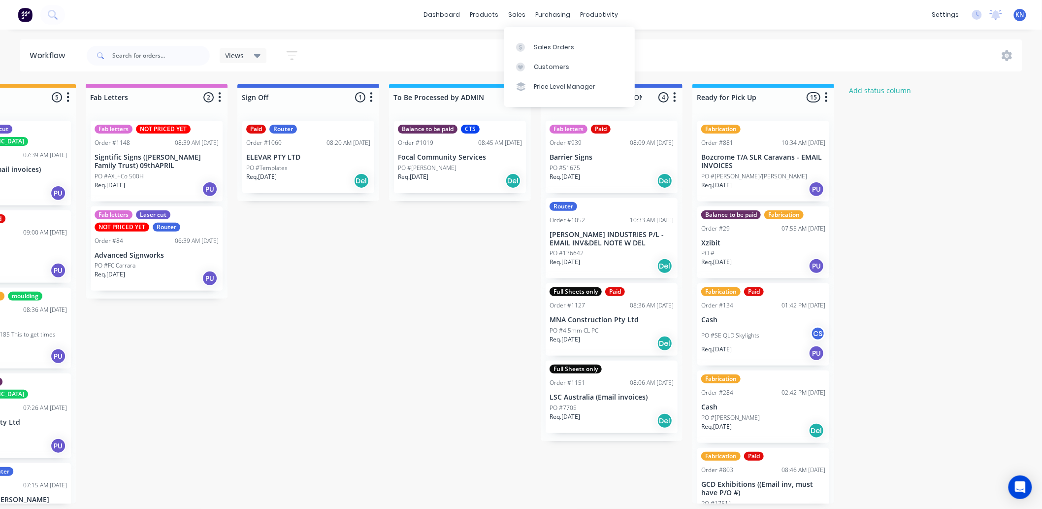
click at [544, 46] on div "Sales Orders" at bounding box center [554, 47] width 40 height 9
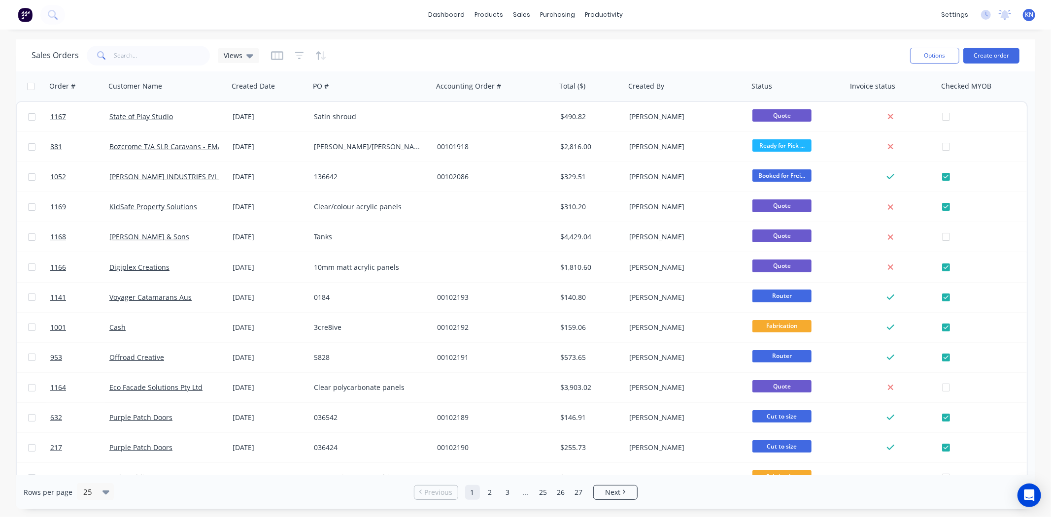
click at [109, 51] on span at bounding box center [101, 56] width 28 height 20
click at [163, 58] on input "text" at bounding box center [162, 56] width 96 height 20
type input "881"
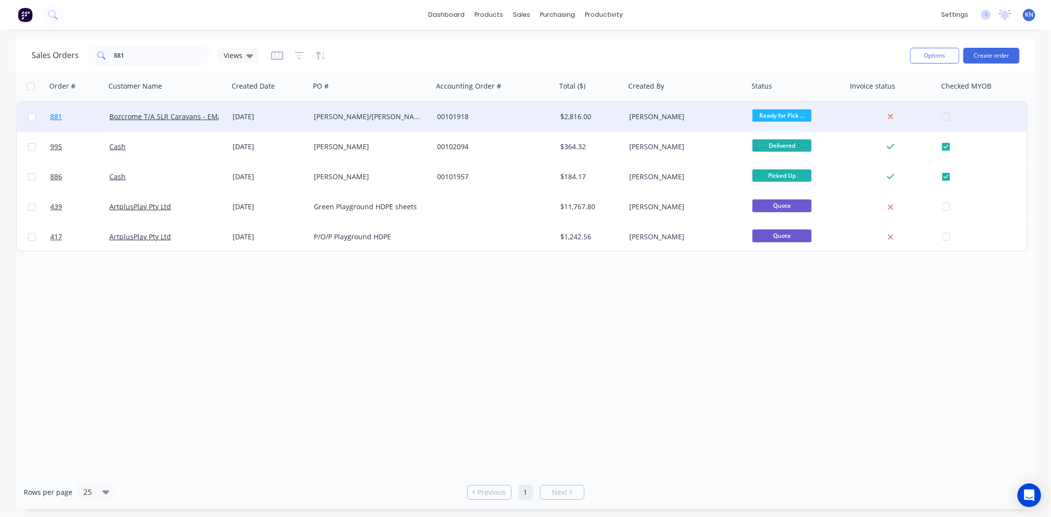
click at [56, 115] on span "881" at bounding box center [56, 117] width 12 height 10
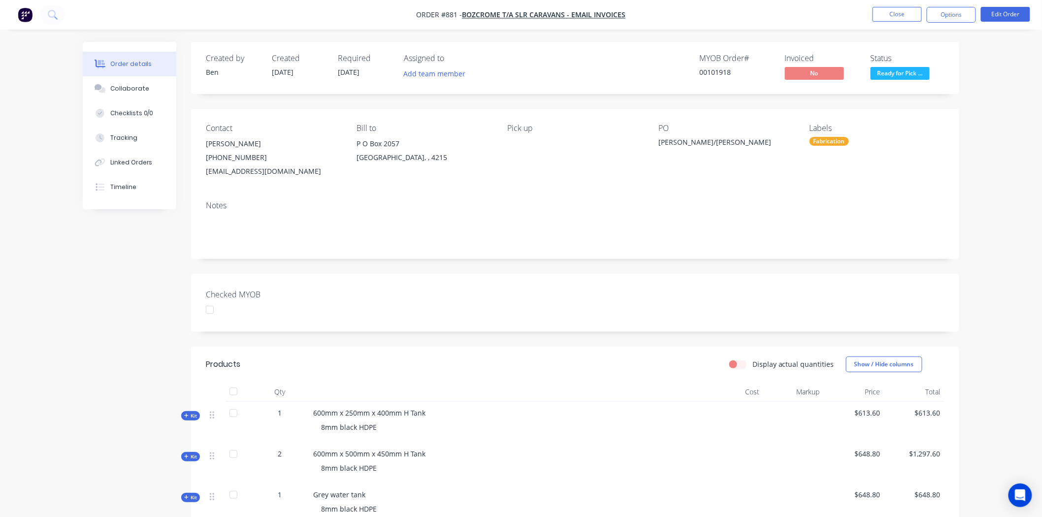
click at [209, 311] on div at bounding box center [210, 310] width 20 height 20
click at [957, 12] on button "Options" at bounding box center [951, 15] width 49 height 16
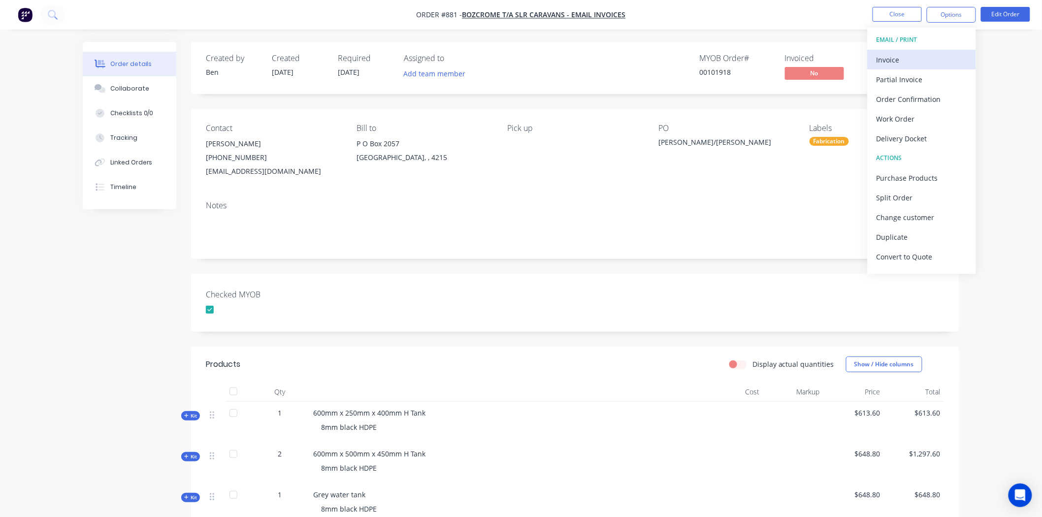
click at [902, 60] on div "Invoice" at bounding box center [922, 60] width 91 height 14
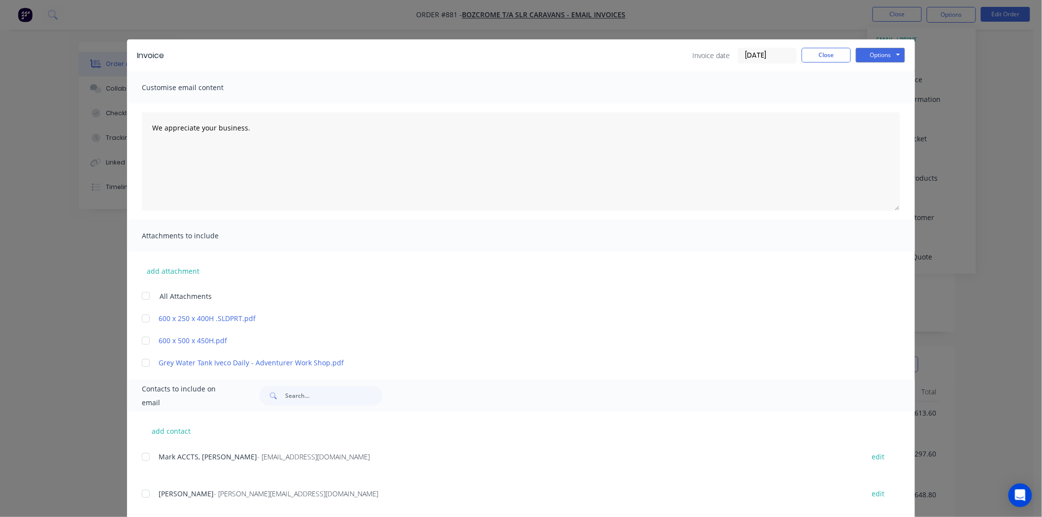
click at [766, 52] on input "18/08/25" at bounding box center [767, 55] width 58 height 15
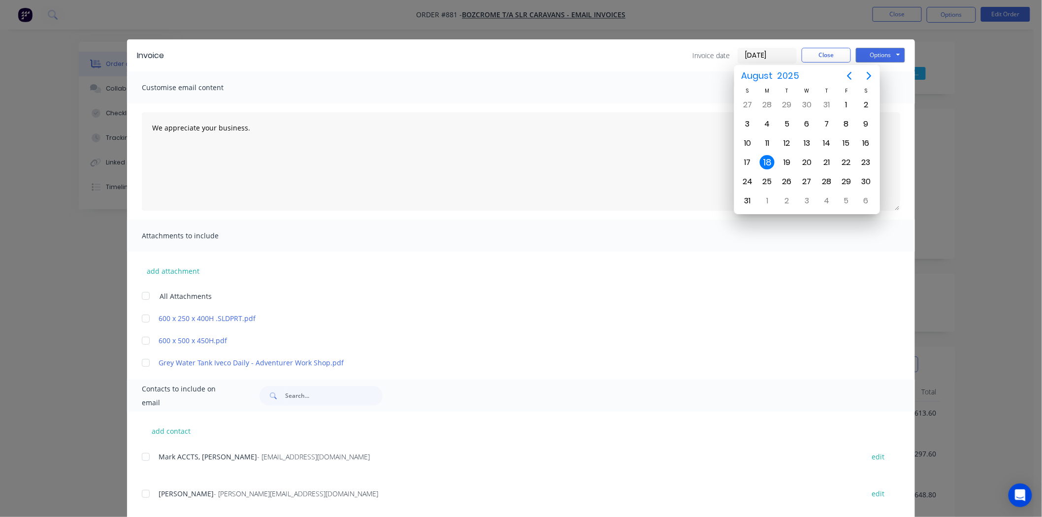
click at [767, 158] on div "18" at bounding box center [767, 162] width 15 height 15
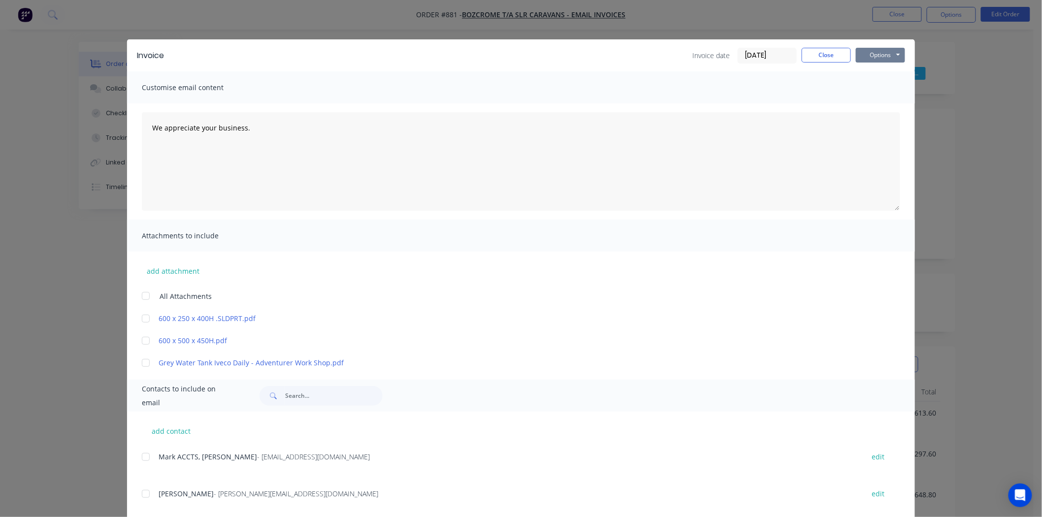
click at [874, 58] on button "Options" at bounding box center [880, 55] width 49 height 15
click at [877, 87] on button "Print" at bounding box center [887, 89] width 63 height 16
click at [818, 52] on button "Close" at bounding box center [826, 55] width 49 height 15
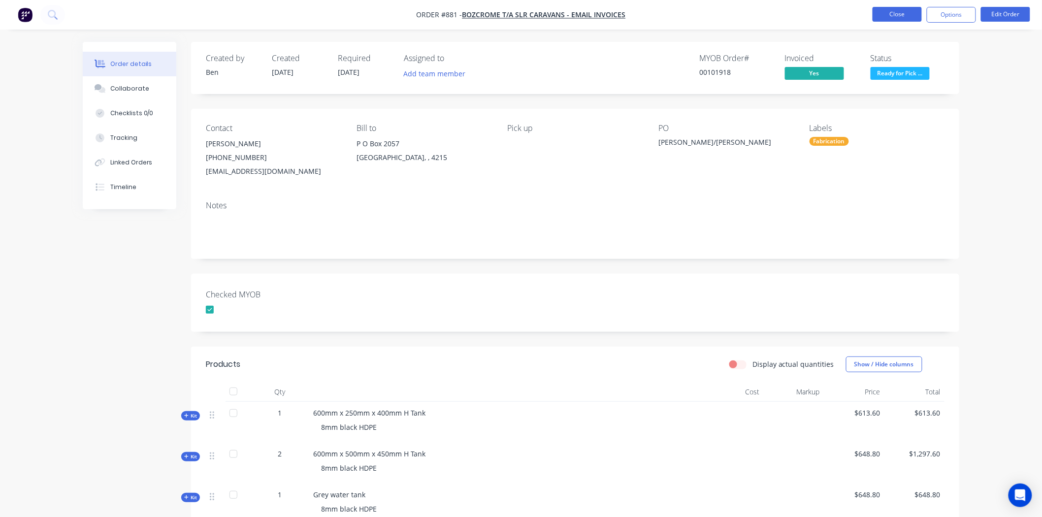
click at [890, 13] on button "Close" at bounding box center [897, 14] width 49 height 15
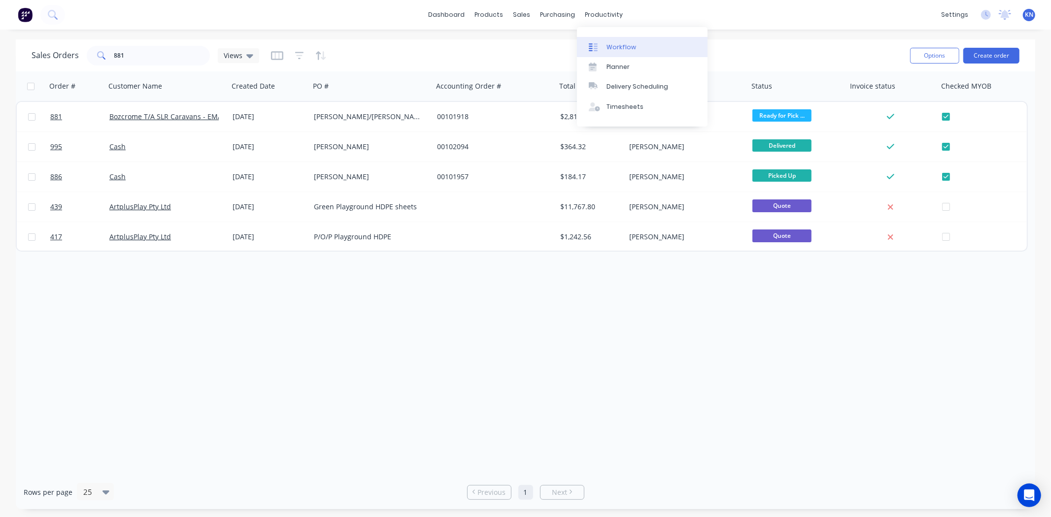
click at [617, 45] on div "Workflow" at bounding box center [621, 47] width 30 height 9
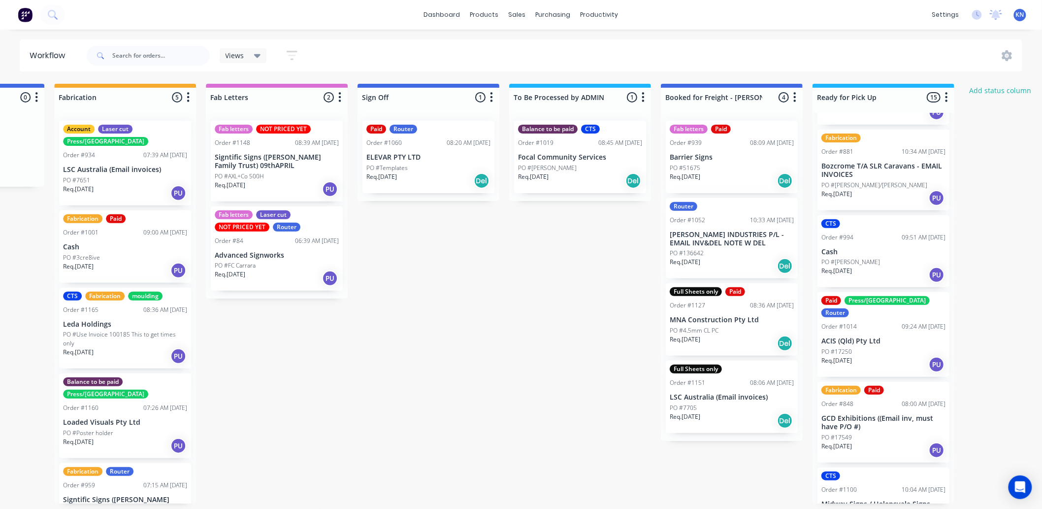
scroll to position [383, 0]
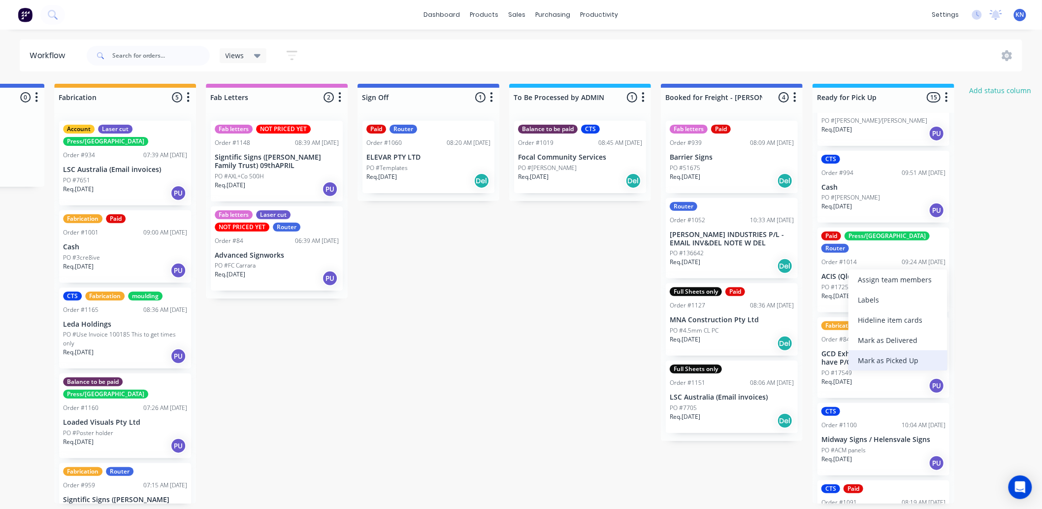
click at [883, 359] on div "Mark as Picked Up" at bounding box center [898, 360] width 99 height 20
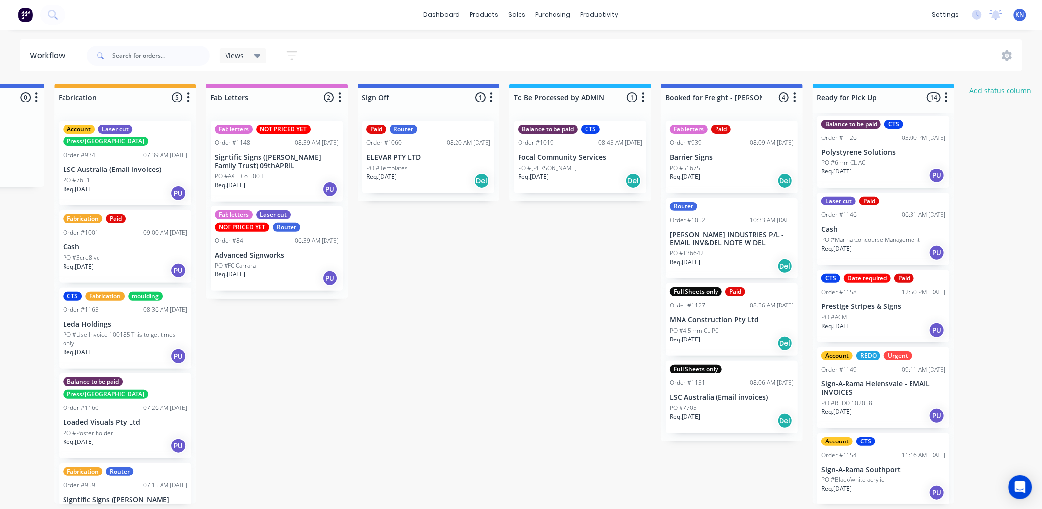
scroll to position [2, 1181]
click at [905, 503] on div "Mark as Picked Up" at bounding box center [918, 510] width 99 height 20
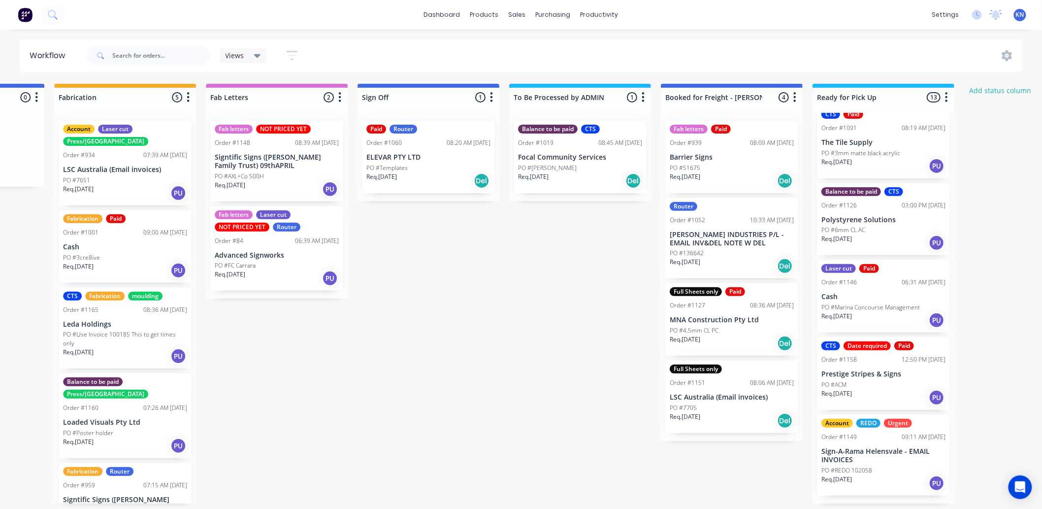
scroll to position [658, 0]
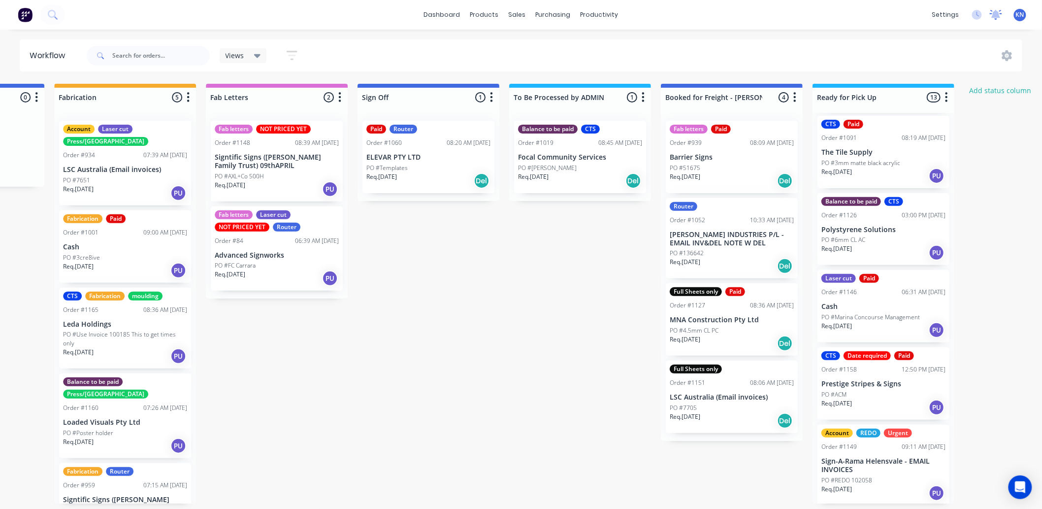
click at [998, 12] on icon at bounding box center [996, 14] width 9 height 8
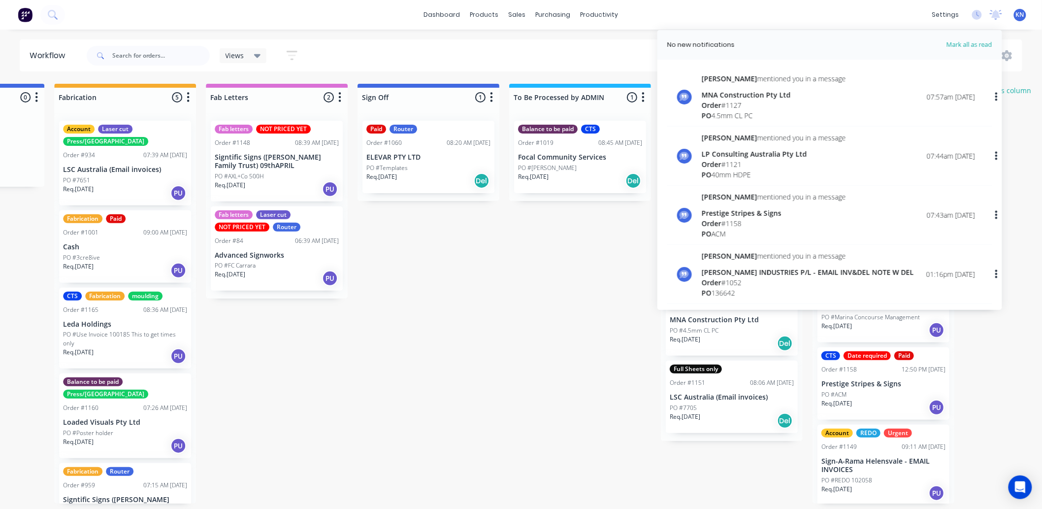
scroll to position [0, 1181]
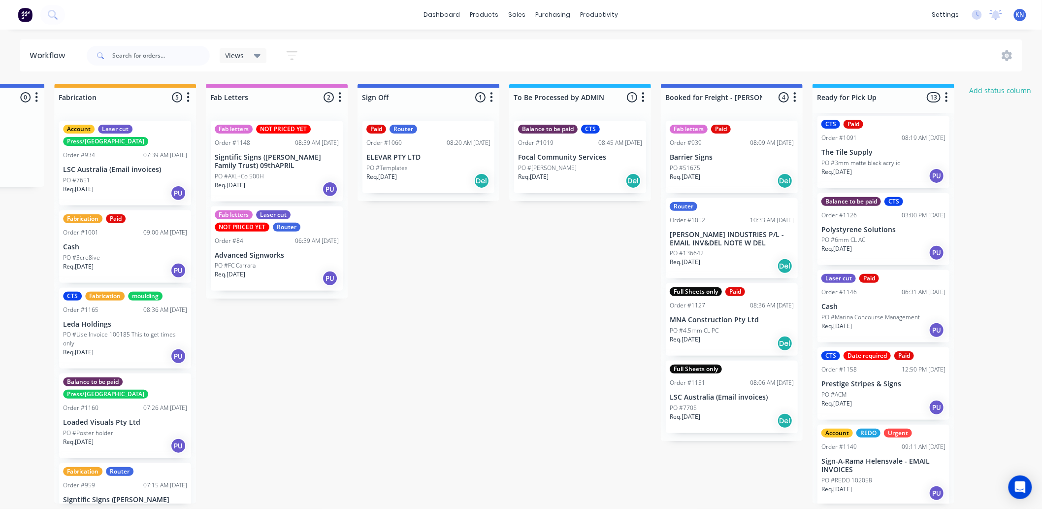
click at [400, 164] on p "PO #Templates" at bounding box center [386, 168] width 41 height 9
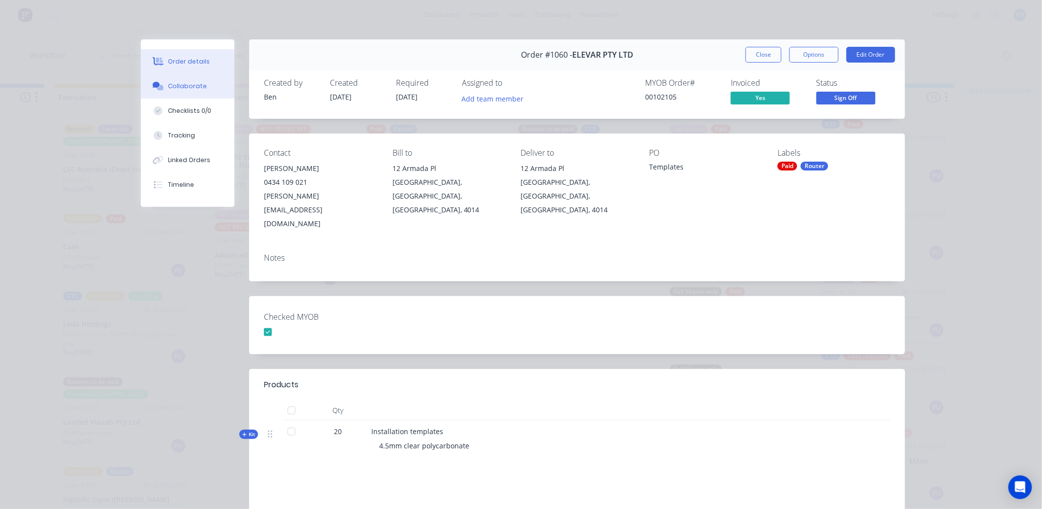
click at [192, 82] on div "Collaborate" at bounding box center [187, 86] width 39 height 9
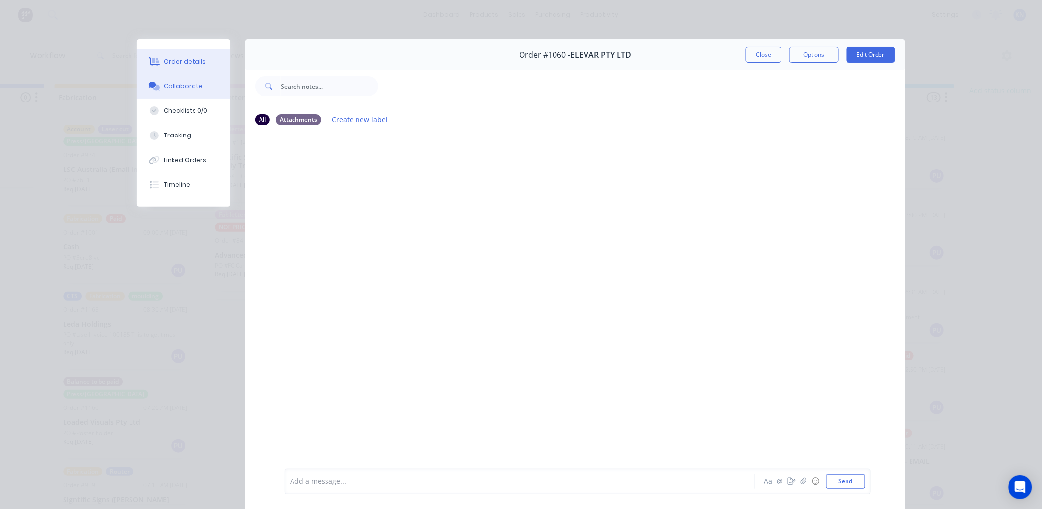
click at [173, 58] on div "Order details" at bounding box center [186, 61] width 42 height 9
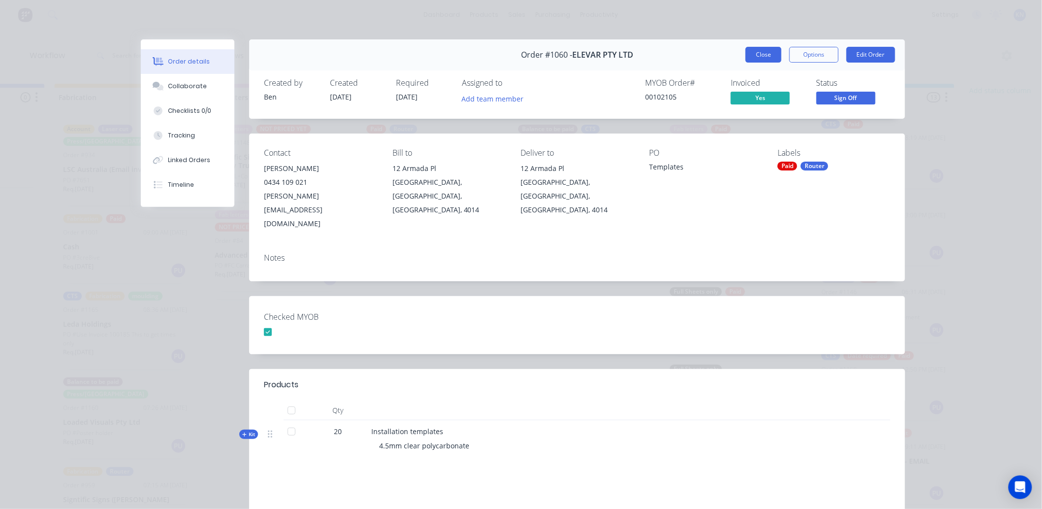
click at [755, 53] on button "Close" at bounding box center [764, 55] width 36 height 16
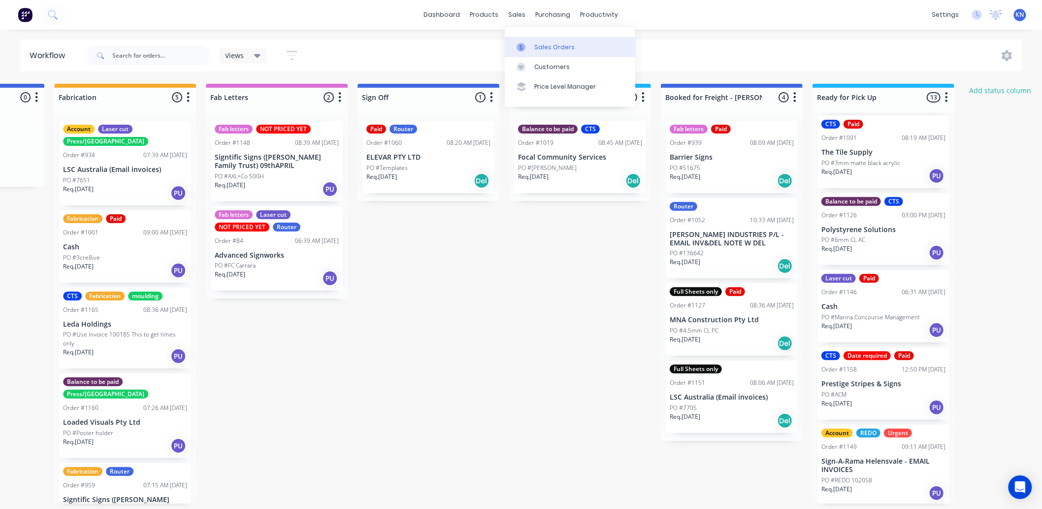
click at [547, 45] on div "Sales Orders" at bounding box center [554, 47] width 40 height 9
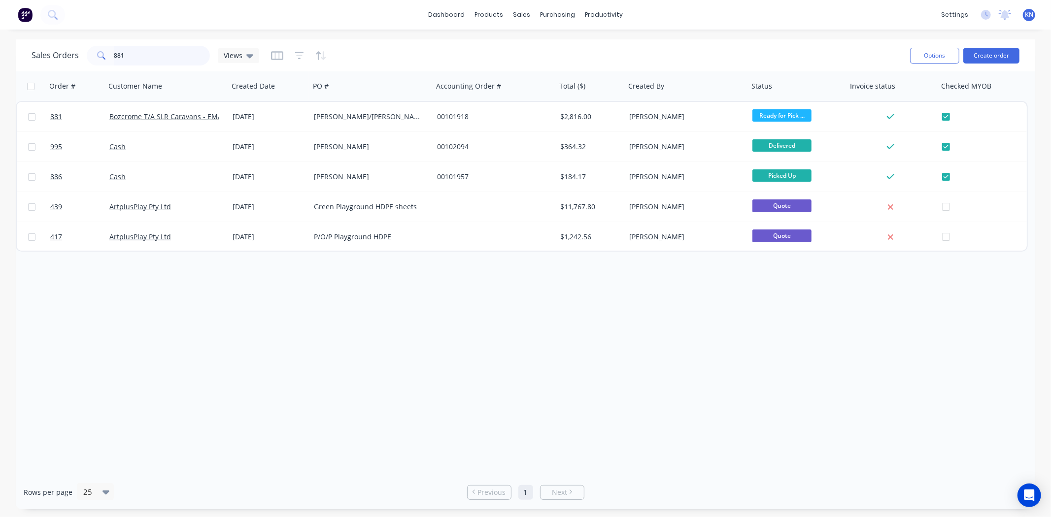
click at [137, 59] on input "881" at bounding box center [162, 56] width 96 height 20
type input "8"
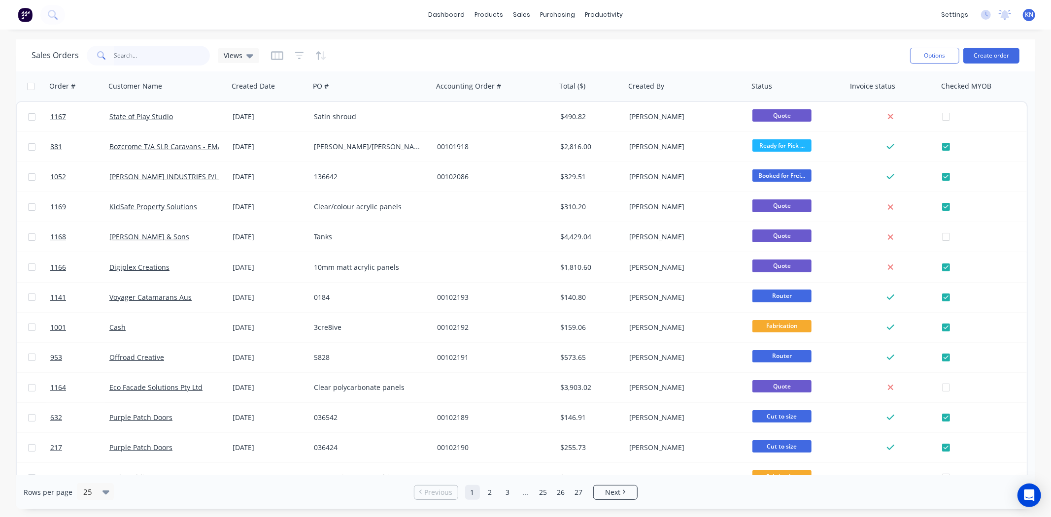
click at [133, 53] on input "text" at bounding box center [162, 56] width 96 height 20
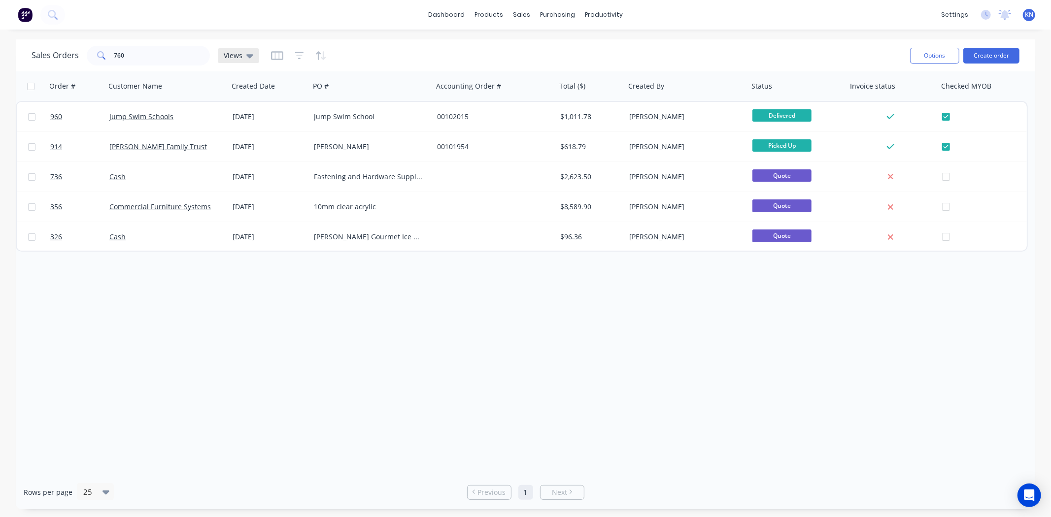
click at [248, 56] on icon at bounding box center [249, 56] width 7 height 4
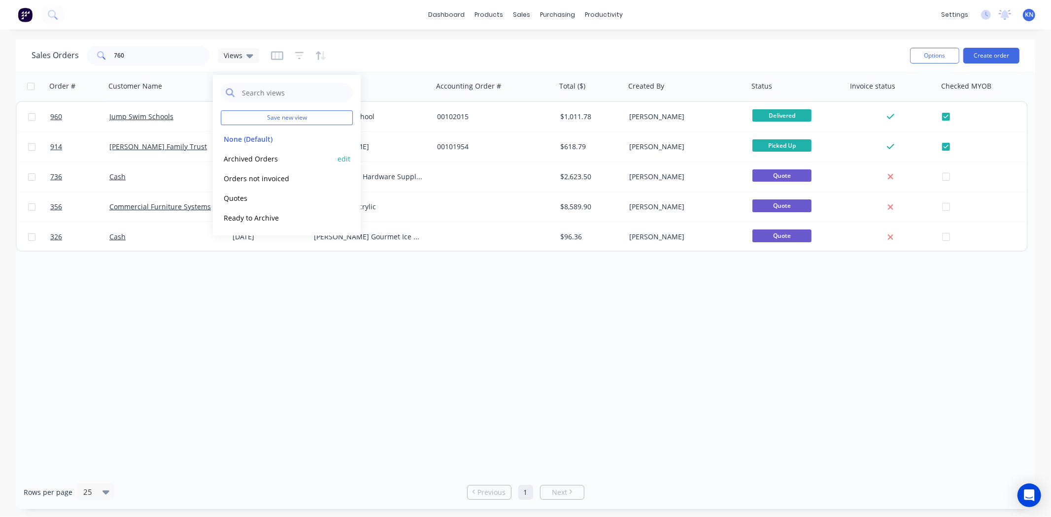
click at [243, 159] on button "Archived Orders" at bounding box center [277, 158] width 112 height 11
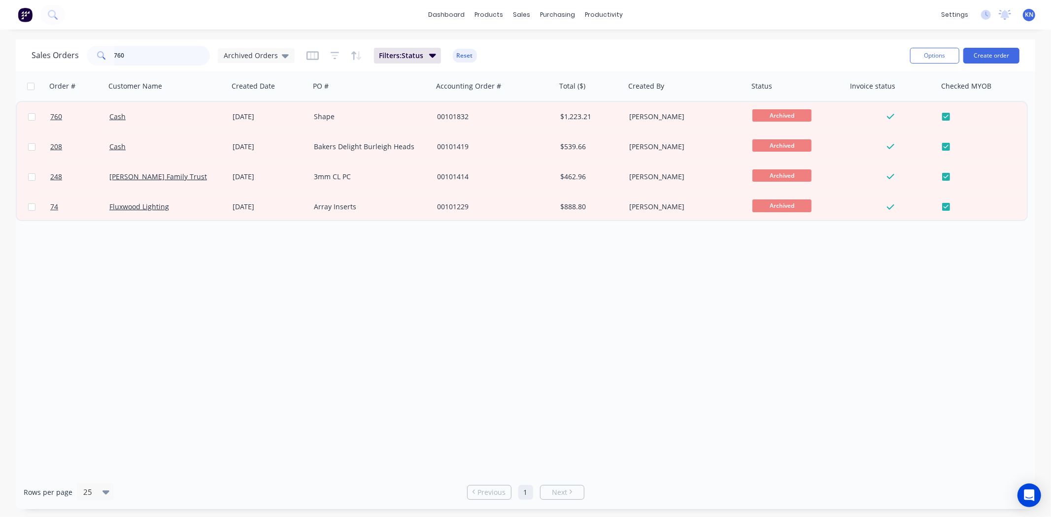
click at [145, 59] on input "760" at bounding box center [162, 56] width 96 height 20
type input "7"
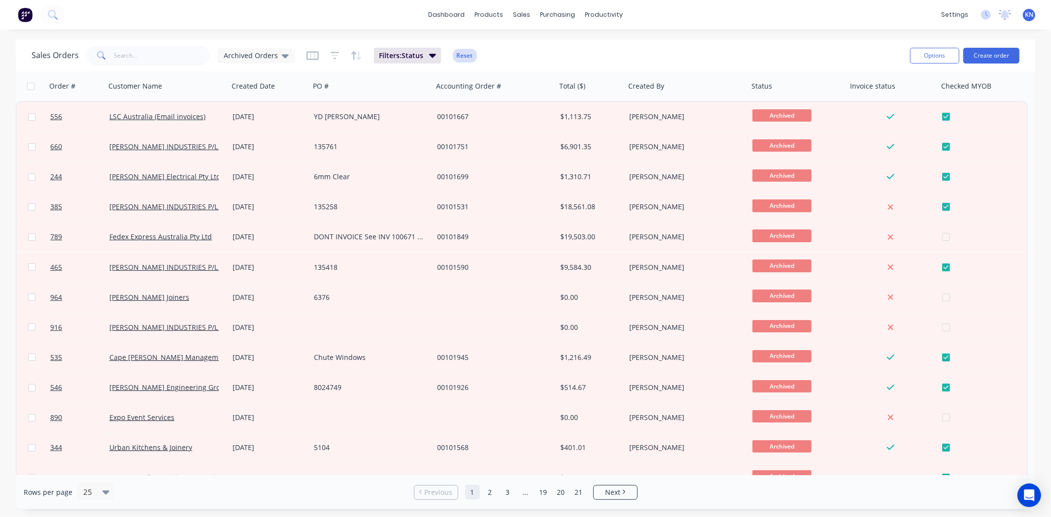
click at [460, 55] on button "Reset" at bounding box center [465, 56] width 24 height 14
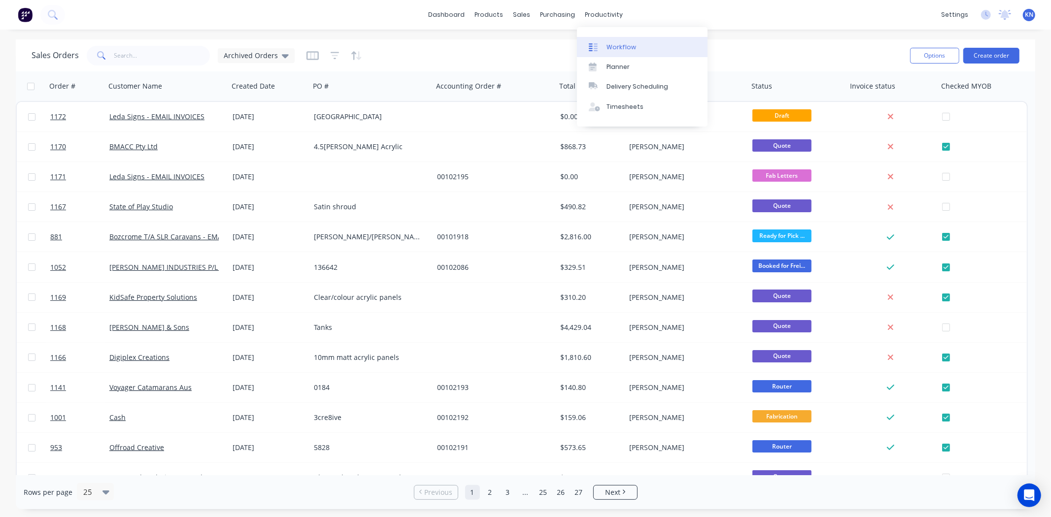
click at [621, 47] on div "Workflow" at bounding box center [621, 47] width 30 height 9
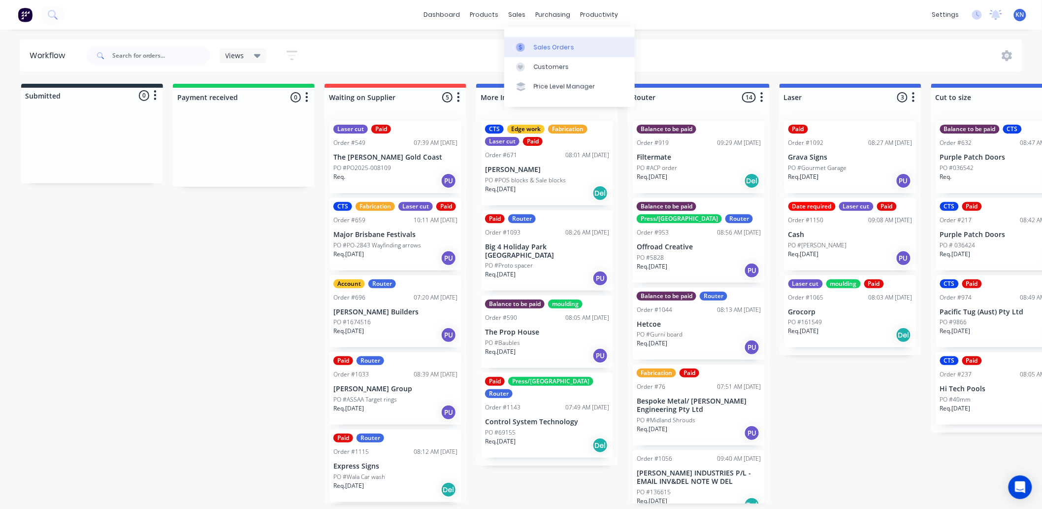
click at [538, 43] on div "Sales Orders" at bounding box center [554, 47] width 40 height 9
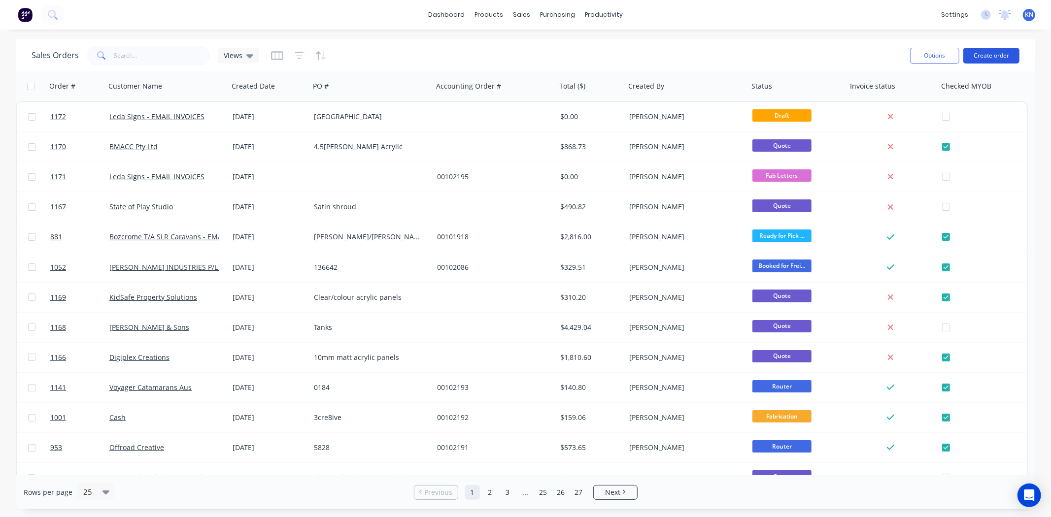
click at [1011, 53] on button "Create order" at bounding box center [991, 56] width 56 height 16
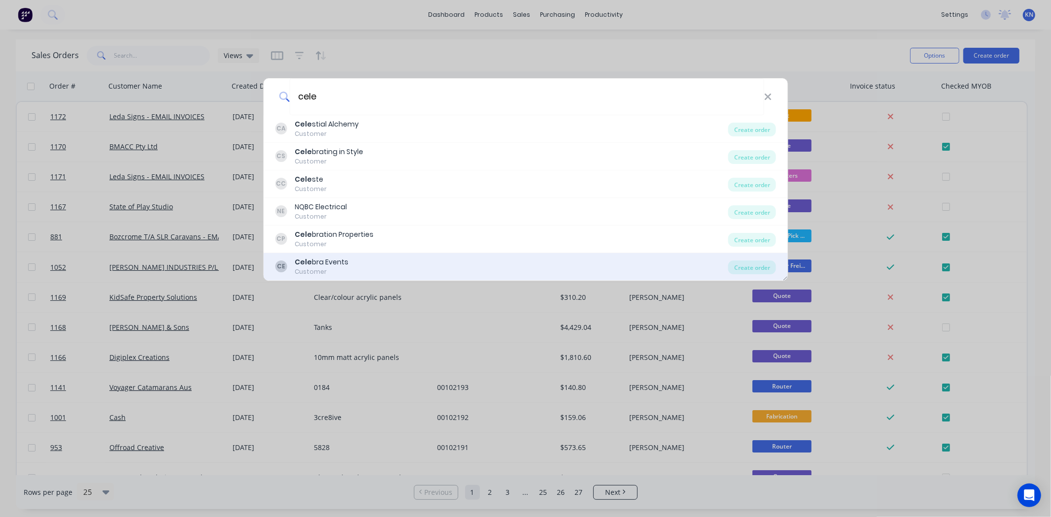
type input "cele"
click at [334, 264] on div "Cele bra Events" at bounding box center [322, 262] width 54 height 10
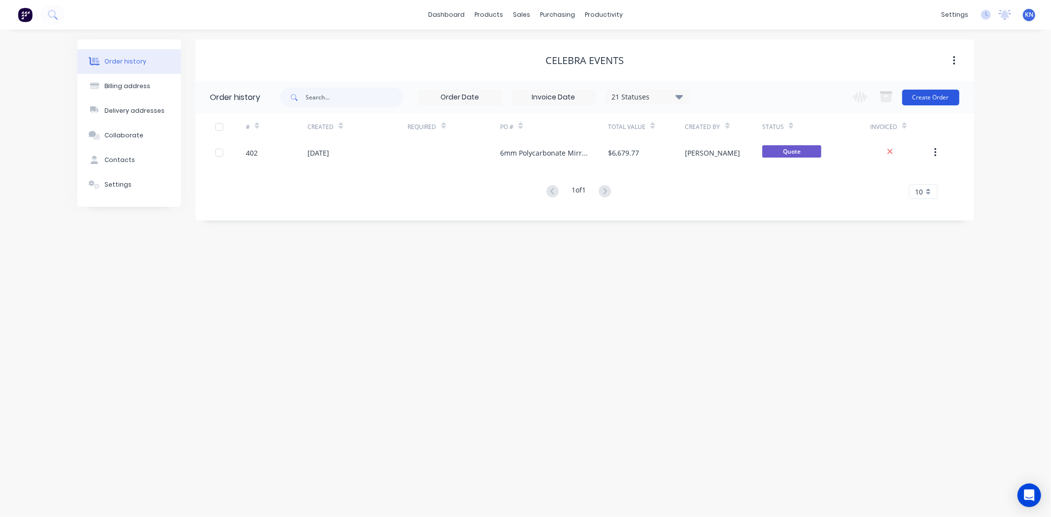
click at [934, 96] on button "Create Order" at bounding box center [930, 98] width 57 height 16
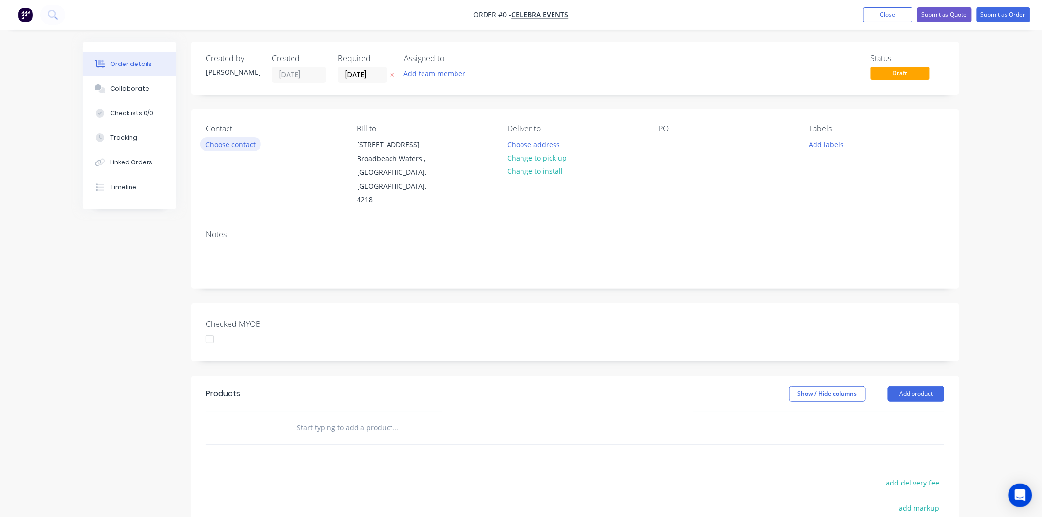
click at [237, 144] on button "Choose contact" at bounding box center [230, 143] width 61 height 13
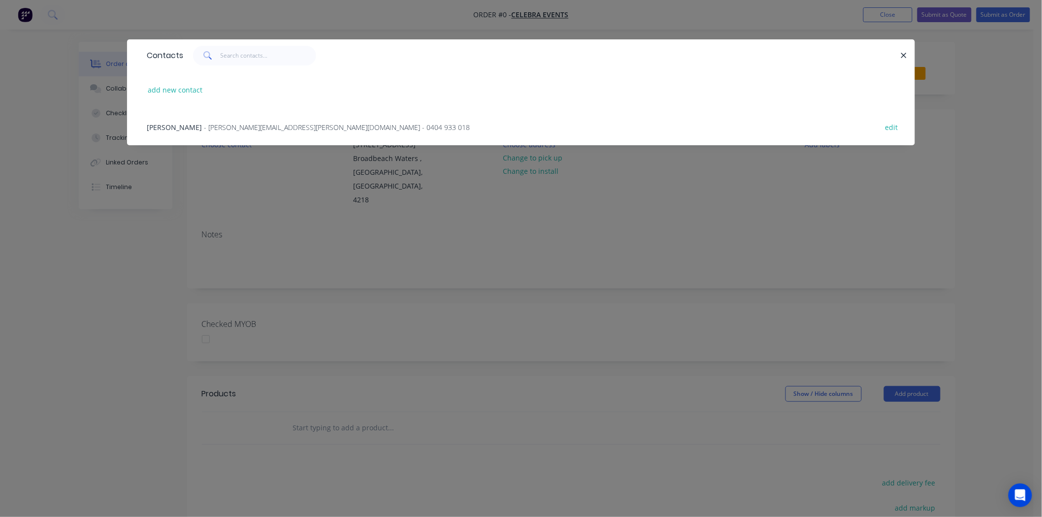
click at [204, 125] on span "- chavez.andrea@gmail.com - 0404 933 018" at bounding box center [337, 127] width 266 height 9
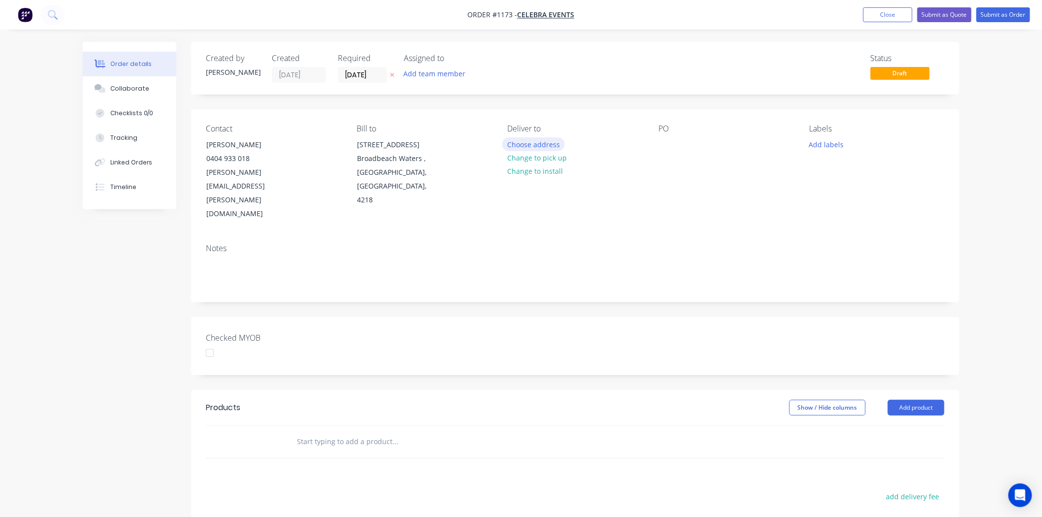
click at [525, 143] on button "Choose address" at bounding box center [533, 143] width 63 height 13
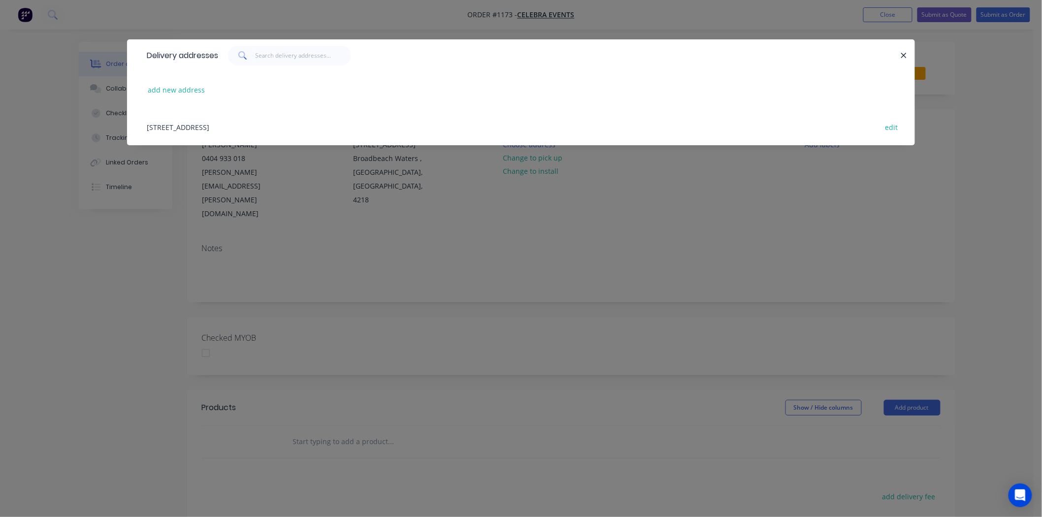
click at [199, 125] on div "8 Hokitika Street, Broadbeach Waters , Queensland, Australia, 4218 edit" at bounding box center [521, 126] width 759 height 37
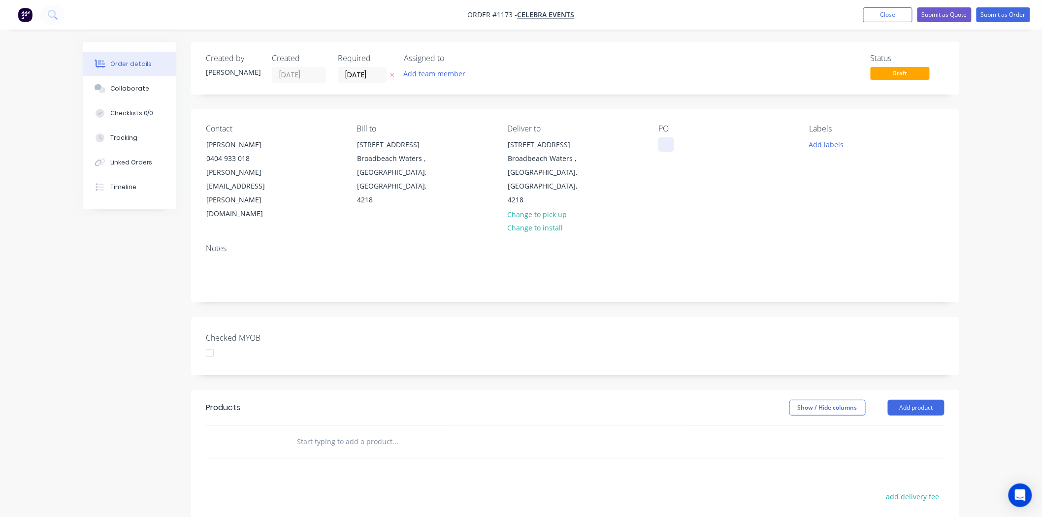
click at [666, 147] on div at bounding box center [667, 144] width 16 height 14
click at [826, 147] on button "Add labels" at bounding box center [826, 143] width 45 height 13
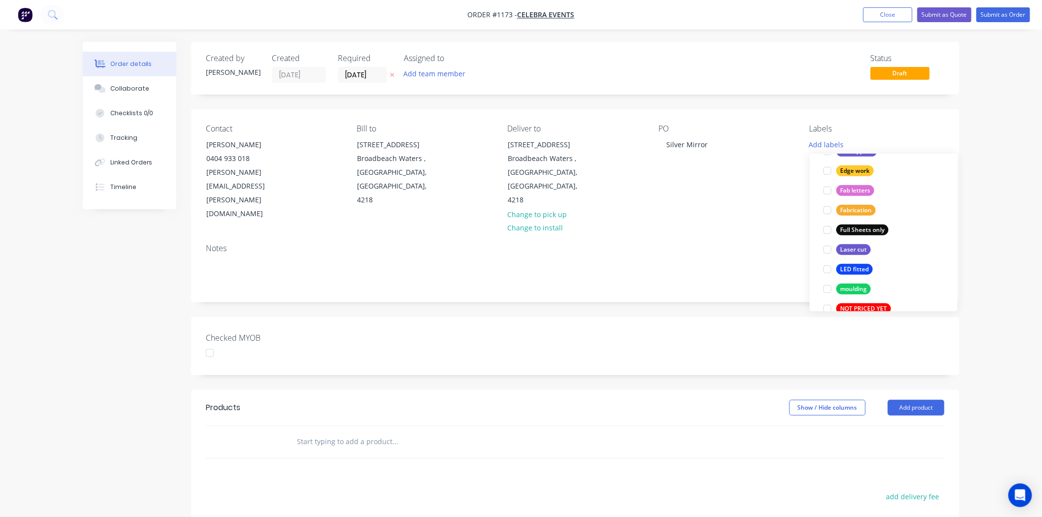
scroll to position [219, 0]
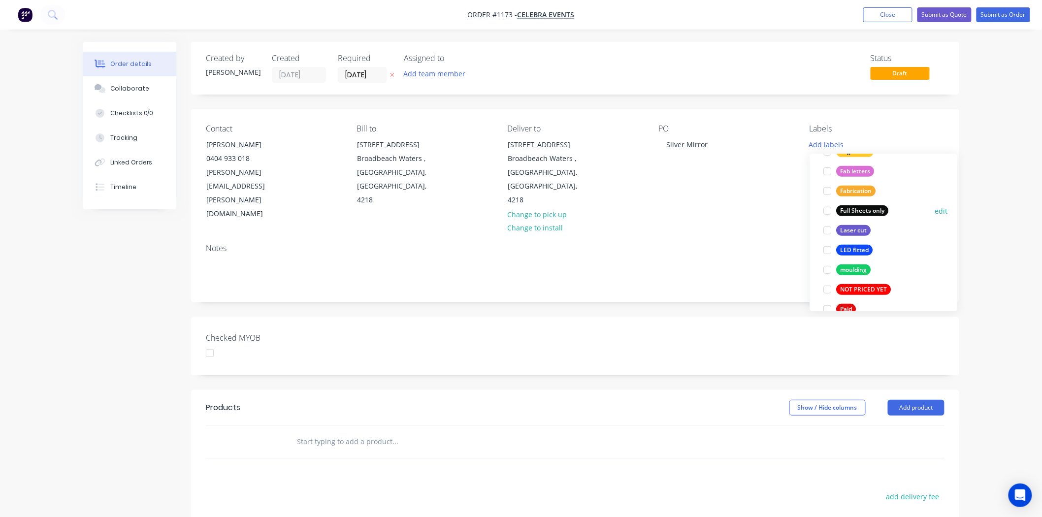
click at [826, 211] on div at bounding box center [828, 211] width 20 height 20
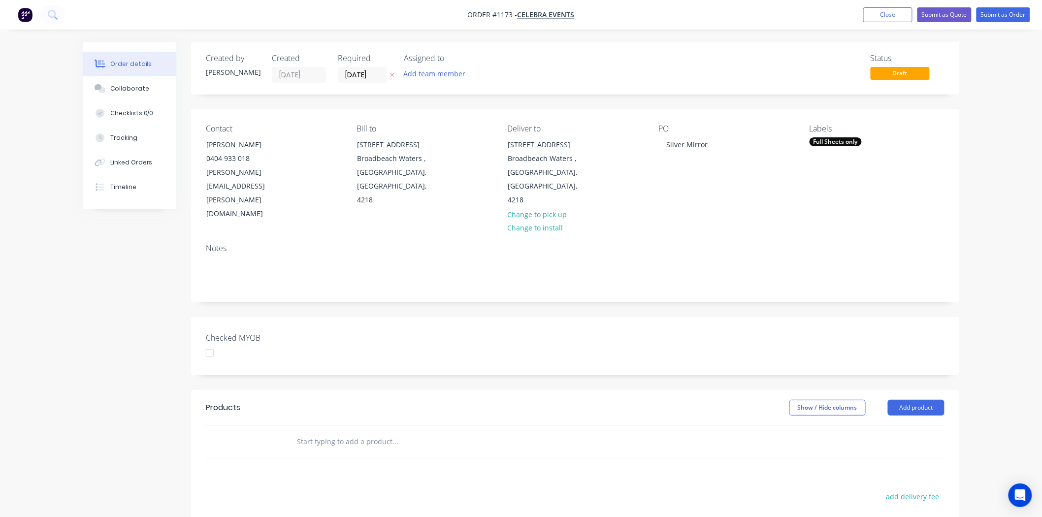
drag, startPoint x: 711, startPoint y: 318, endPoint x: 748, endPoint y: 311, distance: 37.0
click at [711, 317] on div "Checked MYOB" at bounding box center [575, 346] width 768 height 58
click at [333, 432] on input "text" at bounding box center [395, 442] width 197 height 20
type input "q"
click at [920, 400] on button "Add product" at bounding box center [916, 408] width 57 height 16
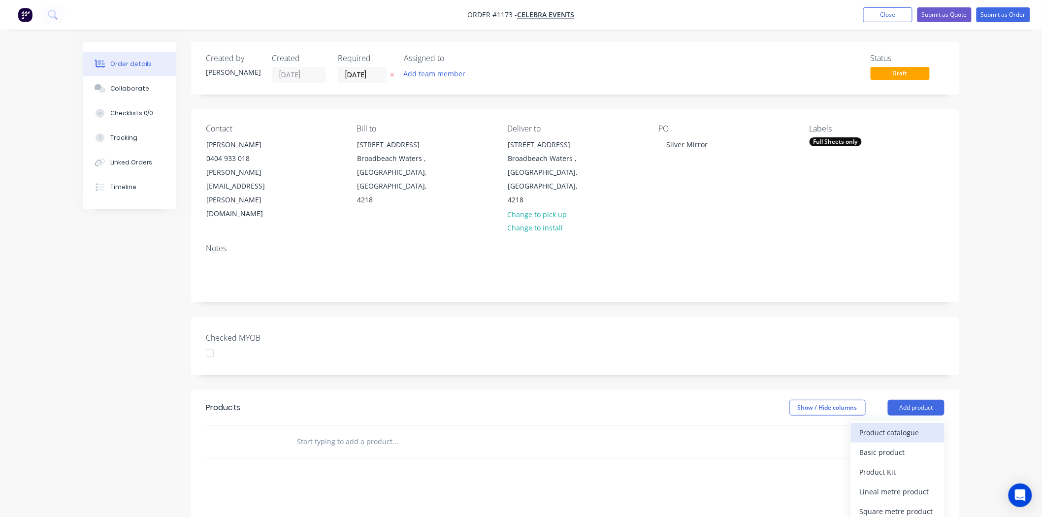
click at [907, 426] on div "Product catalogue" at bounding box center [898, 433] width 76 height 14
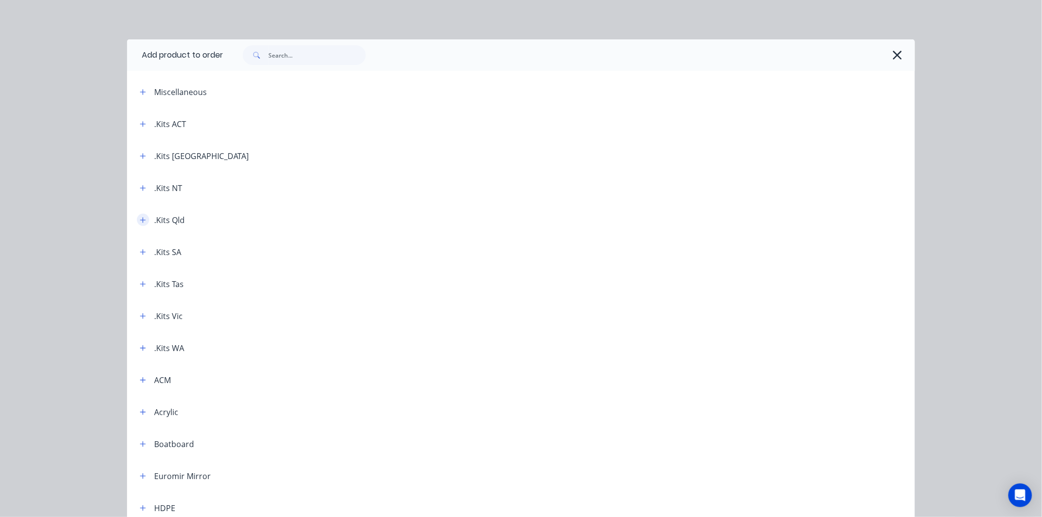
click at [140, 218] on icon "button" at bounding box center [143, 220] width 6 height 7
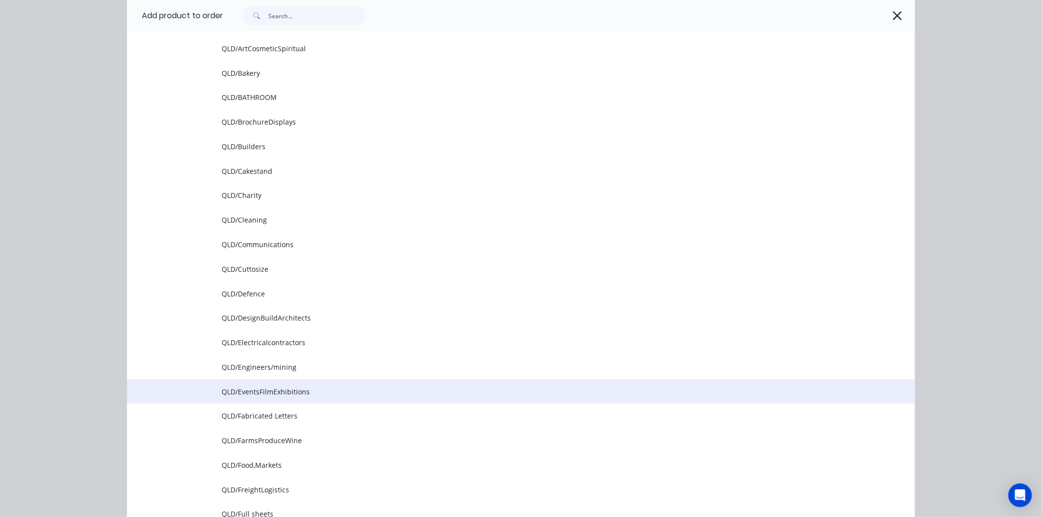
scroll to position [328, 0]
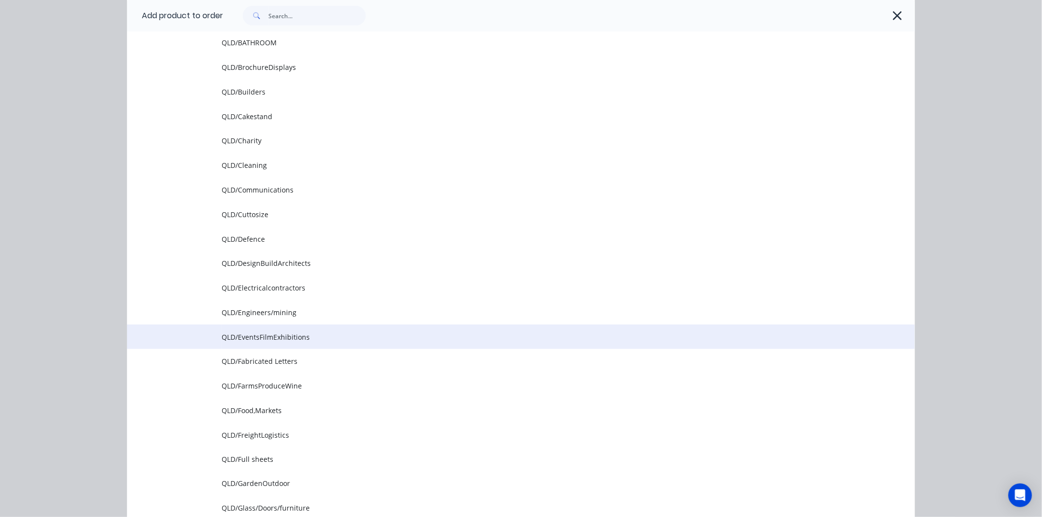
click at [279, 337] on span "QLD/EventsFilmExhibitions" at bounding box center [499, 337] width 555 height 10
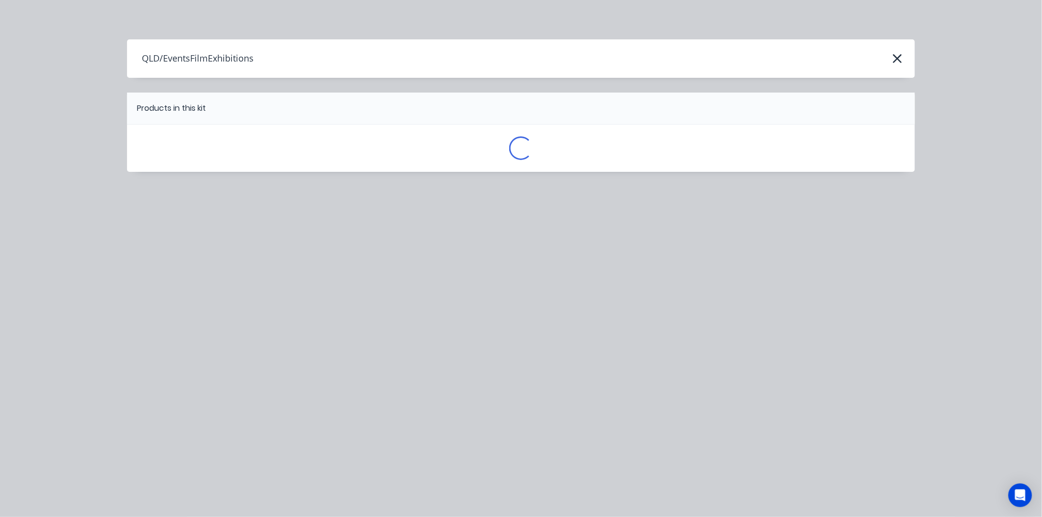
scroll to position [0, 0]
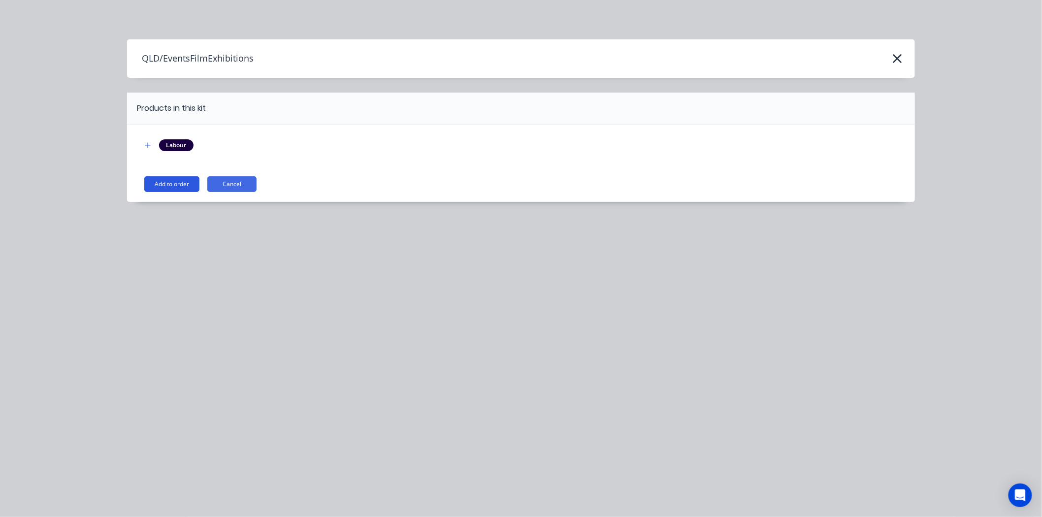
click at [174, 180] on button "Add to order" at bounding box center [171, 184] width 55 height 16
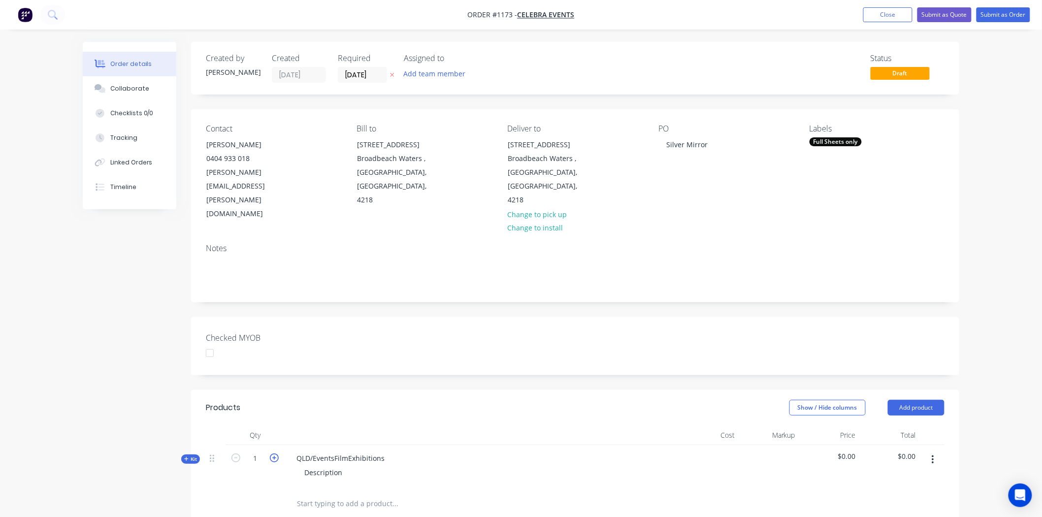
click at [274, 454] on icon "button" at bounding box center [274, 458] width 9 height 9
type input "2"
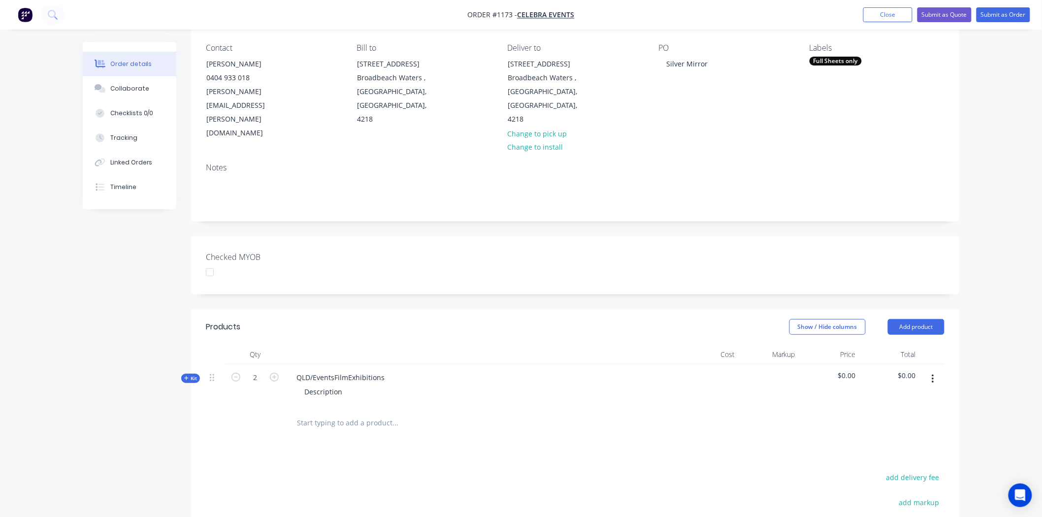
scroll to position [164, 0]
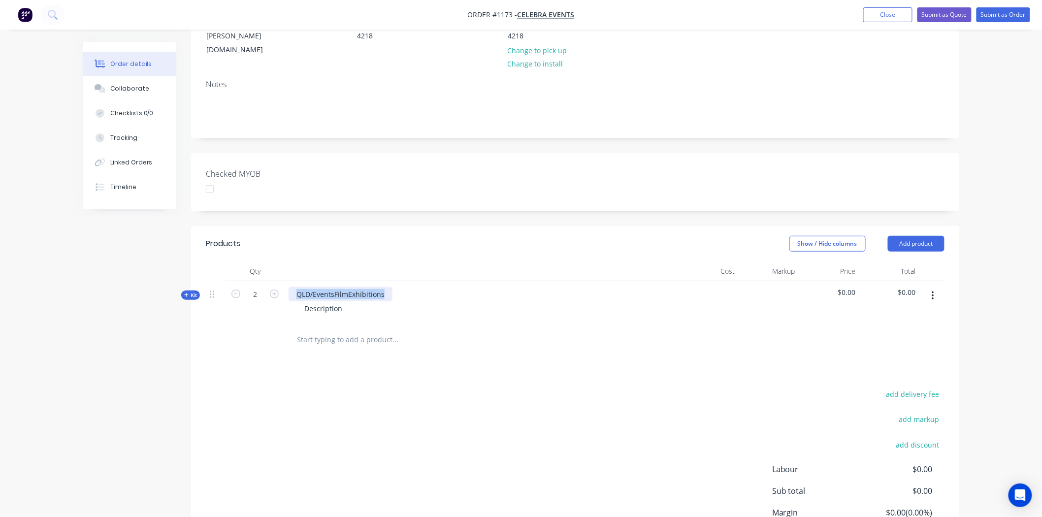
drag, startPoint x: 294, startPoint y: 265, endPoint x: 395, endPoint y: 265, distance: 101.5
click at [395, 281] on div "QLD/EventsFilmExhibitions Description" at bounding box center [482, 302] width 394 height 43
drag, startPoint x: 302, startPoint y: 280, endPoint x: 346, endPoint y: 280, distance: 44.3
click at [346, 301] on div "Description" at bounding box center [324, 308] width 54 height 14
drag, startPoint x: 380, startPoint y: 265, endPoint x: 438, endPoint y: 266, distance: 58.6
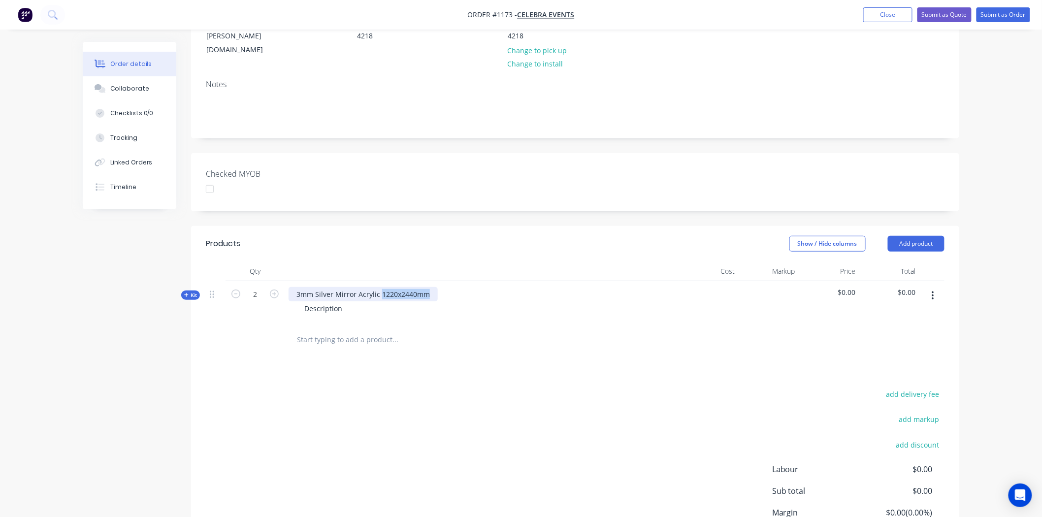
click at [438, 281] on div "3mm Silver Mirror Acrylic 1220x2440mm Description" at bounding box center [482, 302] width 394 height 43
copy div "1220x2440mm"
drag, startPoint x: 348, startPoint y: 280, endPoint x: 286, endPoint y: 278, distance: 62.1
click at [286, 281] on div "3mm Silver Mirror Acrylic 1220x2440mm Description" at bounding box center [482, 302] width 394 height 43
paste div
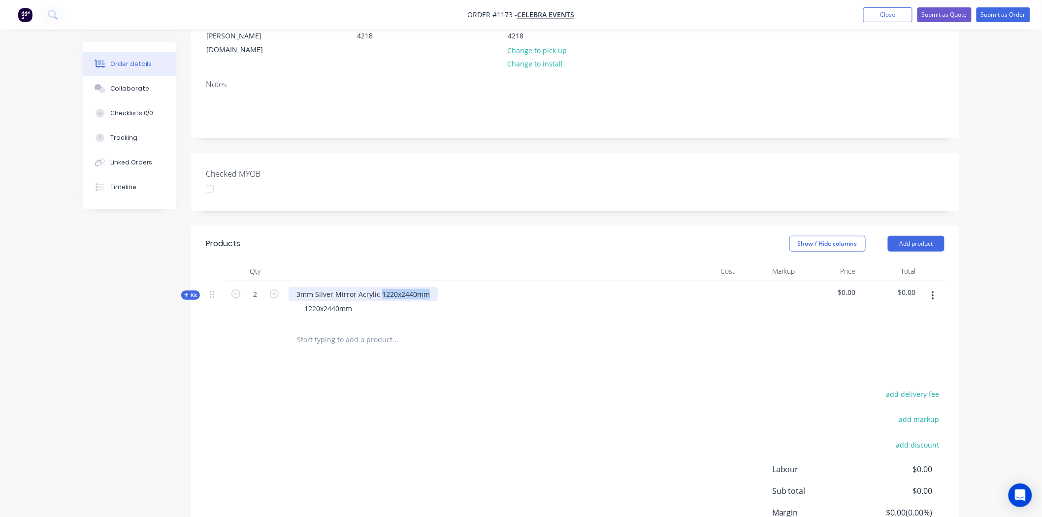
drag, startPoint x: 379, startPoint y: 264, endPoint x: 461, endPoint y: 274, distance: 82.4
click at [461, 281] on div "3mm Silver Mirror Acrylic 1220x2440mm 1220x2440mm" at bounding box center [482, 302] width 394 height 43
click at [189, 292] on span "Kit" at bounding box center [190, 295] width 13 height 7
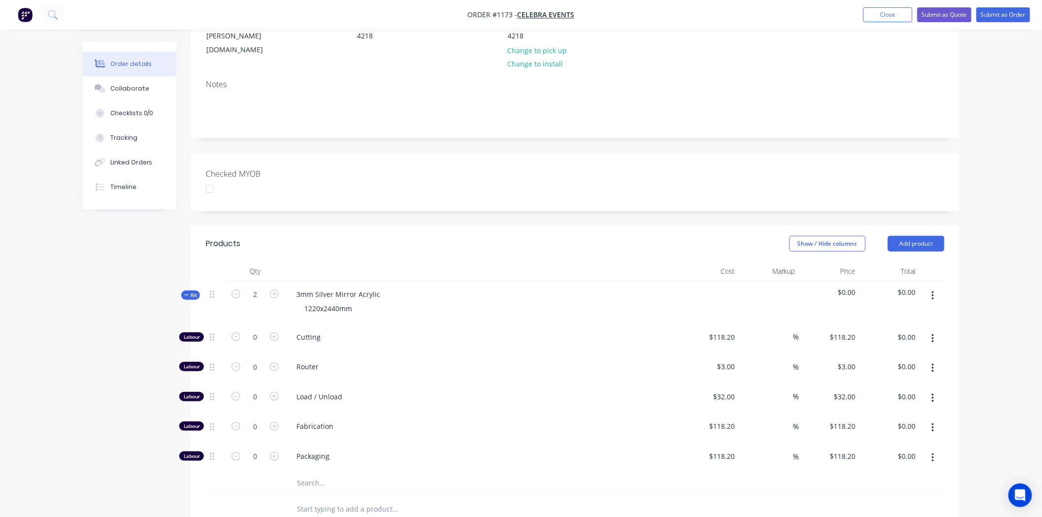
click at [333, 473] on input "text" at bounding box center [395, 483] width 197 height 20
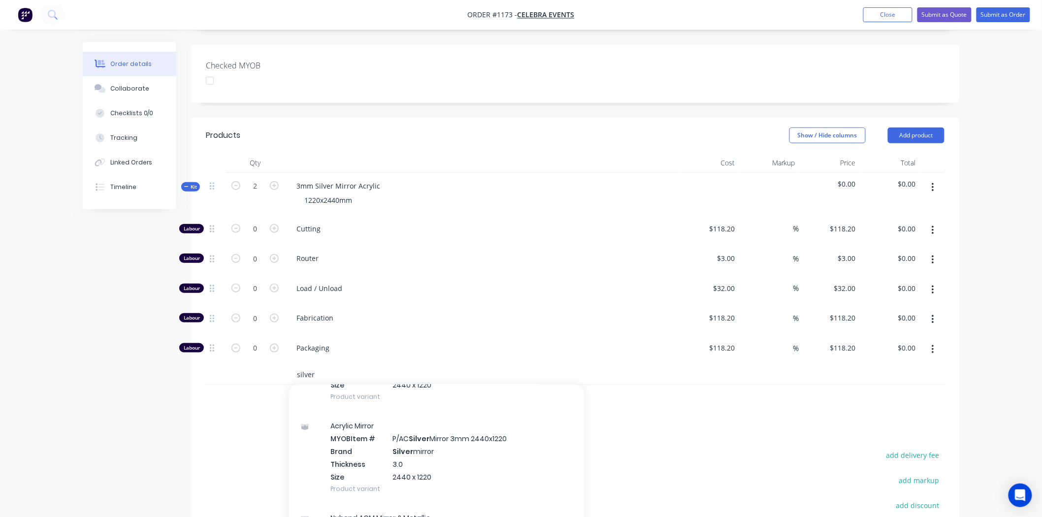
scroll to position [273, 0]
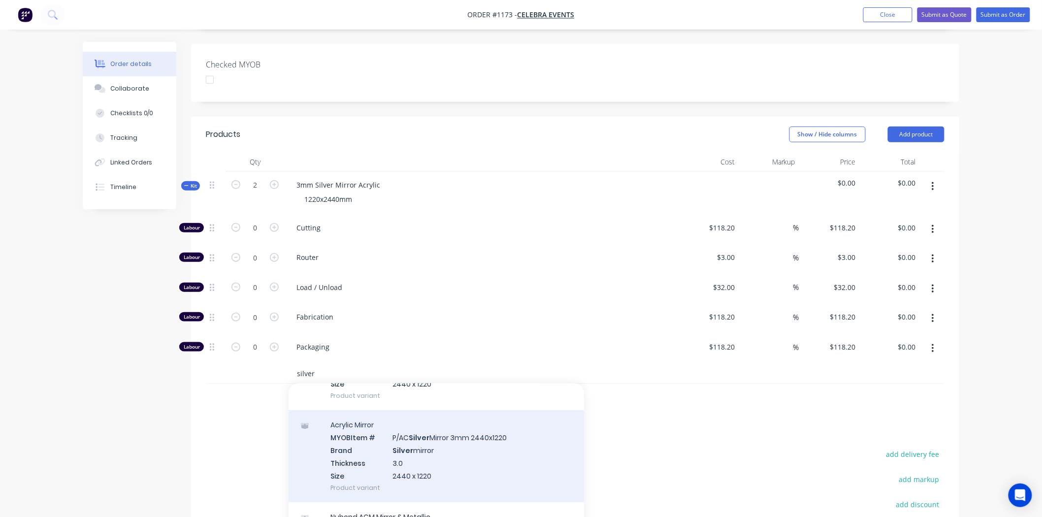
type input "silver"
click at [414, 420] on div "Acrylic Mirror MYOB Item # P/AC Silver Mirror 3mm 2440x1220 Brand Silver mirror…" at bounding box center [437, 456] width 296 height 92
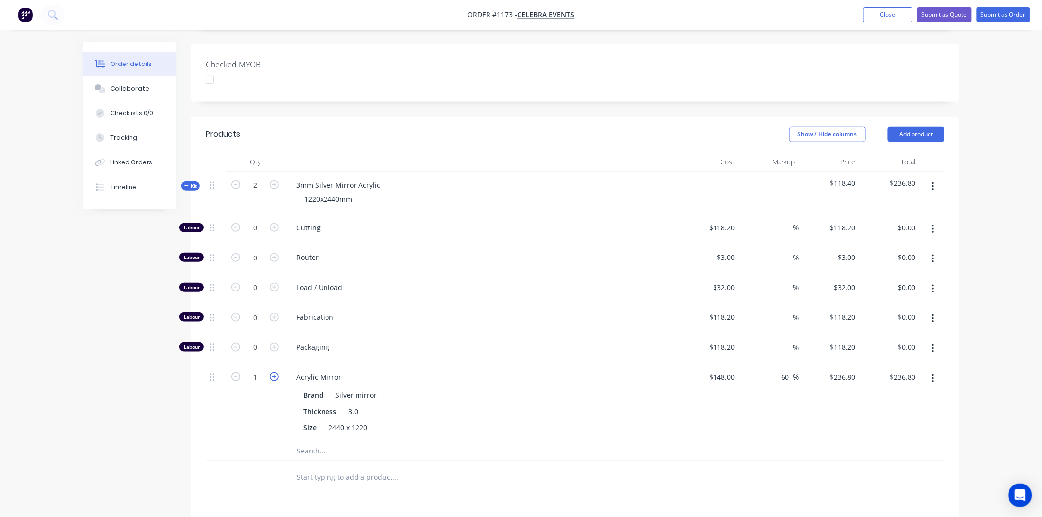
click at [274, 372] on icon "button" at bounding box center [274, 376] width 9 height 9
type input "2"
type input "$473.60"
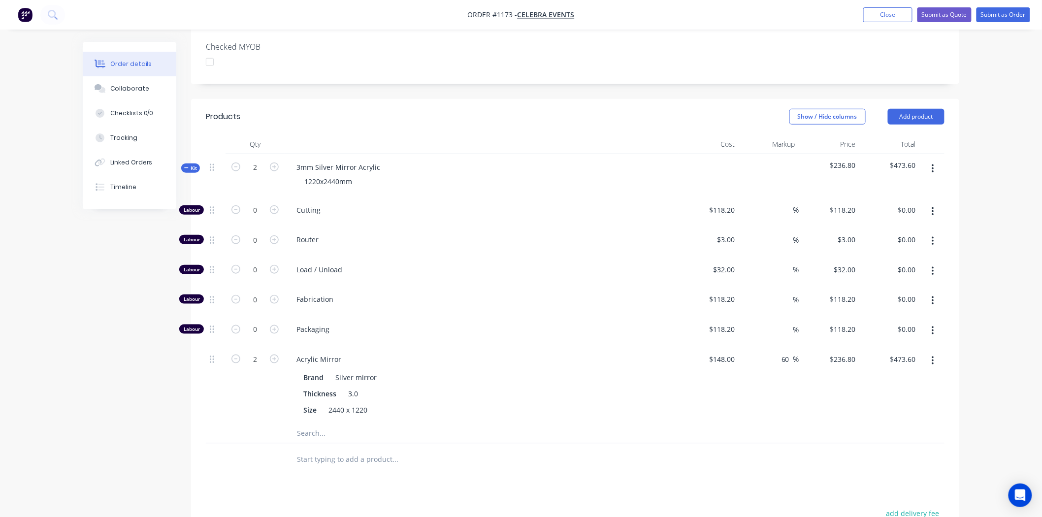
scroll to position [255, 0]
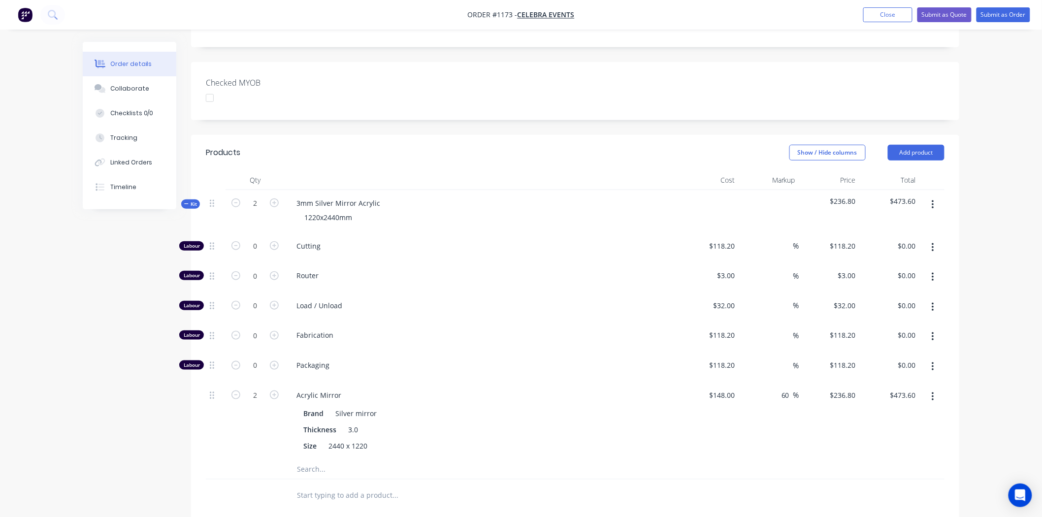
click at [189, 200] on span "Kit" at bounding box center [190, 203] width 13 height 7
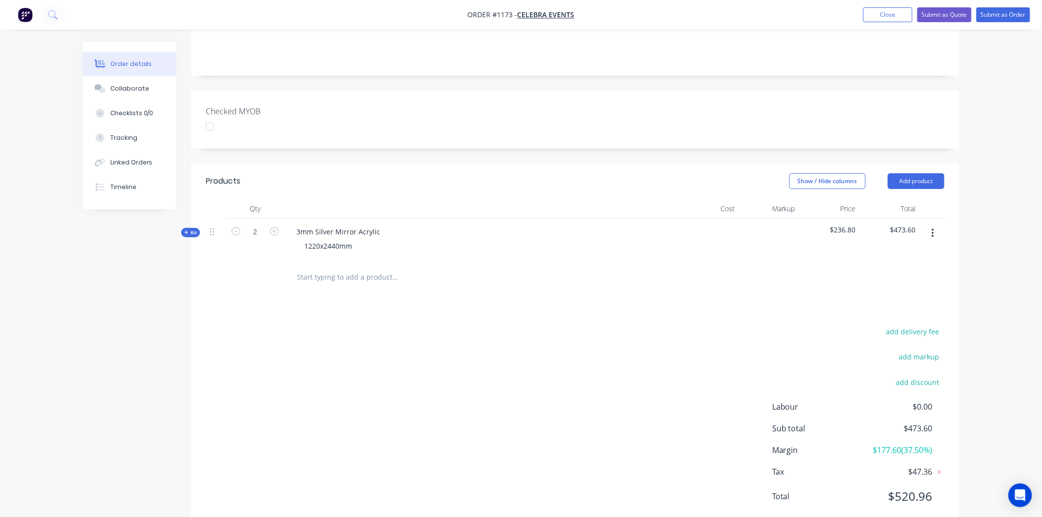
click at [337, 267] on input "text" at bounding box center [395, 277] width 197 height 20
type input "v"
click at [938, 173] on button "Add product" at bounding box center [916, 181] width 57 height 16
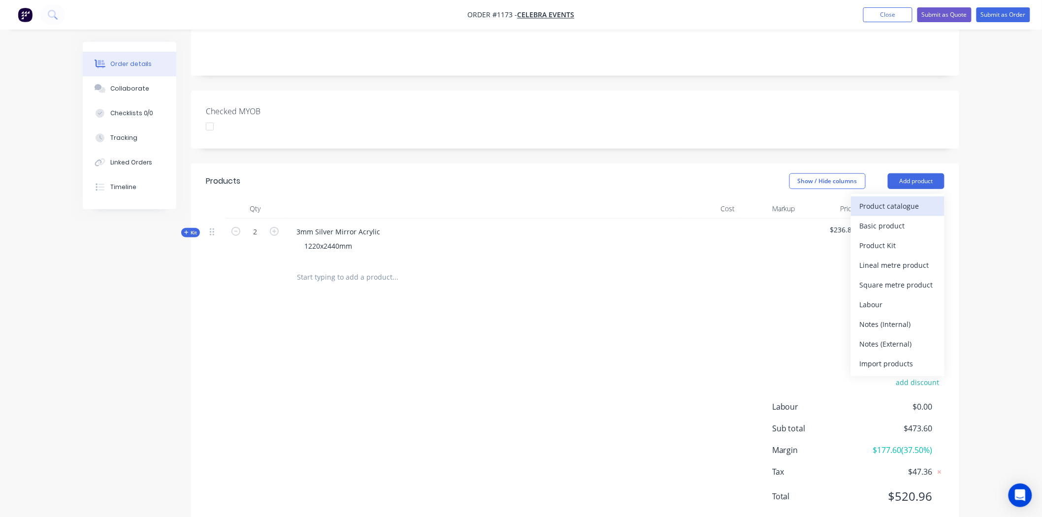
click at [905, 199] on div "Product catalogue" at bounding box center [898, 206] width 76 height 14
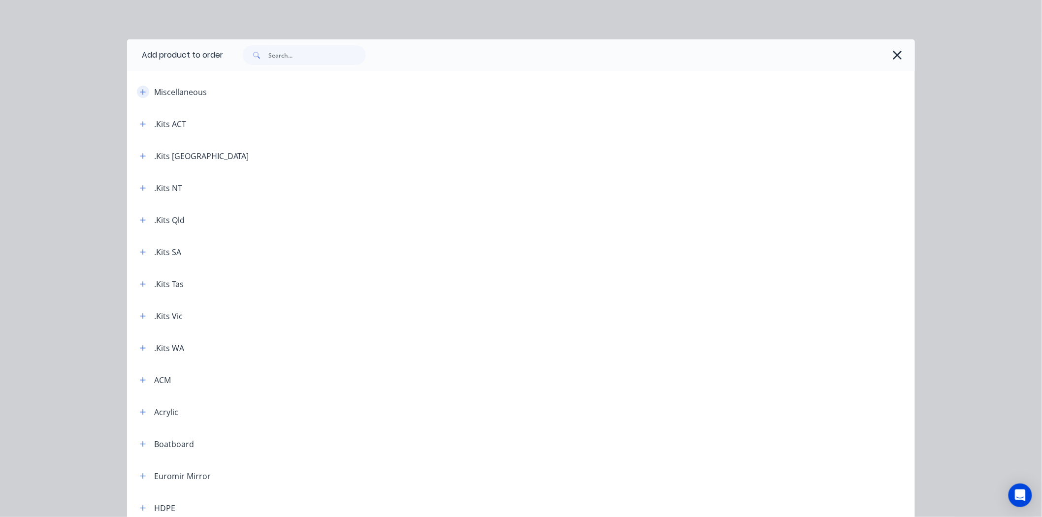
click at [140, 93] on icon "button" at bounding box center [143, 92] width 6 height 7
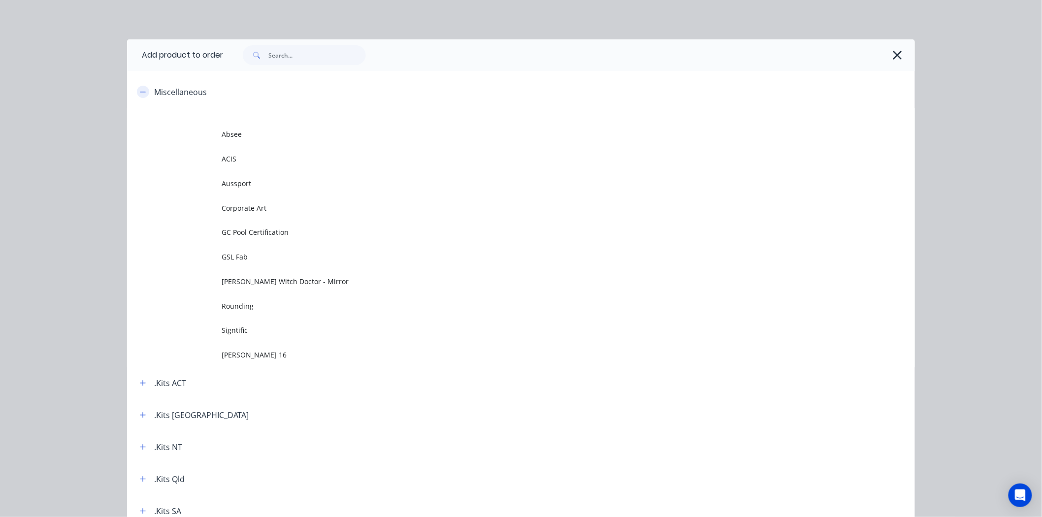
click at [140, 92] on icon "button" at bounding box center [143, 92] width 6 height 7
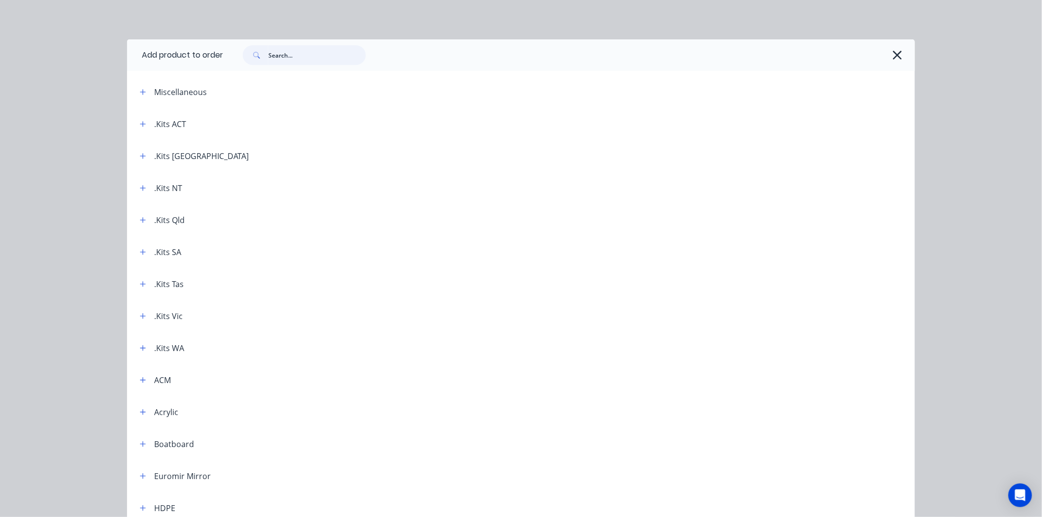
click at [291, 52] on input "text" at bounding box center [317, 55] width 98 height 20
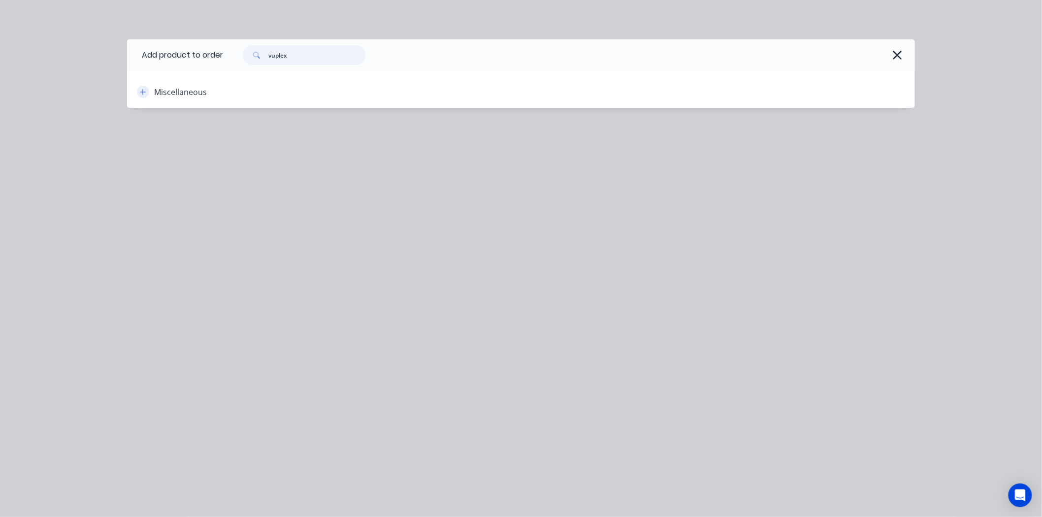
type input "vuplex"
click at [140, 94] on icon "button" at bounding box center [143, 92] width 6 height 7
click at [141, 91] on icon "button" at bounding box center [143, 92] width 6 height 7
click at [308, 54] on input "vuplex" at bounding box center [317, 55] width 98 height 20
drag, startPoint x: 316, startPoint y: 54, endPoint x: 232, endPoint y: 42, distance: 84.6
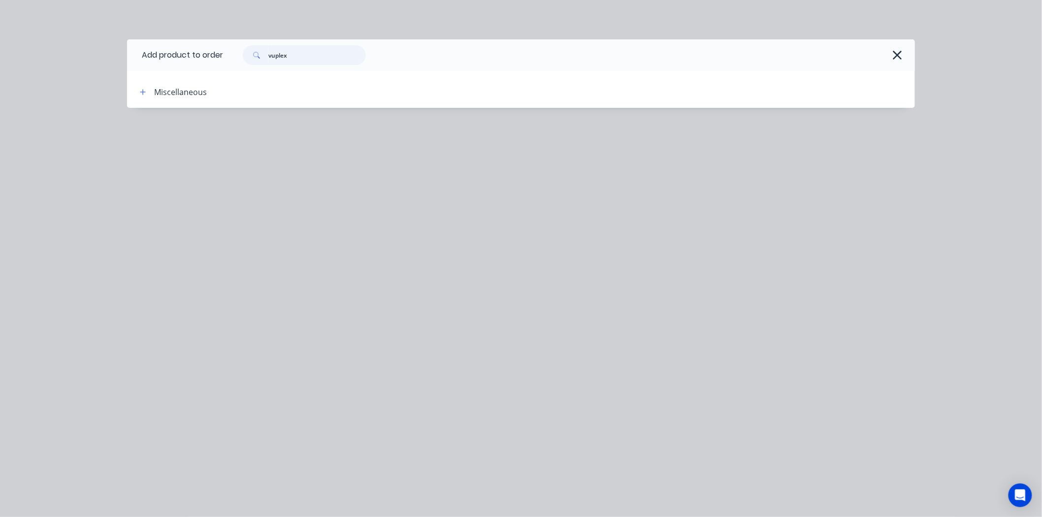
click at [232, 42] on div "vuplex" at bounding box center [569, 55] width 692 height 32
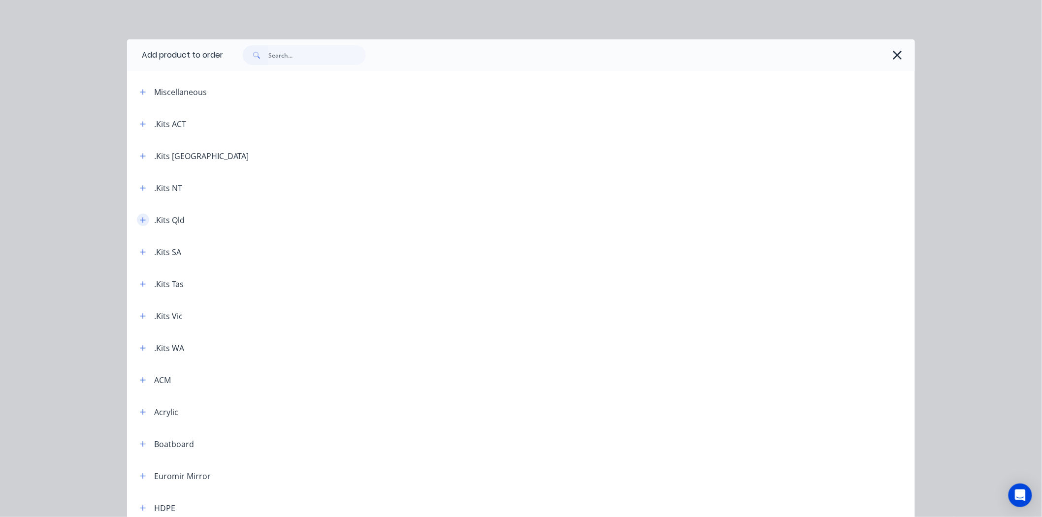
click at [140, 220] on icon "button" at bounding box center [142, 219] width 5 height 5
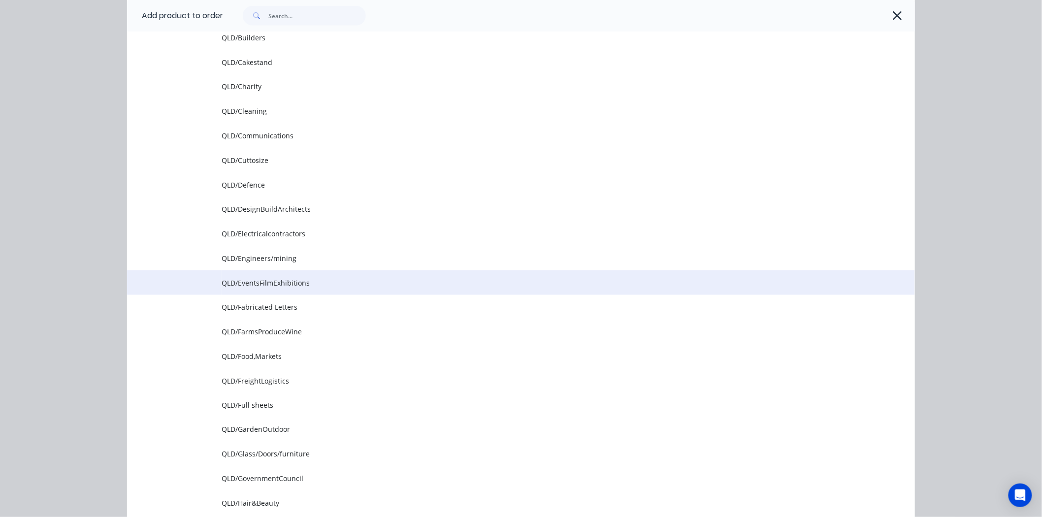
scroll to position [383, 0]
click at [271, 281] on span "QLD/EventsFilmExhibitions" at bounding box center [499, 282] width 555 height 10
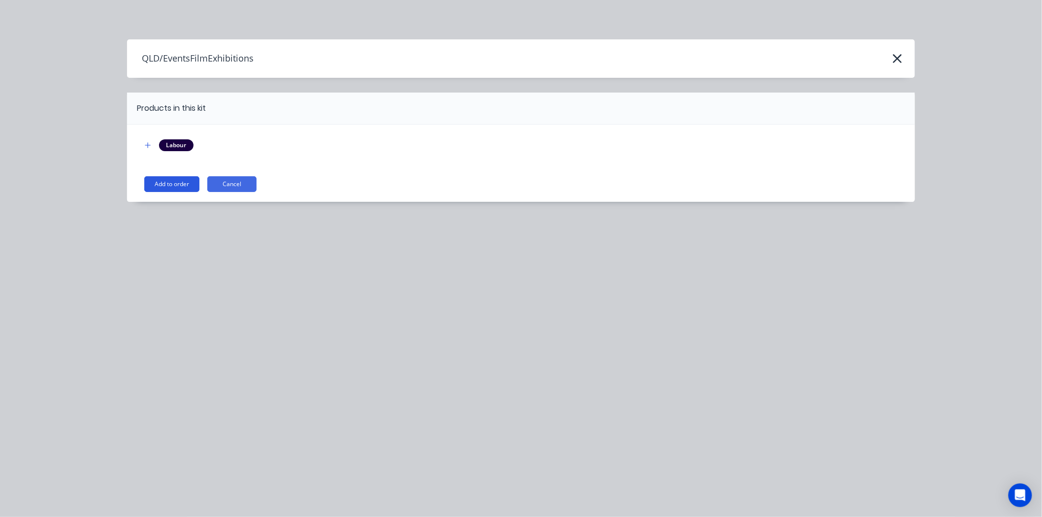
click at [161, 183] on button "Add to order" at bounding box center [171, 184] width 55 height 16
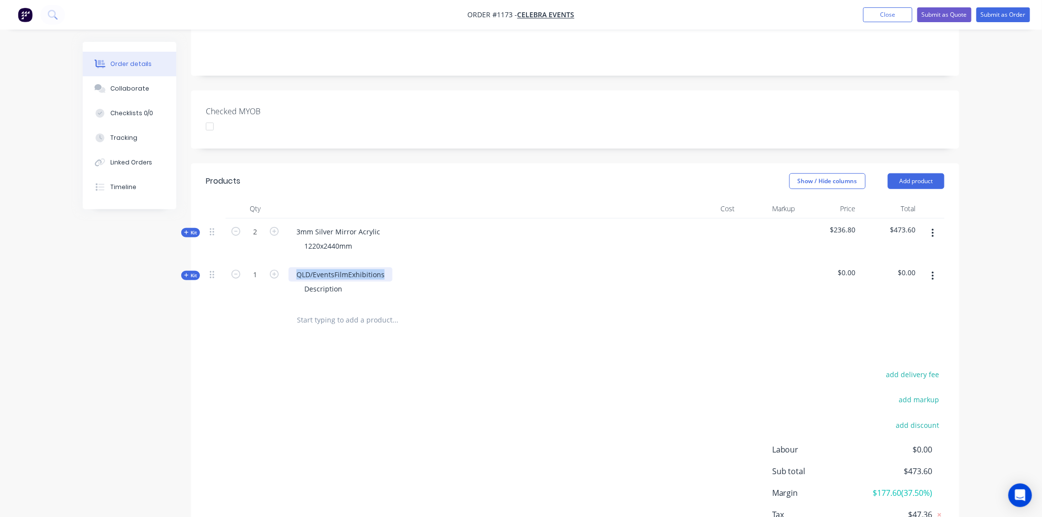
drag, startPoint x: 297, startPoint y: 244, endPoint x: 388, endPoint y: 252, distance: 91.4
click at [388, 267] on div "QLD/EventsFilmExhibitions" at bounding box center [341, 274] width 104 height 14
drag, startPoint x: 303, startPoint y: 260, endPoint x: 347, endPoint y: 260, distance: 43.8
click at [347, 282] on div "Description" at bounding box center [324, 289] width 54 height 14
click at [855, 267] on span "$0.00" at bounding box center [829, 272] width 53 height 10
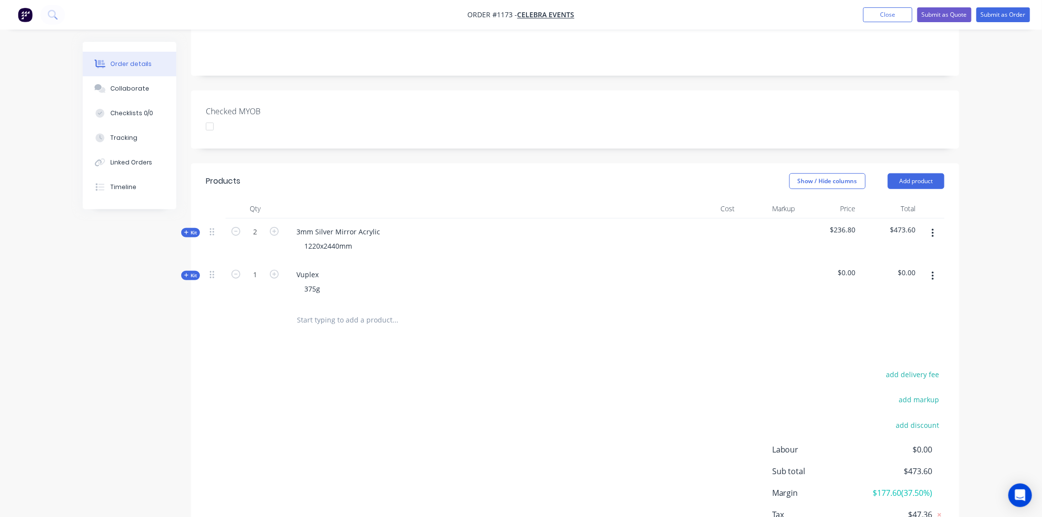
click at [842, 267] on span "$0.00" at bounding box center [829, 272] width 53 height 10
click at [841, 267] on span "$0.00" at bounding box center [829, 272] width 53 height 10
click at [846, 267] on span "$0.00" at bounding box center [829, 272] width 53 height 10
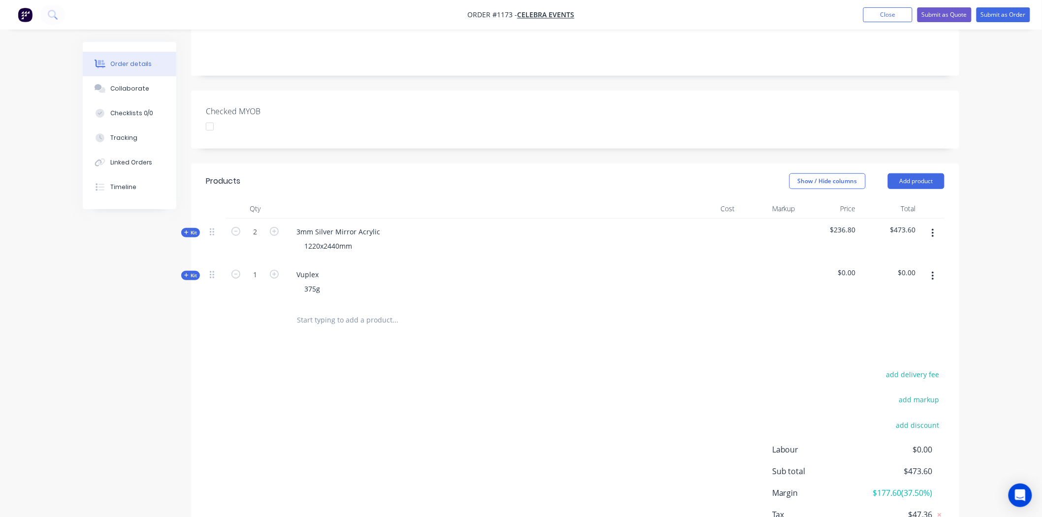
click at [189, 272] on span "Kit" at bounding box center [190, 275] width 13 height 7
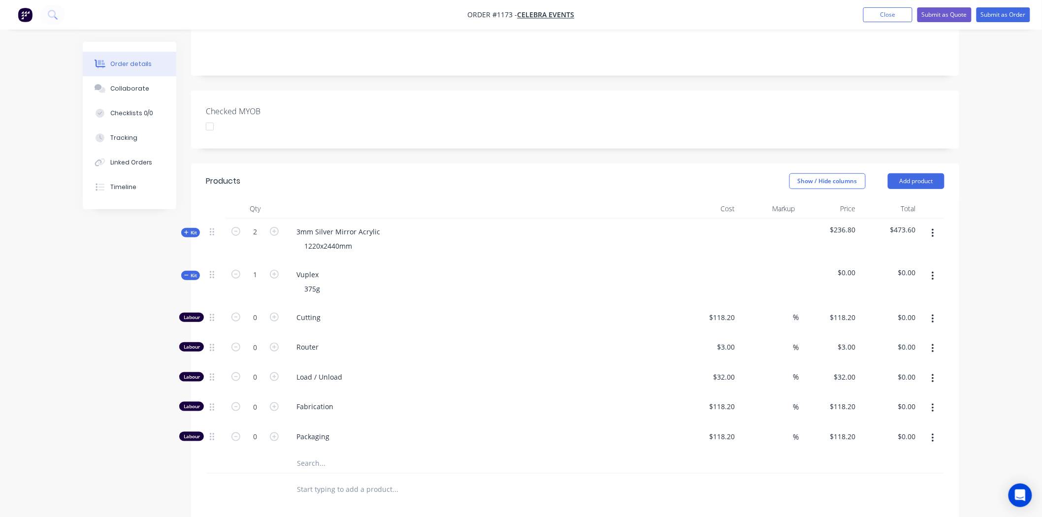
click at [188, 273] on icon at bounding box center [186, 275] width 4 height 5
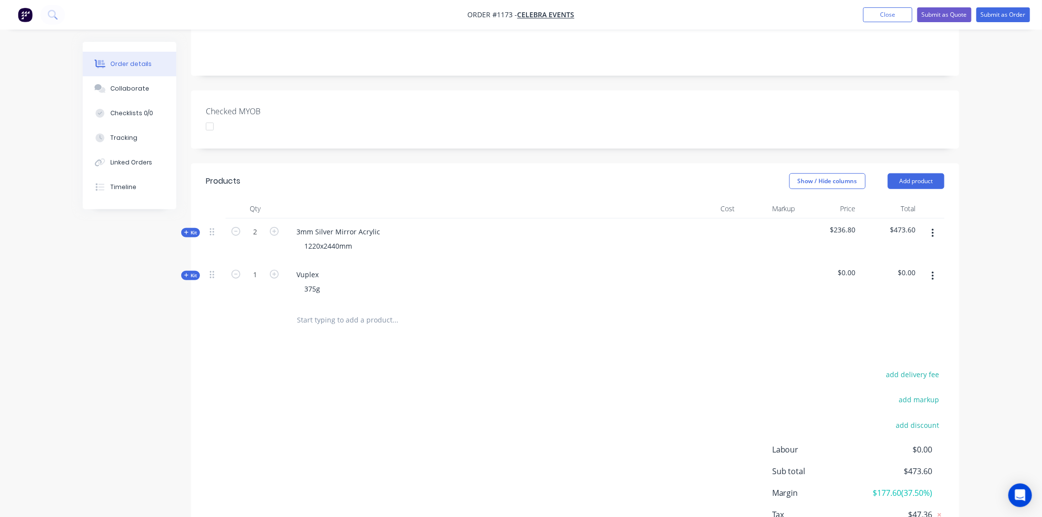
click at [933, 272] on icon "button" at bounding box center [933, 276] width 2 height 9
click at [878, 354] on div "Delete" at bounding box center [898, 361] width 76 height 14
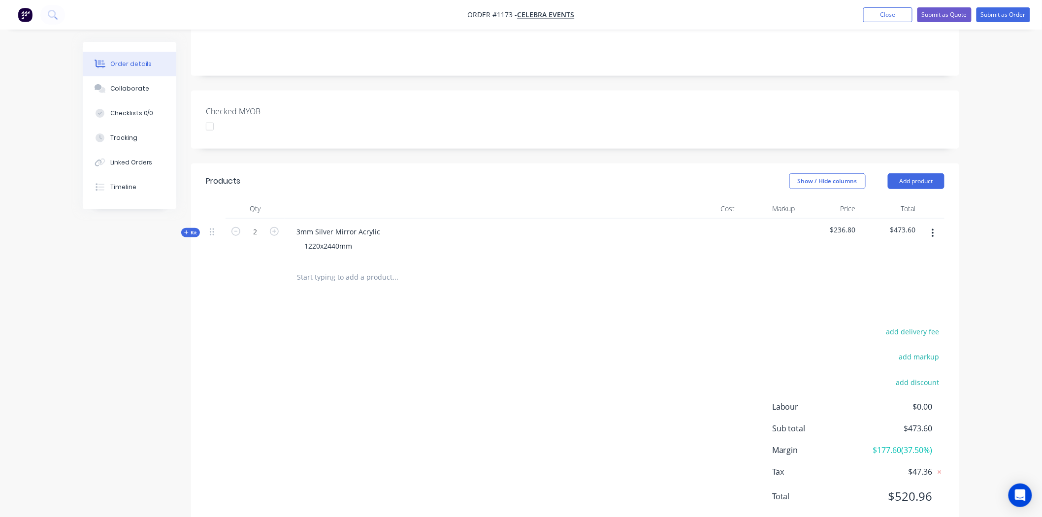
click at [383, 267] on input "text" at bounding box center [395, 277] width 197 height 20
click at [938, 173] on button "Add product" at bounding box center [916, 181] width 57 height 16
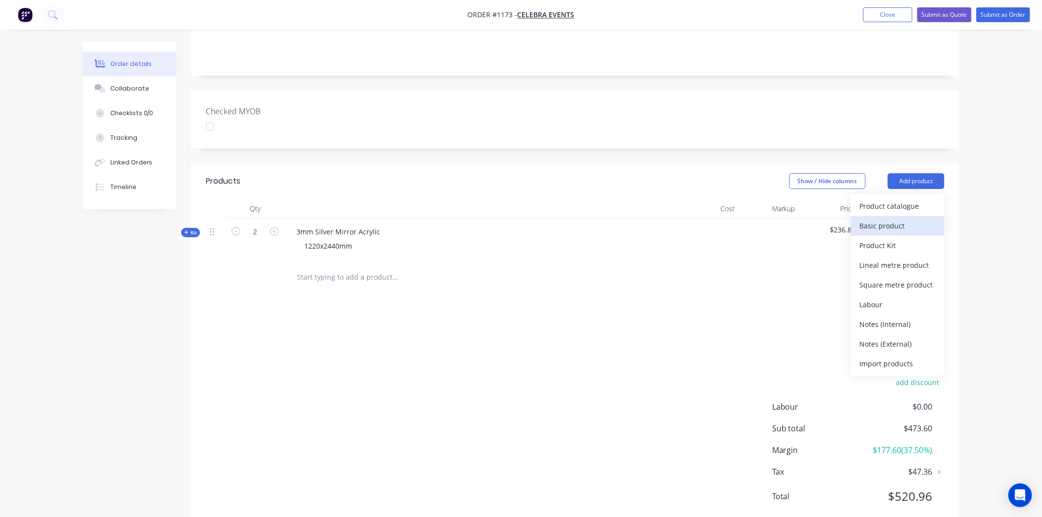
click at [877, 219] on div "Basic product" at bounding box center [898, 226] width 76 height 14
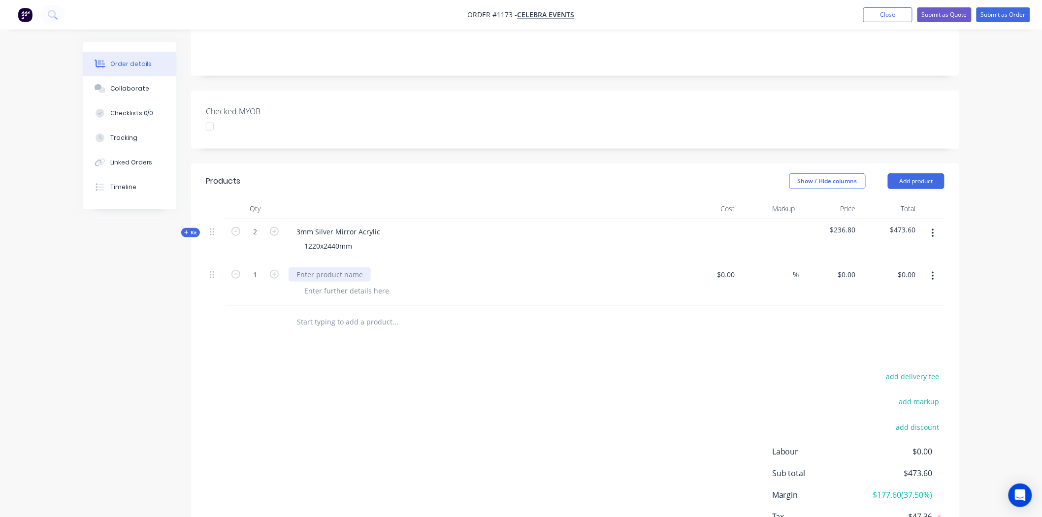
click at [296, 267] on div at bounding box center [330, 274] width 82 height 14
drag, startPoint x: 296, startPoint y: 244, endPoint x: 349, endPoint y: 244, distance: 52.7
click at [349, 267] on div at bounding box center [330, 274] width 82 height 14
click at [317, 284] on div at bounding box center [347, 291] width 100 height 14
drag, startPoint x: 722, startPoint y: 246, endPoint x: 750, endPoint y: 247, distance: 28.1
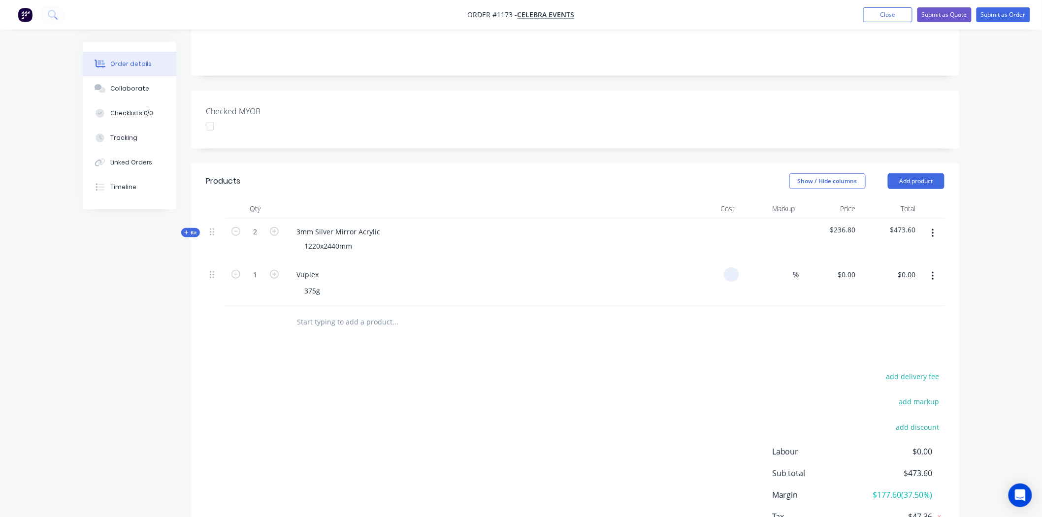
click at [722, 262] on div at bounding box center [709, 284] width 61 height 45
type input "$24.55"
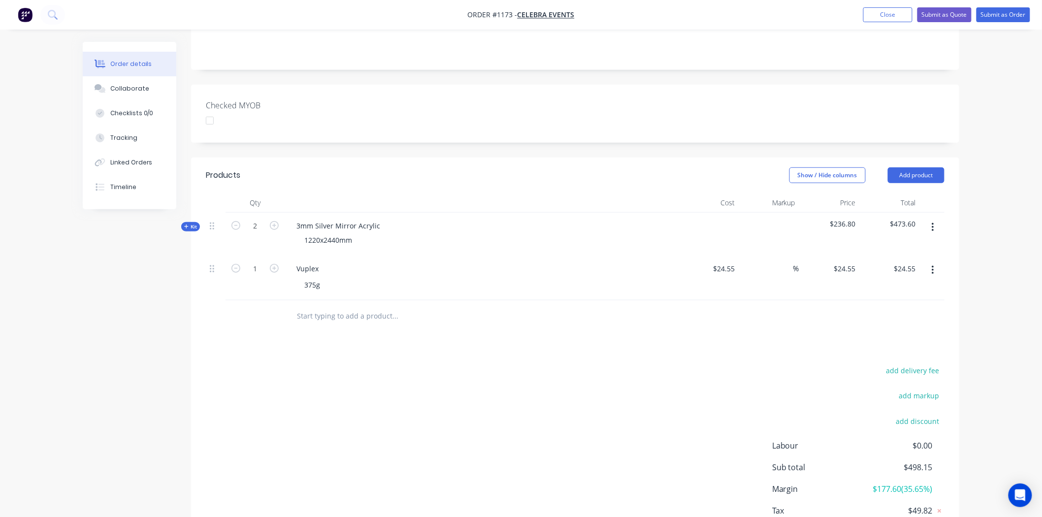
scroll to position [271, 0]
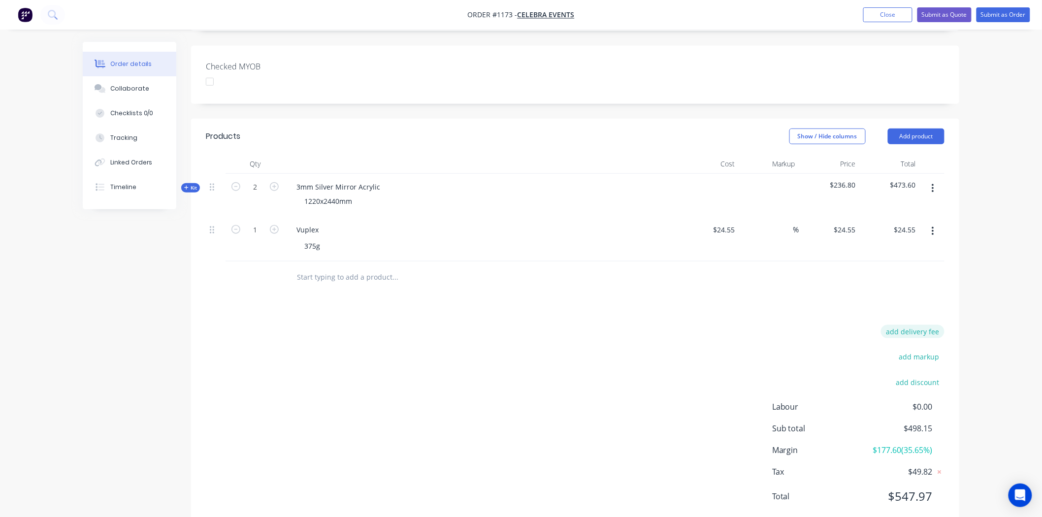
click at [908, 325] on button "add delivery fee" at bounding box center [913, 331] width 64 height 13
type input "105"
click at [313, 271] on input "text" at bounding box center [395, 281] width 197 height 20
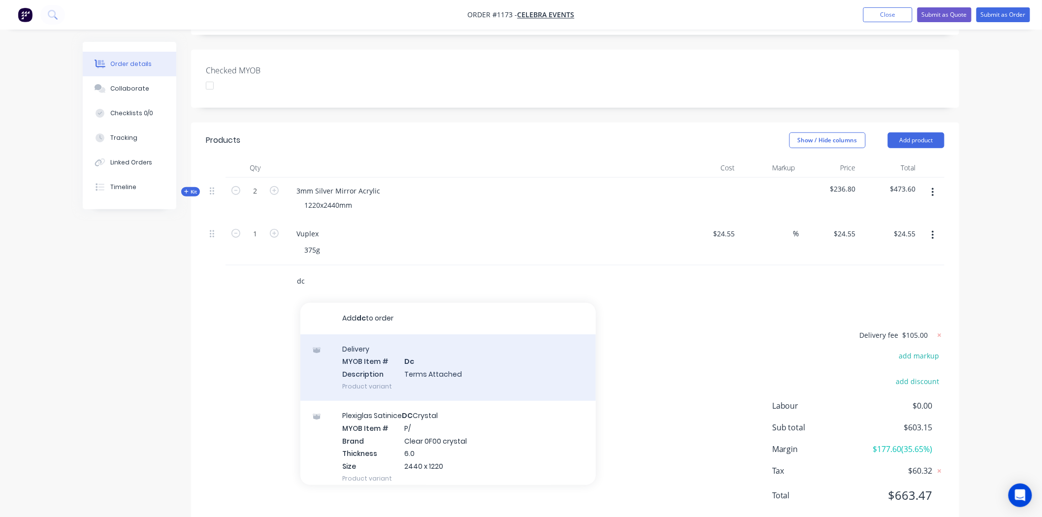
type input "dc"
click at [391, 341] on div "Delivery MYOB Item # Dc Description Terms Attached Product variant" at bounding box center [448, 367] width 296 height 66
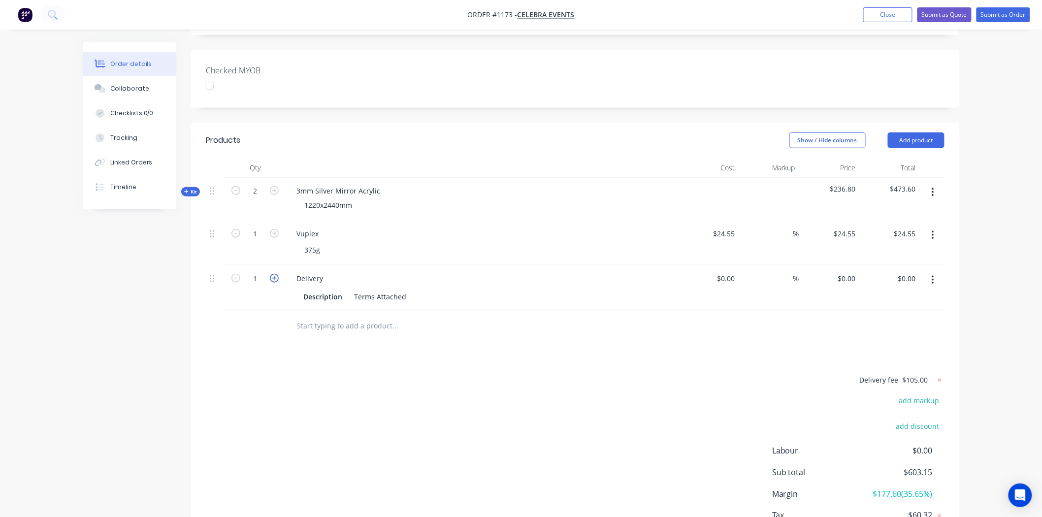
click at [274, 274] on icon "button" at bounding box center [274, 278] width 9 height 9
type input "2"
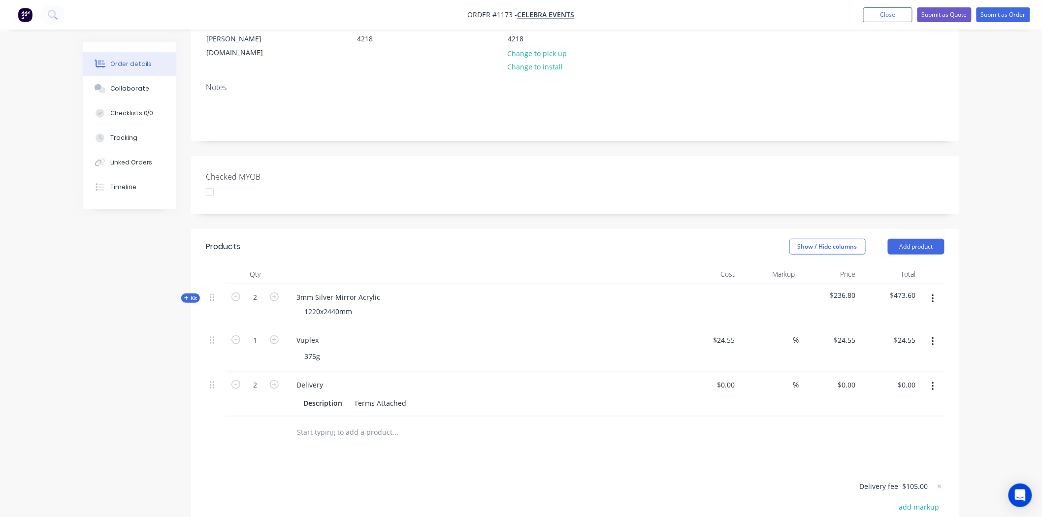
scroll to position [148, 0]
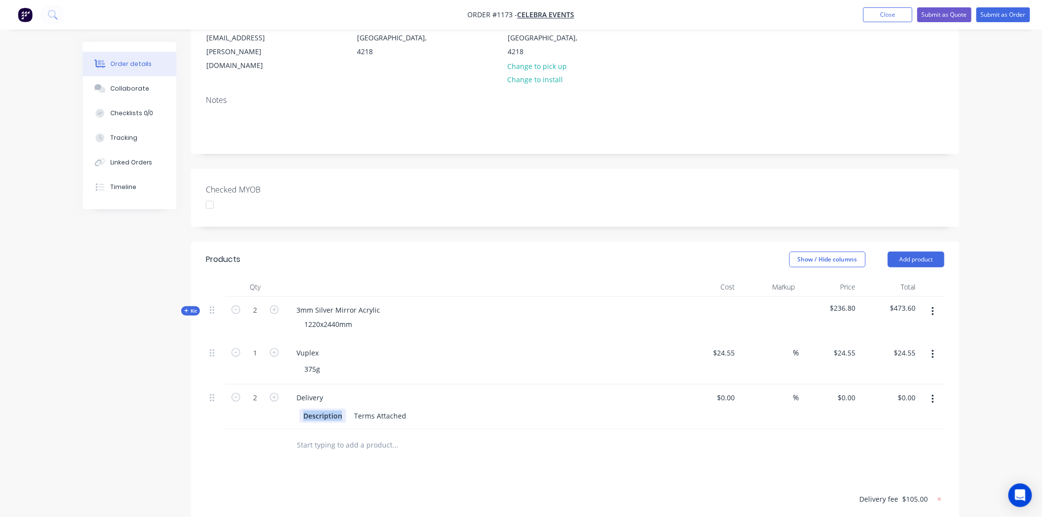
drag, startPoint x: 343, startPoint y: 391, endPoint x: 301, endPoint y: 388, distance: 42.0
click at [301, 409] on div "Description" at bounding box center [322, 416] width 47 height 14
click at [125, 89] on div "Collaborate" at bounding box center [129, 88] width 39 height 9
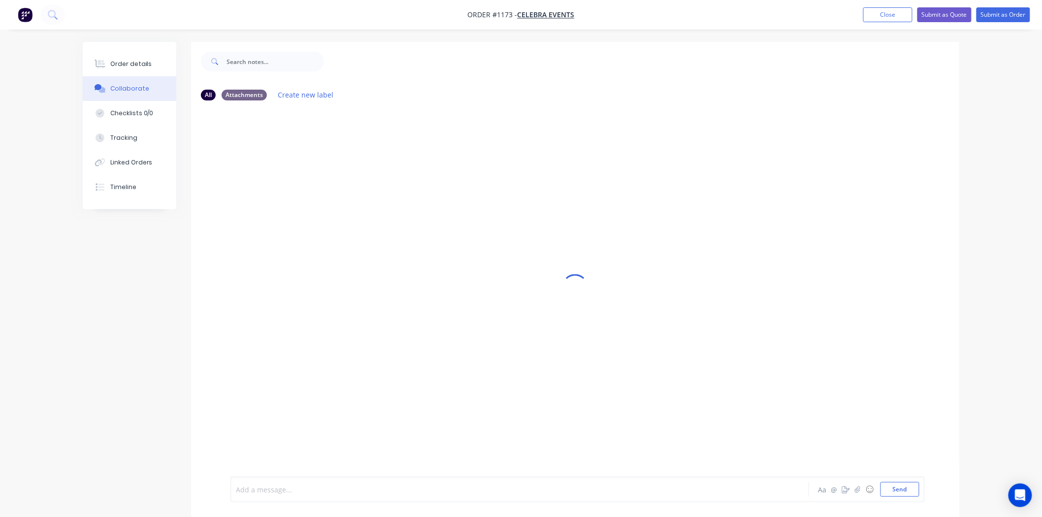
click at [305, 486] on div at bounding box center [492, 490] width 512 height 10
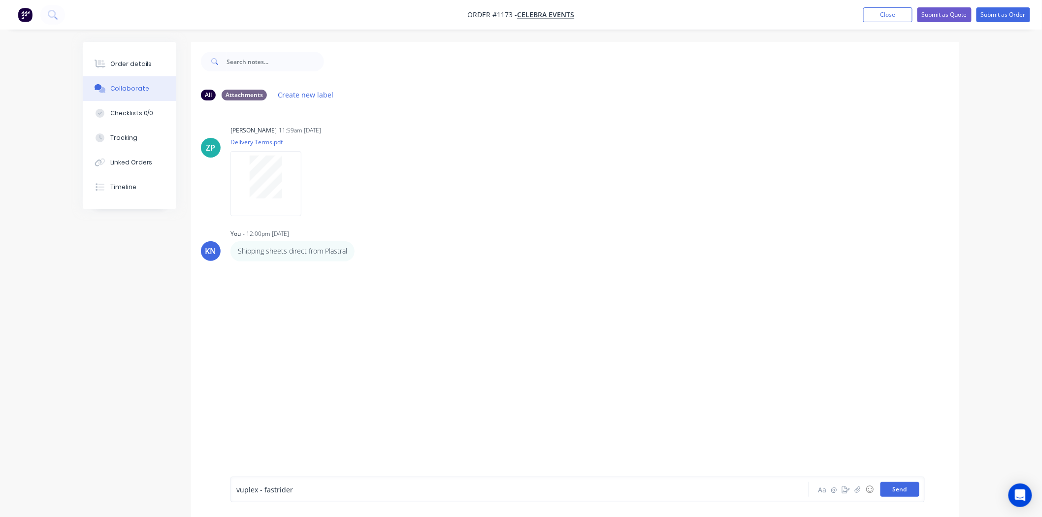
click at [905, 488] on button "Send" at bounding box center [900, 489] width 39 height 15
click at [136, 60] on div "Order details" at bounding box center [131, 64] width 42 height 9
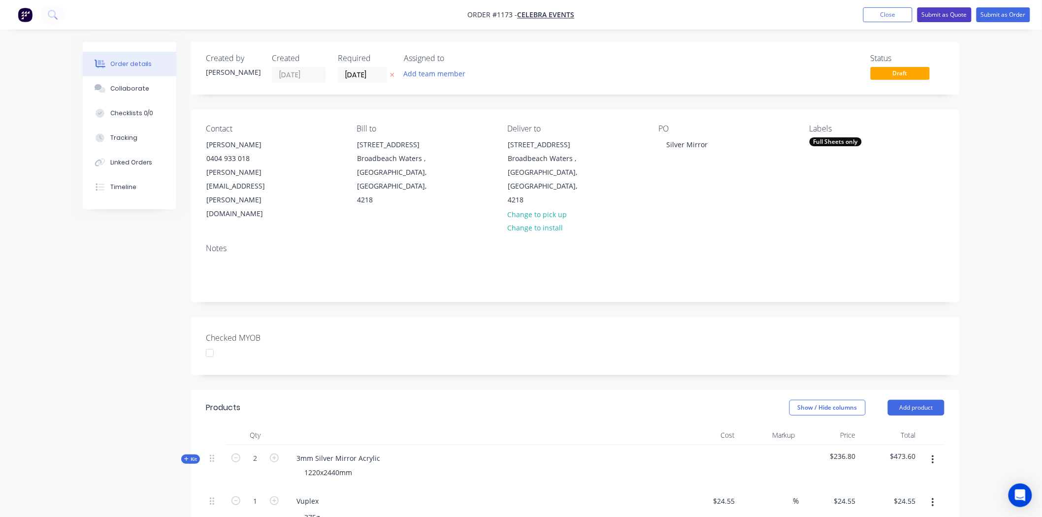
click at [947, 16] on button "Submit as Quote" at bounding box center [945, 14] width 54 height 15
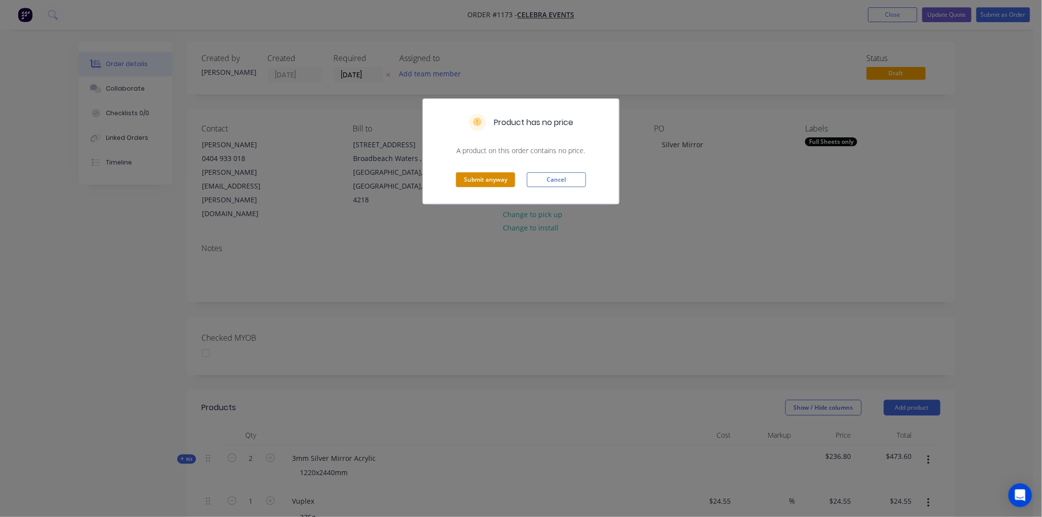
click at [493, 180] on button "Submit anyway" at bounding box center [485, 179] width 59 height 15
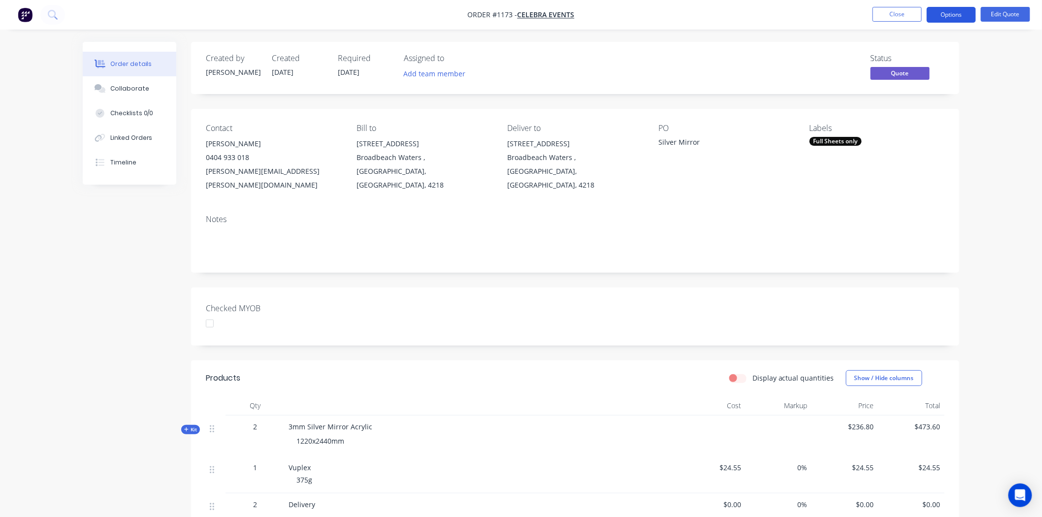
click at [961, 13] on button "Options" at bounding box center [951, 15] width 49 height 16
click at [1035, 98] on div "Order details Collaborate Checklists 0/0 Linked Orders Timeline Order details C…" at bounding box center [521, 365] width 1042 height 731
click at [1015, 12] on button "Edit Quote" at bounding box center [1005, 14] width 49 height 15
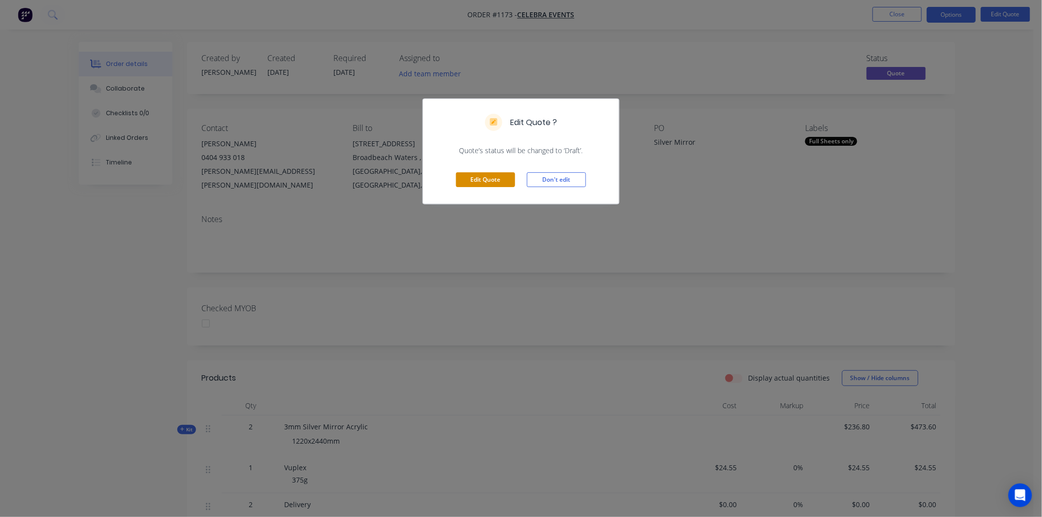
click at [485, 178] on button "Edit Quote" at bounding box center [485, 179] width 59 height 15
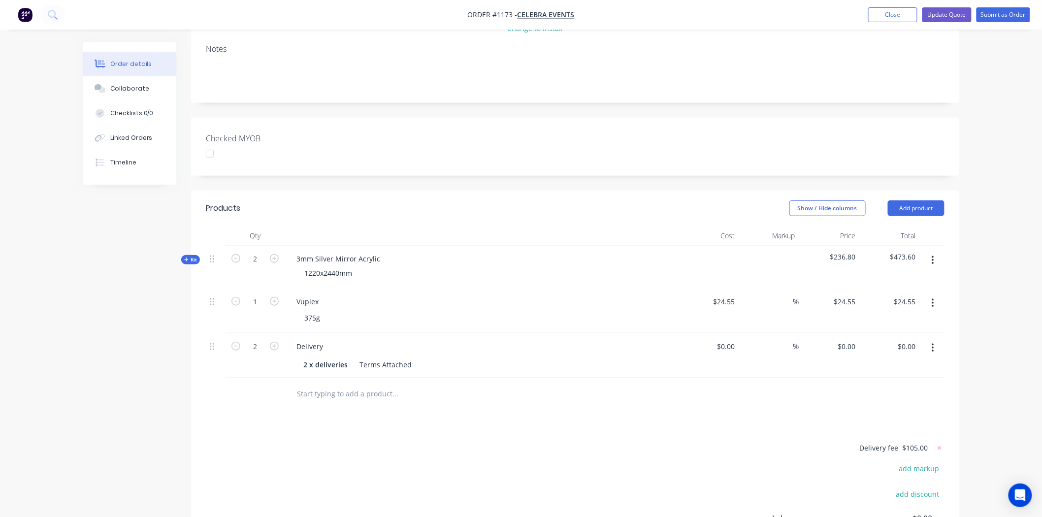
scroll to position [219, 0]
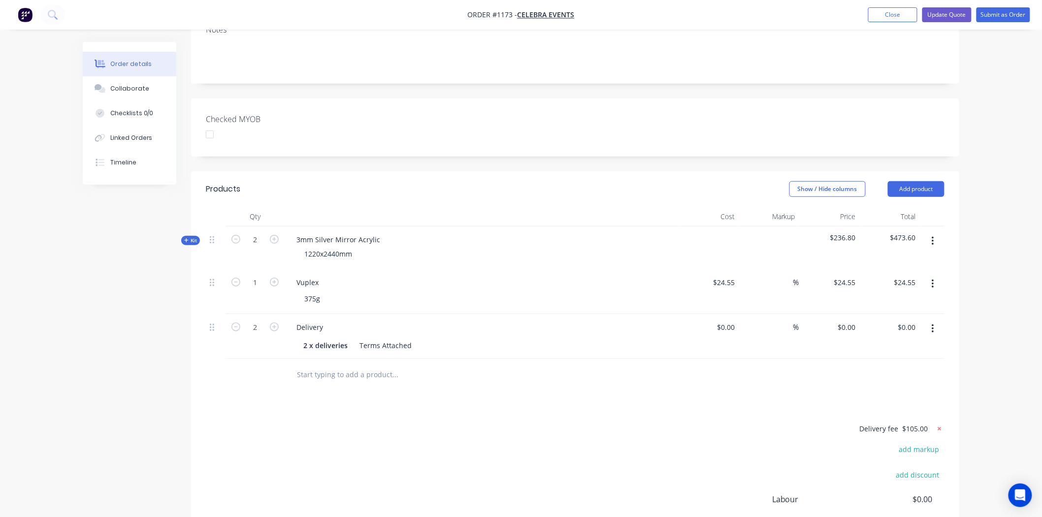
click at [941, 427] on icon at bounding box center [939, 428] width 3 height 3
click at [920, 423] on button "add delivery fee" at bounding box center [913, 429] width 64 height 13
type input "100"
click at [833, 359] on div at bounding box center [575, 375] width 739 height 32
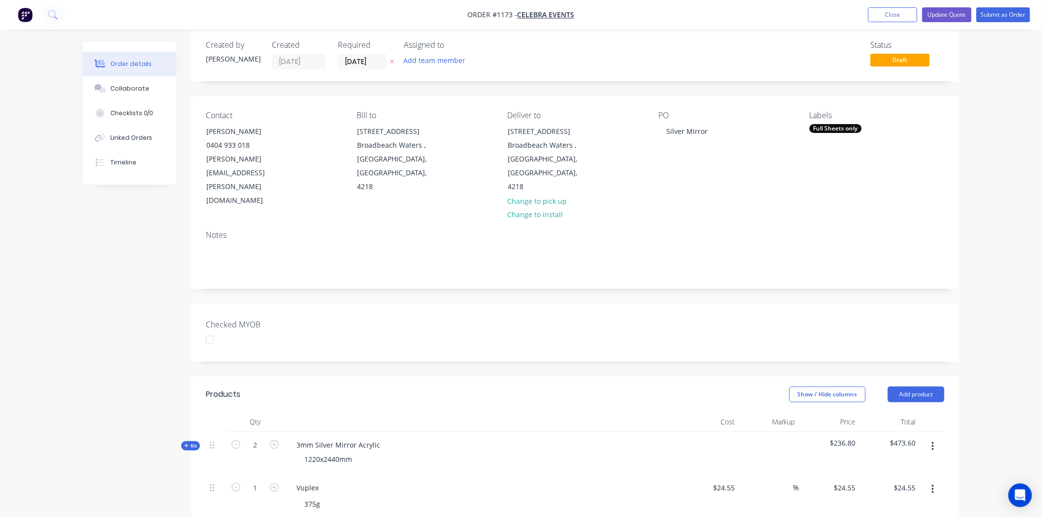
scroll to position [0, 0]
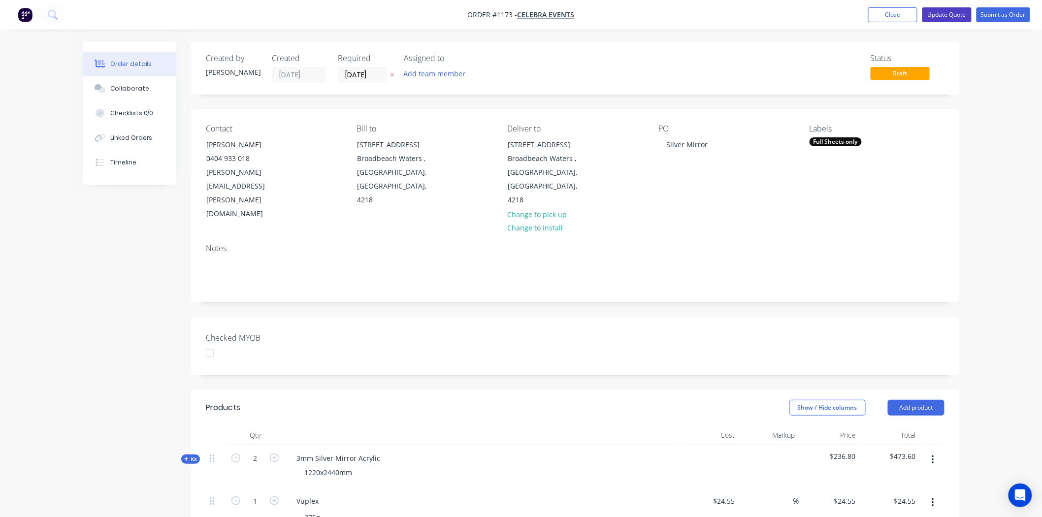
click at [949, 12] on button "Update Quote" at bounding box center [947, 14] width 49 height 15
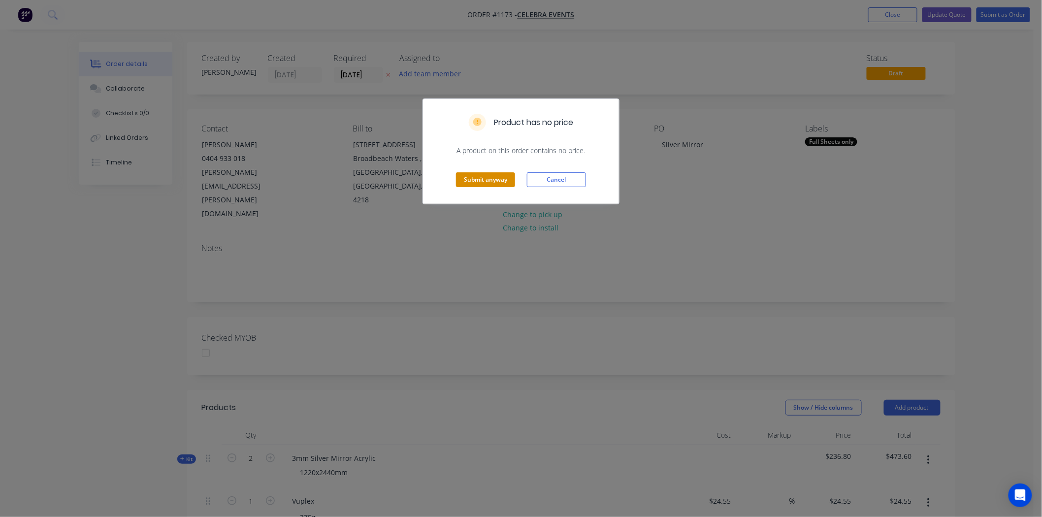
click at [478, 178] on button "Submit anyway" at bounding box center [485, 179] width 59 height 15
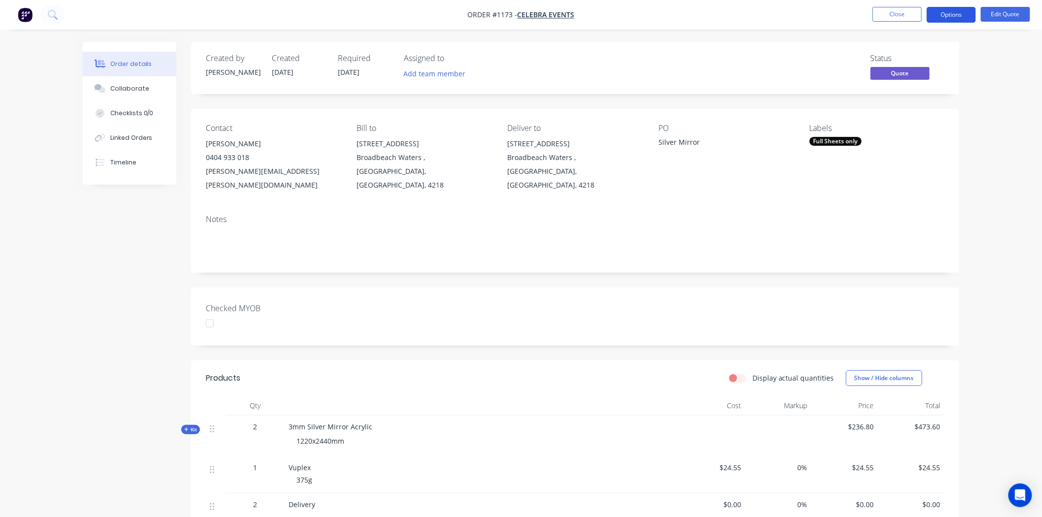
click at [945, 13] on button "Options" at bounding box center [951, 15] width 49 height 16
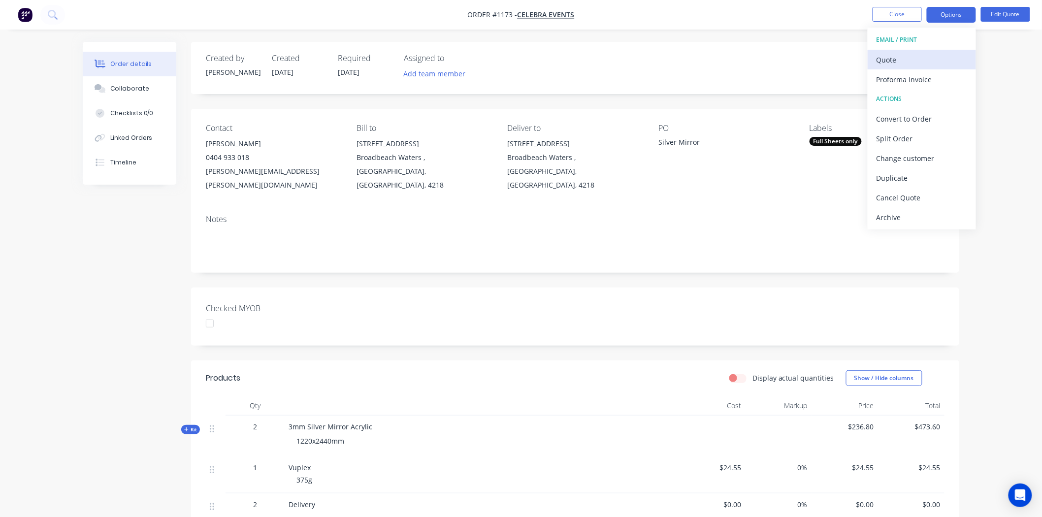
click at [889, 56] on div "Quote" at bounding box center [922, 60] width 91 height 14
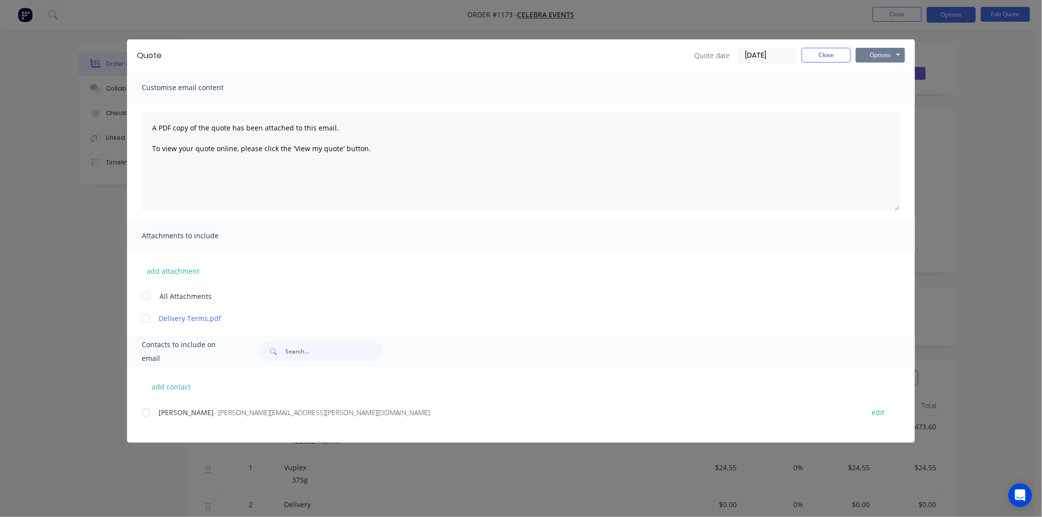
click at [875, 53] on button "Options" at bounding box center [880, 55] width 49 height 15
click at [889, 72] on button "Preview" at bounding box center [887, 73] width 63 height 16
click at [836, 55] on button "Close" at bounding box center [826, 55] width 49 height 15
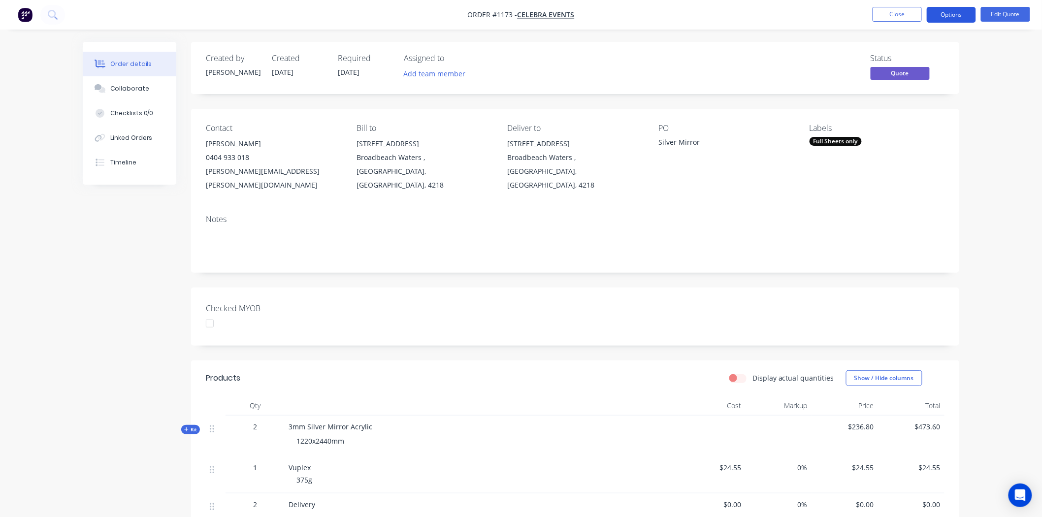
click at [963, 12] on button "Options" at bounding box center [951, 15] width 49 height 16
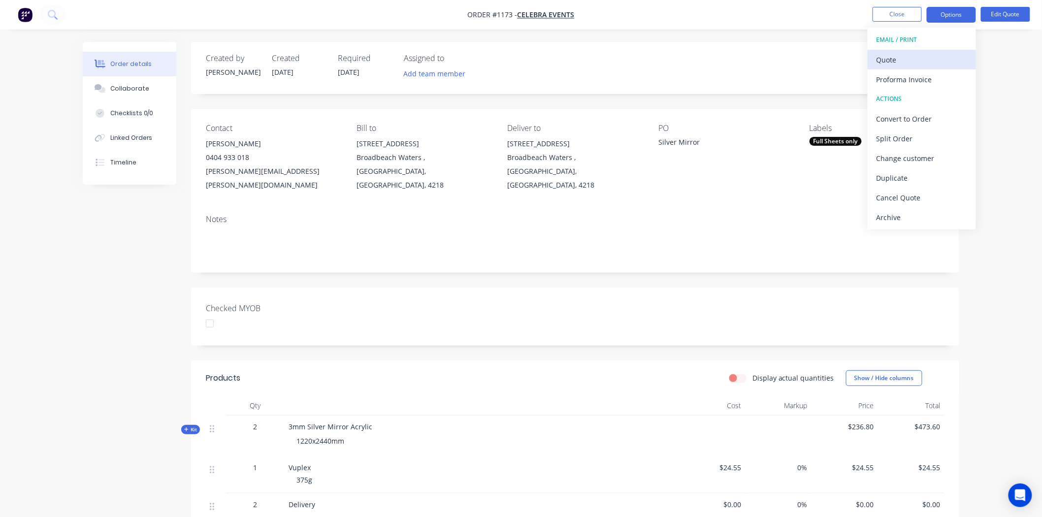
click at [916, 58] on div "Quote" at bounding box center [922, 60] width 91 height 14
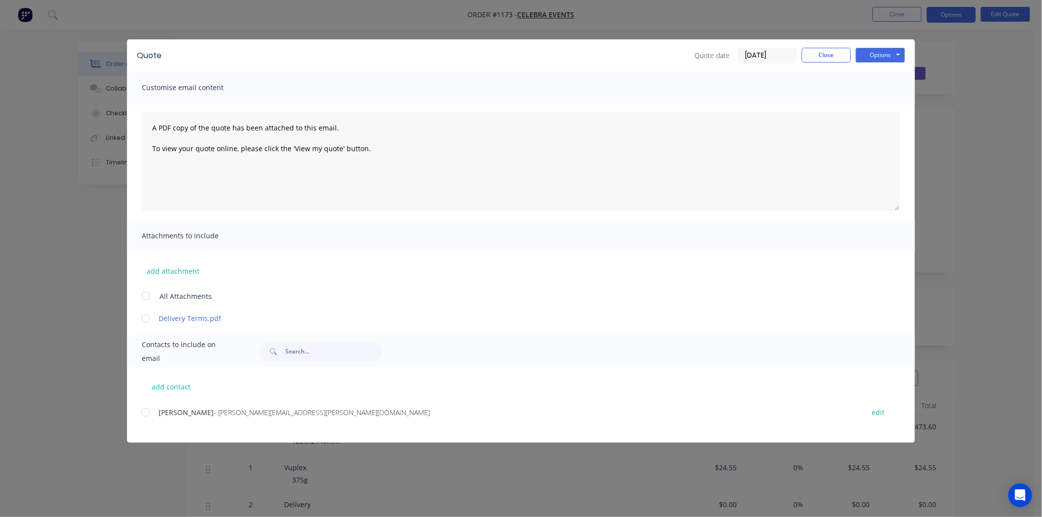
click at [146, 412] on div at bounding box center [146, 413] width 20 height 20
click at [887, 53] on button "Options" at bounding box center [880, 55] width 49 height 15
click at [883, 104] on button "Email" at bounding box center [887, 105] width 63 height 16
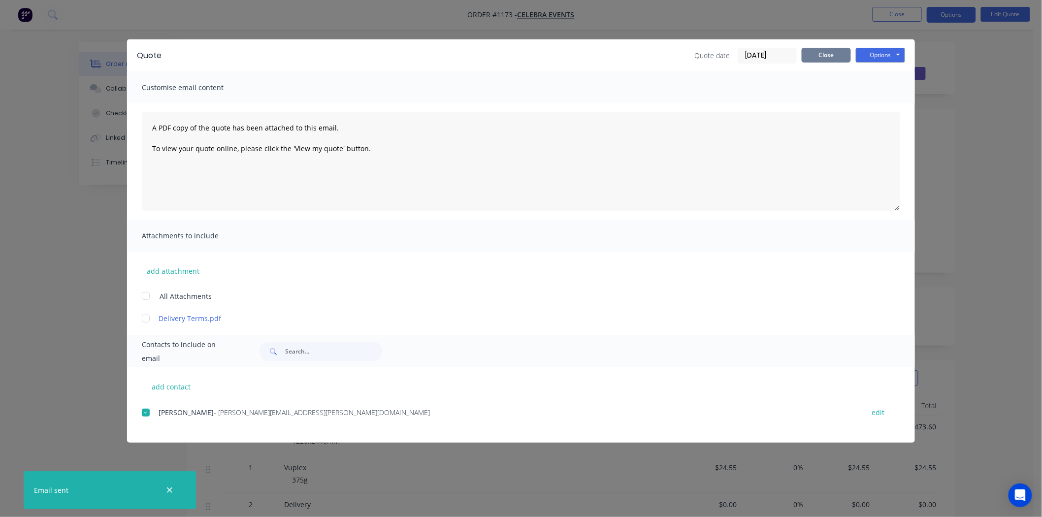
click at [838, 52] on button "Close" at bounding box center [826, 55] width 49 height 15
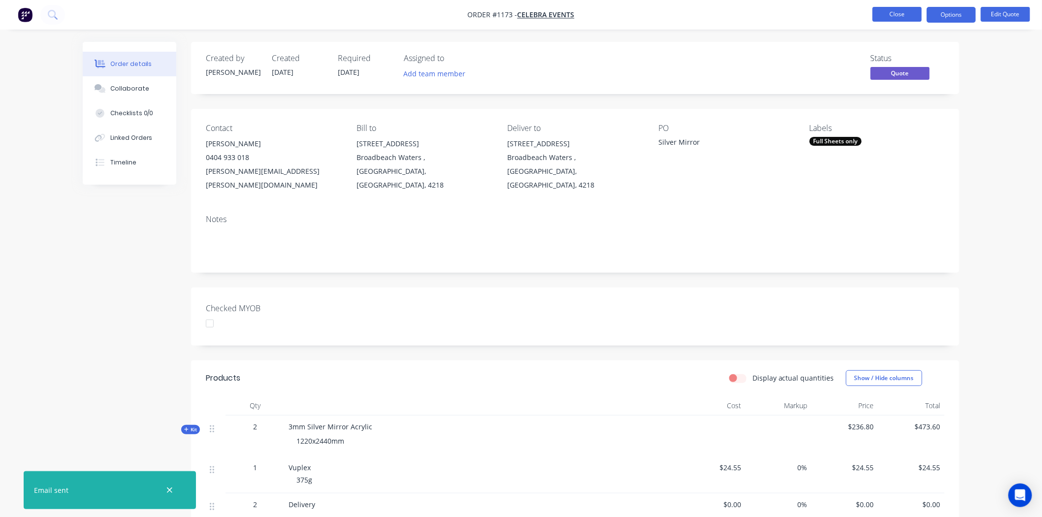
click at [896, 15] on button "Close" at bounding box center [897, 14] width 49 height 15
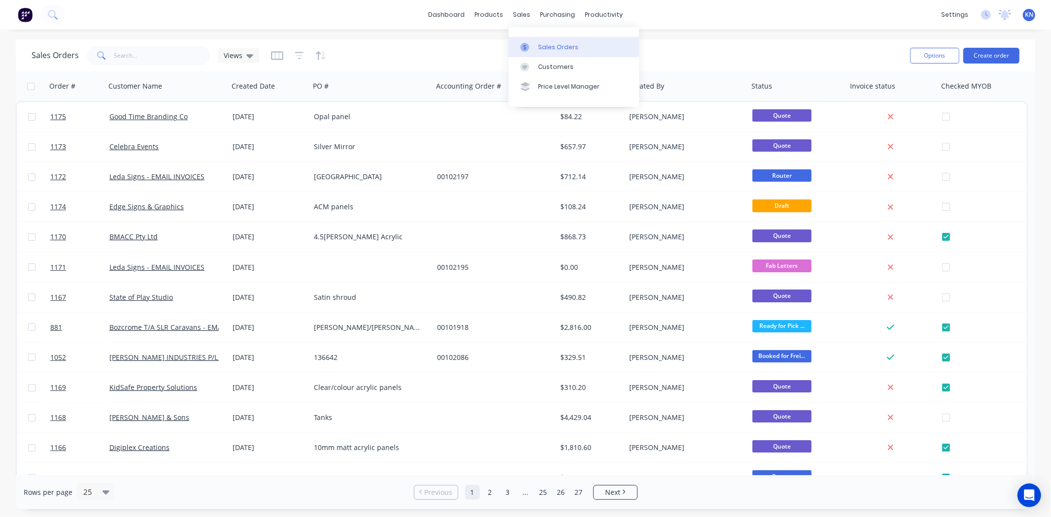
click at [550, 44] on div "Sales Orders" at bounding box center [558, 47] width 40 height 9
drag, startPoint x: 1006, startPoint y: 11, endPoint x: 637, endPoint y: 86, distance: 376.8
click at [1006, 11] on icon at bounding box center [1004, 14] width 9 height 8
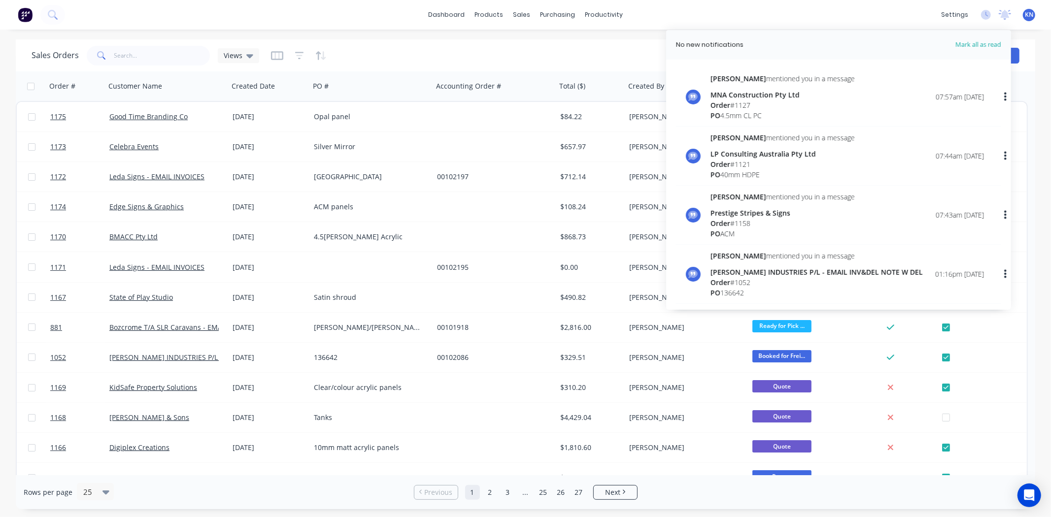
click at [363, 21] on div "dashboard products sales purchasing productivity dashboard products Product Cat…" at bounding box center [525, 15] width 1051 height 30
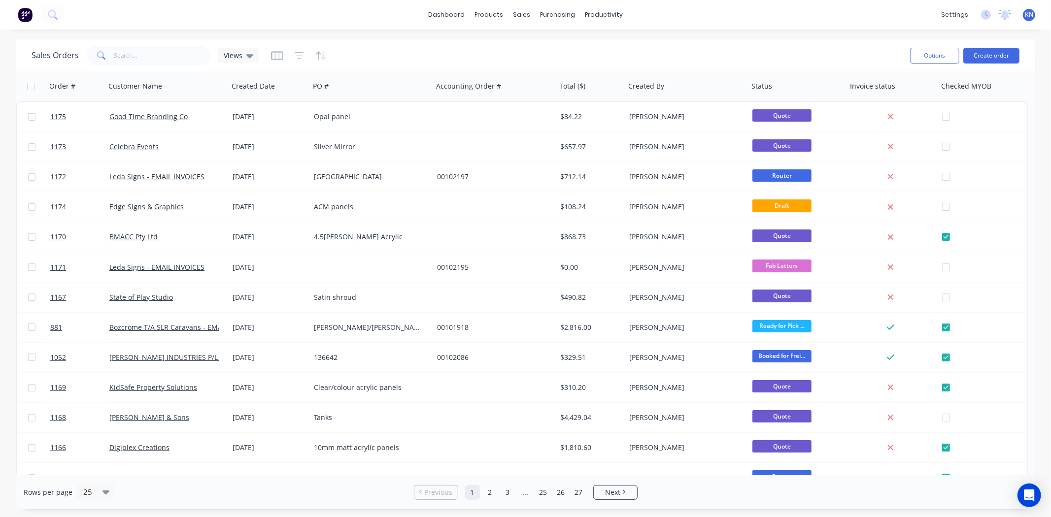
click at [876, 18] on div "dashboard products sales purchasing productivity dashboard products Product Cat…" at bounding box center [525, 15] width 1051 height 30
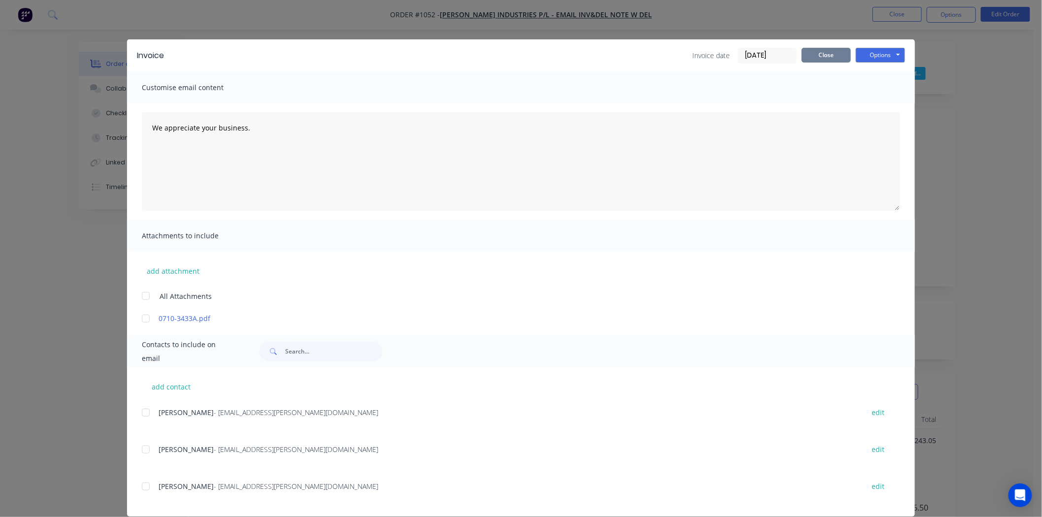
click at [826, 56] on button "Close" at bounding box center [826, 55] width 49 height 15
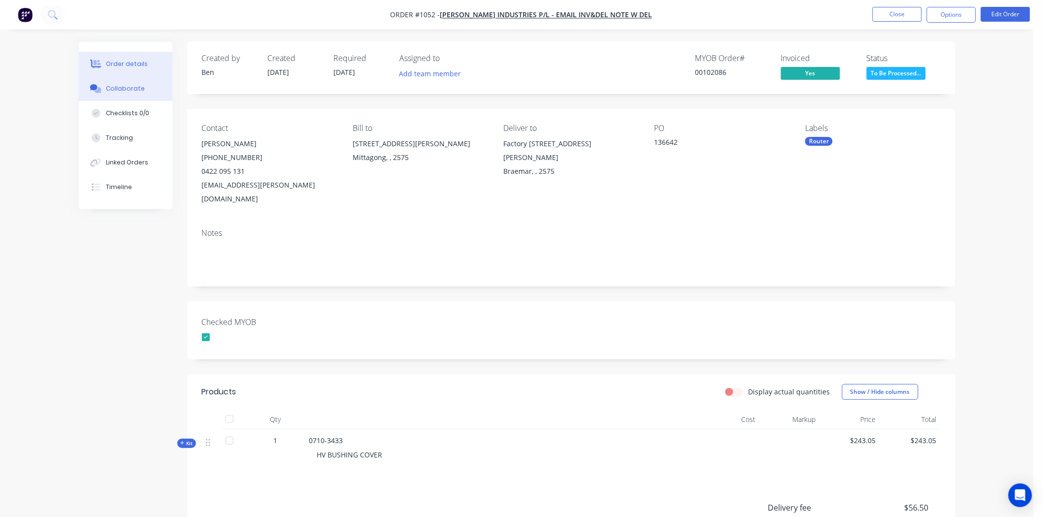
click at [135, 87] on div "Collaborate" at bounding box center [125, 88] width 39 height 9
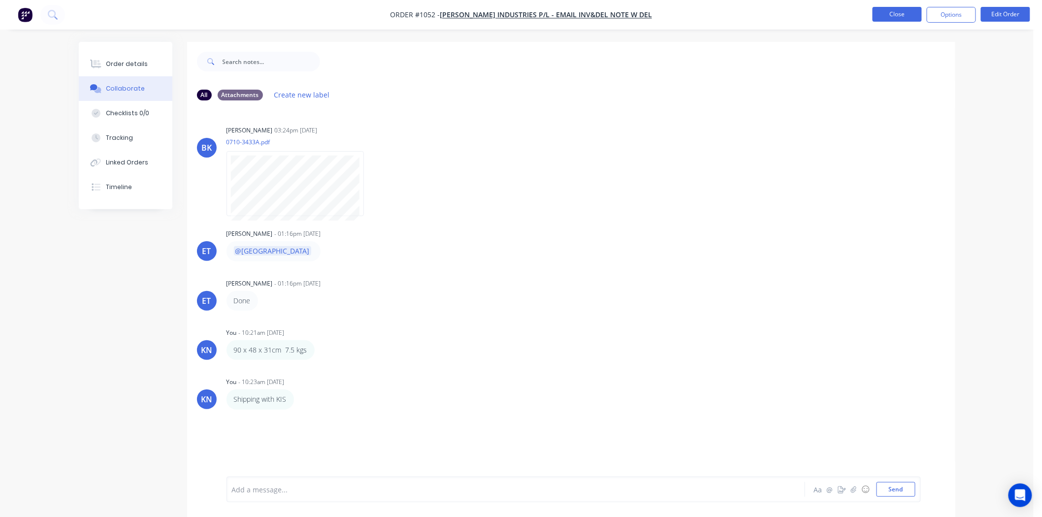
click at [899, 13] on button "Close" at bounding box center [897, 14] width 49 height 15
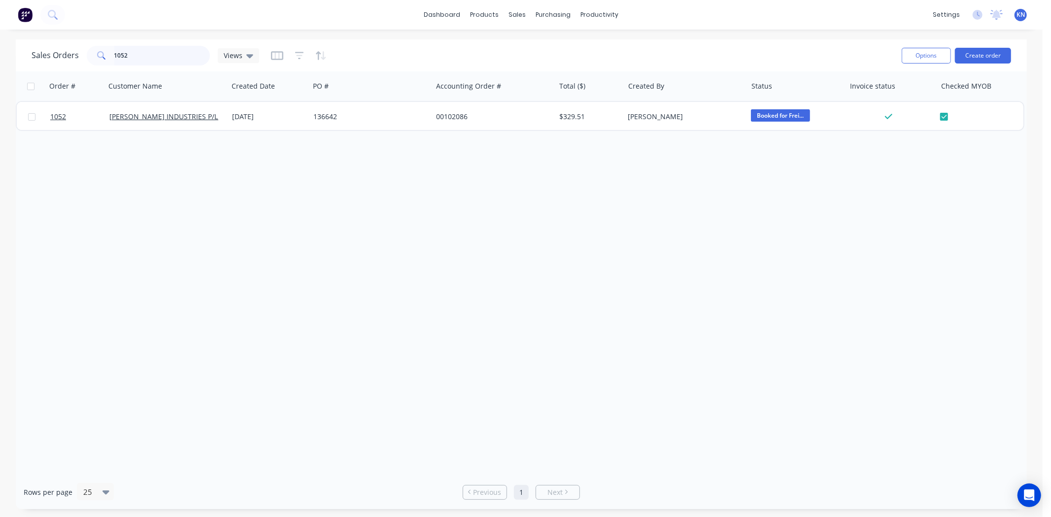
click at [148, 48] on input "1052" at bounding box center [162, 56] width 96 height 20
type input "1"
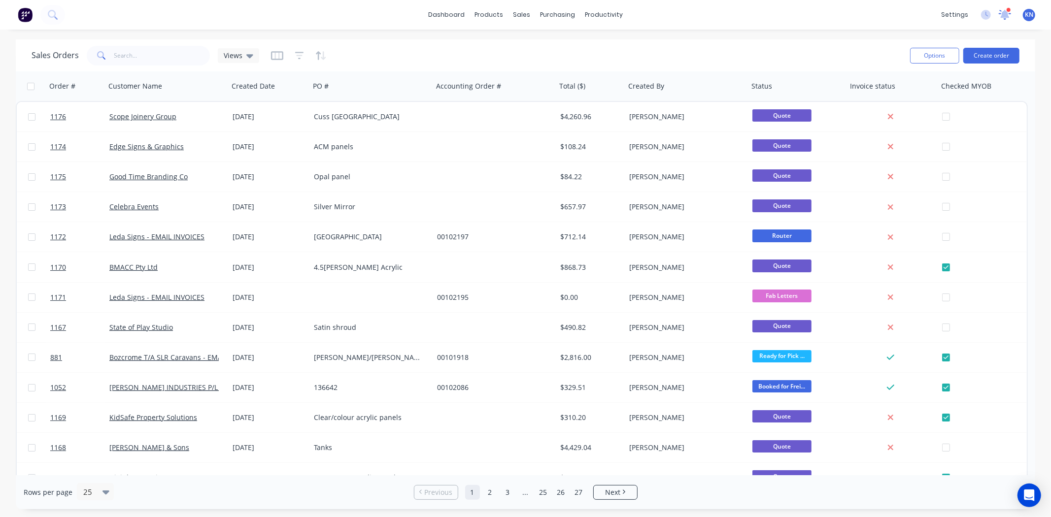
click at [1003, 16] on icon at bounding box center [1004, 13] width 9 height 8
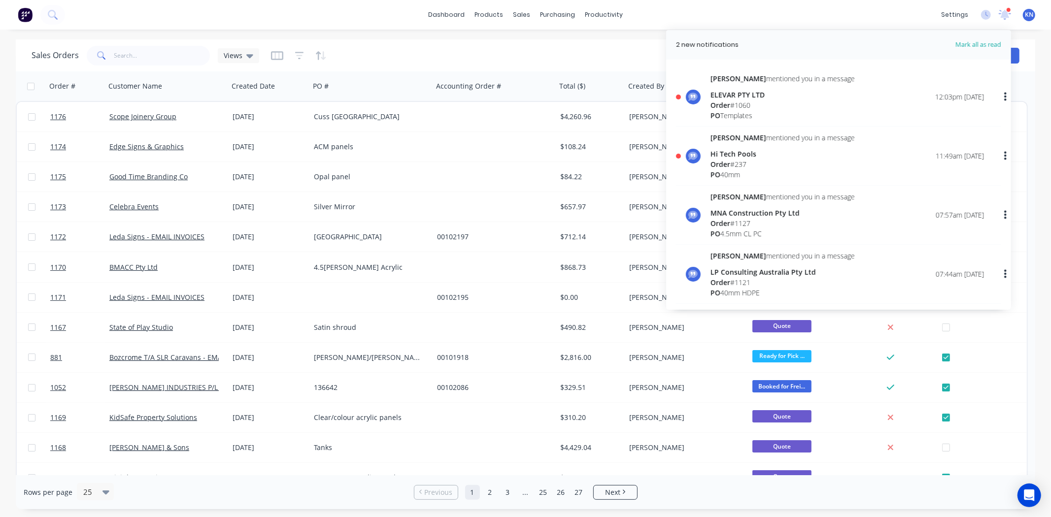
click at [730, 155] on div "Hi Tech Pools" at bounding box center [782, 154] width 144 height 10
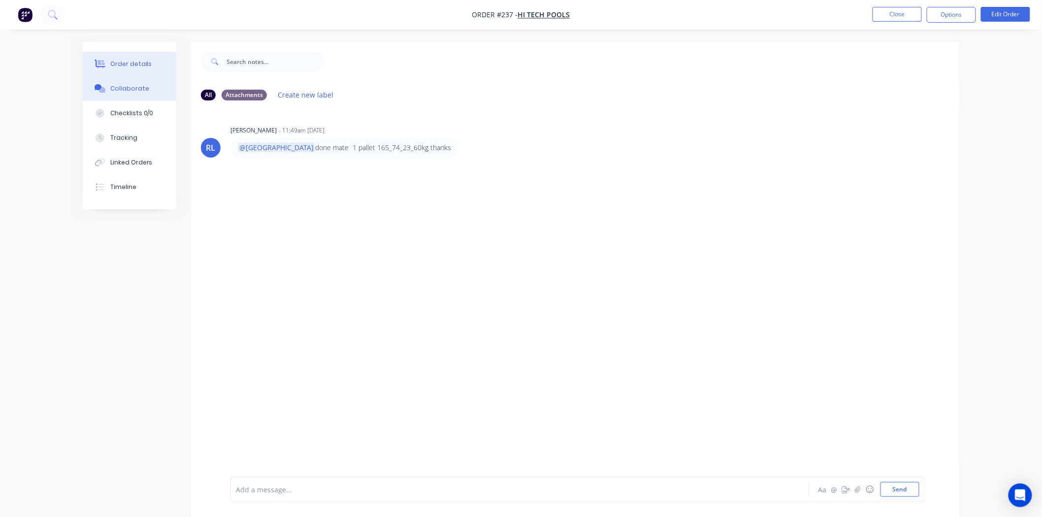
click at [150, 65] on button "Order details" at bounding box center [130, 64] width 94 height 25
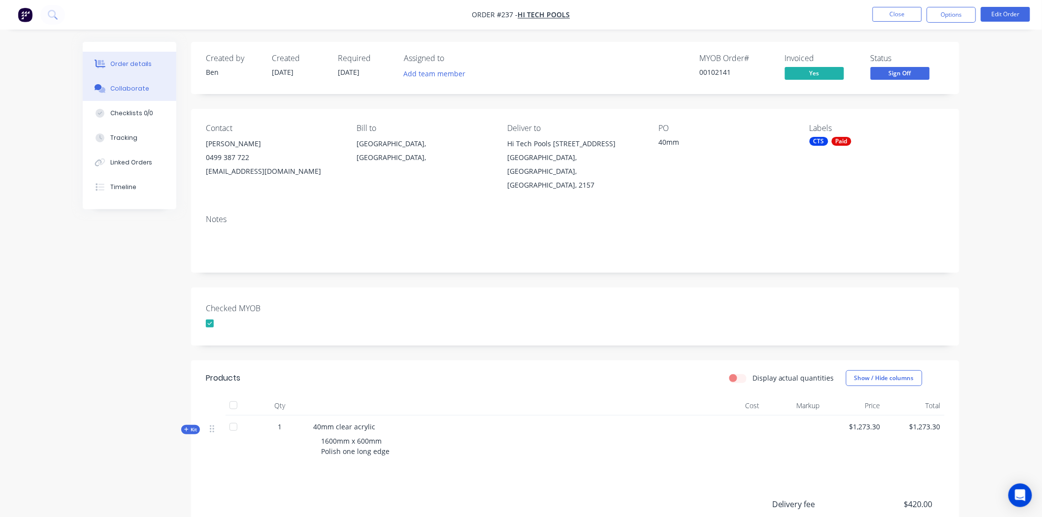
click at [119, 89] on div "Collaborate" at bounding box center [129, 88] width 39 height 9
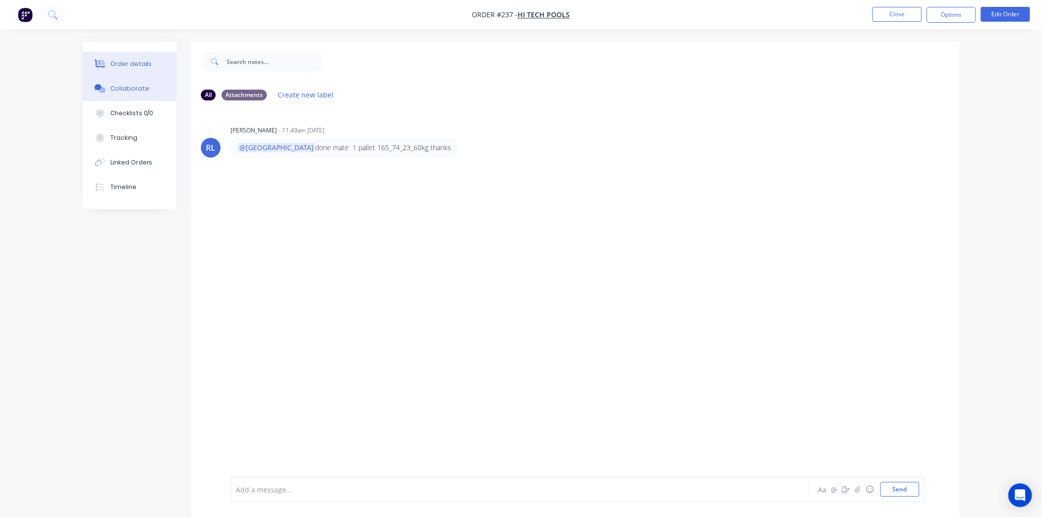
click at [129, 62] on div "Order details" at bounding box center [131, 64] width 42 height 9
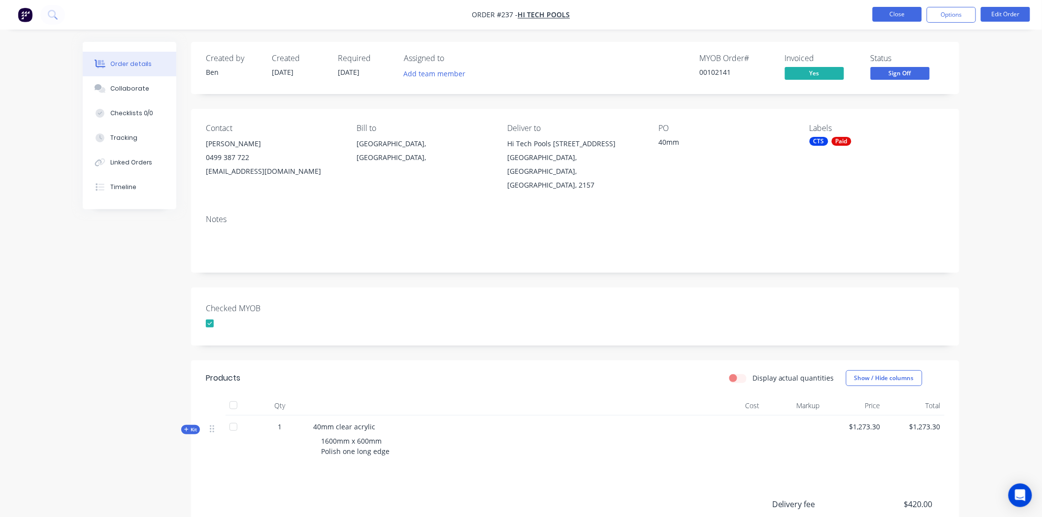
click at [895, 12] on button "Close" at bounding box center [897, 14] width 49 height 15
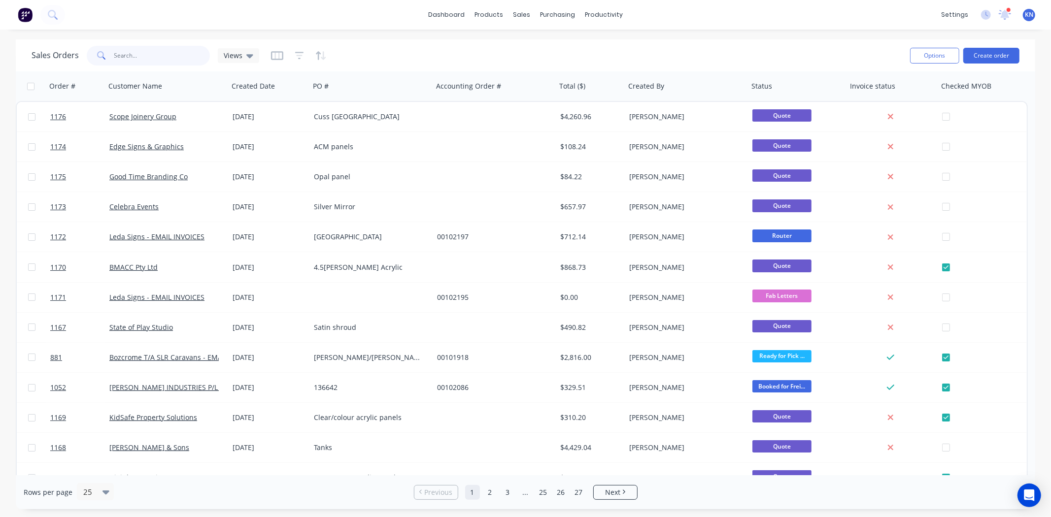
click at [144, 53] on input "text" at bounding box center [162, 56] width 96 height 20
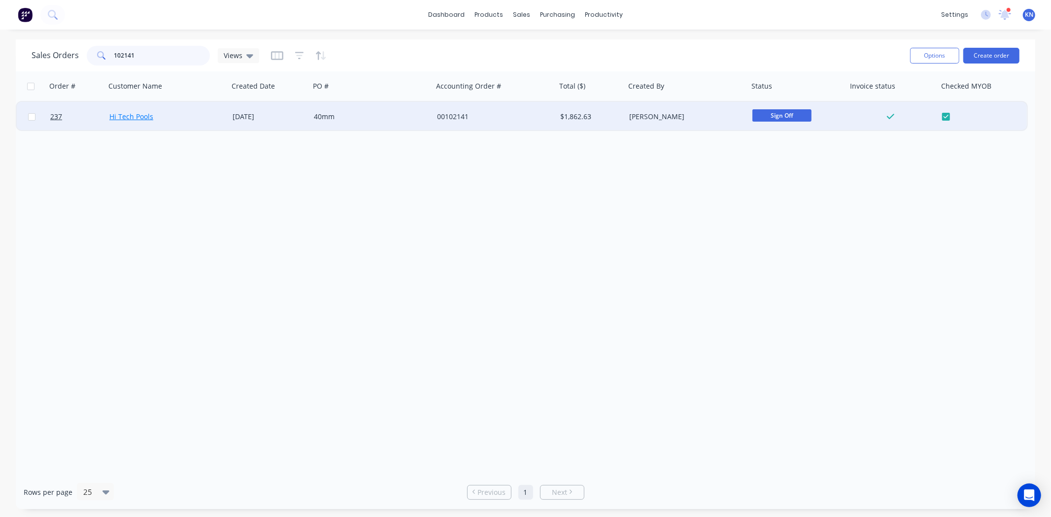
type input "102141"
click at [135, 115] on link "Hi Tech Pools" at bounding box center [131, 116] width 44 height 9
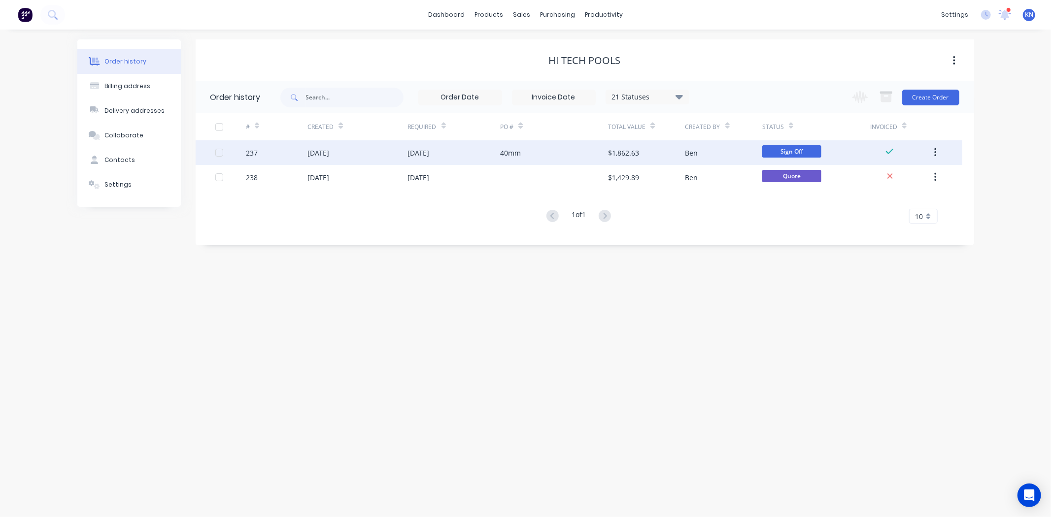
click at [329, 149] on div "[DATE]" at bounding box center [318, 153] width 22 height 10
